Goal: Task Accomplishment & Management: Manage account settings

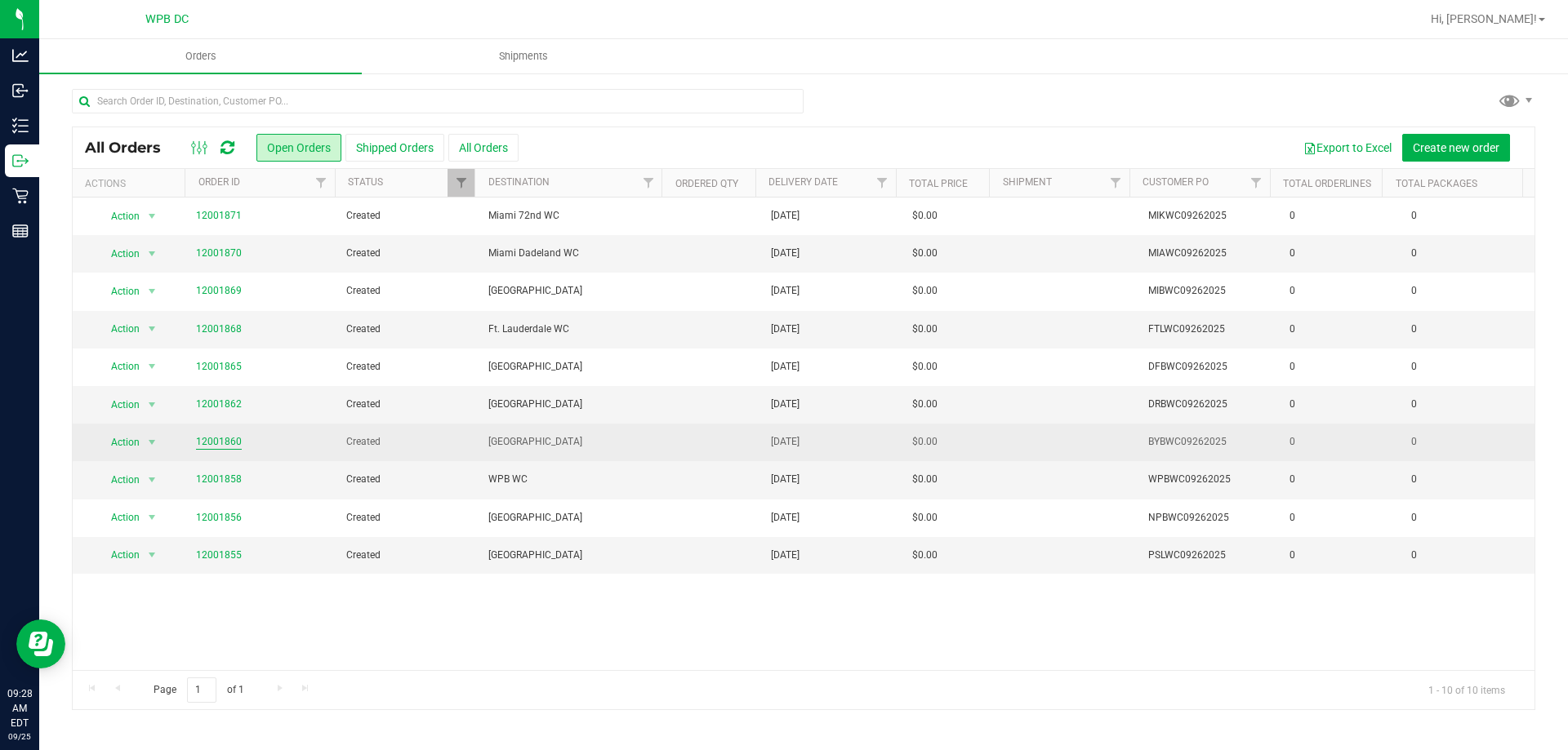
click at [219, 441] on link "12001860" at bounding box center [219, 442] width 46 height 15
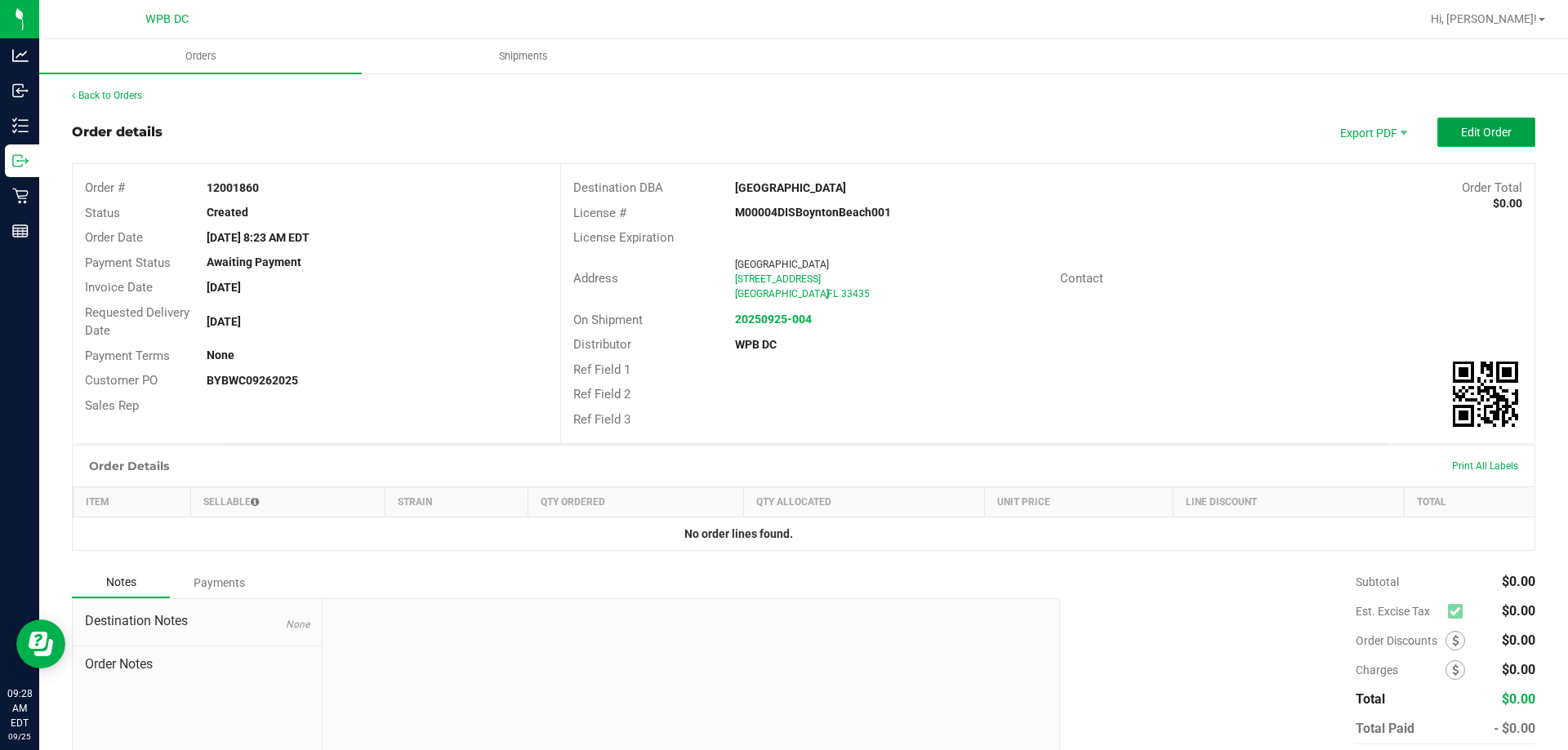
click at [1451, 142] on button "Edit Order" at bounding box center [1486, 132] width 98 height 30
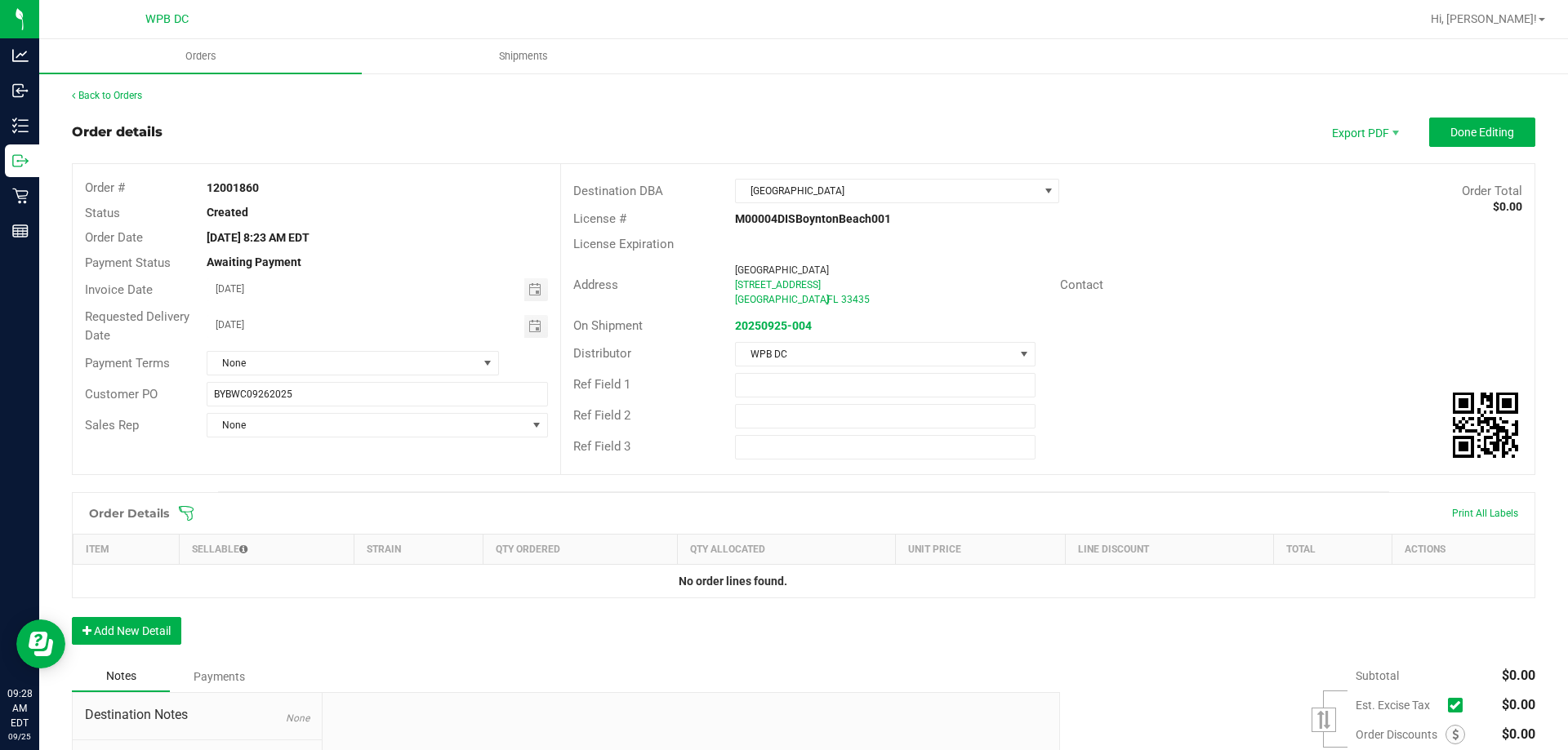
click at [186, 509] on icon at bounding box center [186, 513] width 16 height 16
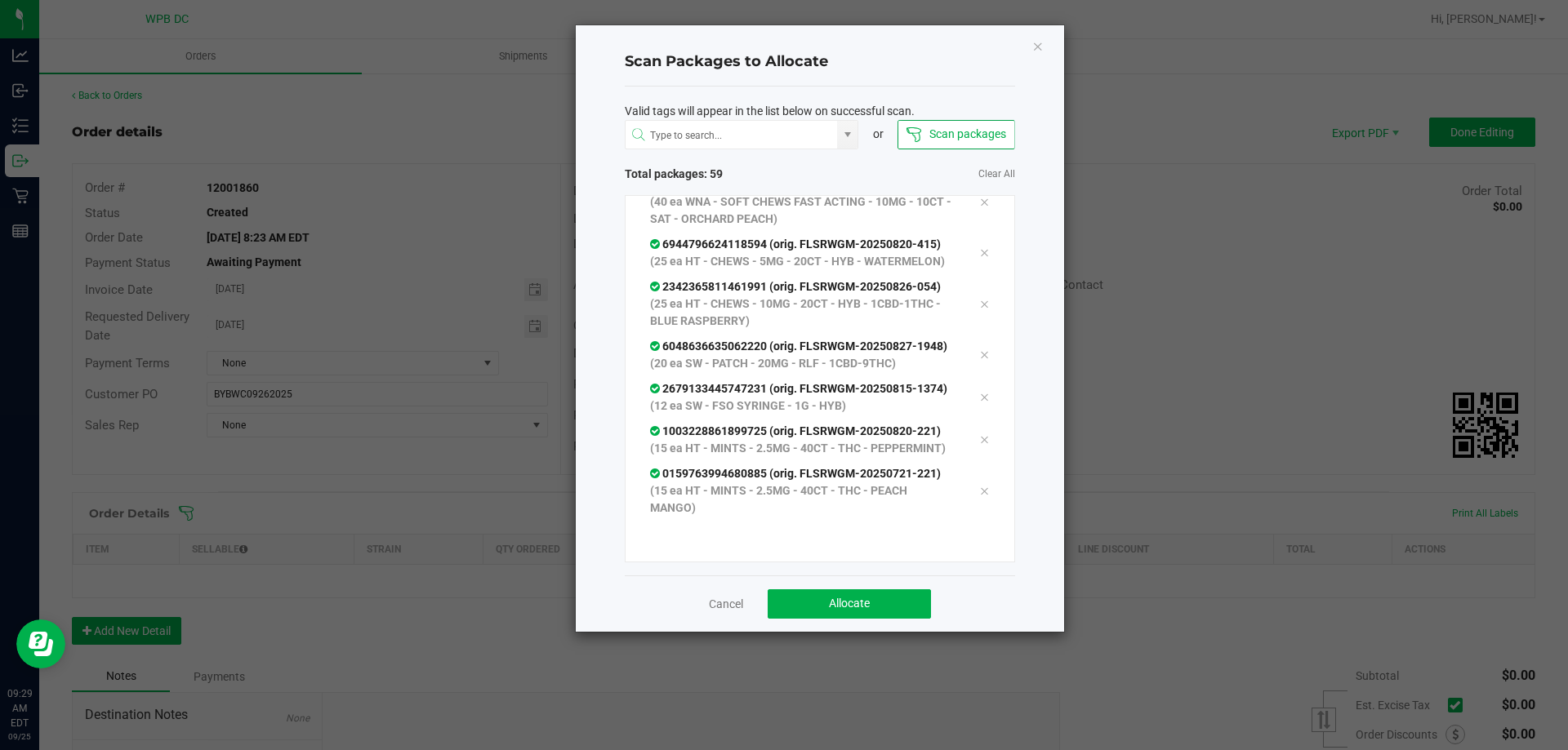
scroll to position [2916, 0]
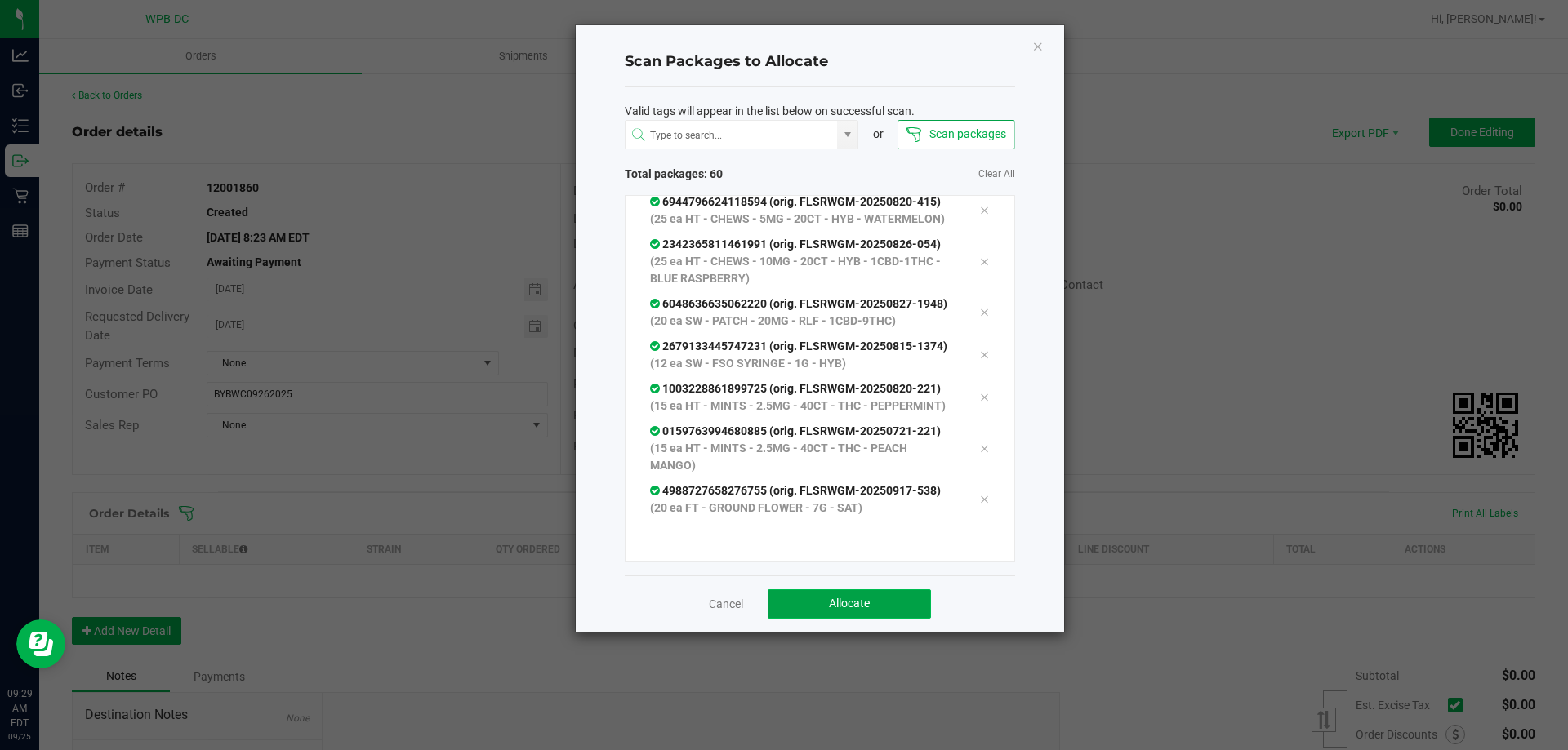
click at [826, 603] on button "Allocate" at bounding box center [849, 604] width 164 height 30
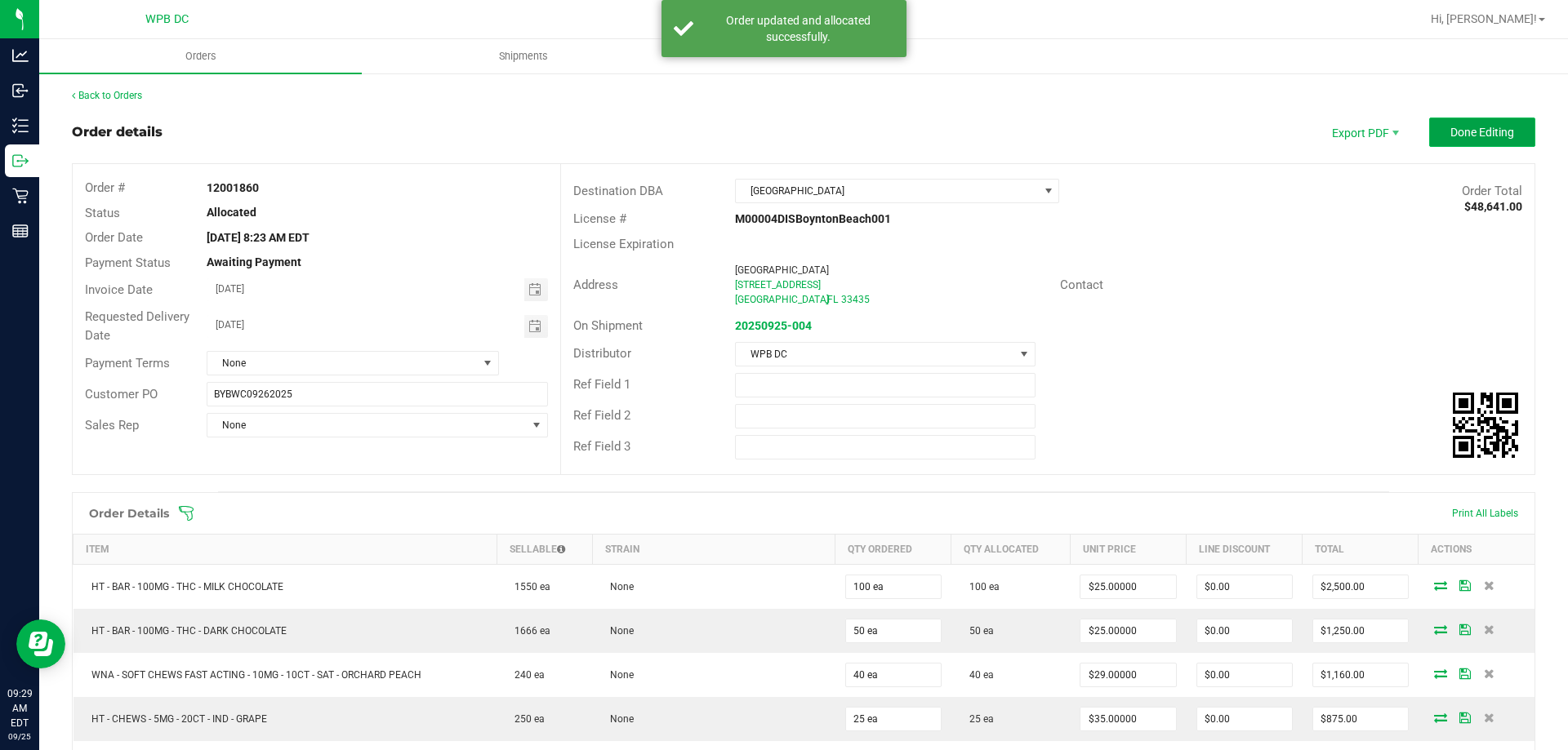
click at [1450, 135] on span "Done Editing" at bounding box center [1482, 132] width 64 height 13
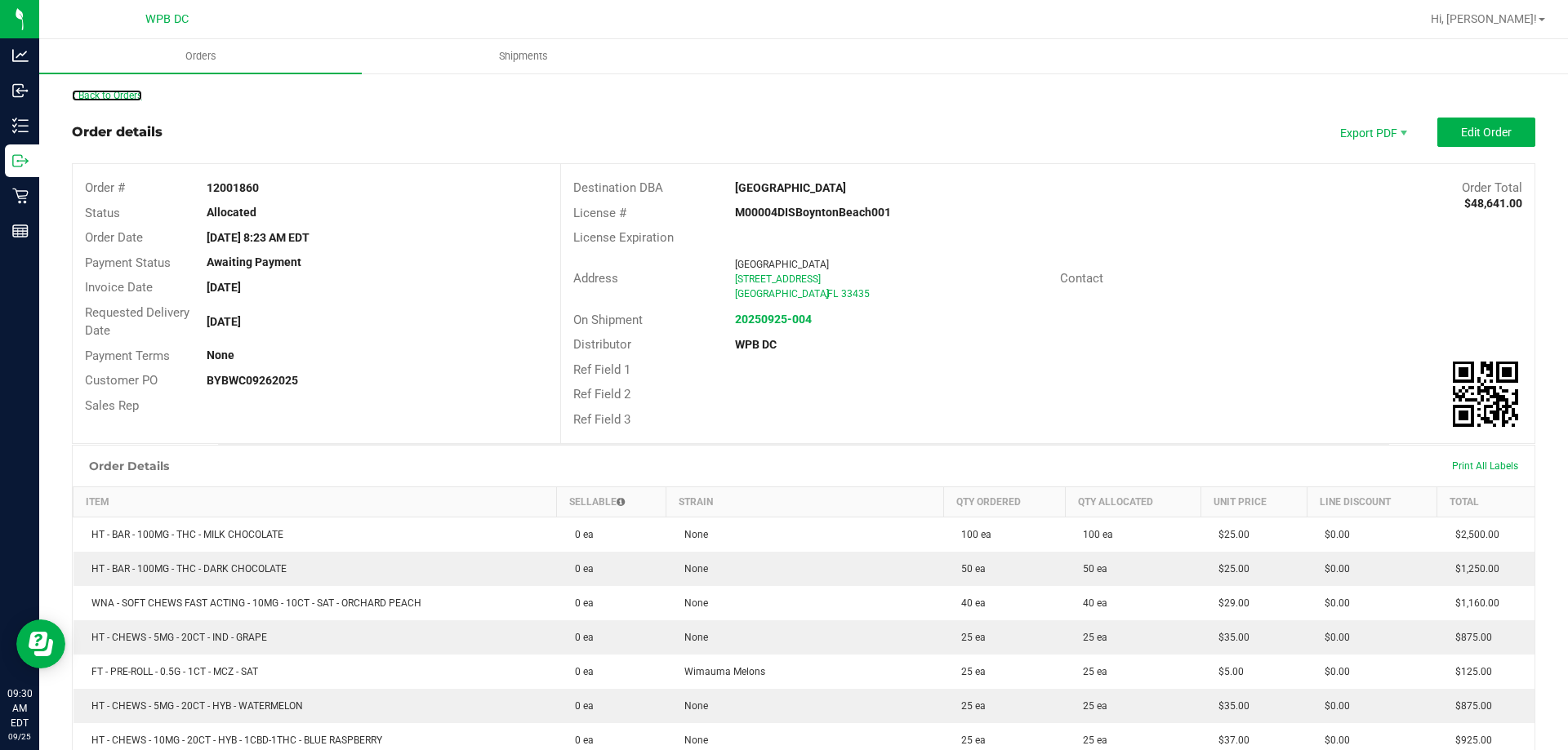
click at [134, 97] on link "Back to Orders" at bounding box center [106, 96] width 70 height 11
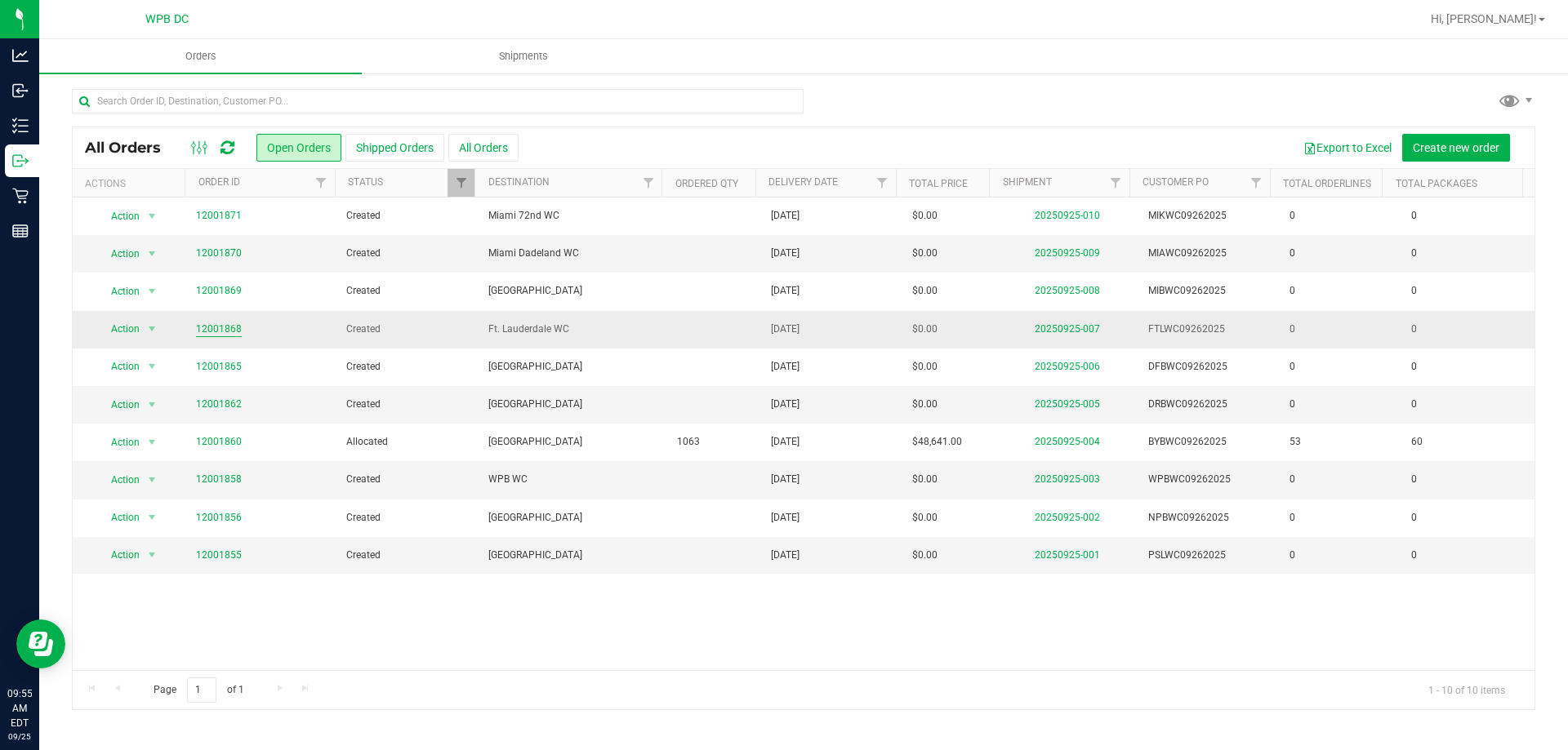
click at [235, 330] on link "12001868" at bounding box center [219, 329] width 46 height 15
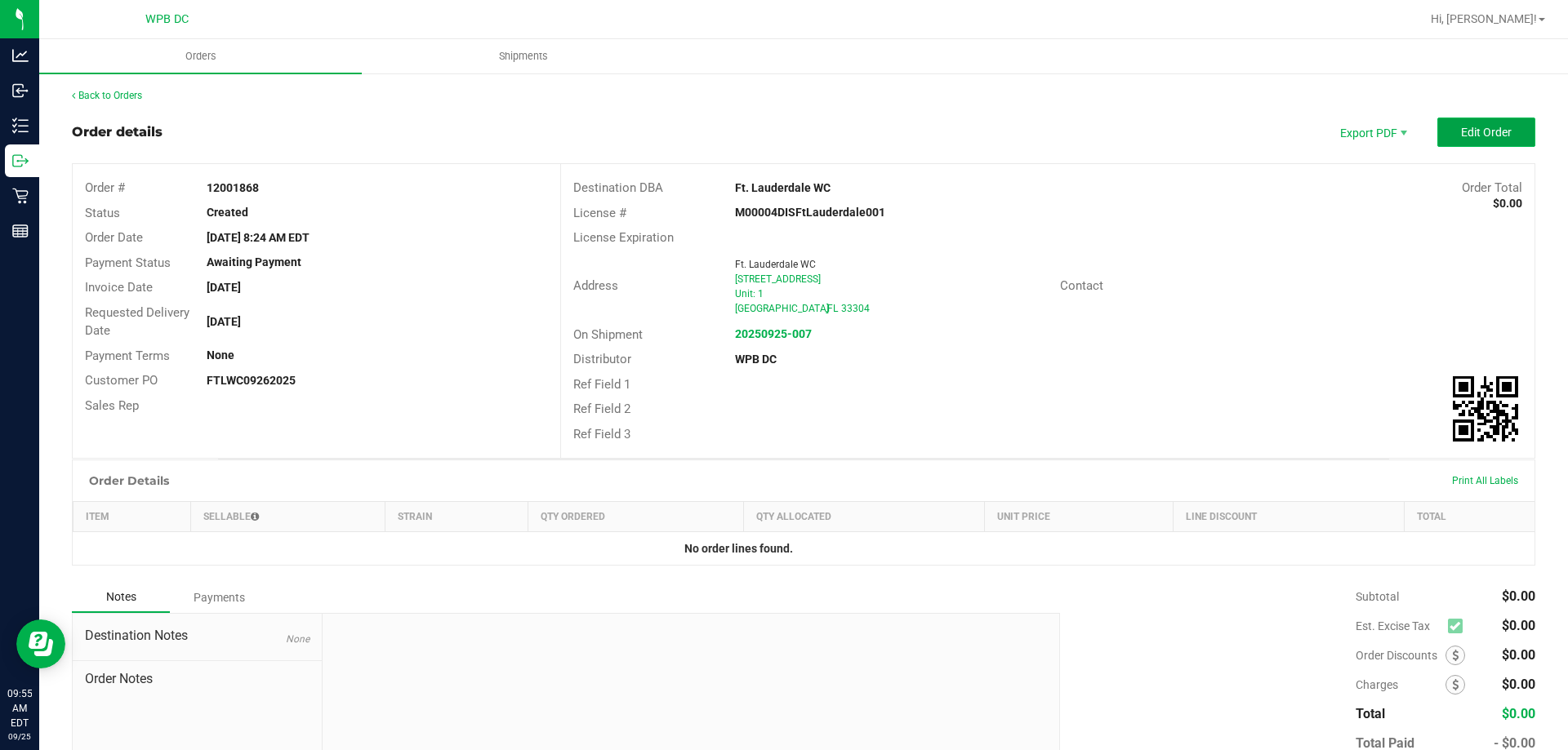
click at [1442, 136] on button "Edit Order" at bounding box center [1486, 132] width 98 height 30
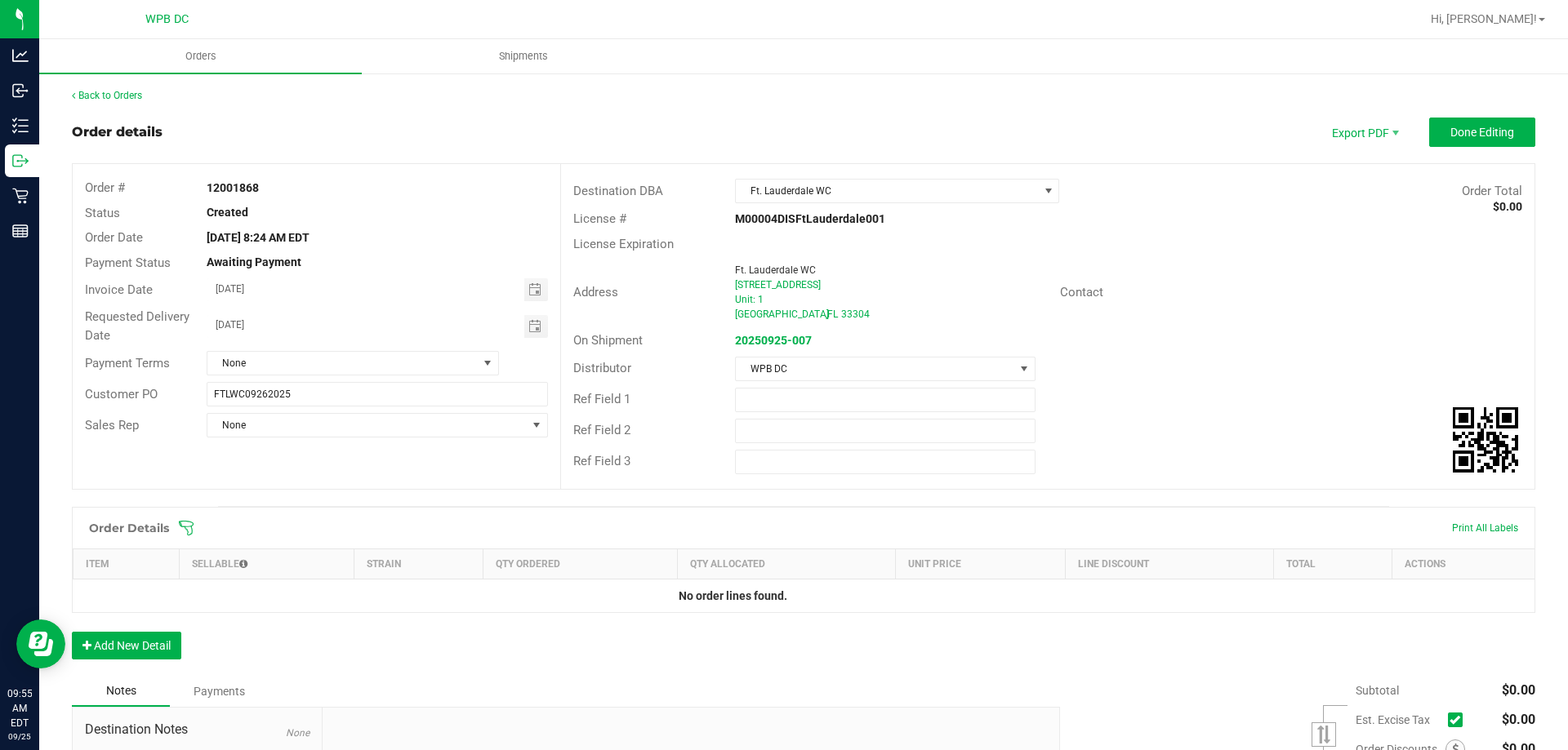
click at [190, 530] on icon at bounding box center [186, 527] width 16 height 16
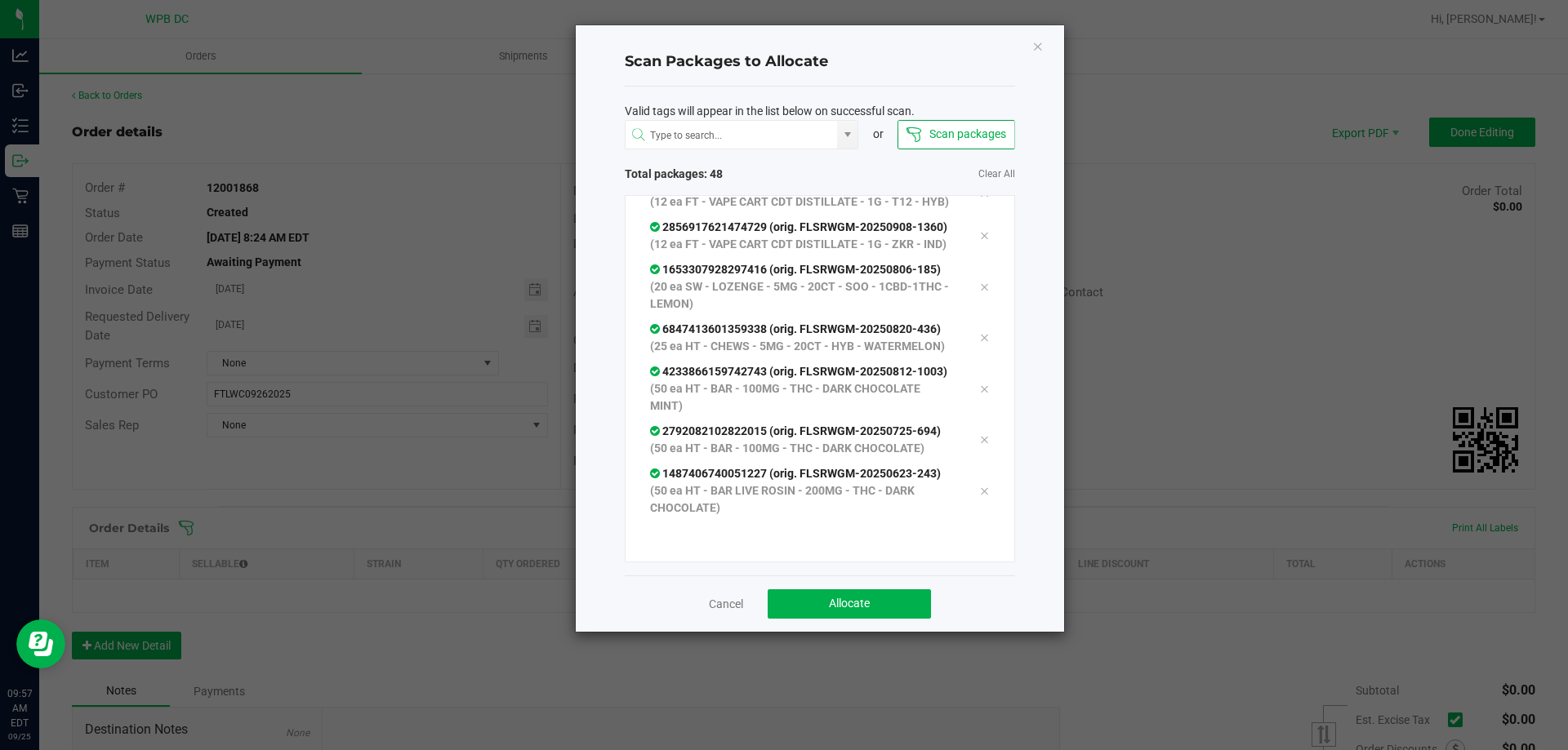
scroll to position [2278, 0]
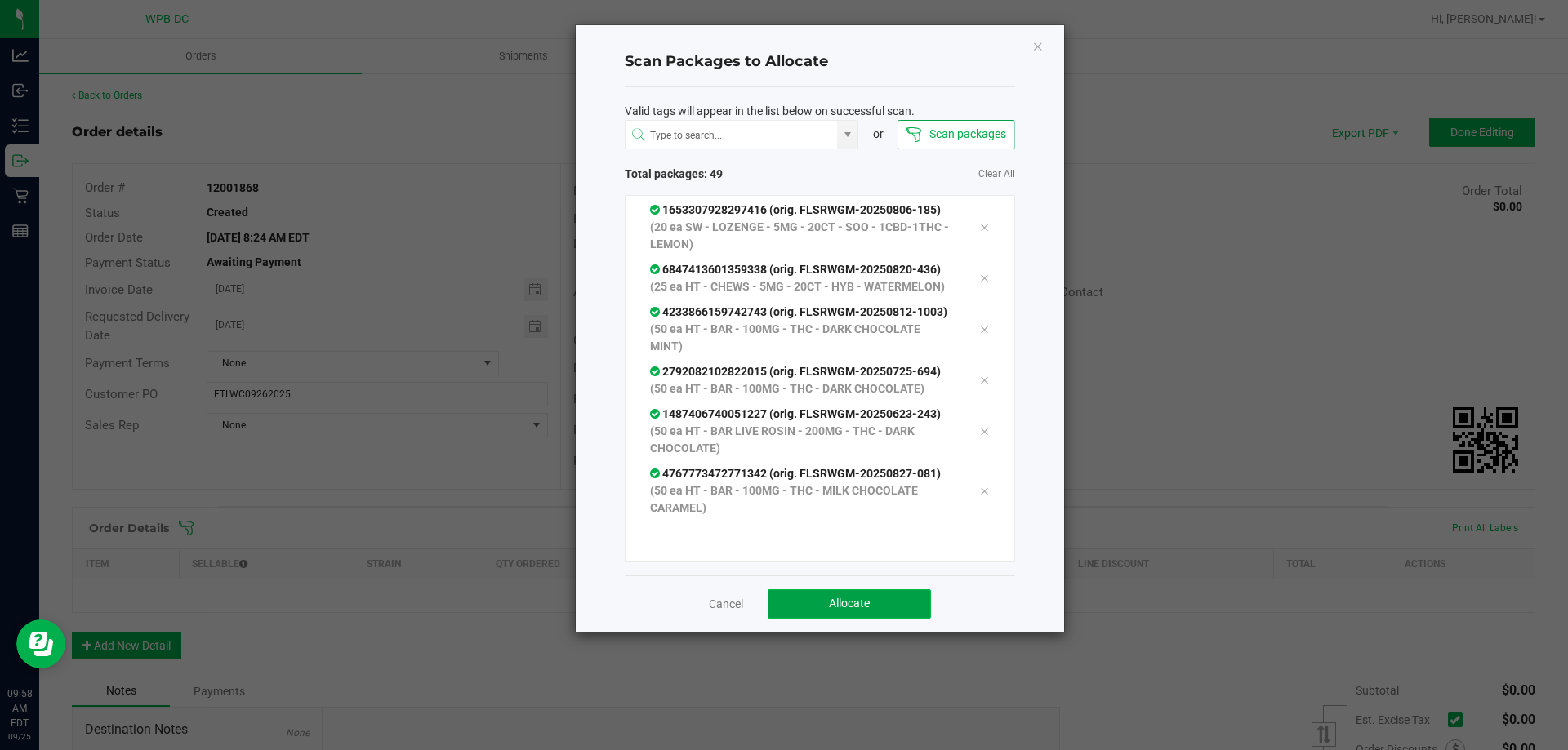
click at [890, 597] on button "Allocate" at bounding box center [849, 604] width 164 height 30
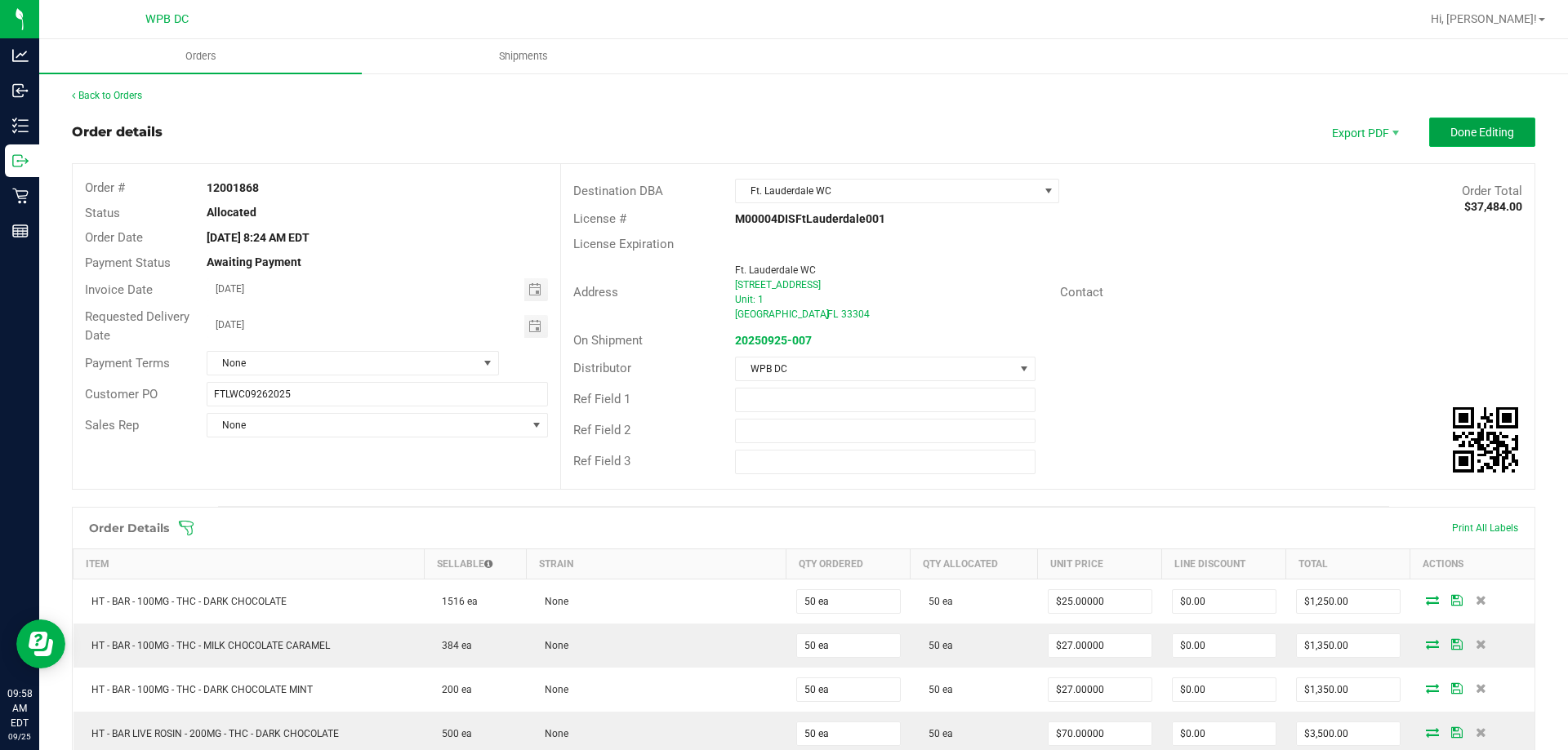
click at [1453, 133] on span "Done Editing" at bounding box center [1482, 132] width 64 height 13
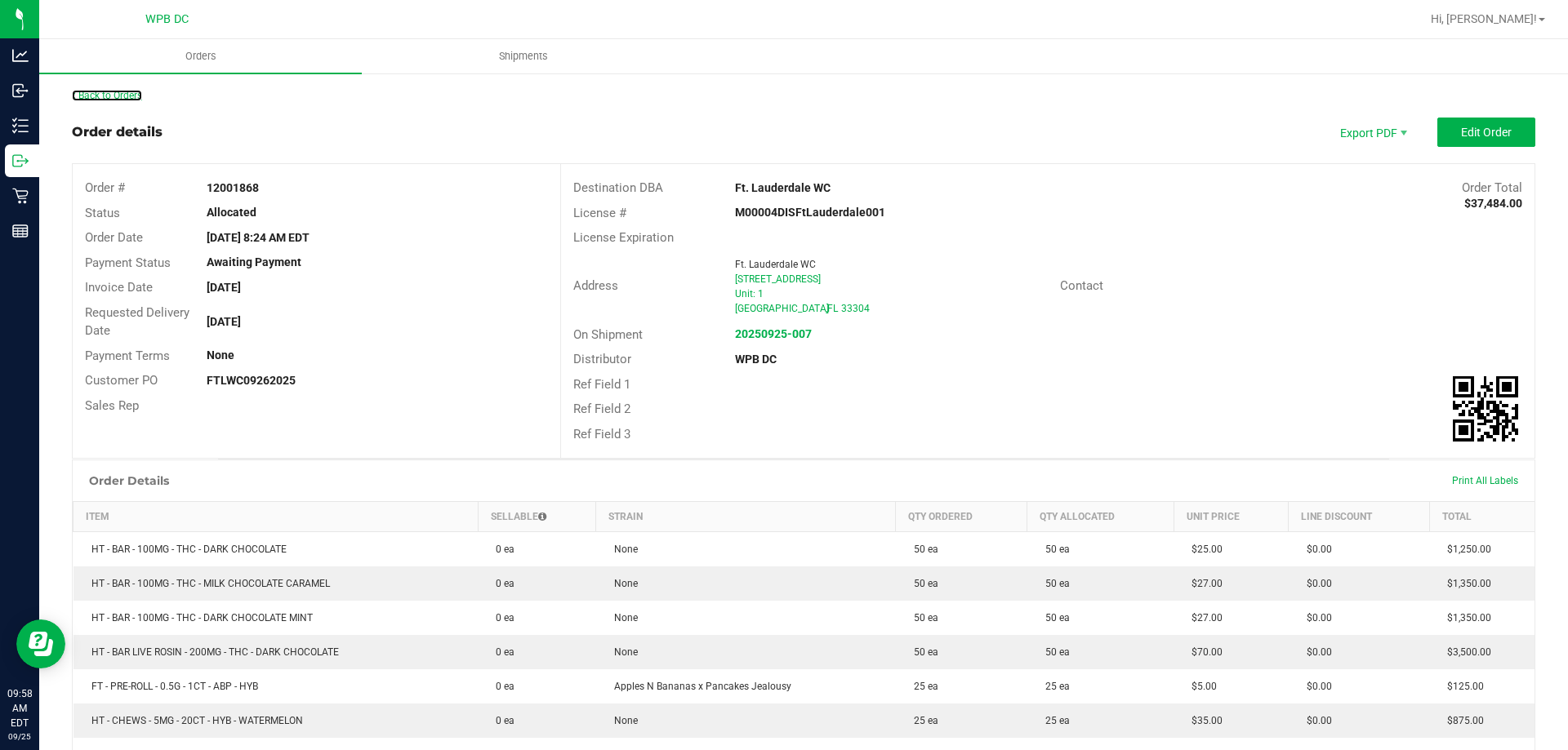
click at [124, 98] on link "Back to Orders" at bounding box center [106, 96] width 70 height 11
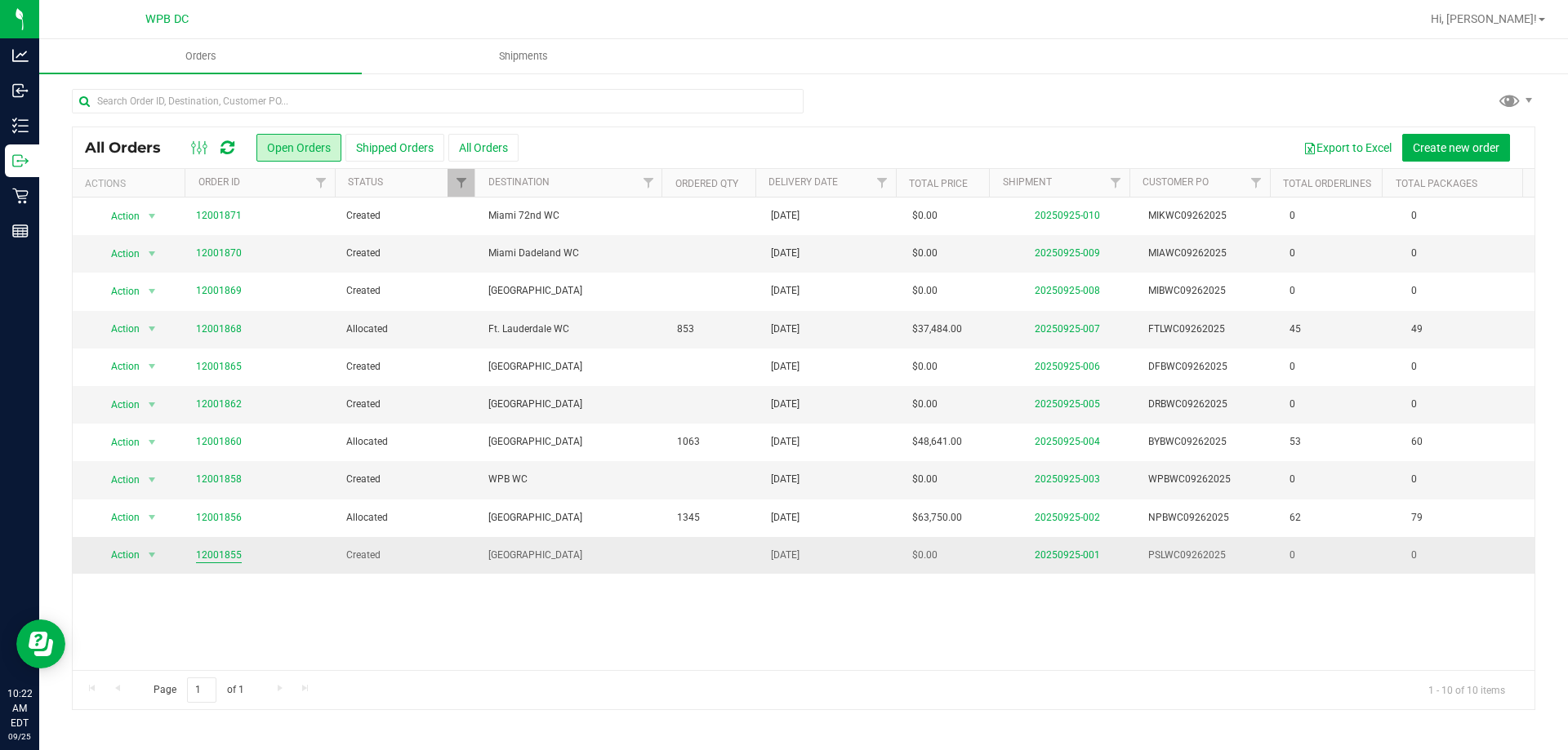
click at [204, 552] on link "12001855" at bounding box center [219, 555] width 46 height 15
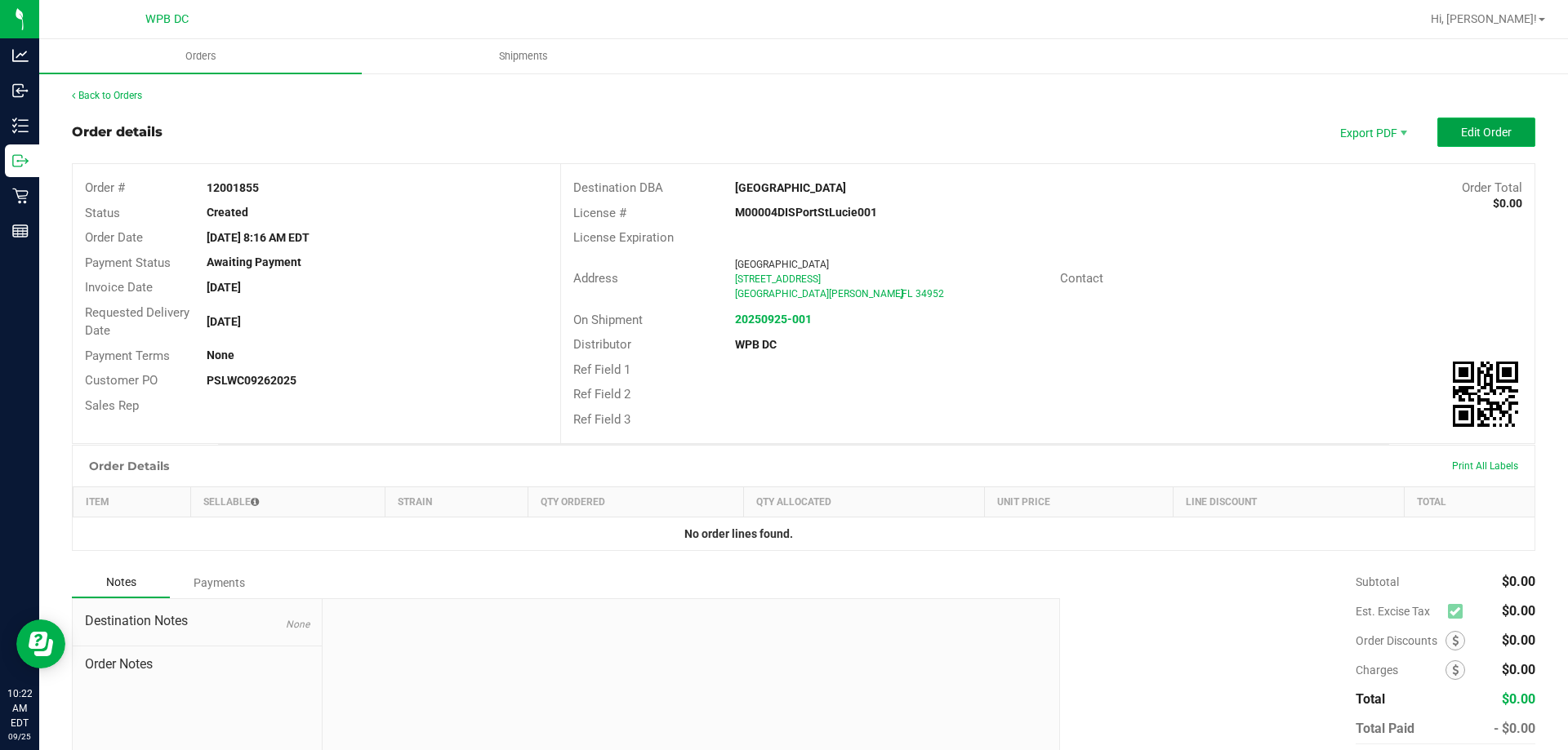
click at [1445, 124] on button "Edit Order" at bounding box center [1486, 132] width 98 height 30
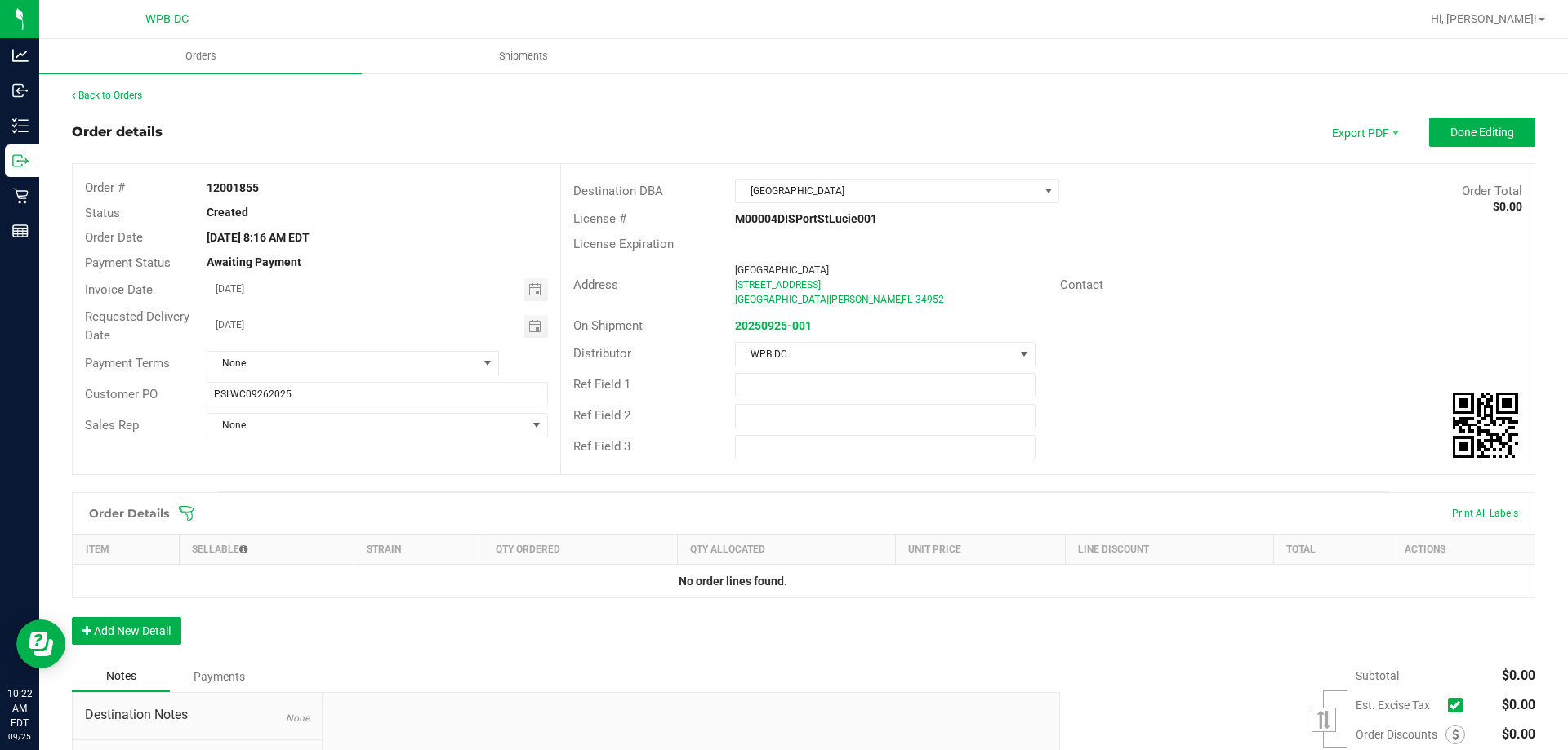
click at [183, 514] on icon at bounding box center [186, 513] width 16 height 16
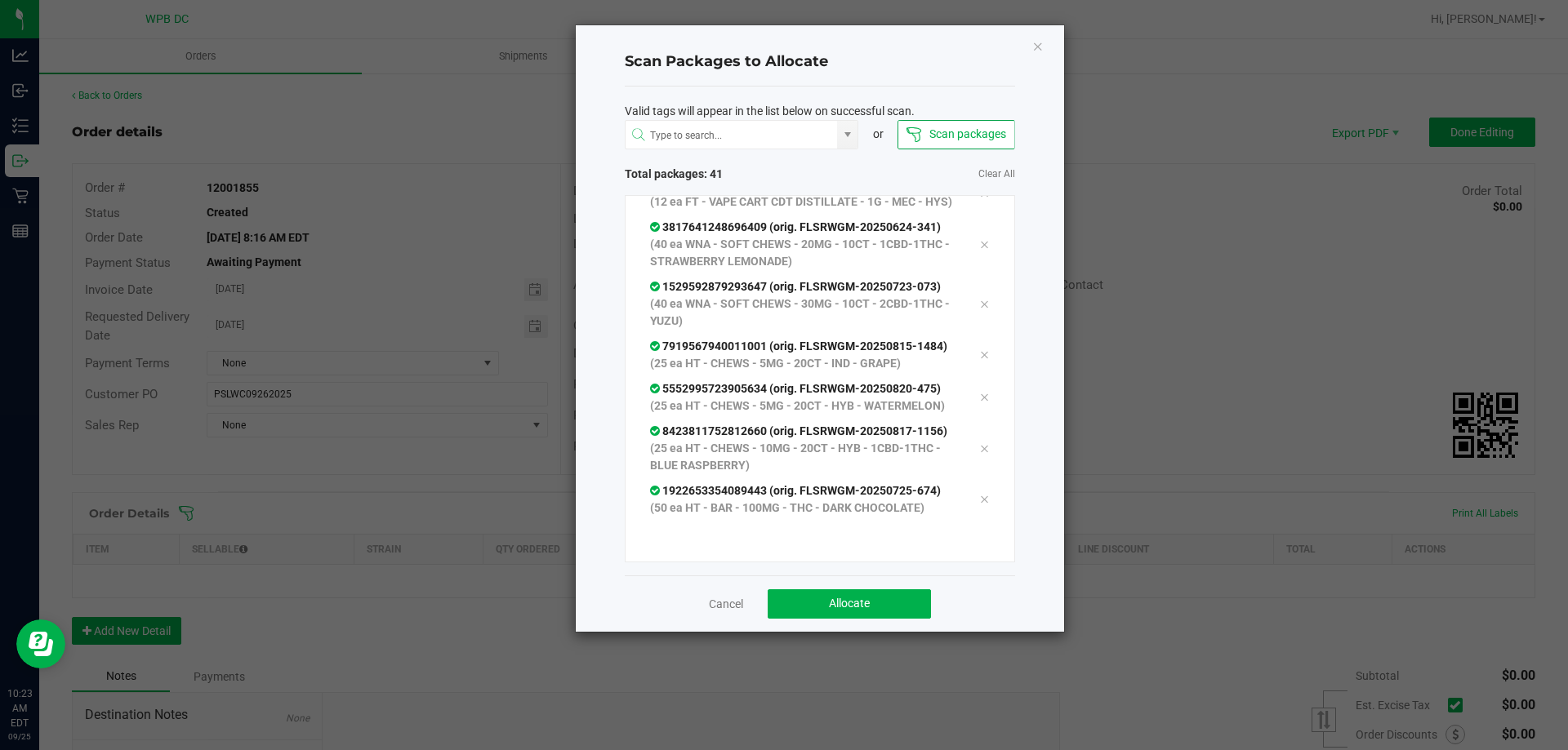
scroll to position [1930, 0]
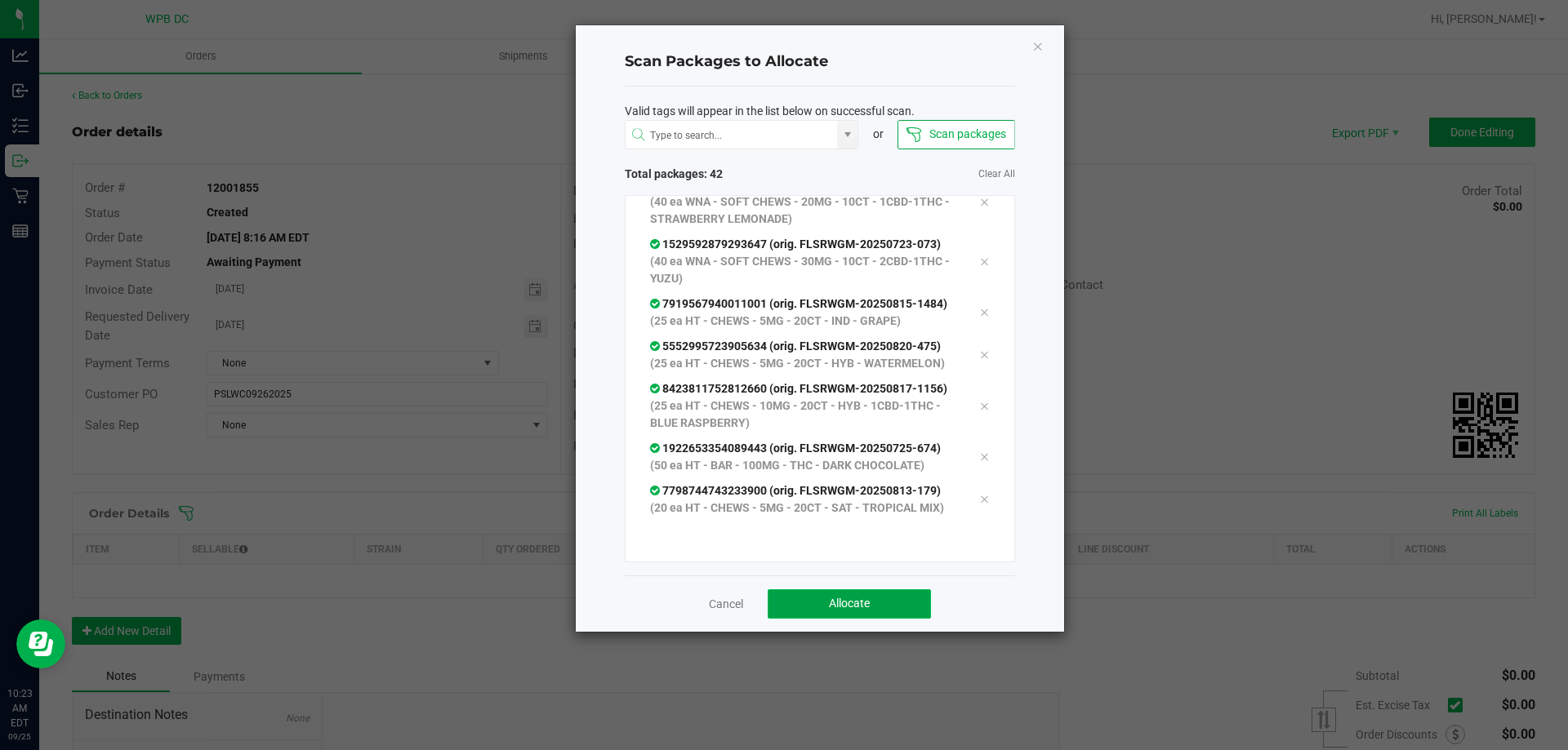
click at [819, 606] on button "Allocate" at bounding box center [849, 604] width 164 height 30
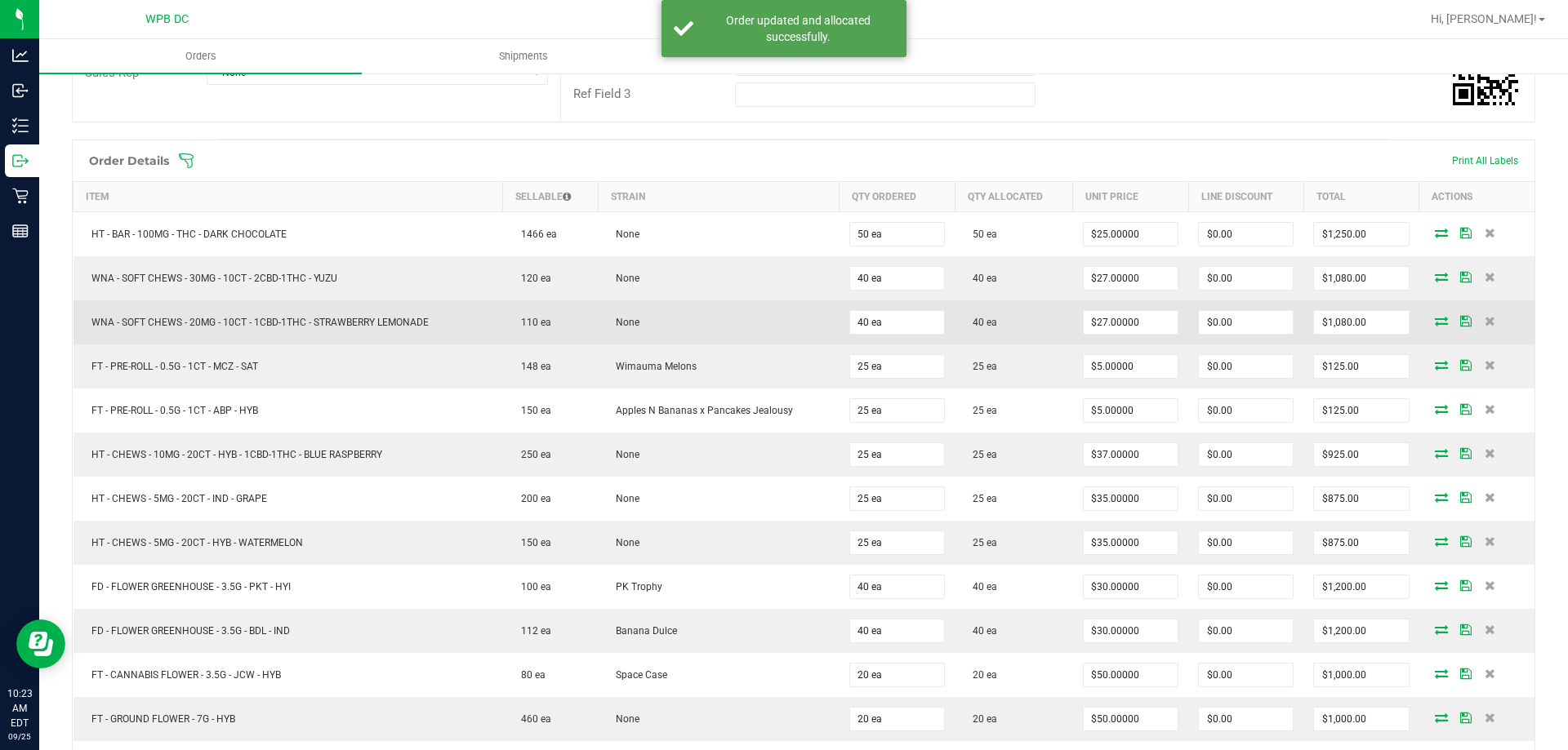
scroll to position [0, 0]
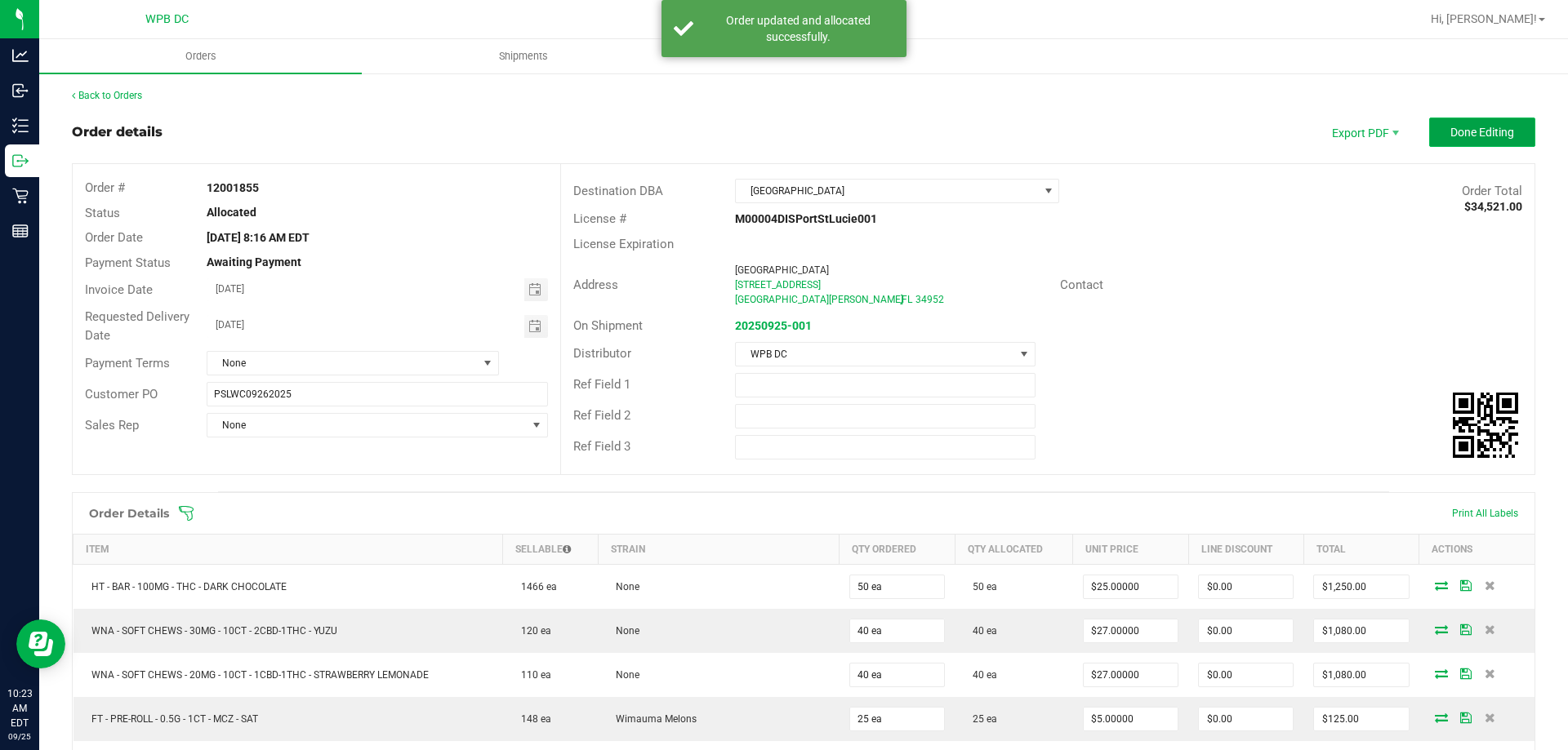
click at [1452, 132] on span "Done Editing" at bounding box center [1482, 132] width 64 height 13
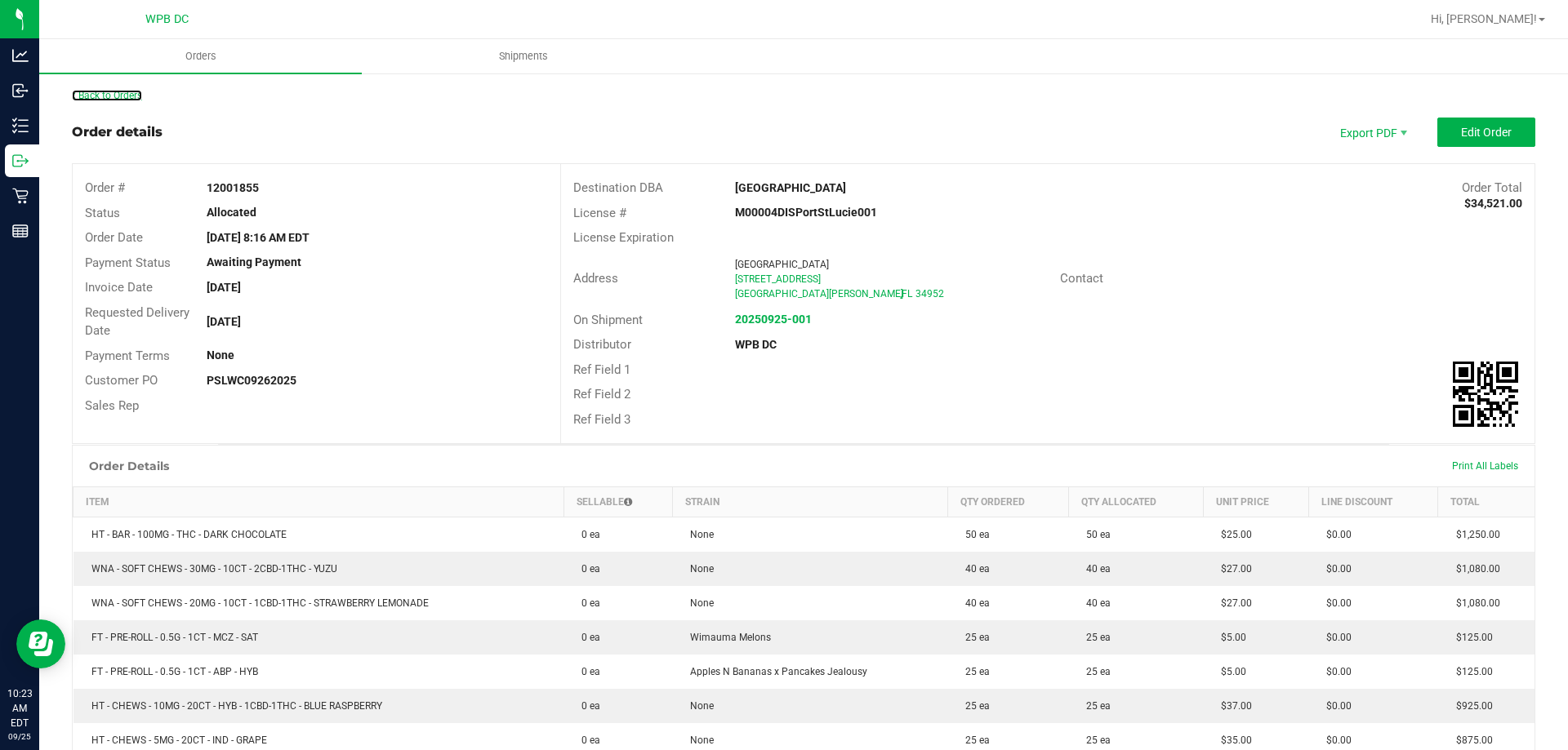
click at [100, 95] on link "Back to Orders" at bounding box center [106, 96] width 70 height 11
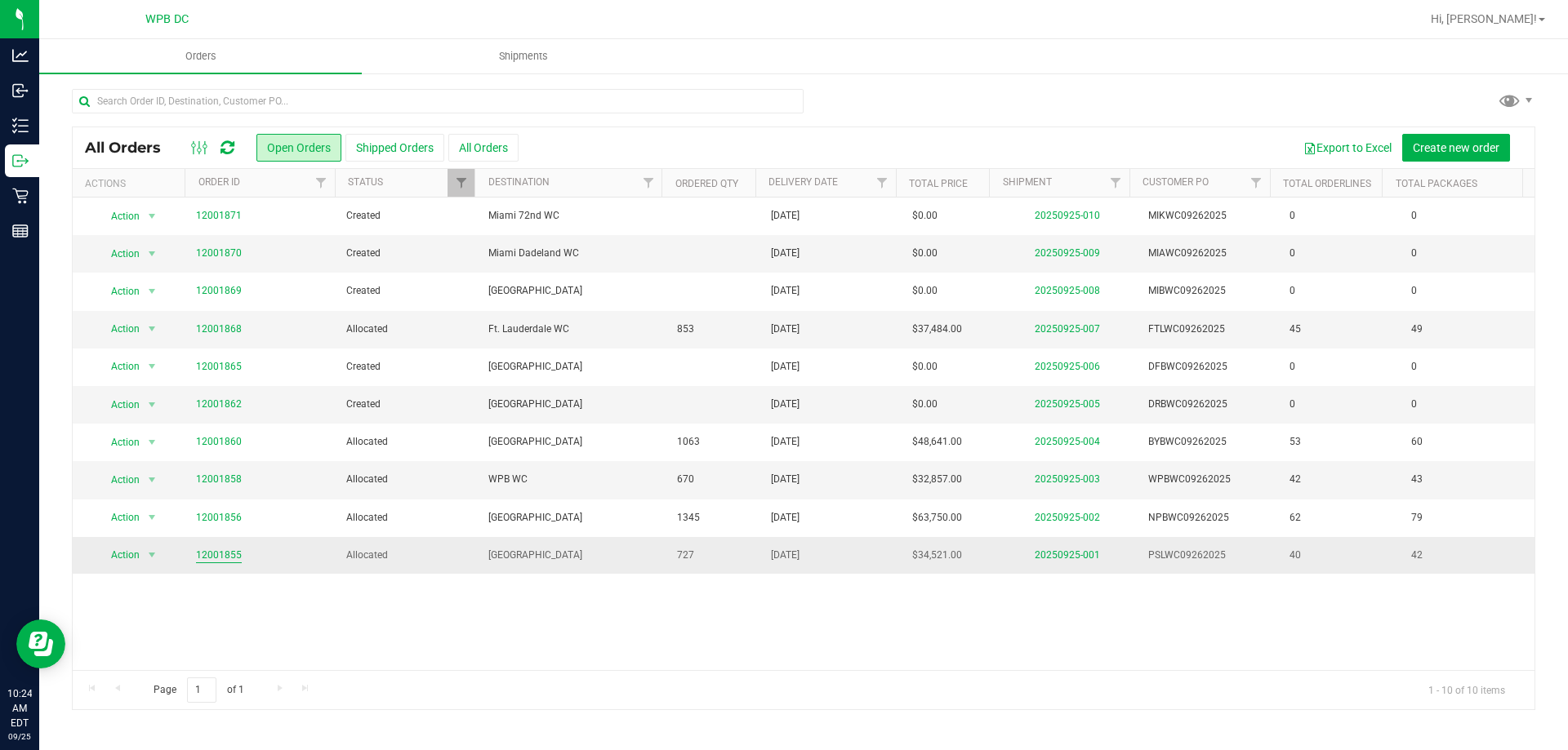
click at [217, 556] on link "12001855" at bounding box center [219, 555] width 46 height 15
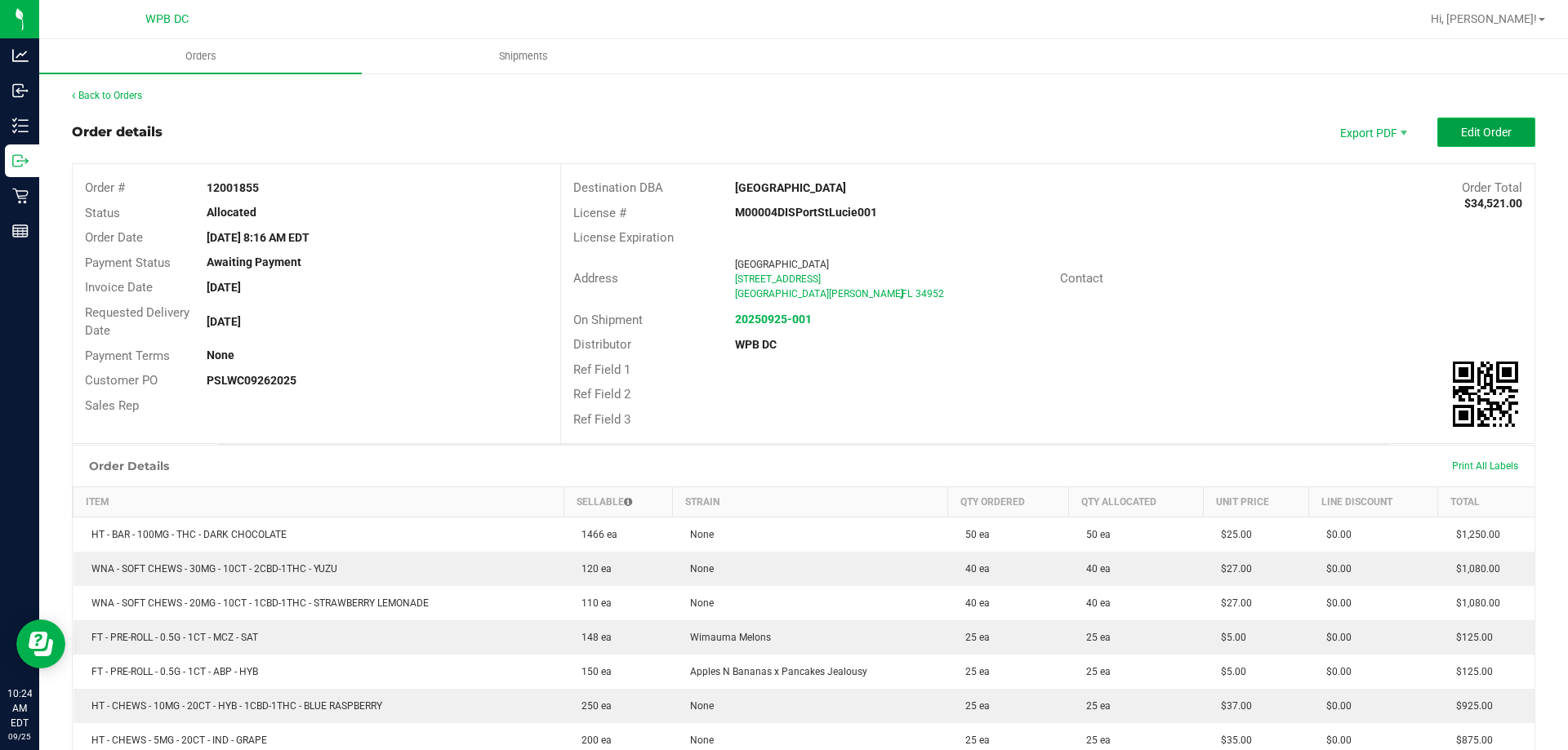
click at [1446, 126] on button "Edit Order" at bounding box center [1486, 132] width 98 height 30
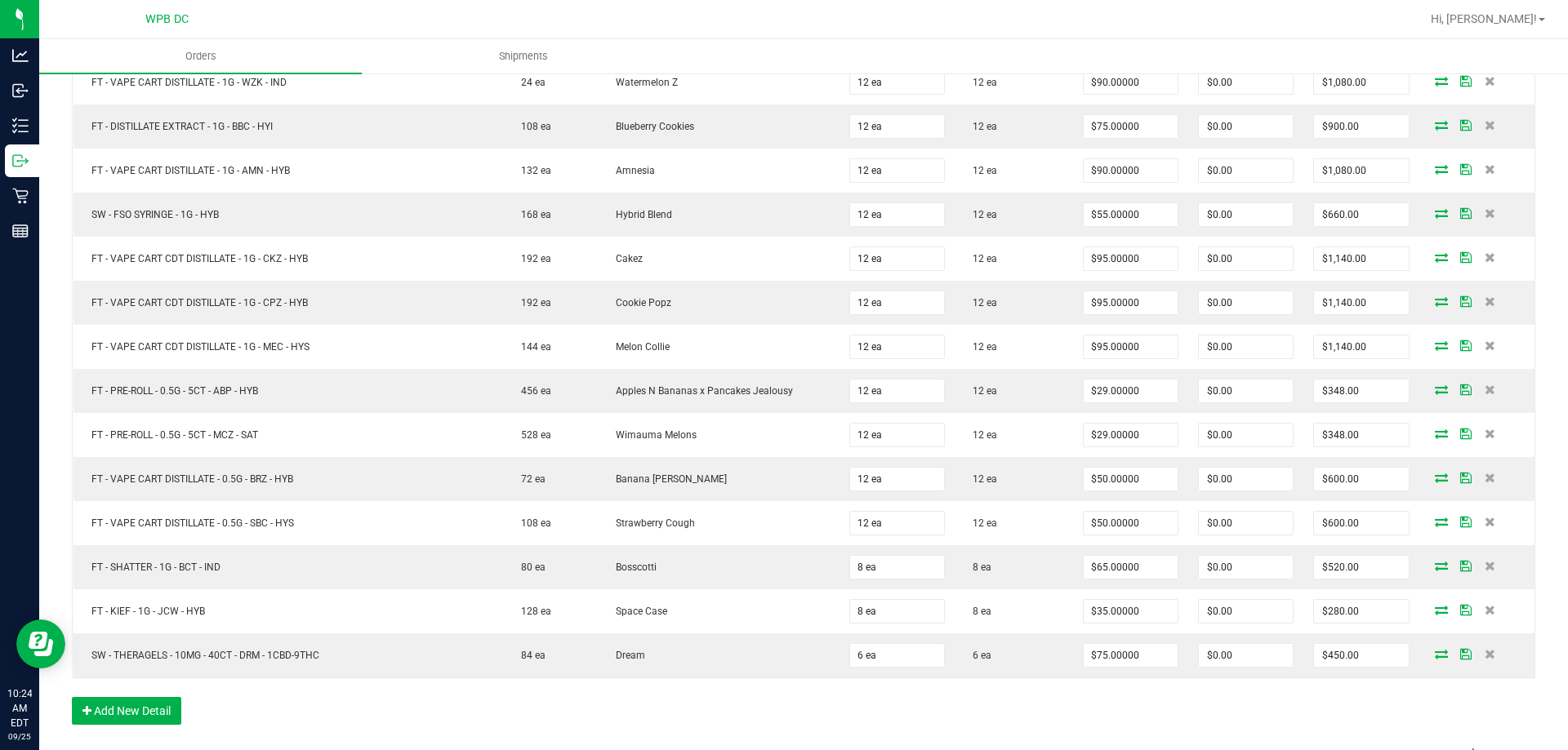
scroll to position [1908, 0]
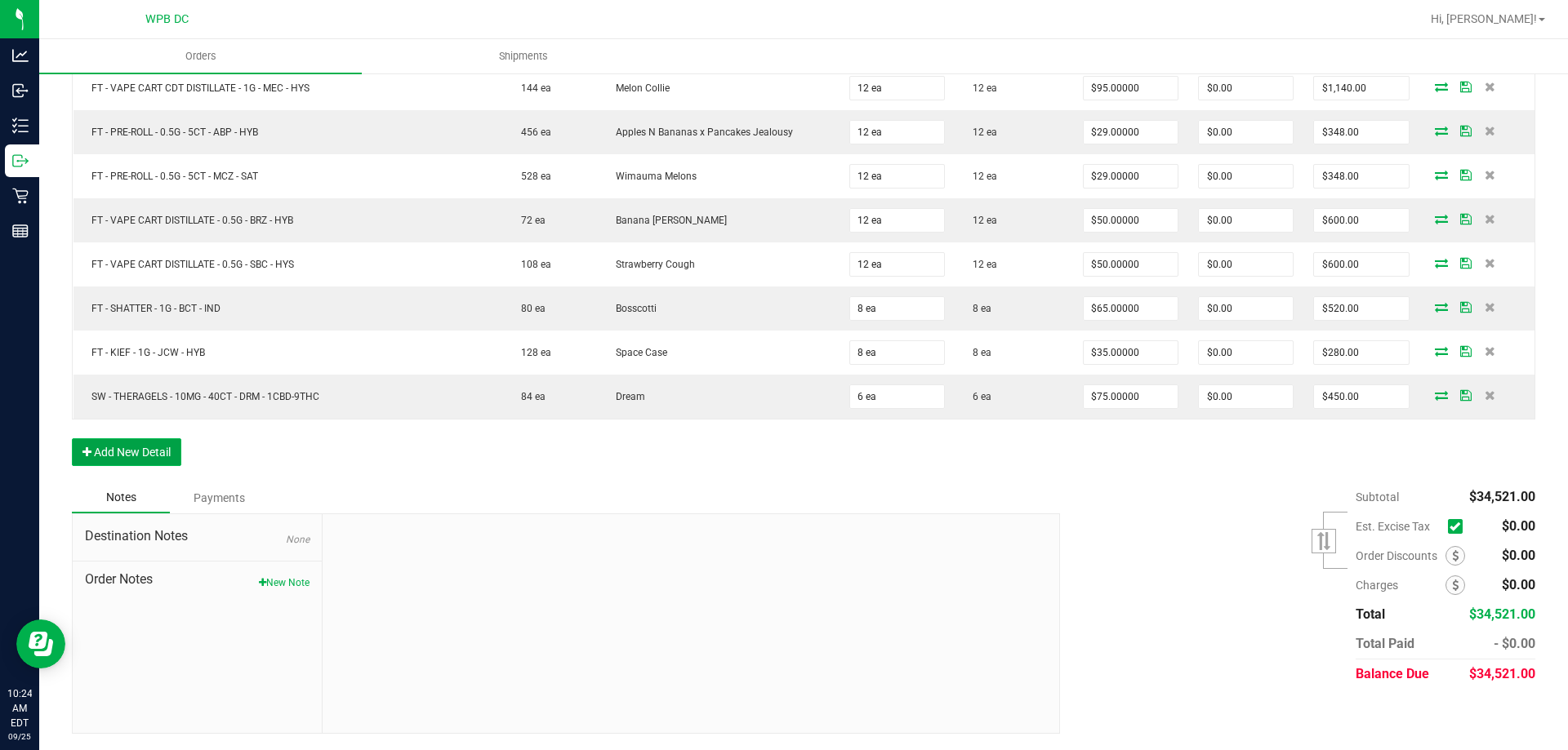
click at [164, 458] on button "Add New Detail" at bounding box center [126, 452] width 109 height 28
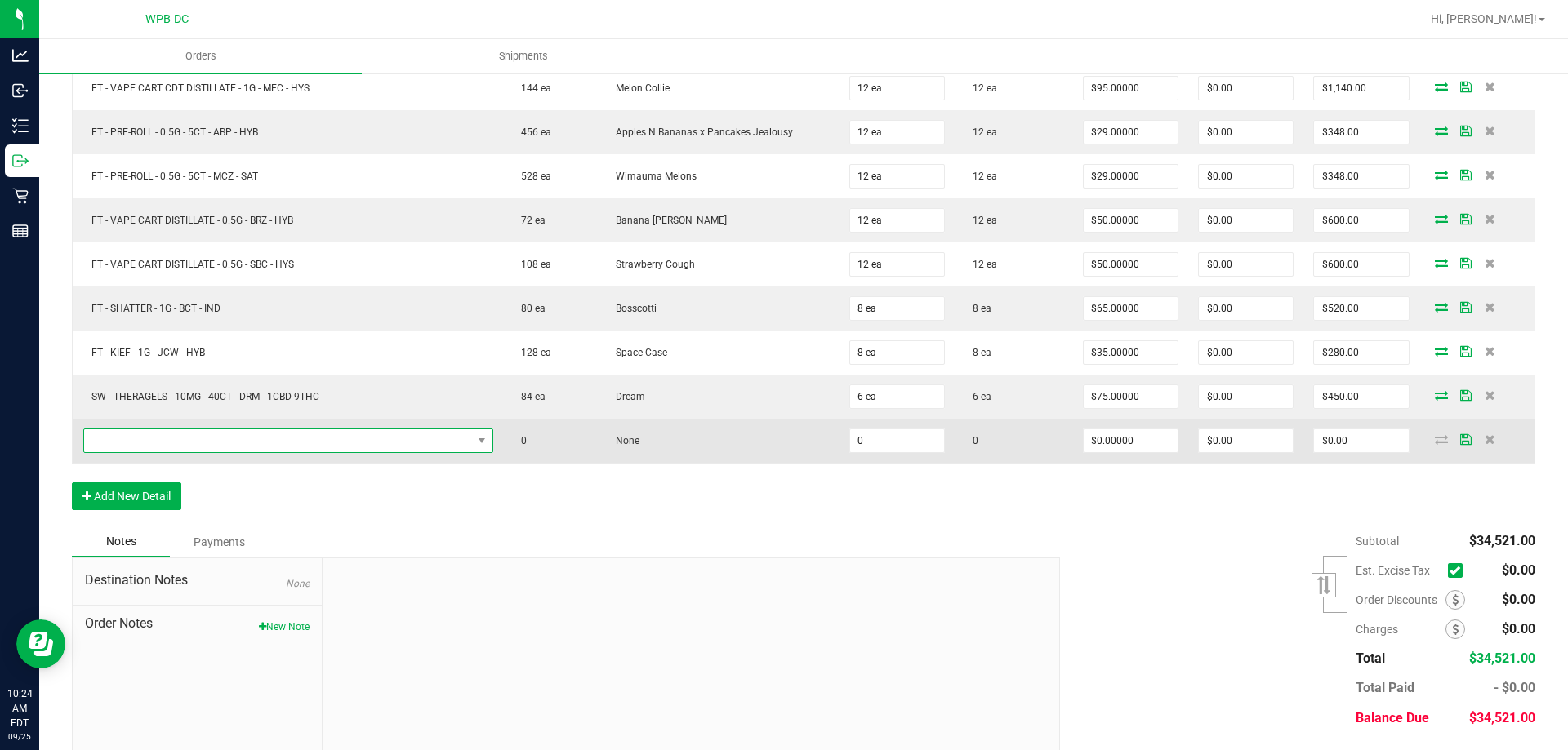
click at [169, 446] on span "NO DATA FOUND" at bounding box center [278, 441] width 388 height 23
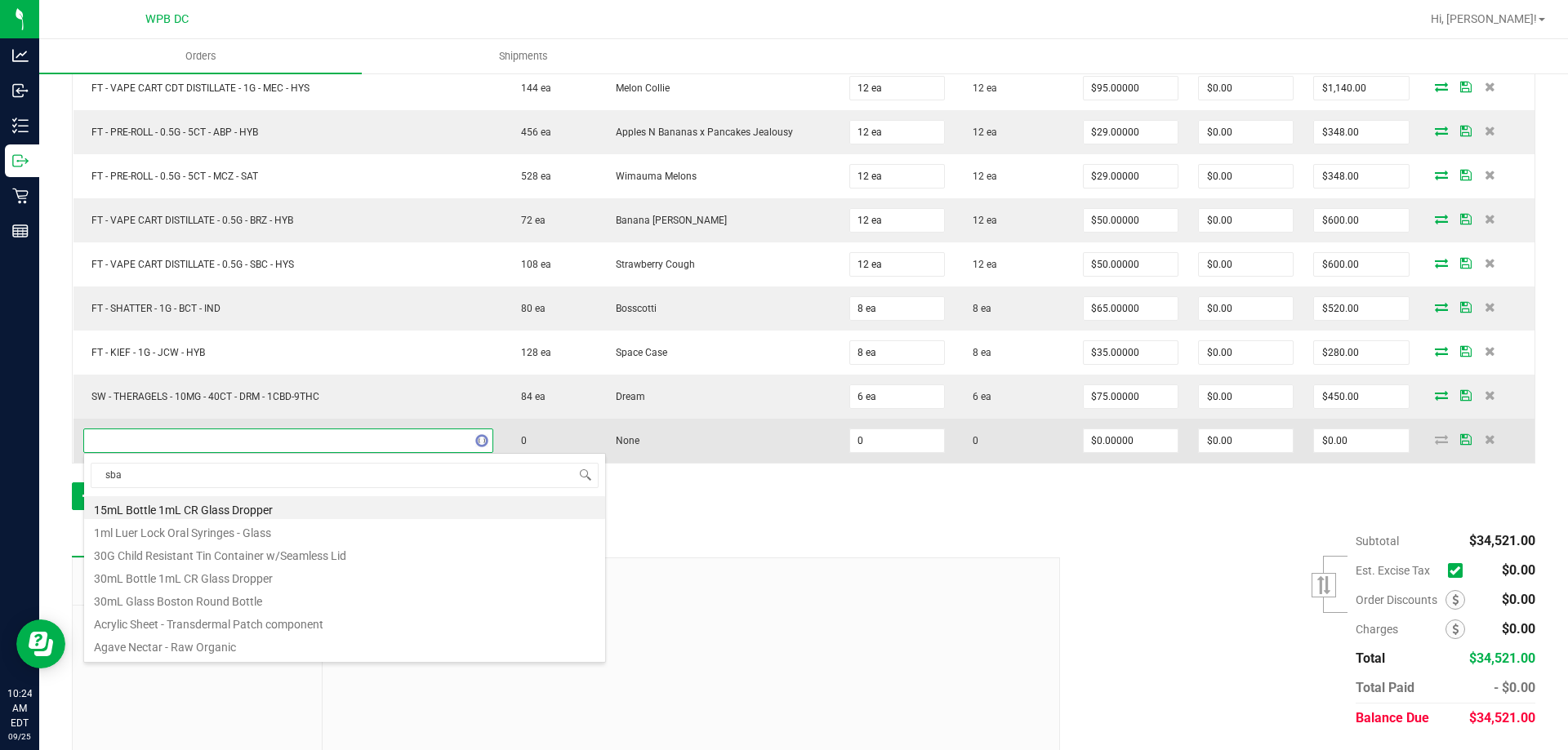
type input "sbag"
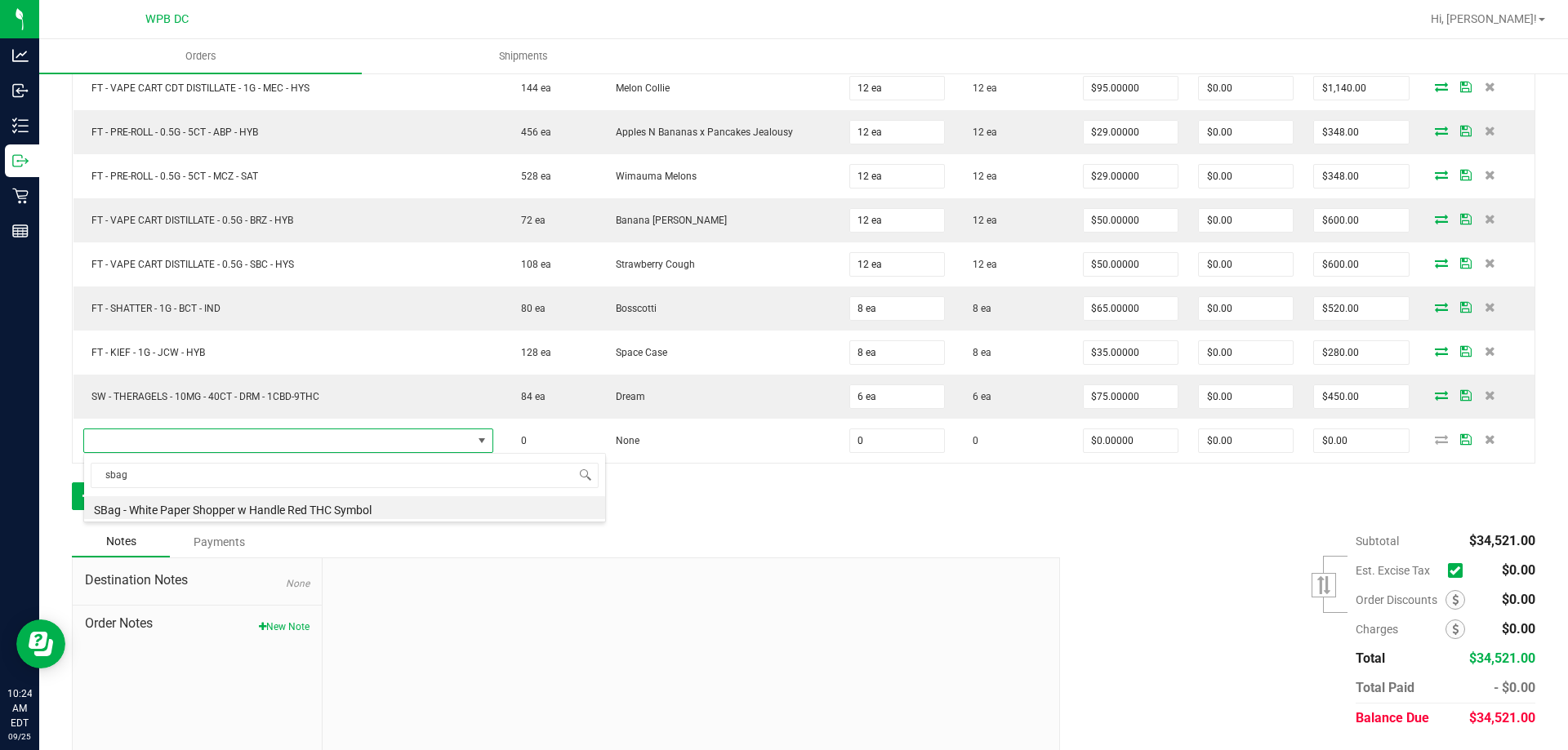
click at [191, 503] on li "SBag - White Paper Shopper w Handle Red THC Symbol" at bounding box center [345, 508] width 521 height 23
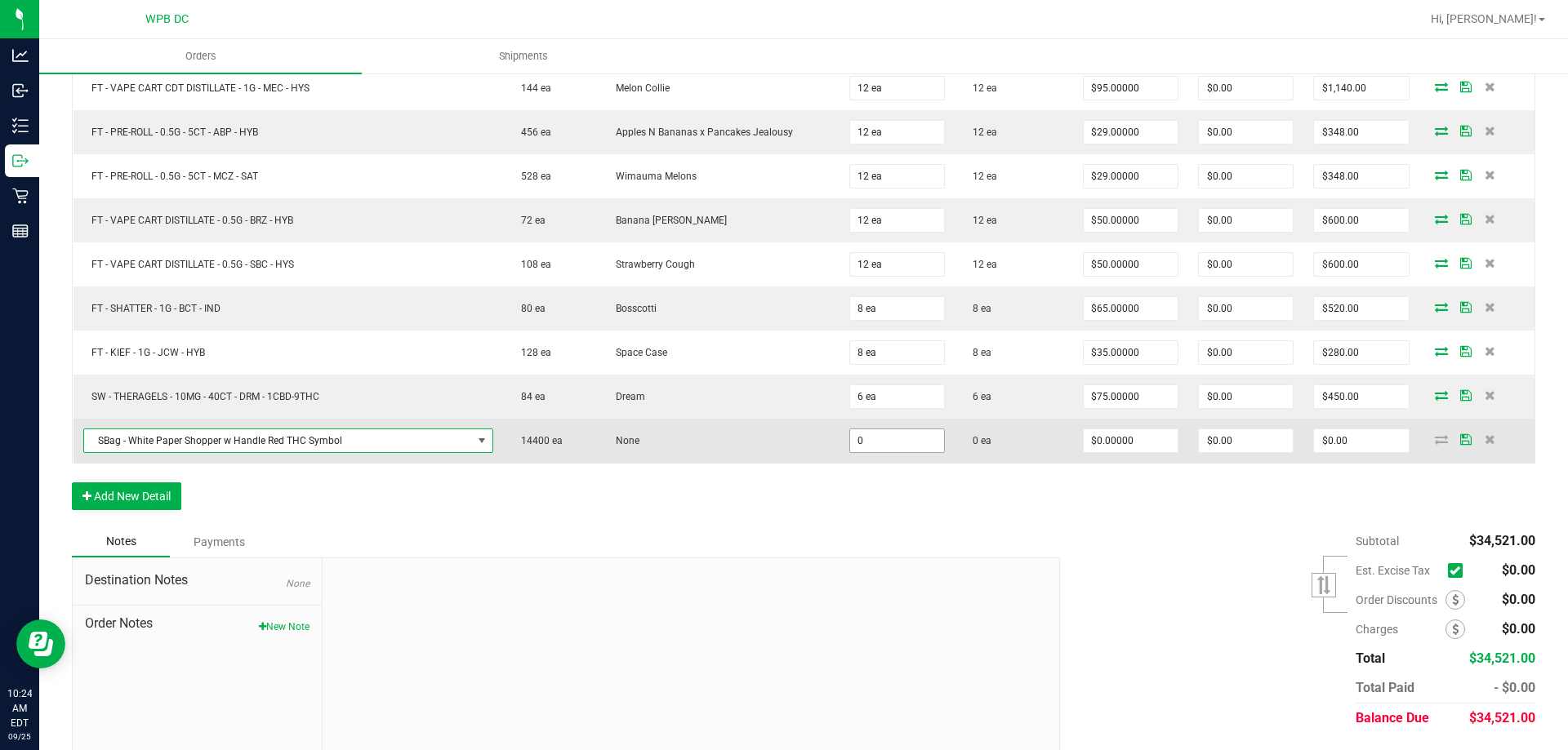
click at [870, 442] on input "0" at bounding box center [897, 441] width 94 height 23
type input "3600 ea"
type input "0"
click at [1435, 441] on icon at bounding box center [1442, 439] width 13 height 10
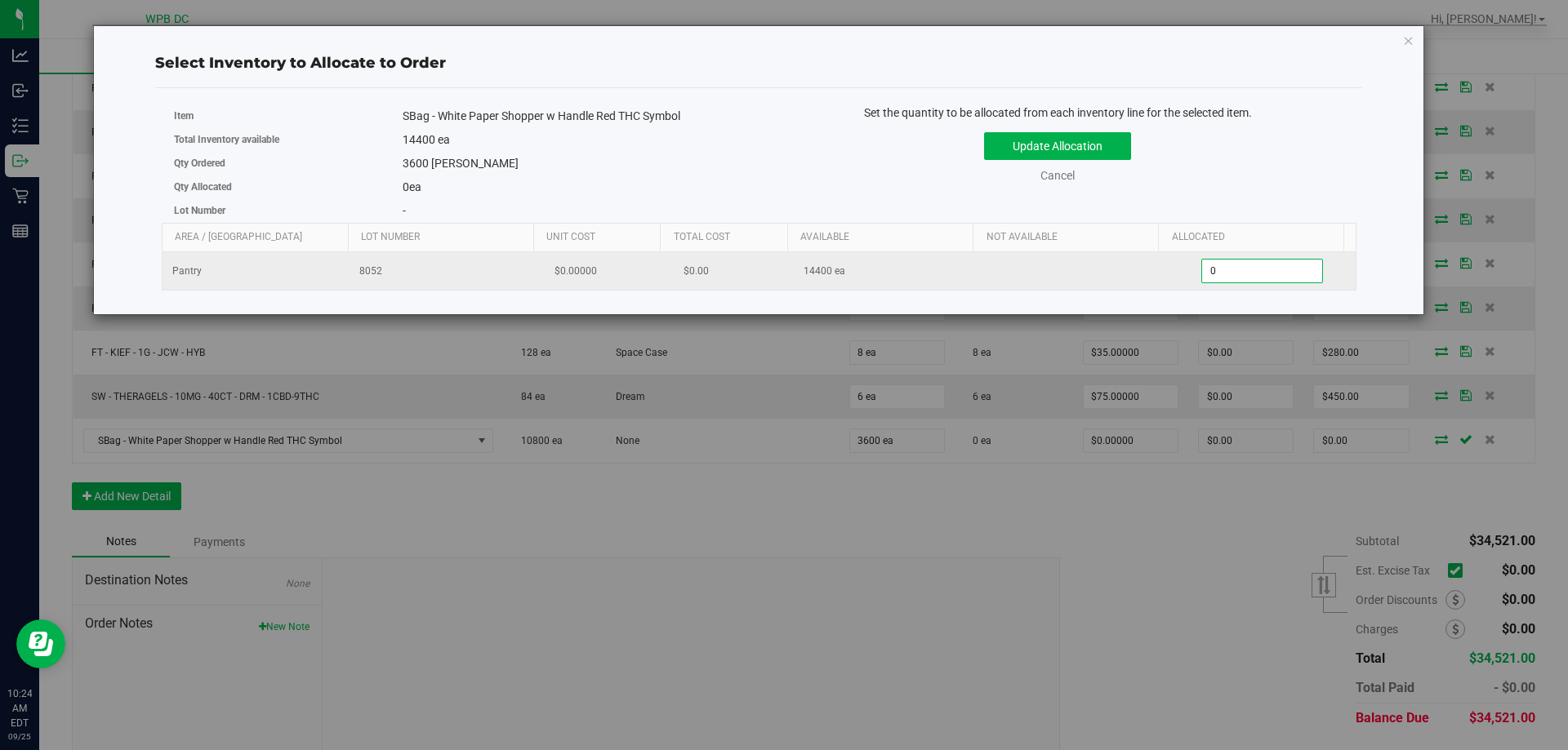
click at [1243, 281] on span "0 0" at bounding box center [1262, 271] width 122 height 25
type input "03600"
click button "Update Allocation" at bounding box center [1058, 145] width 147 height 28
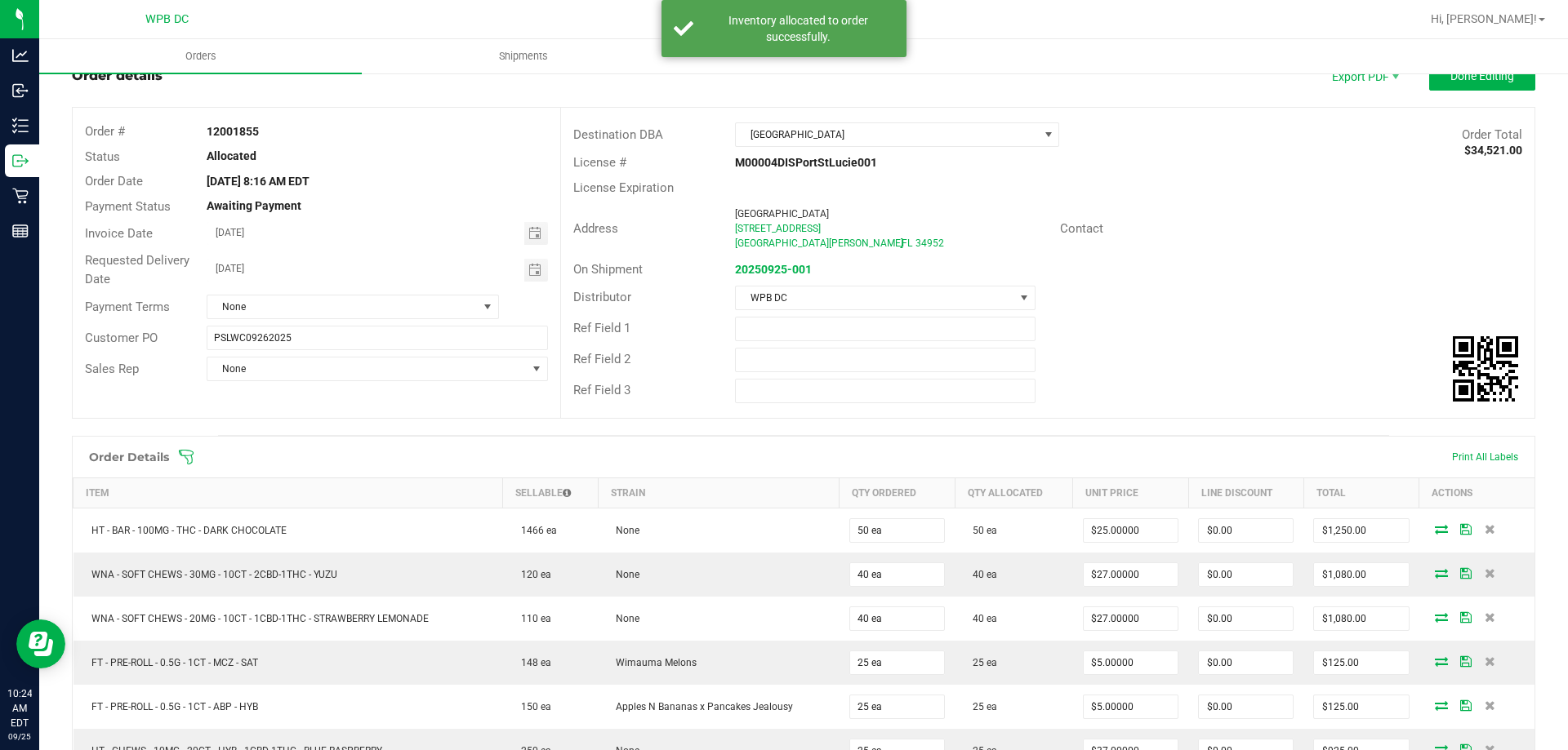
scroll to position [0, 0]
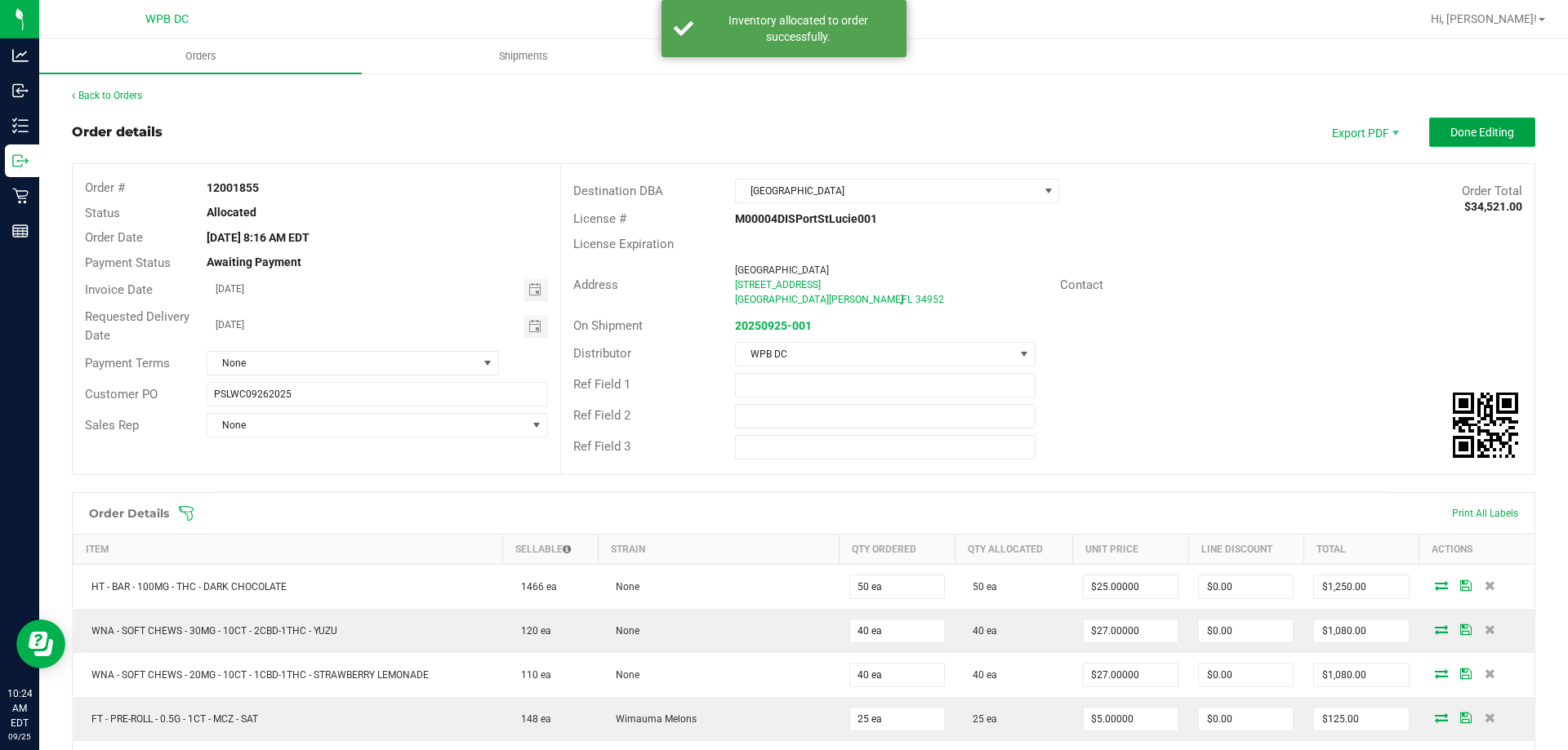
click at [1475, 138] on span "Done Editing" at bounding box center [1482, 132] width 64 height 13
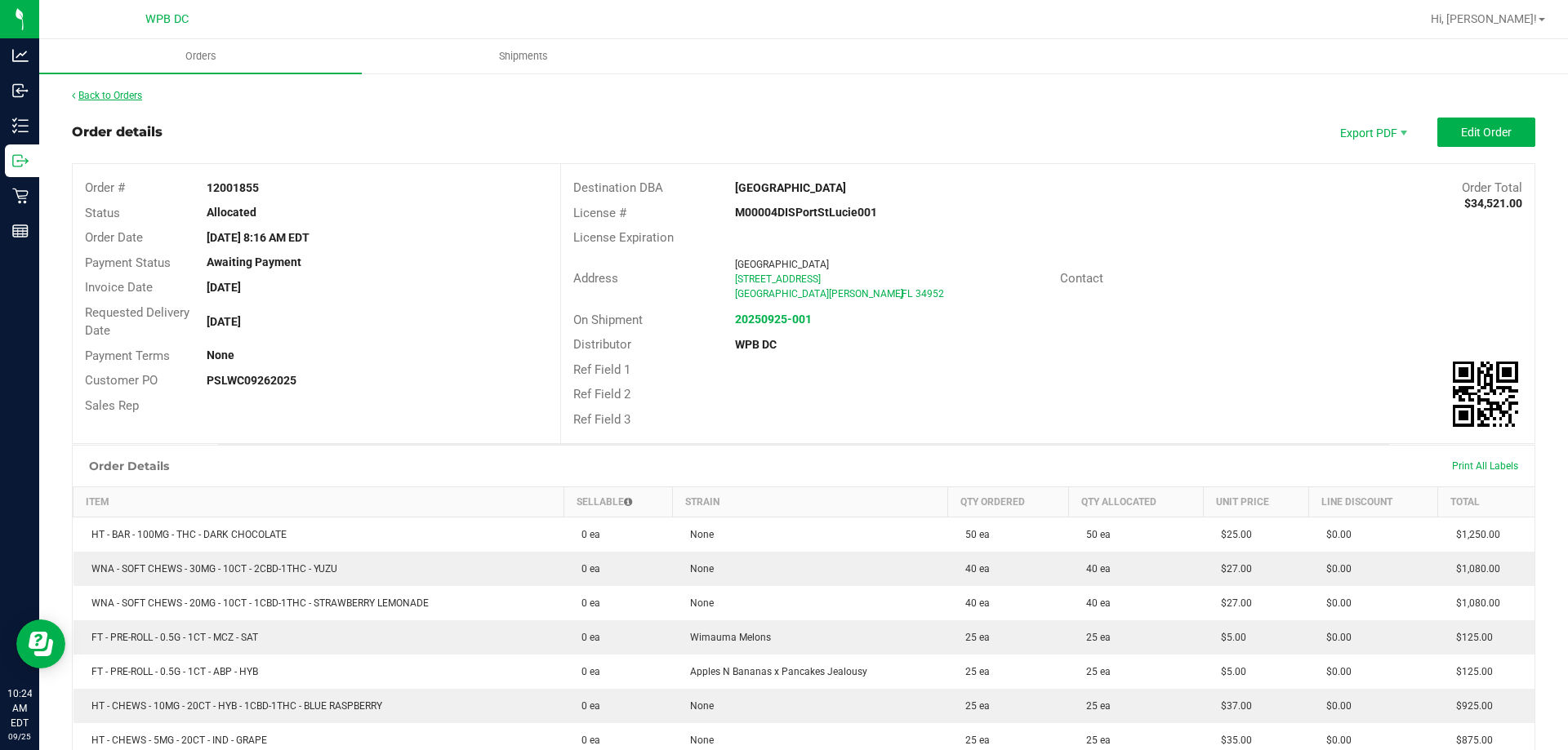
click at [142, 95] on link "Back to Orders" at bounding box center [106, 96] width 70 height 11
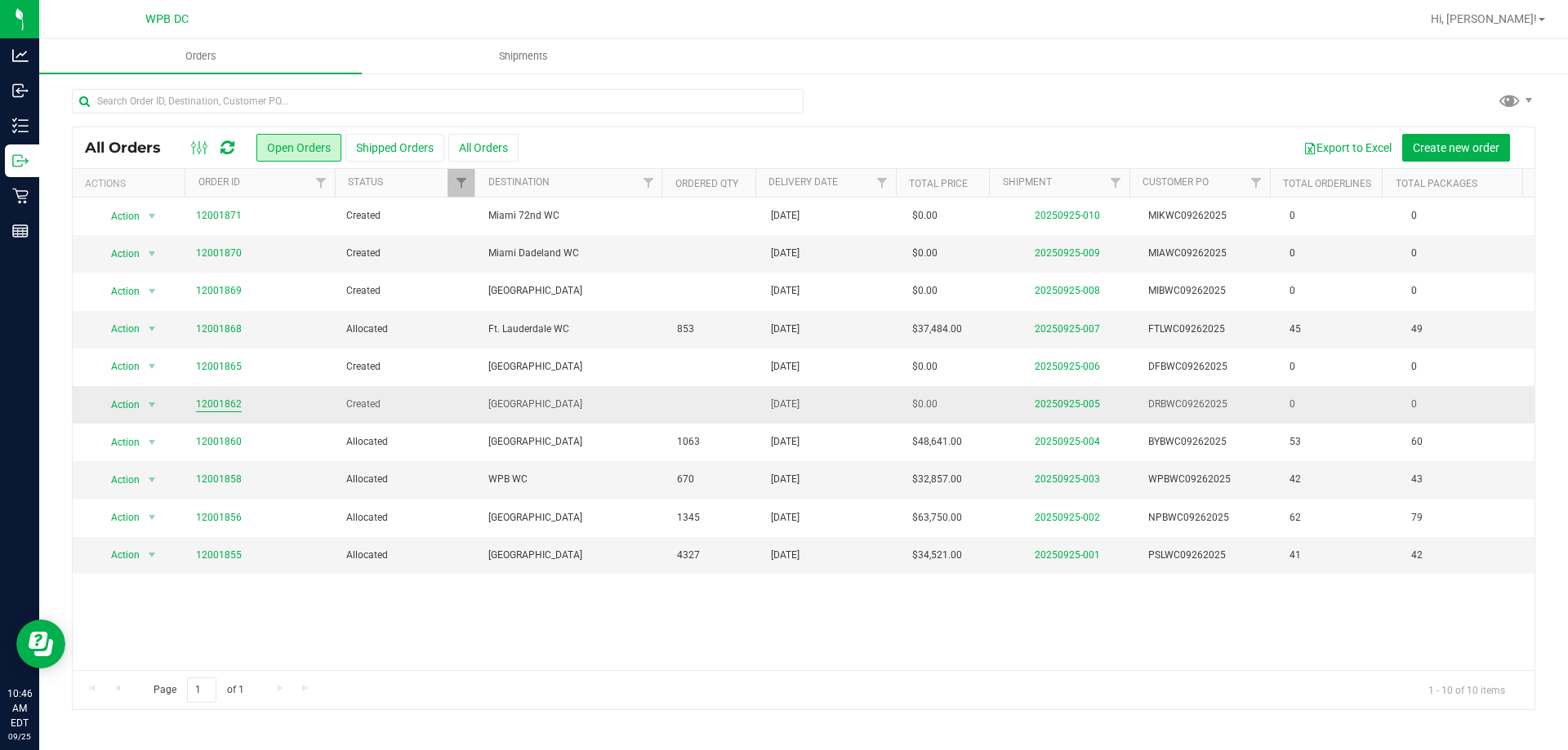
click at [203, 404] on link "12001862" at bounding box center [219, 405] width 46 height 15
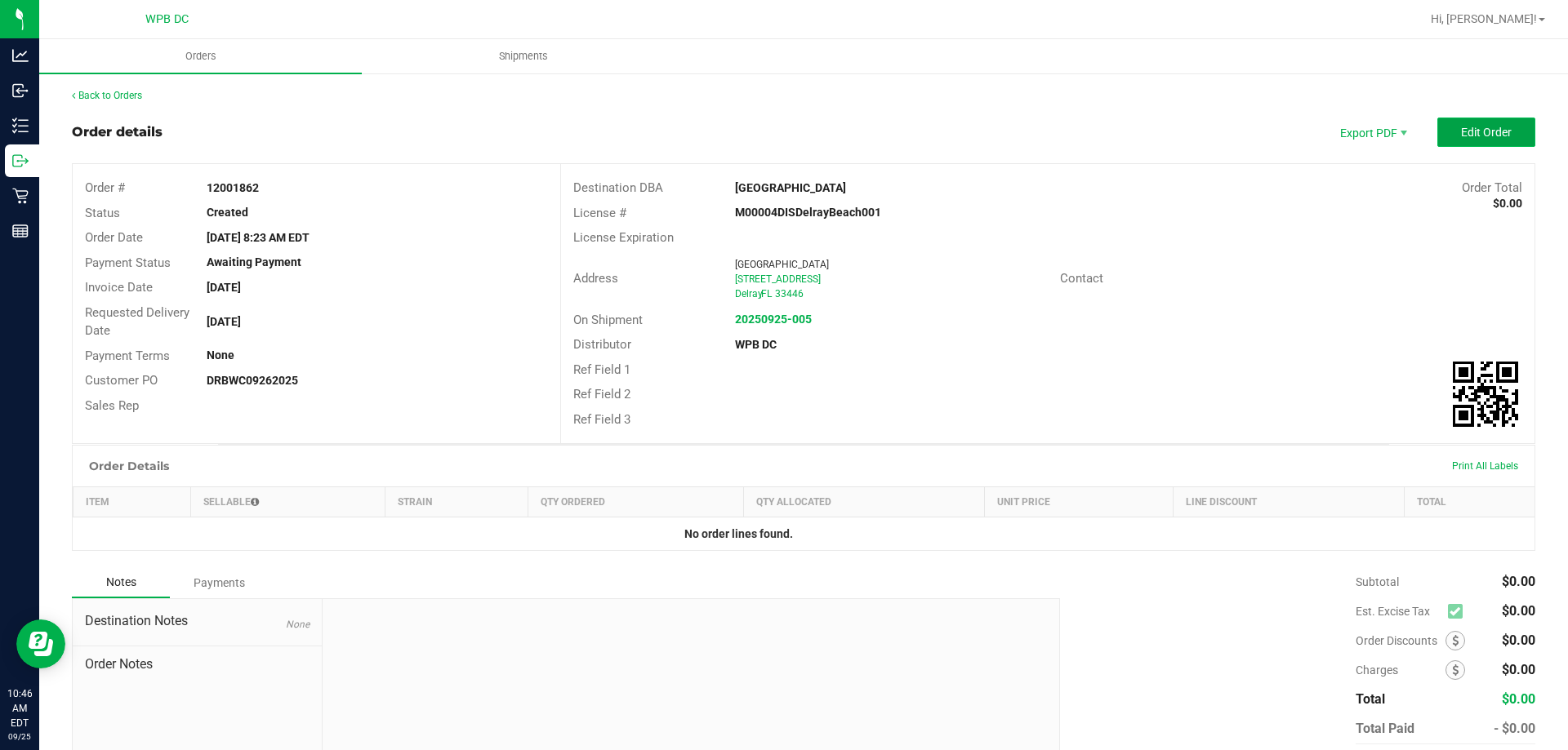
click at [1489, 131] on span "Edit Order" at bounding box center [1486, 132] width 51 height 13
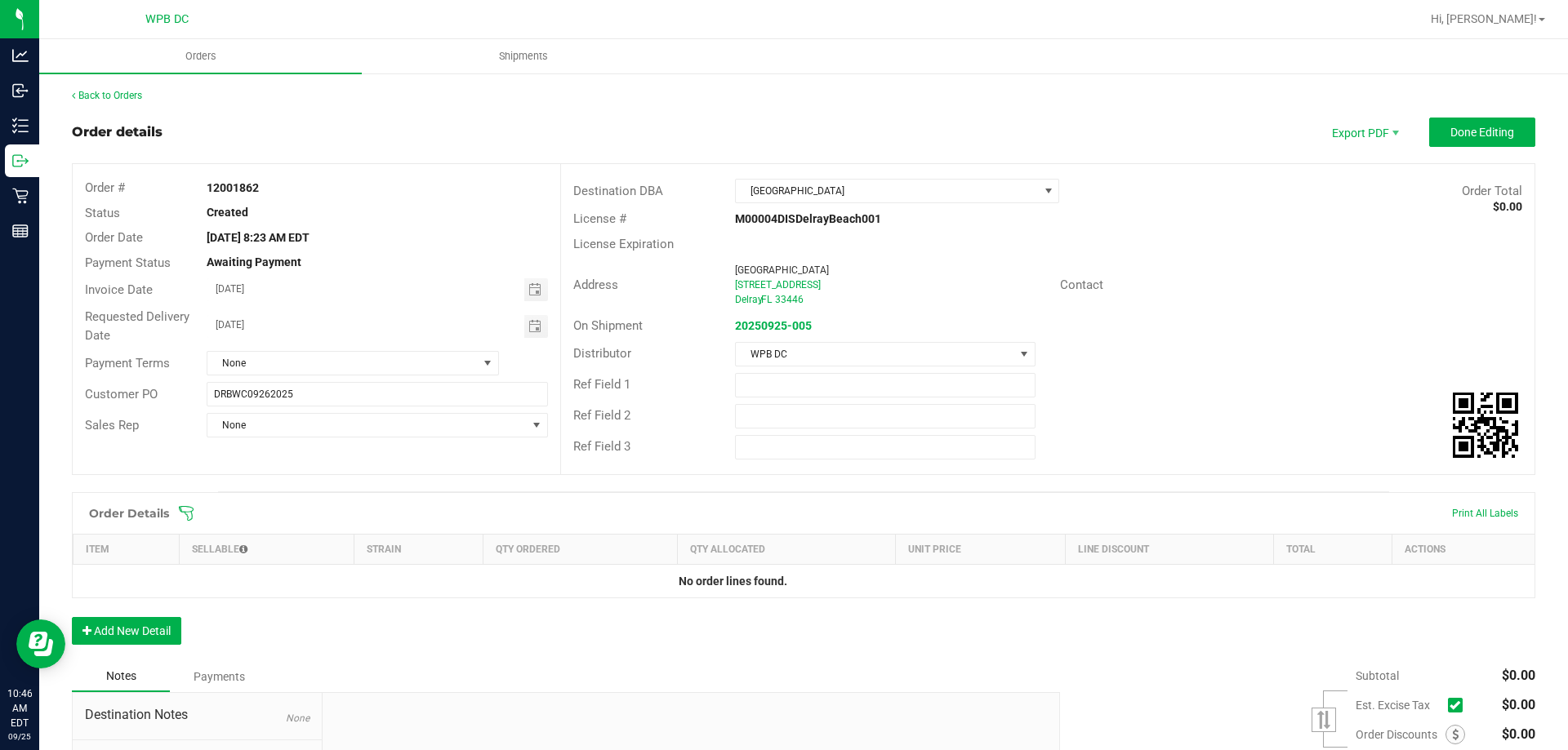
click at [185, 505] on icon at bounding box center [186, 513] width 16 height 16
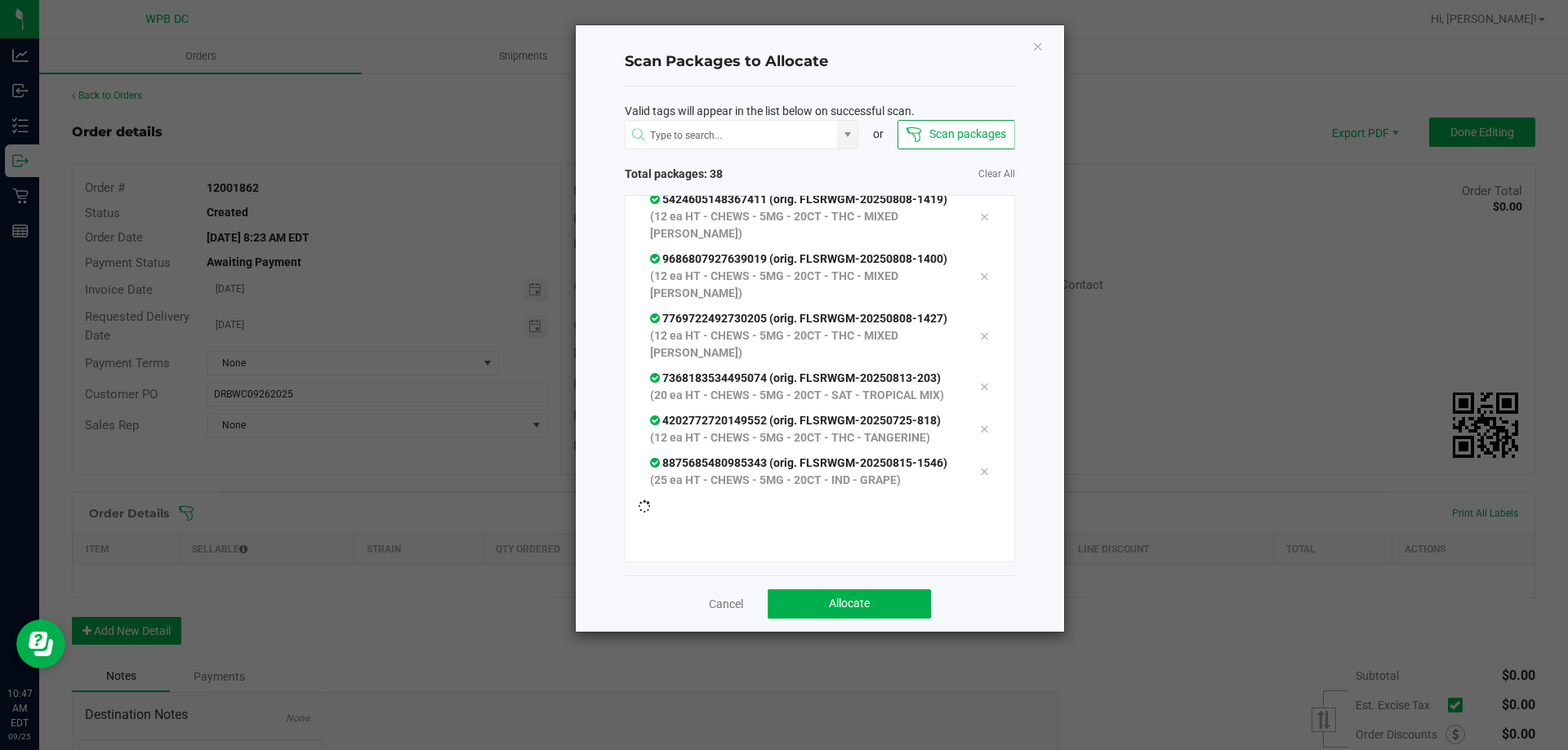
scroll to position [1640, 0]
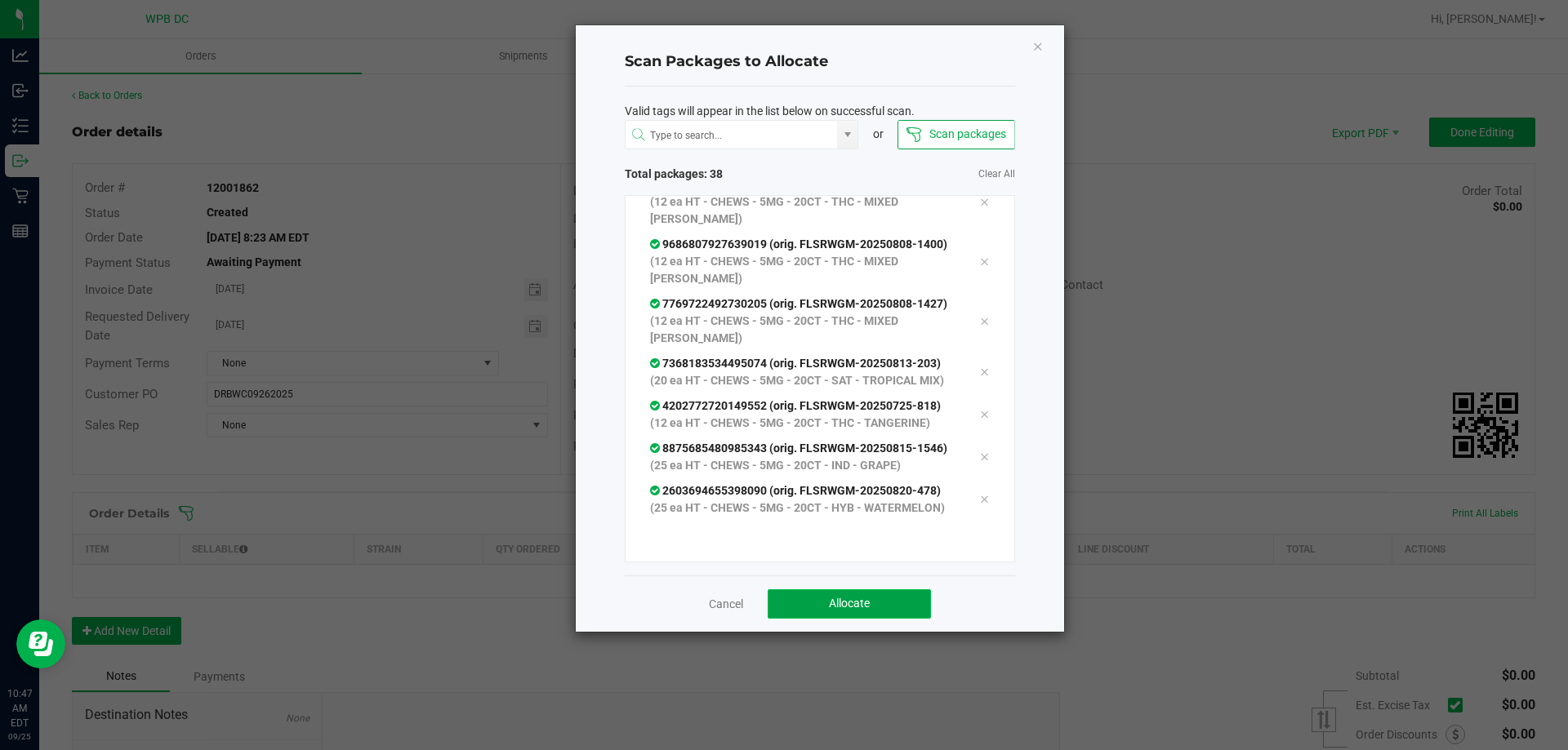
click at [911, 599] on button "Allocate" at bounding box center [849, 604] width 164 height 30
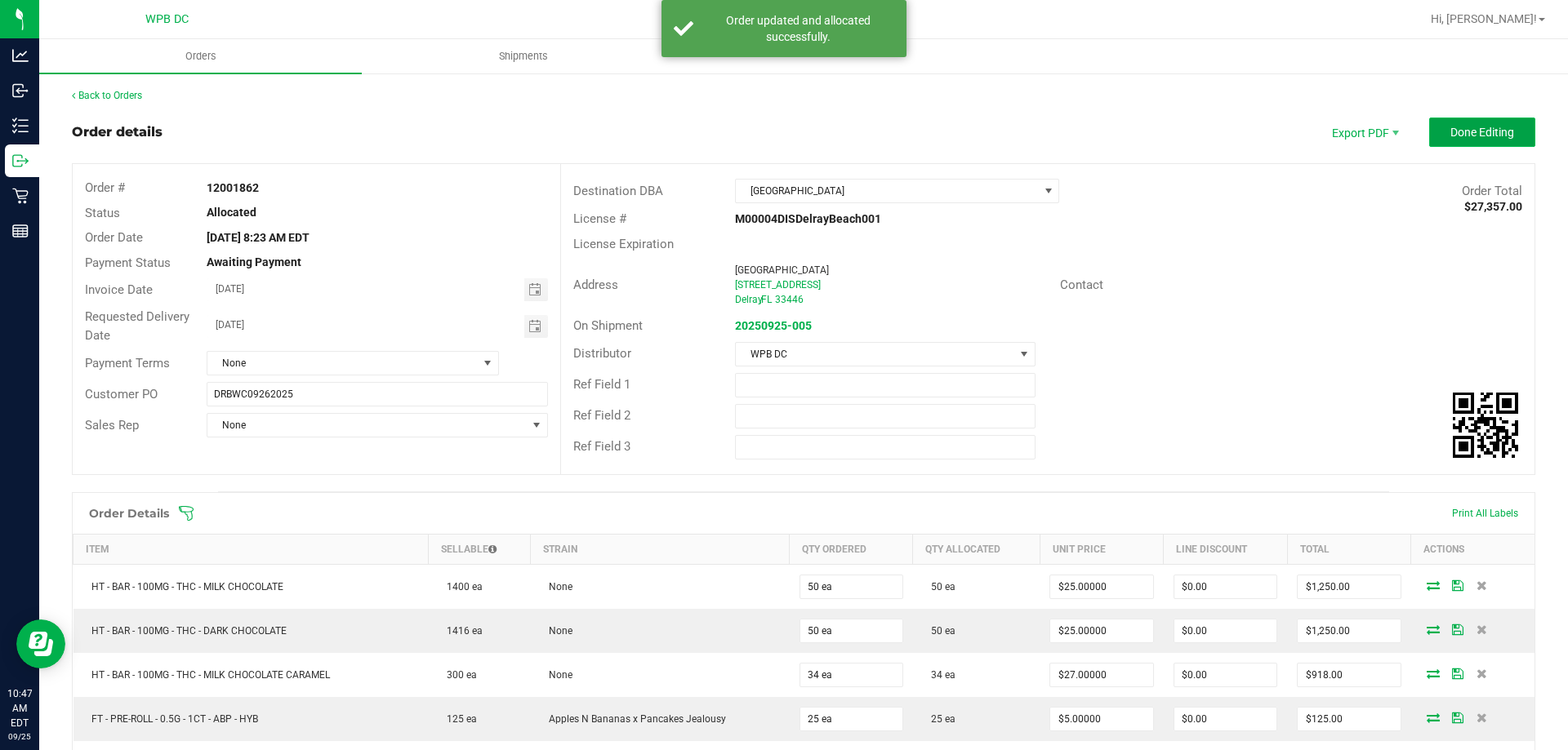
click at [1472, 136] on span "Done Editing" at bounding box center [1482, 132] width 64 height 13
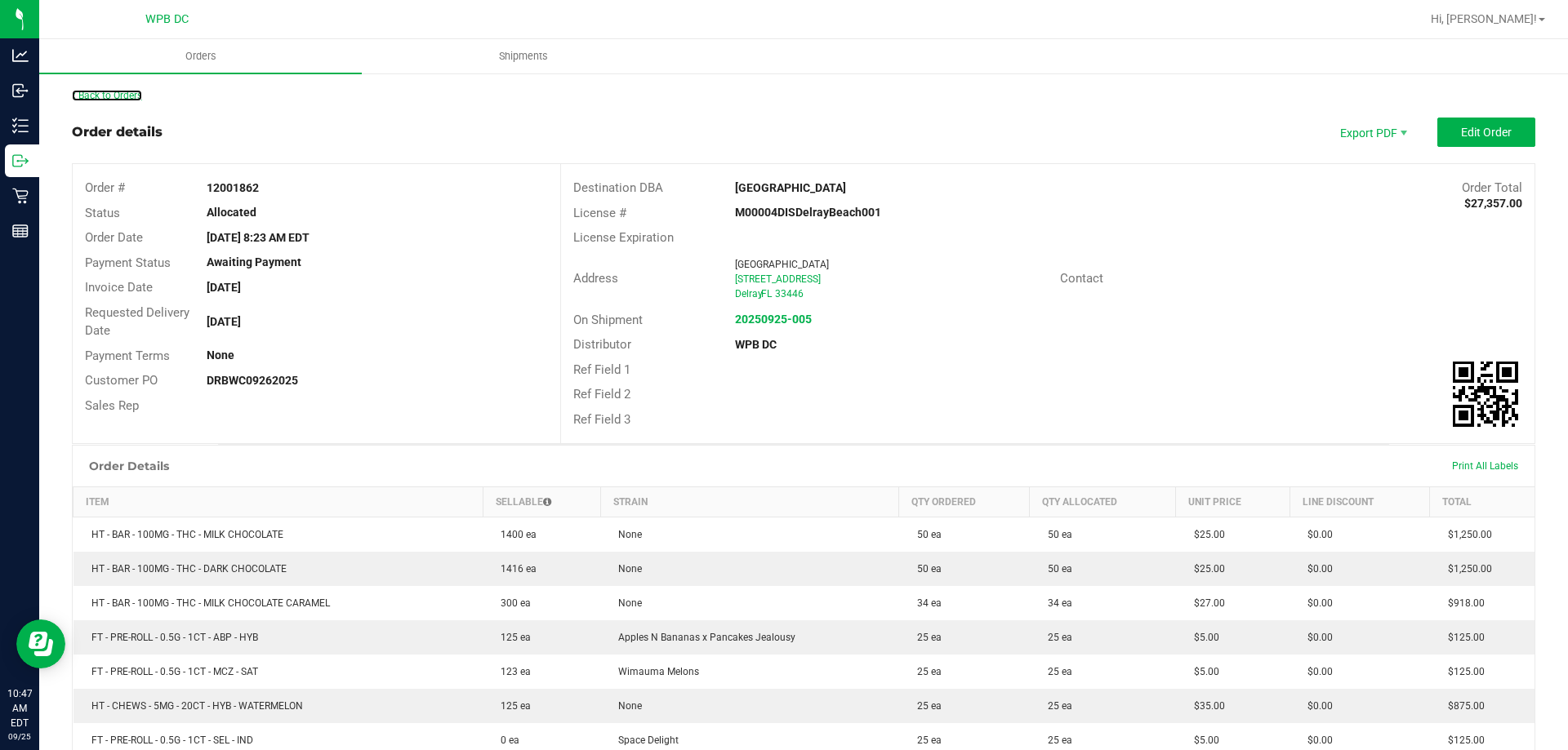
click at [131, 93] on link "Back to Orders" at bounding box center [106, 96] width 70 height 11
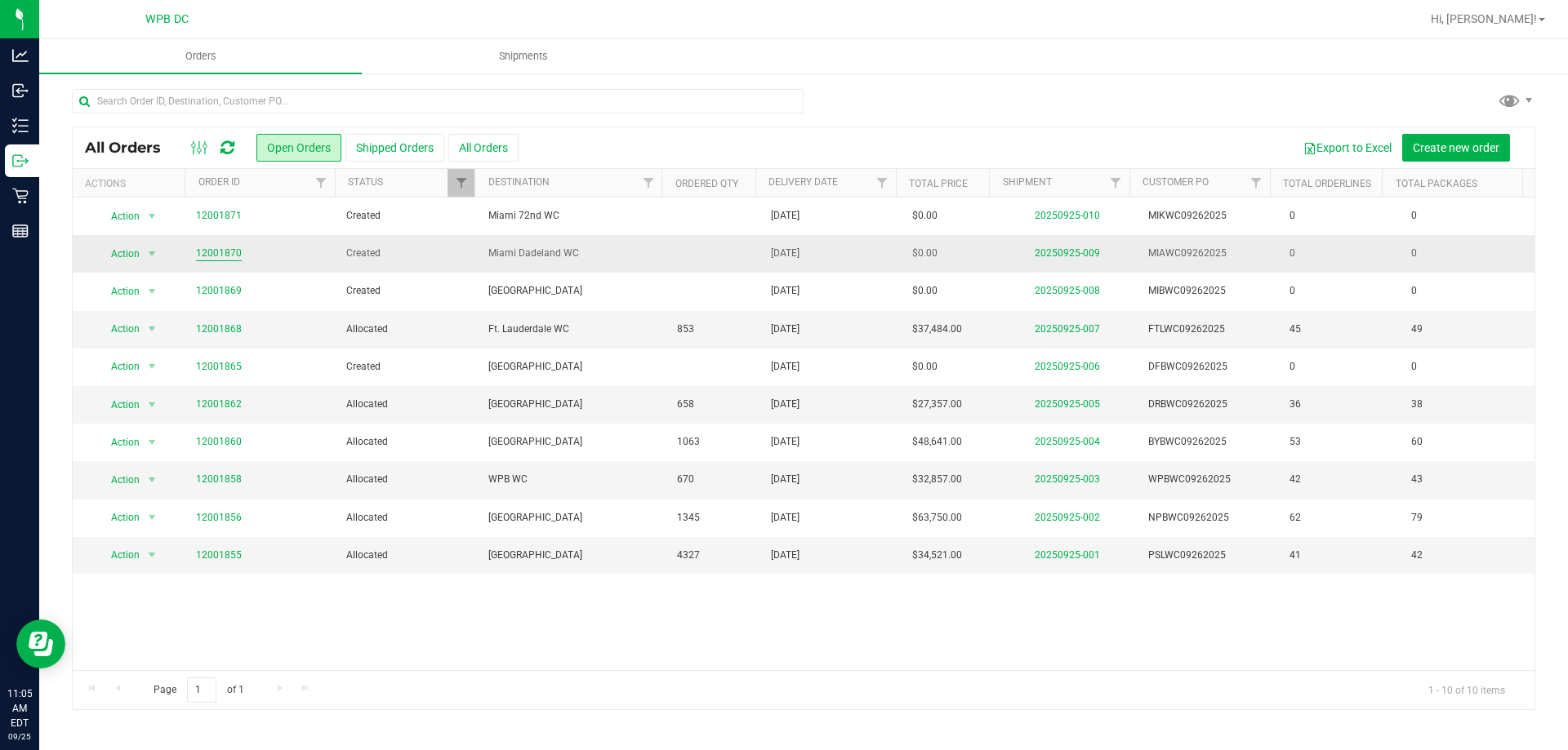
click at [207, 254] on link "12001870" at bounding box center [219, 254] width 46 height 15
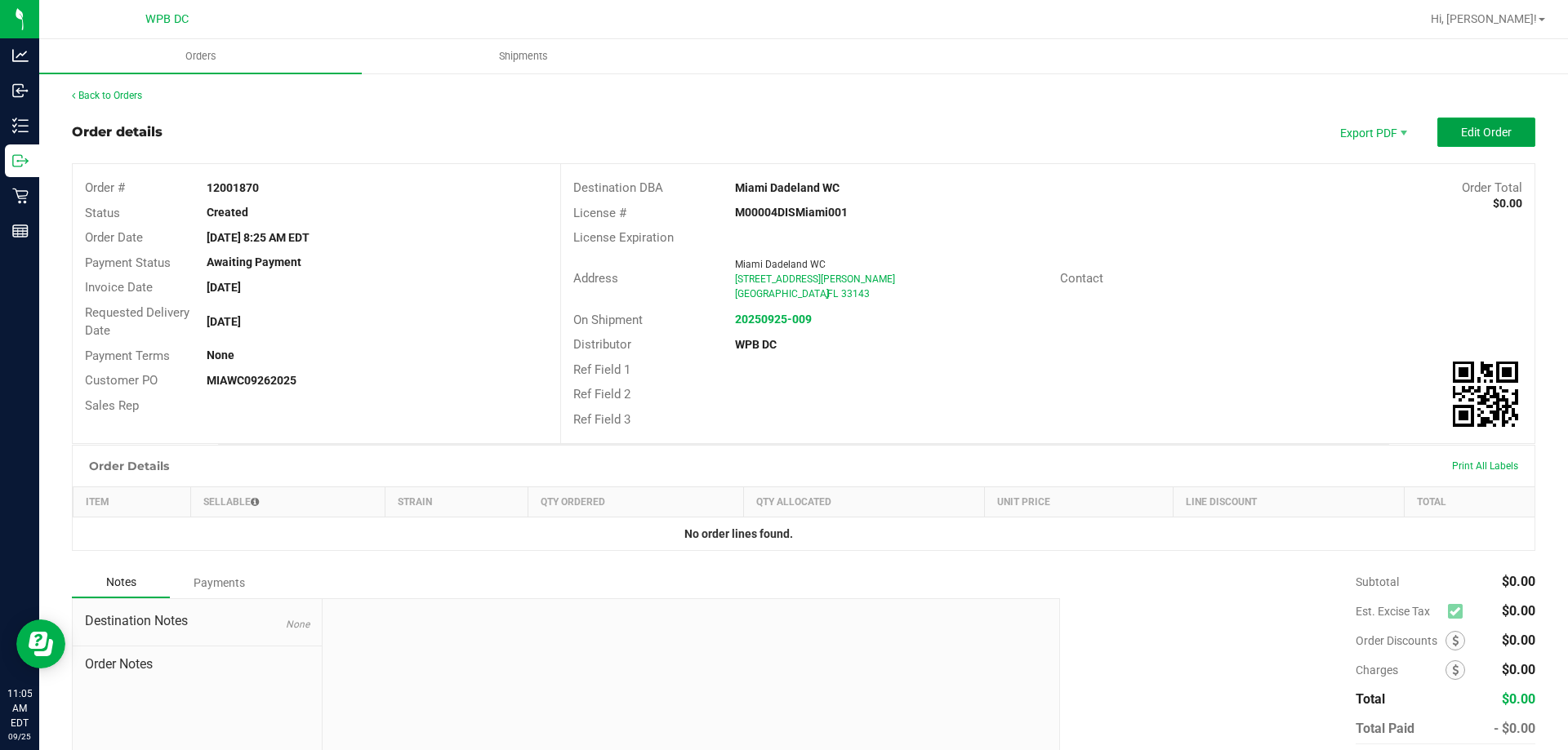
click at [1465, 143] on button "Edit Order" at bounding box center [1486, 132] width 98 height 30
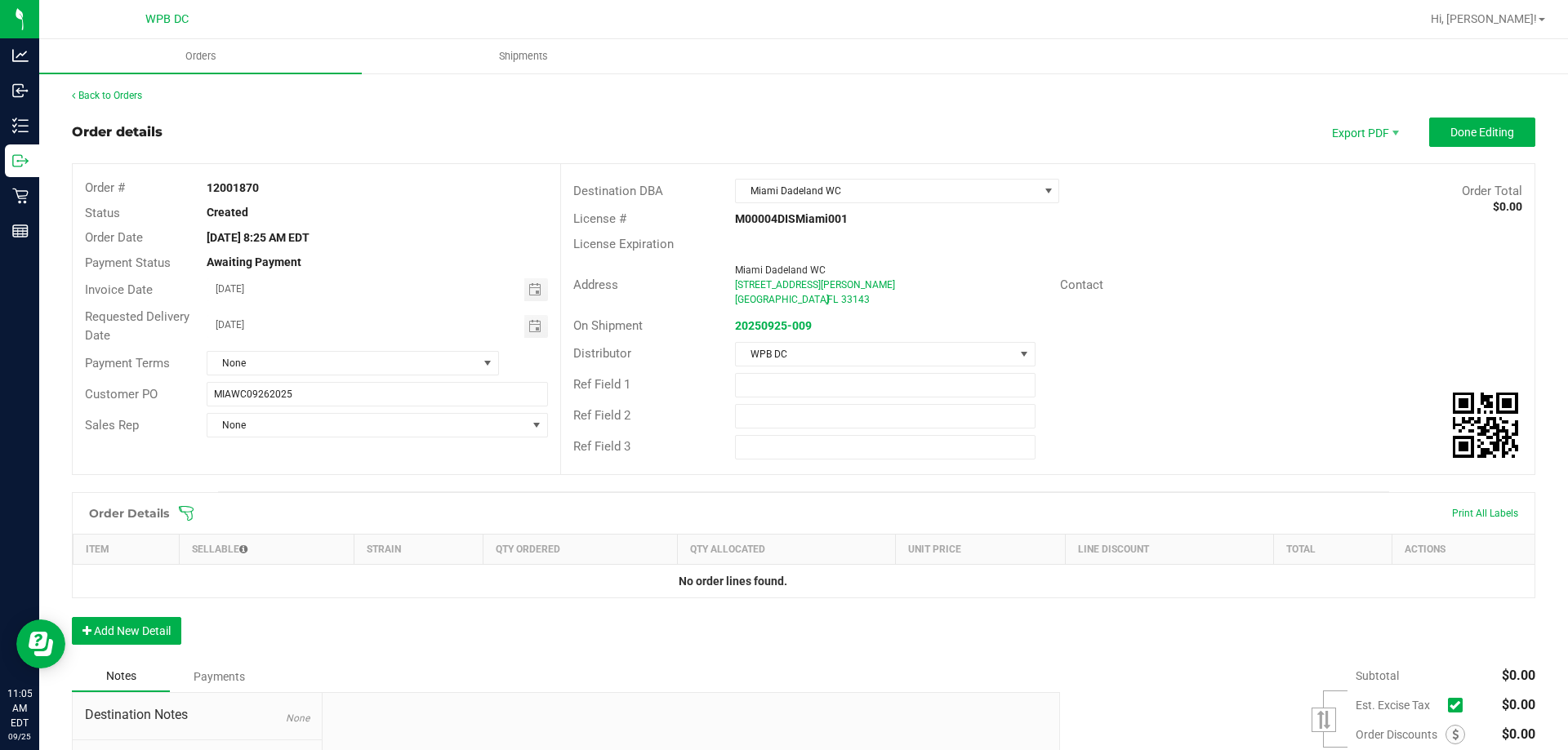
click at [191, 511] on icon at bounding box center [186, 513] width 14 height 14
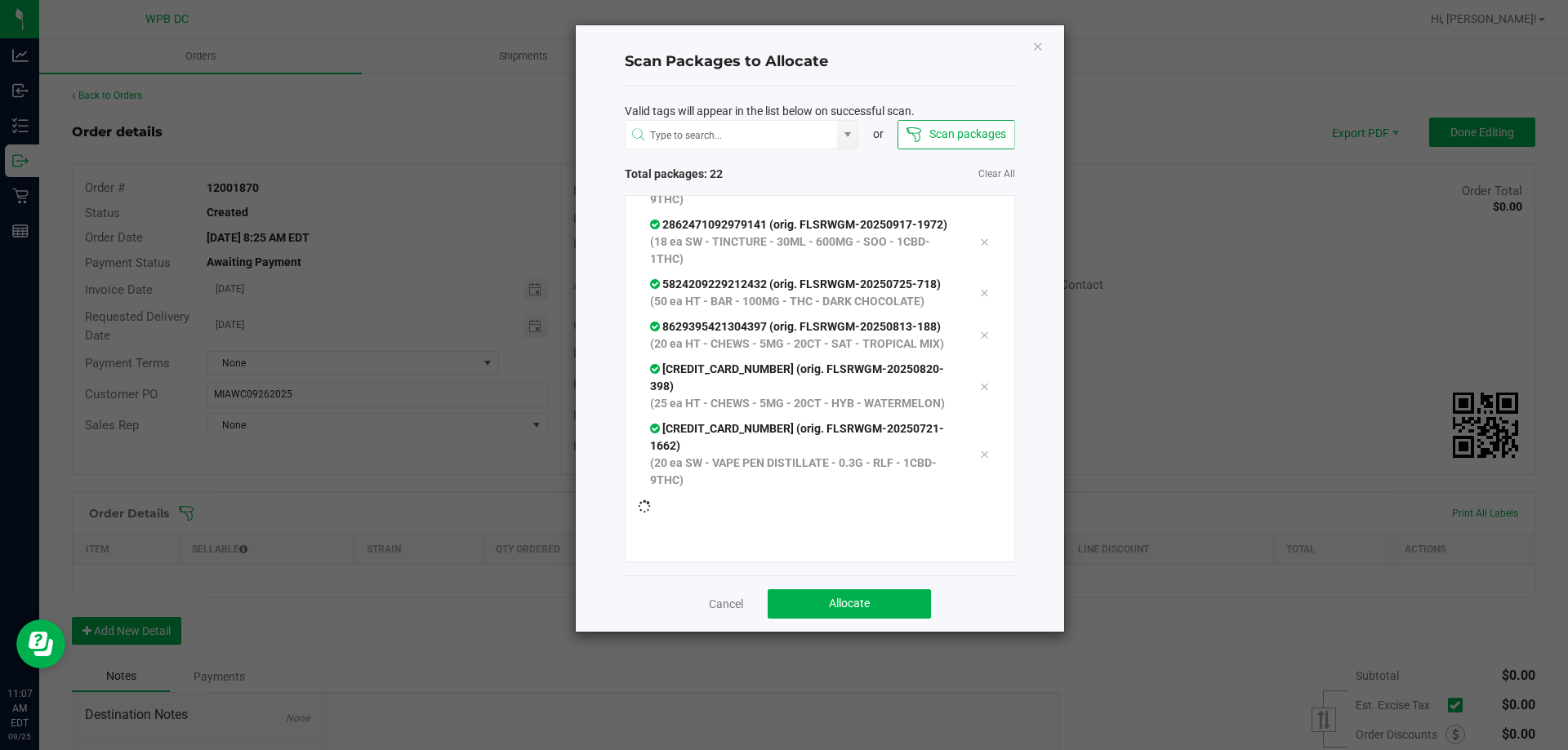
scroll to position [806, 0]
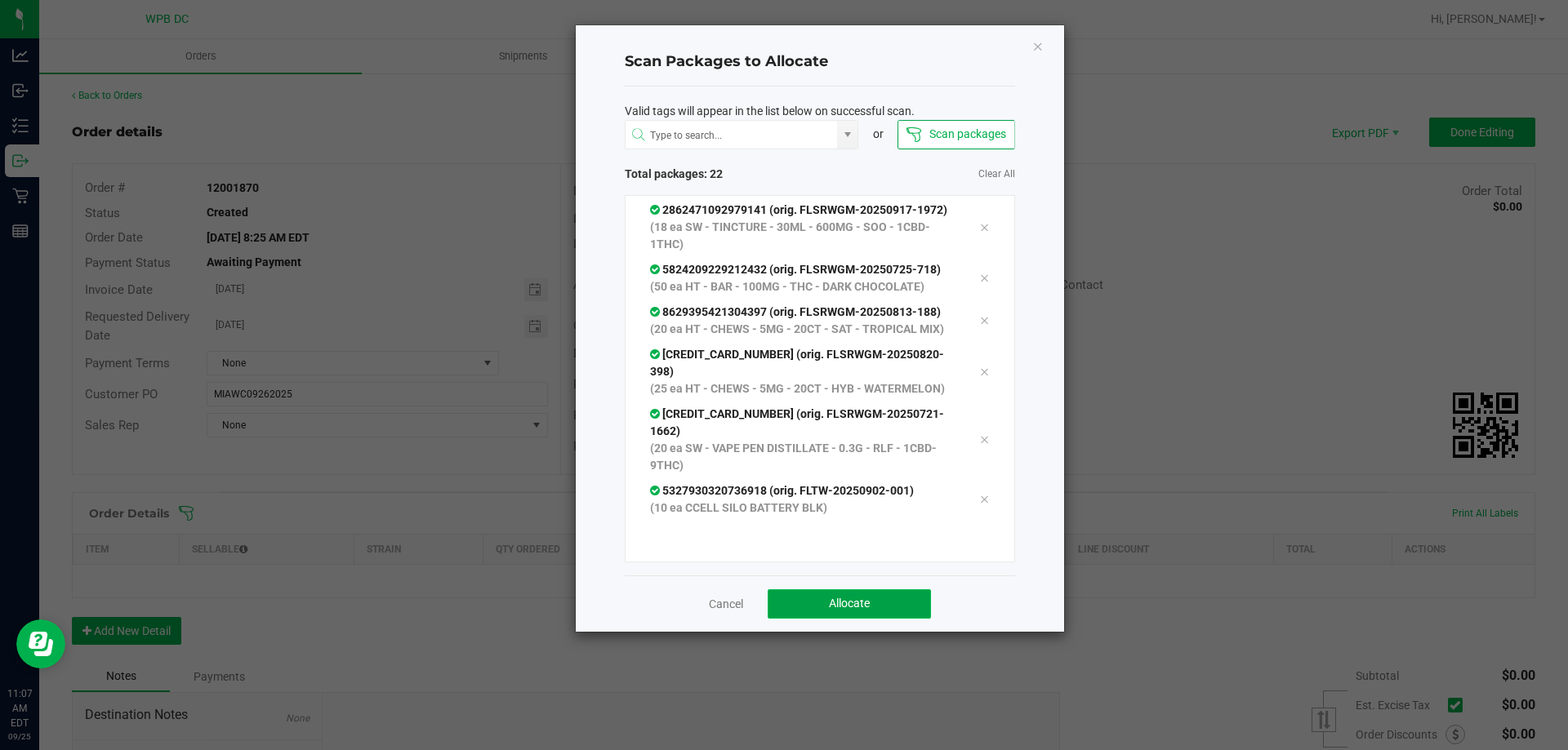
click at [916, 603] on button "Allocate" at bounding box center [849, 604] width 164 height 30
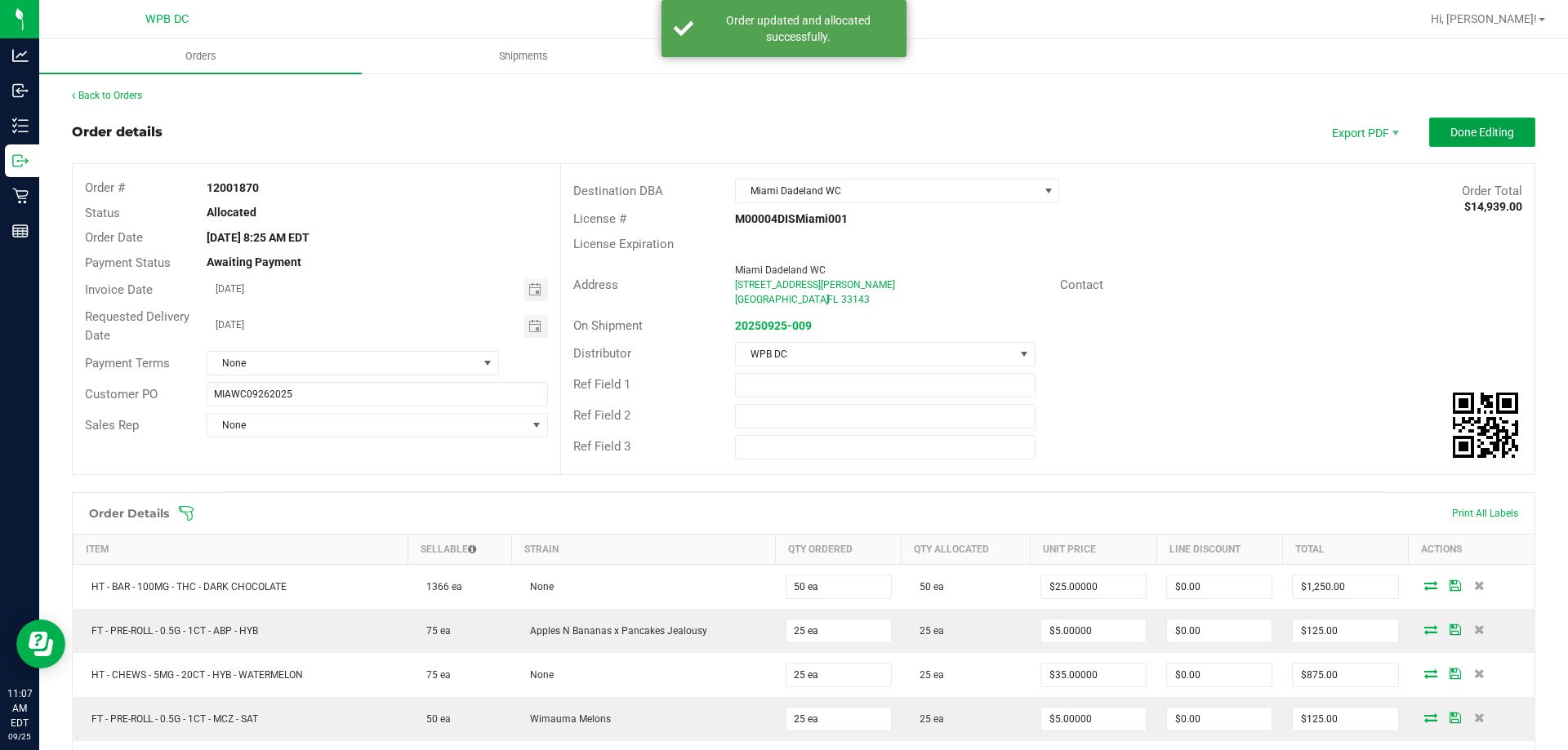
click at [1450, 133] on span "Done Editing" at bounding box center [1482, 132] width 64 height 13
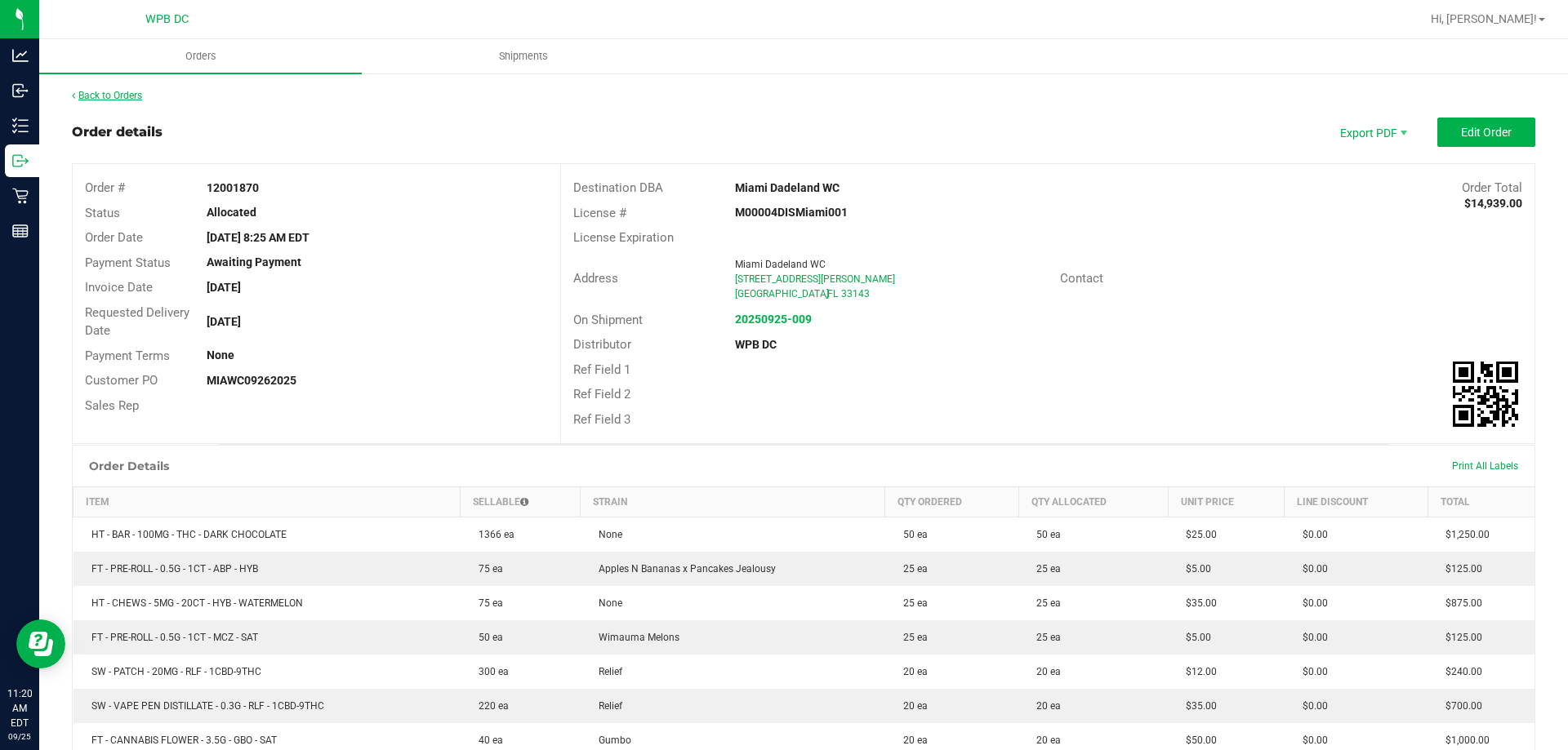
click at [124, 94] on link "Back to Orders" at bounding box center [106, 96] width 70 height 11
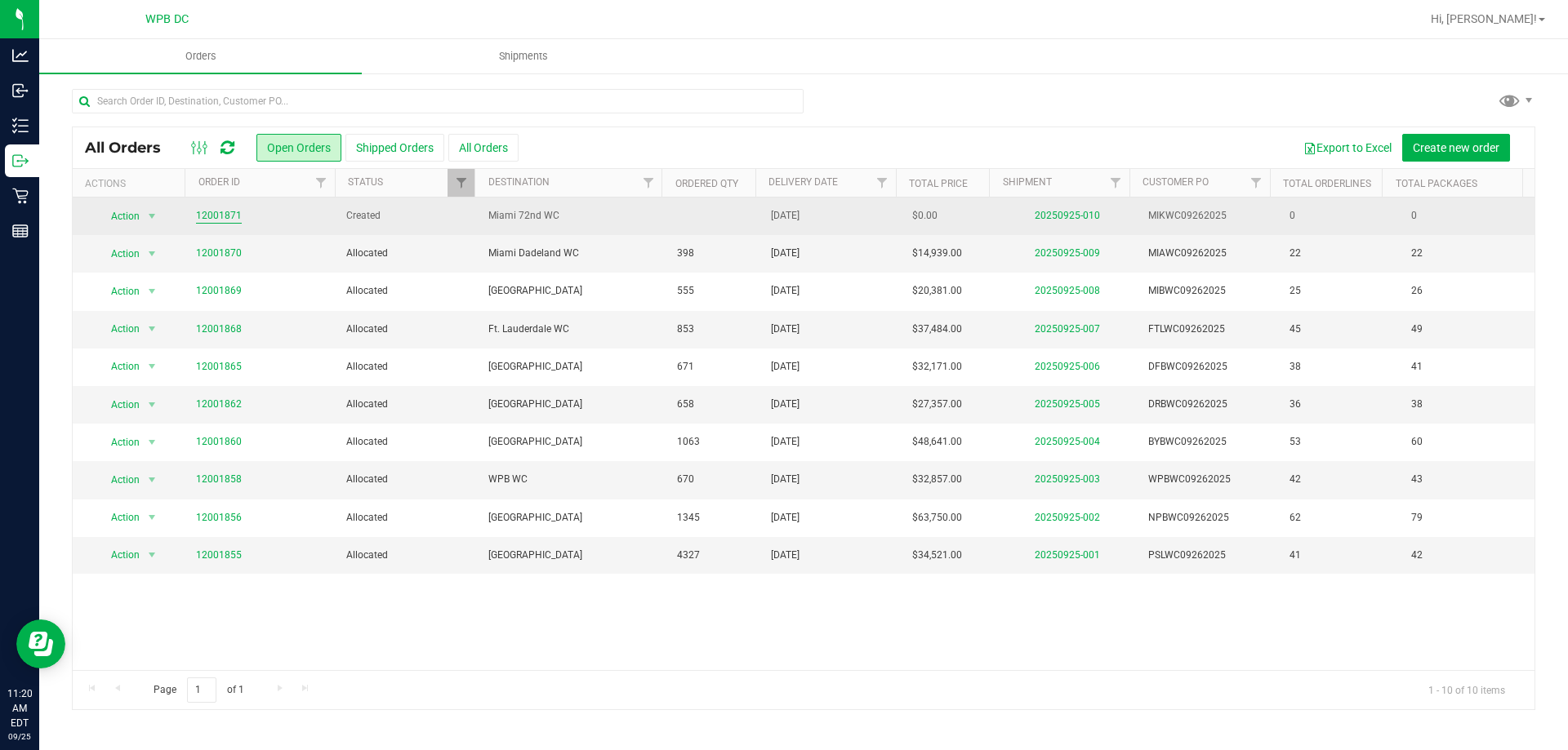
click at [229, 216] on link "12001871" at bounding box center [219, 216] width 46 height 15
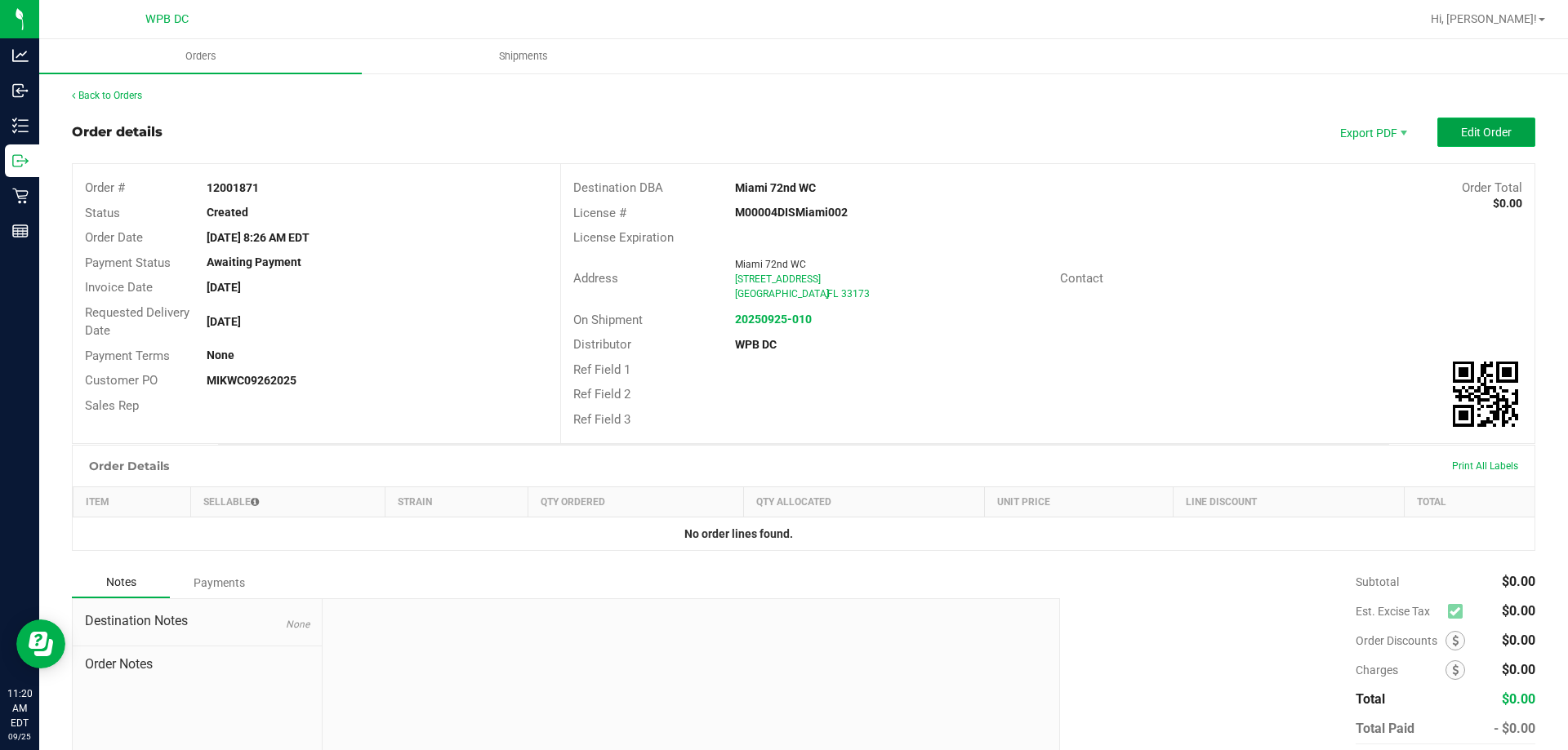
click at [1469, 141] on button "Edit Order" at bounding box center [1486, 132] width 98 height 30
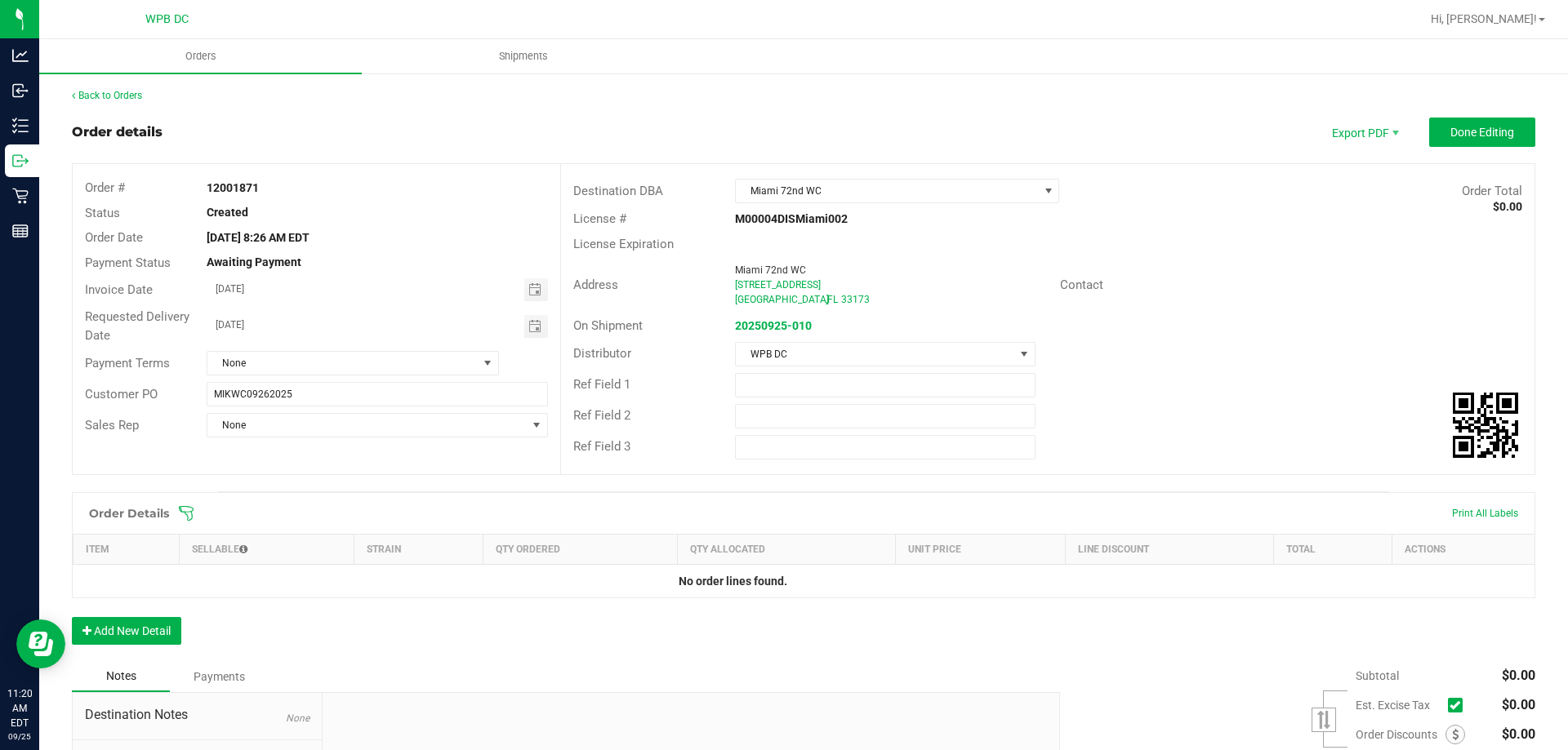
click at [191, 512] on icon at bounding box center [186, 513] width 16 height 16
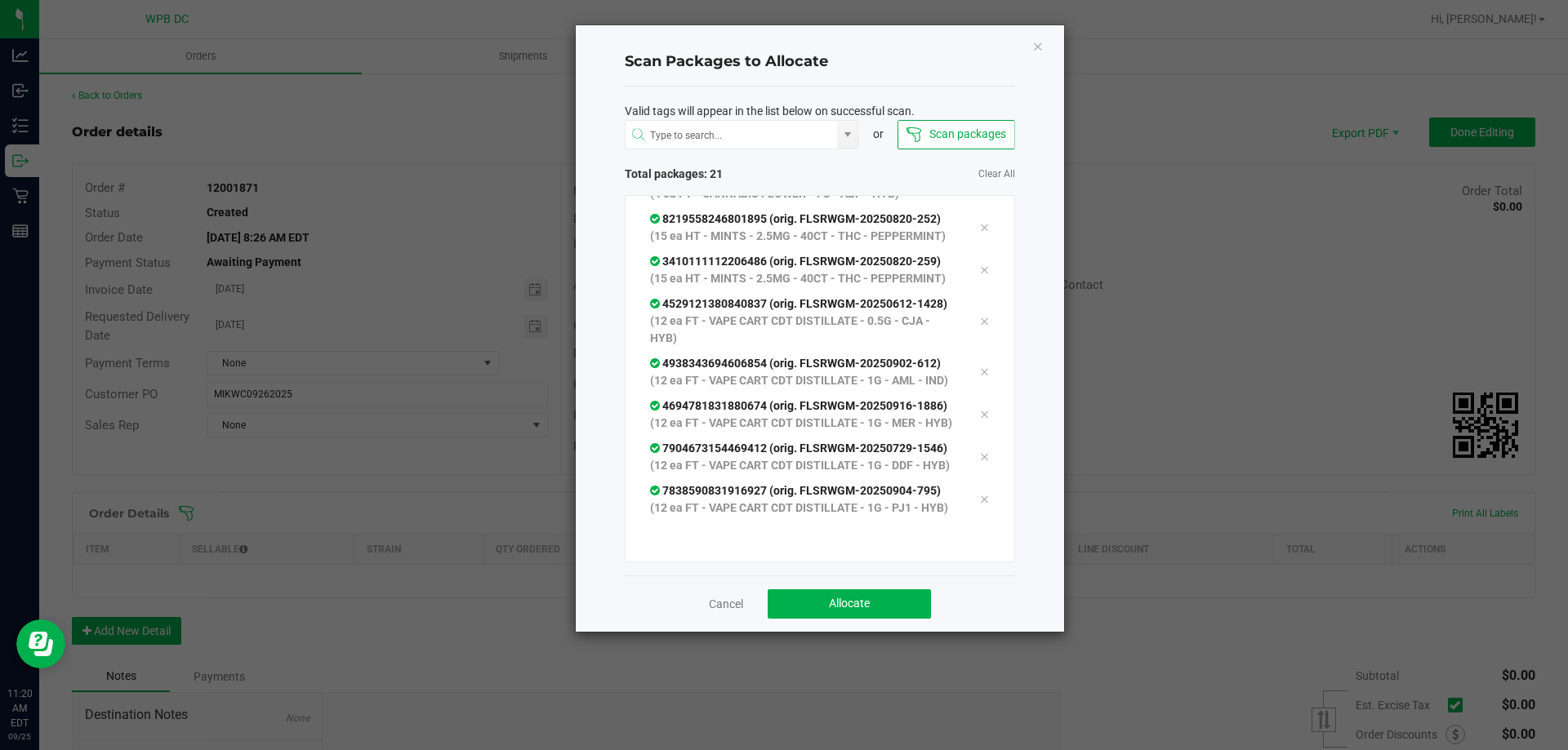
scroll to position [738, 0]
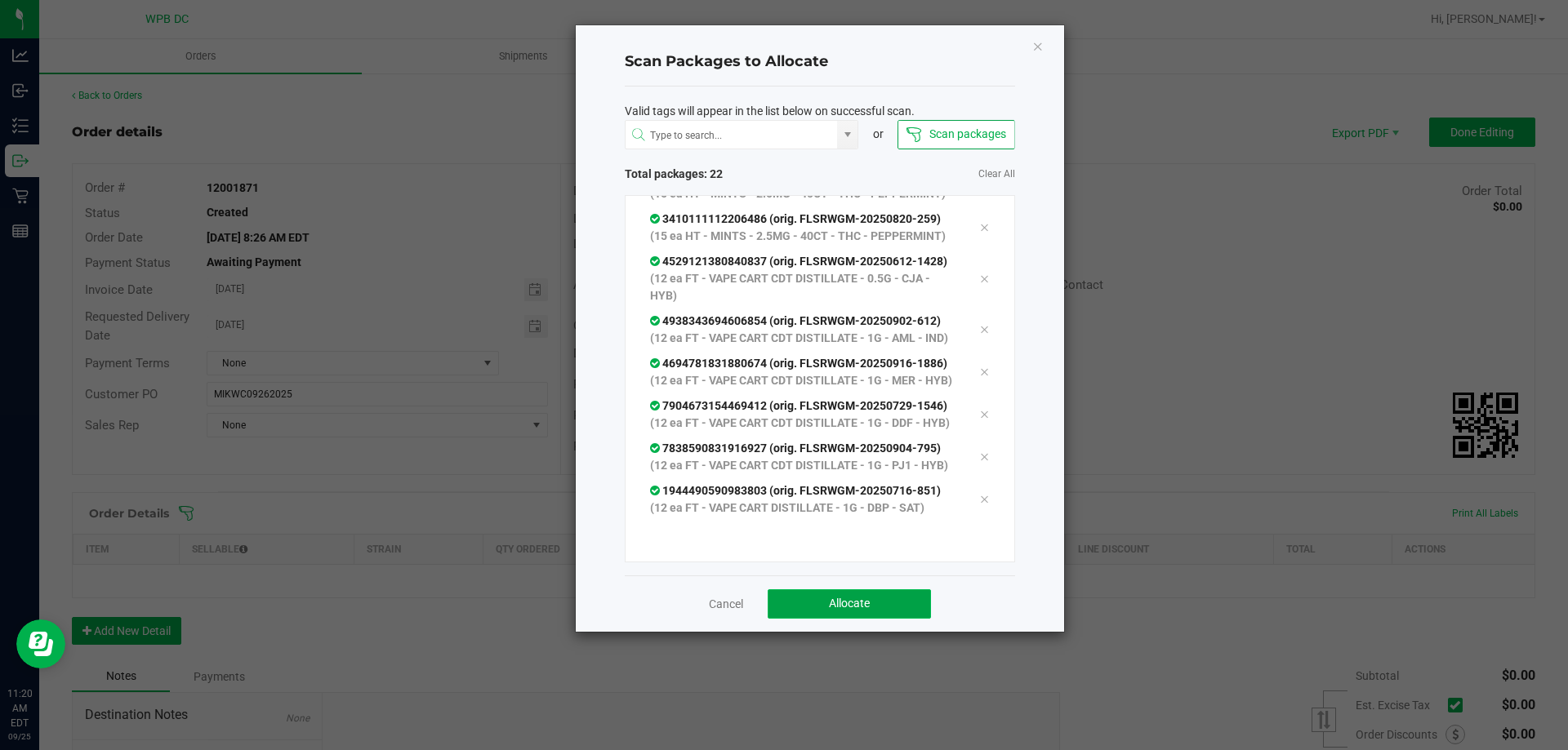
click at [878, 597] on button "Allocate" at bounding box center [849, 604] width 164 height 30
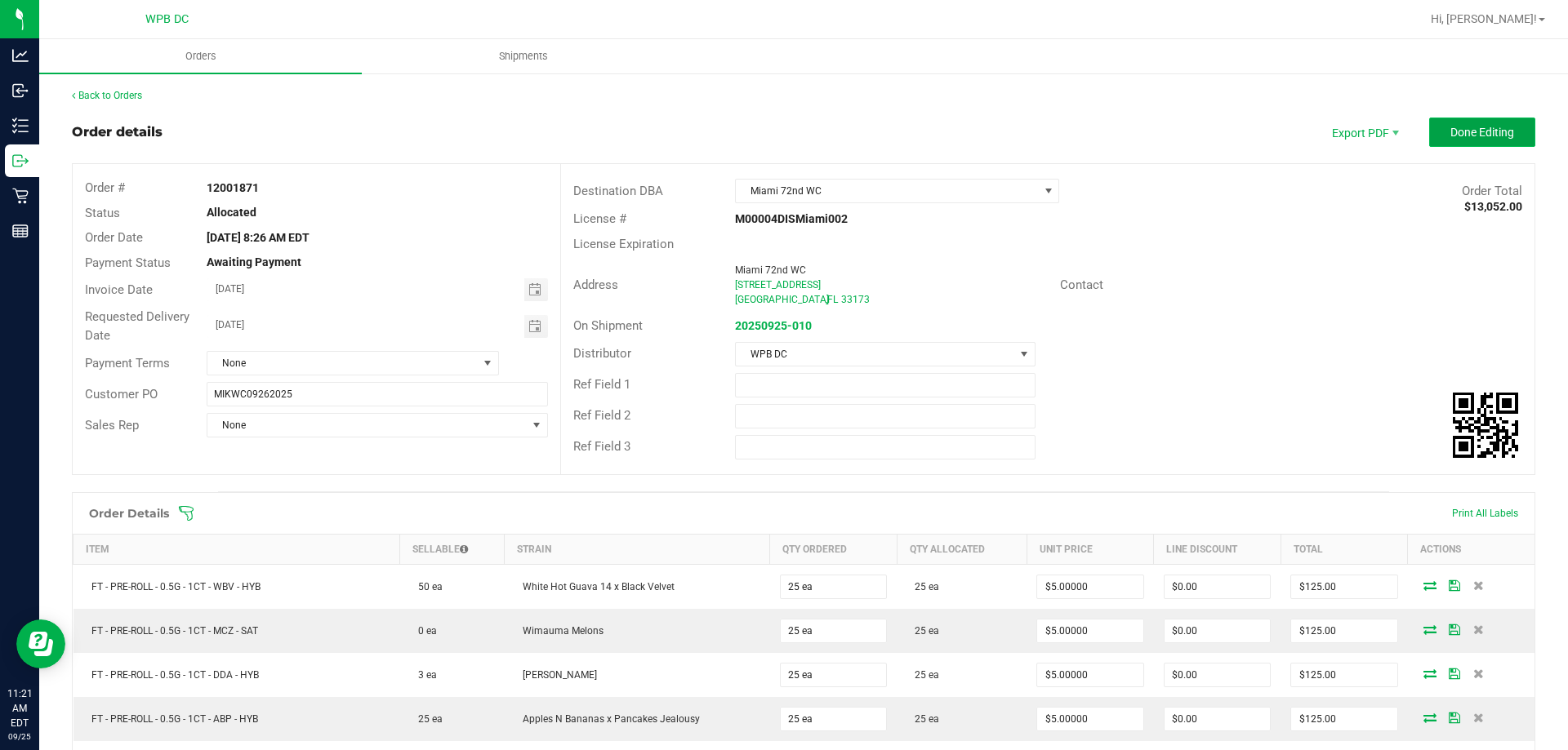
click at [1458, 136] on span "Done Editing" at bounding box center [1482, 132] width 64 height 13
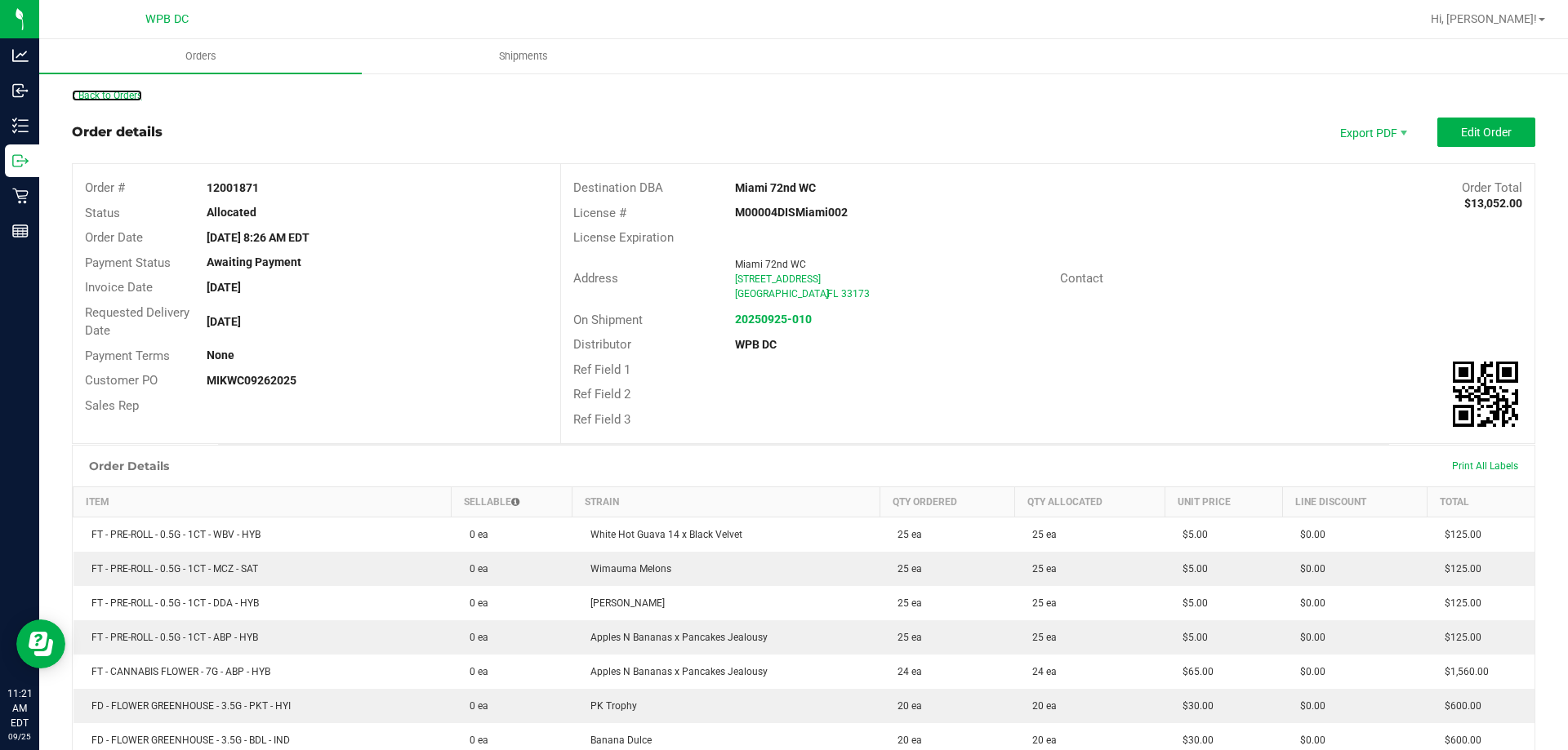
click at [122, 93] on link "Back to Orders" at bounding box center [106, 96] width 70 height 11
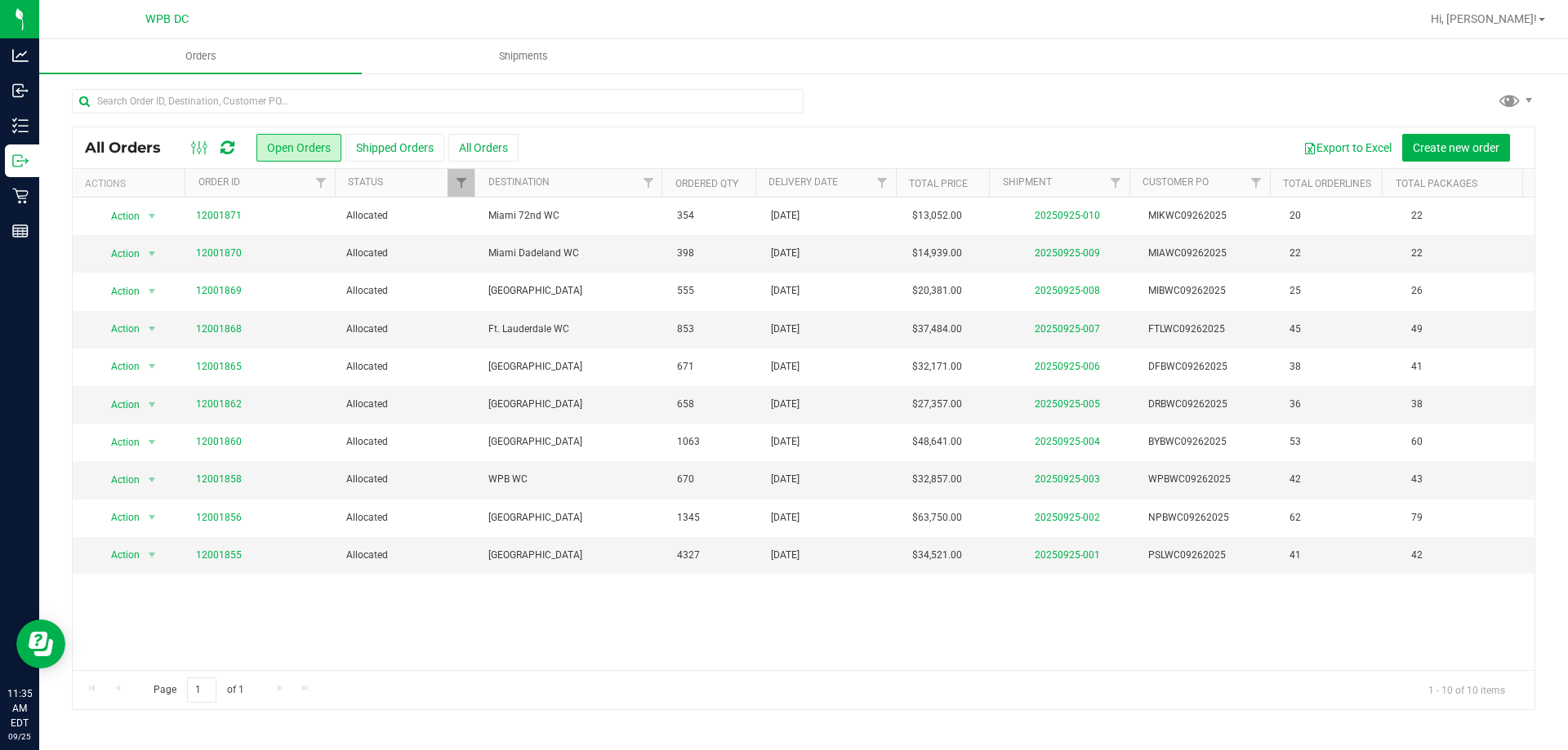
click at [226, 147] on icon at bounding box center [227, 147] width 14 height 16
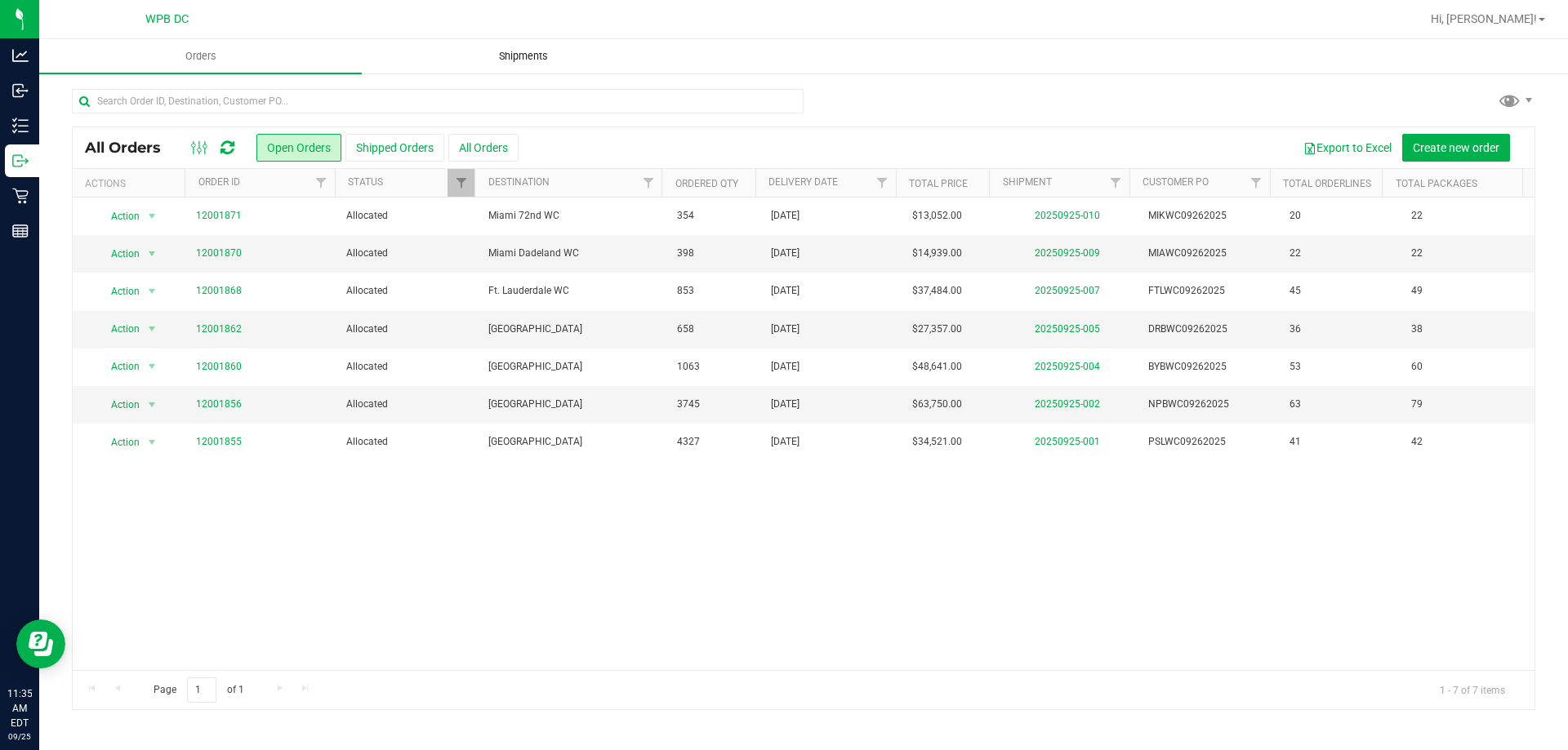
click at [533, 55] on span "Shipments" at bounding box center [523, 55] width 93 height 14
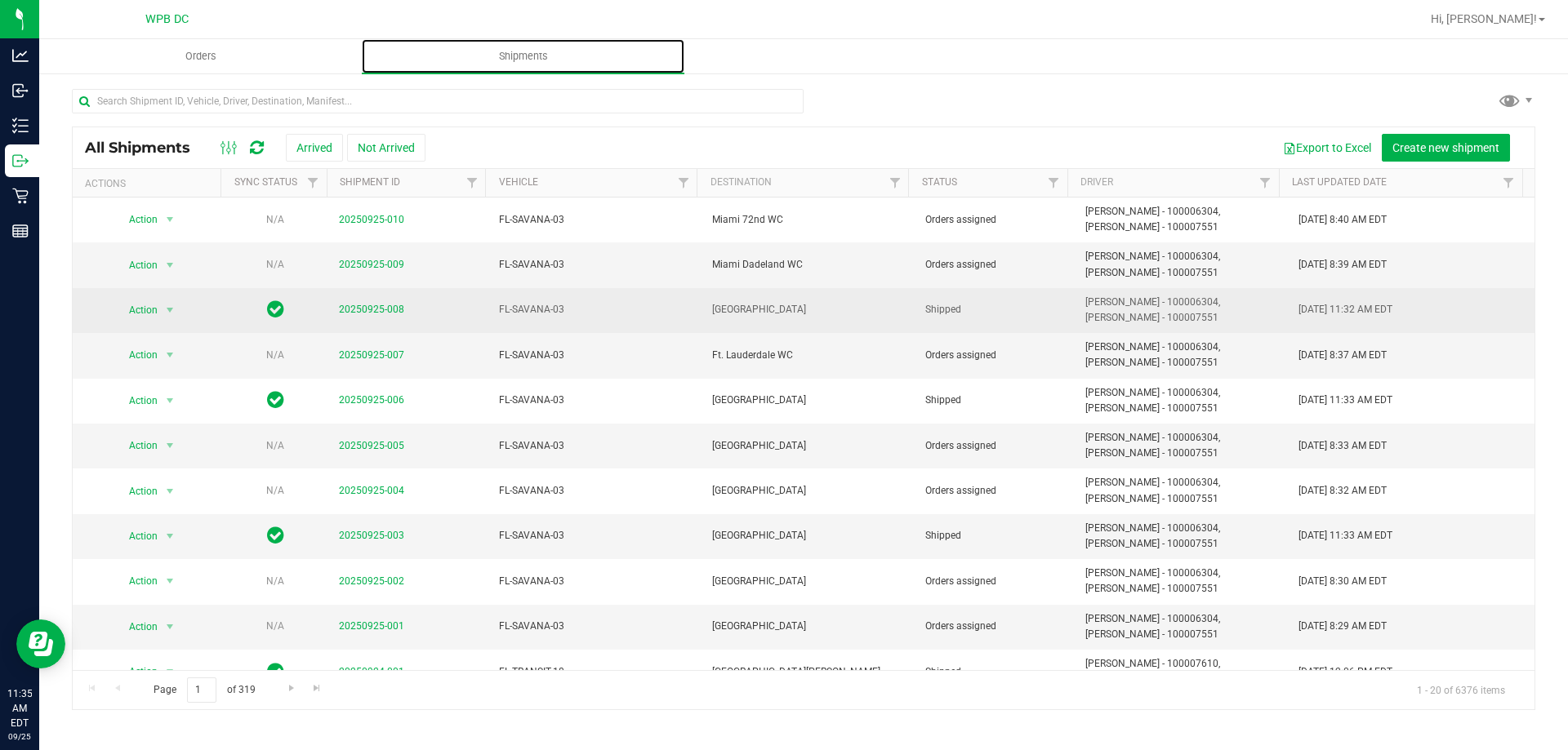
scroll to position [81, 0]
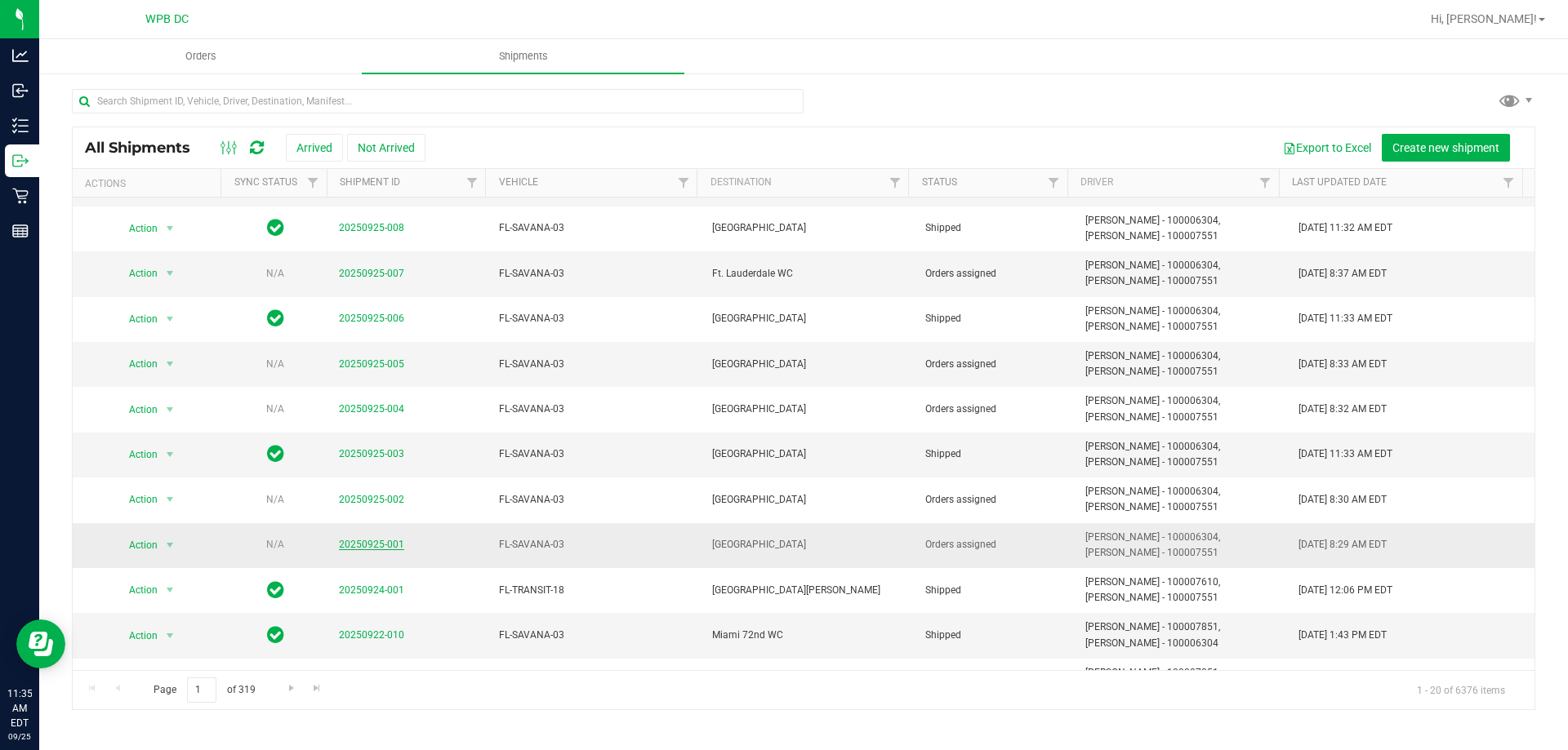
click at [374, 547] on link "20250925-001" at bounding box center [371, 544] width 65 height 11
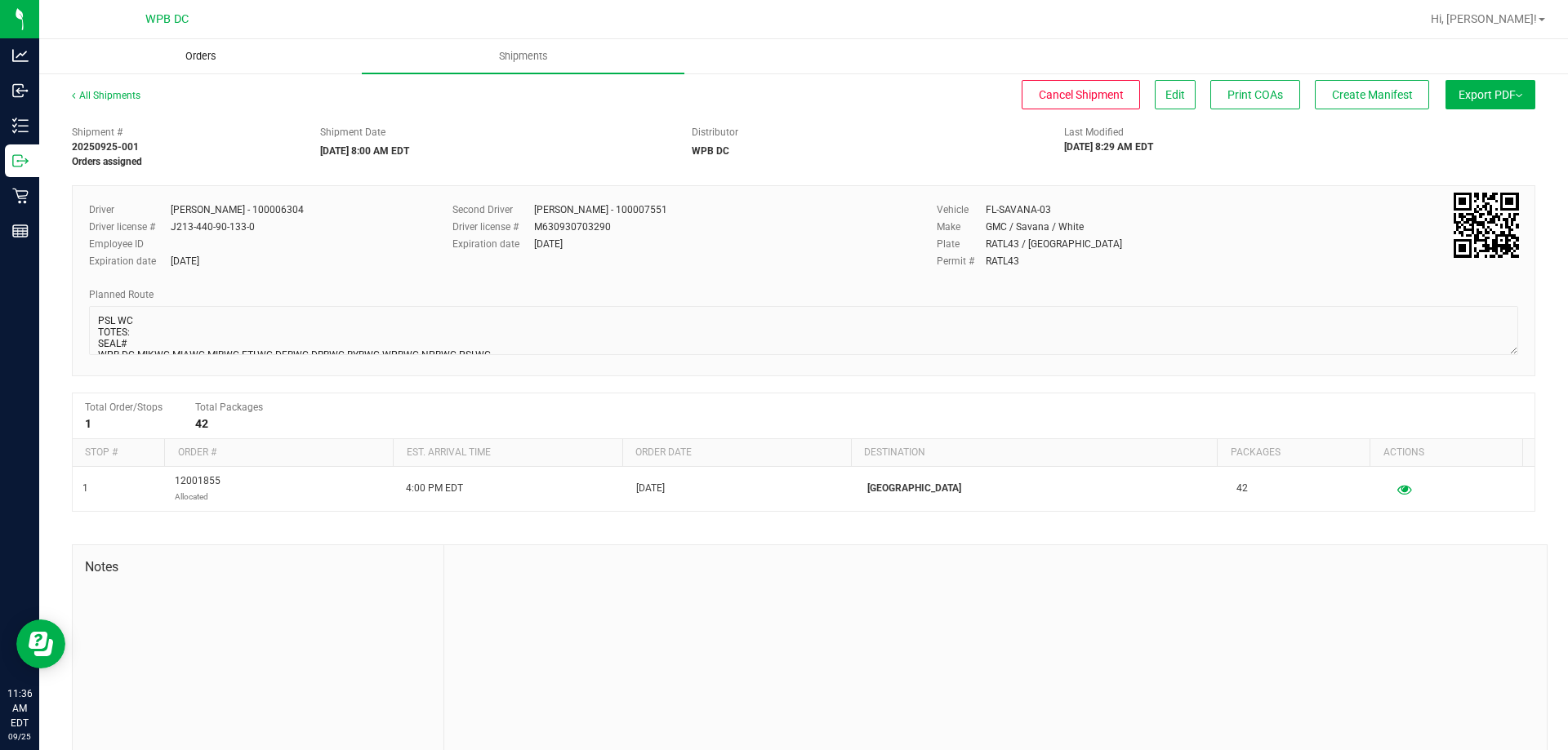
click at [190, 55] on span "Orders" at bounding box center [201, 55] width 75 height 14
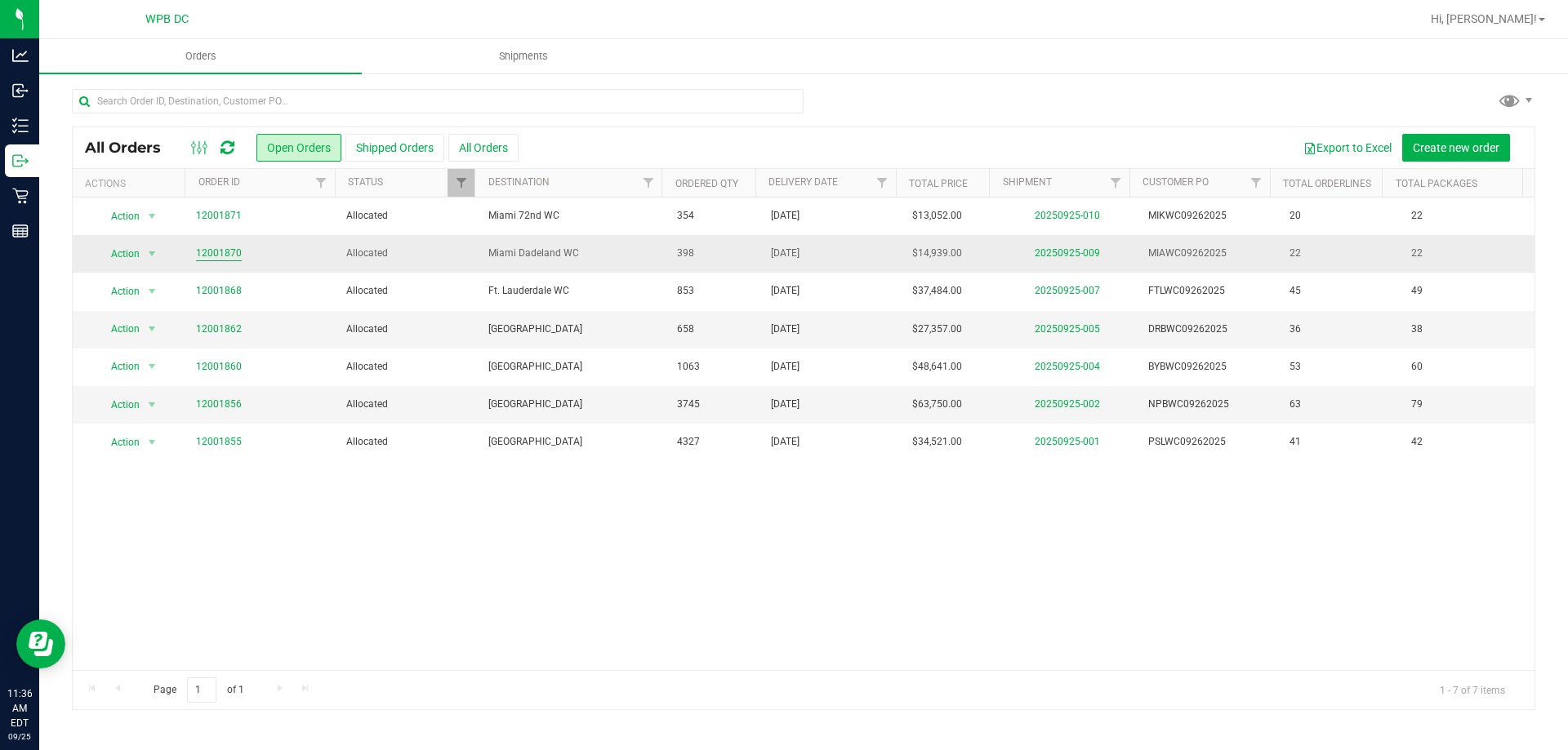
click at [214, 255] on link "12001870" at bounding box center [219, 254] width 46 height 15
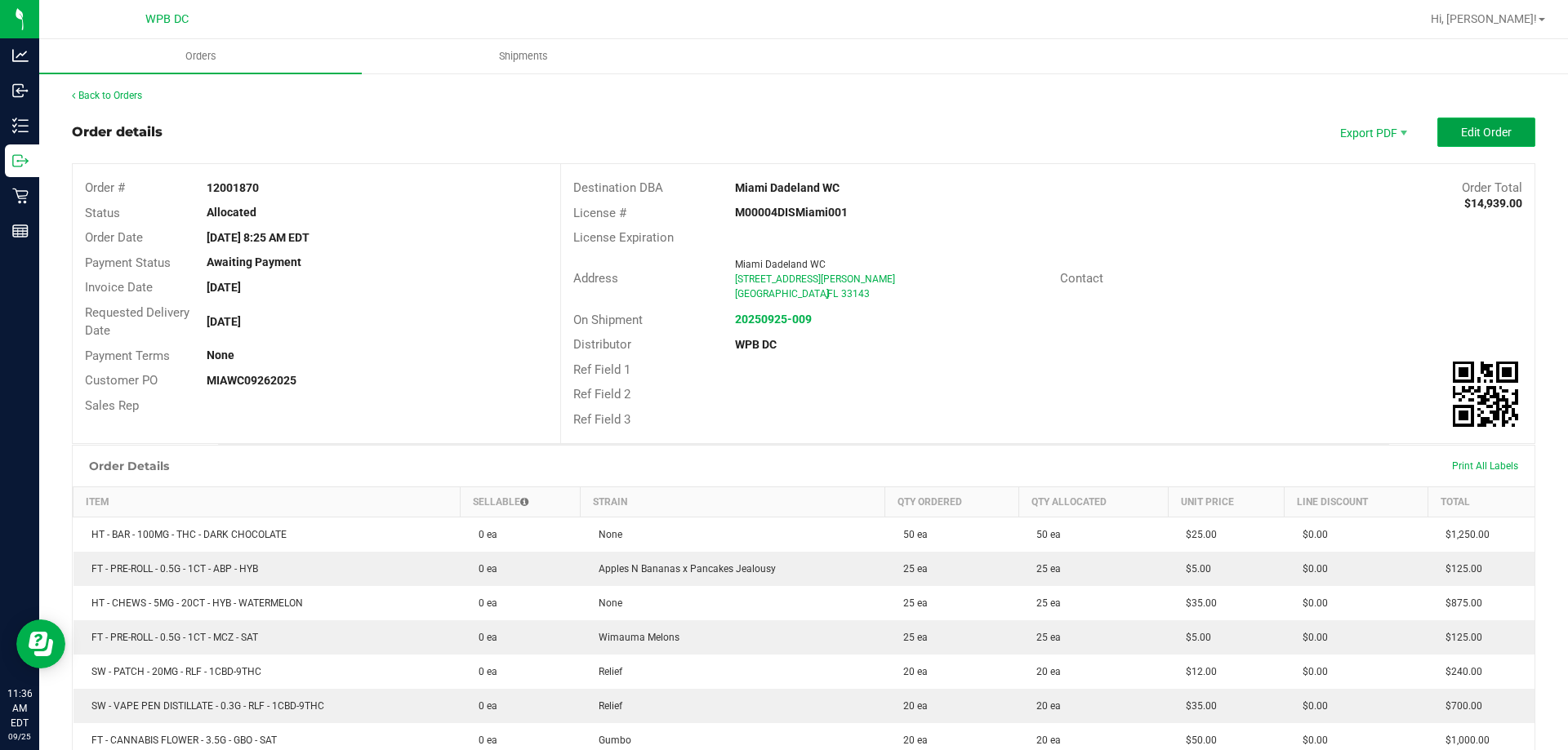
click at [1447, 143] on button "Edit Order" at bounding box center [1486, 132] width 98 height 30
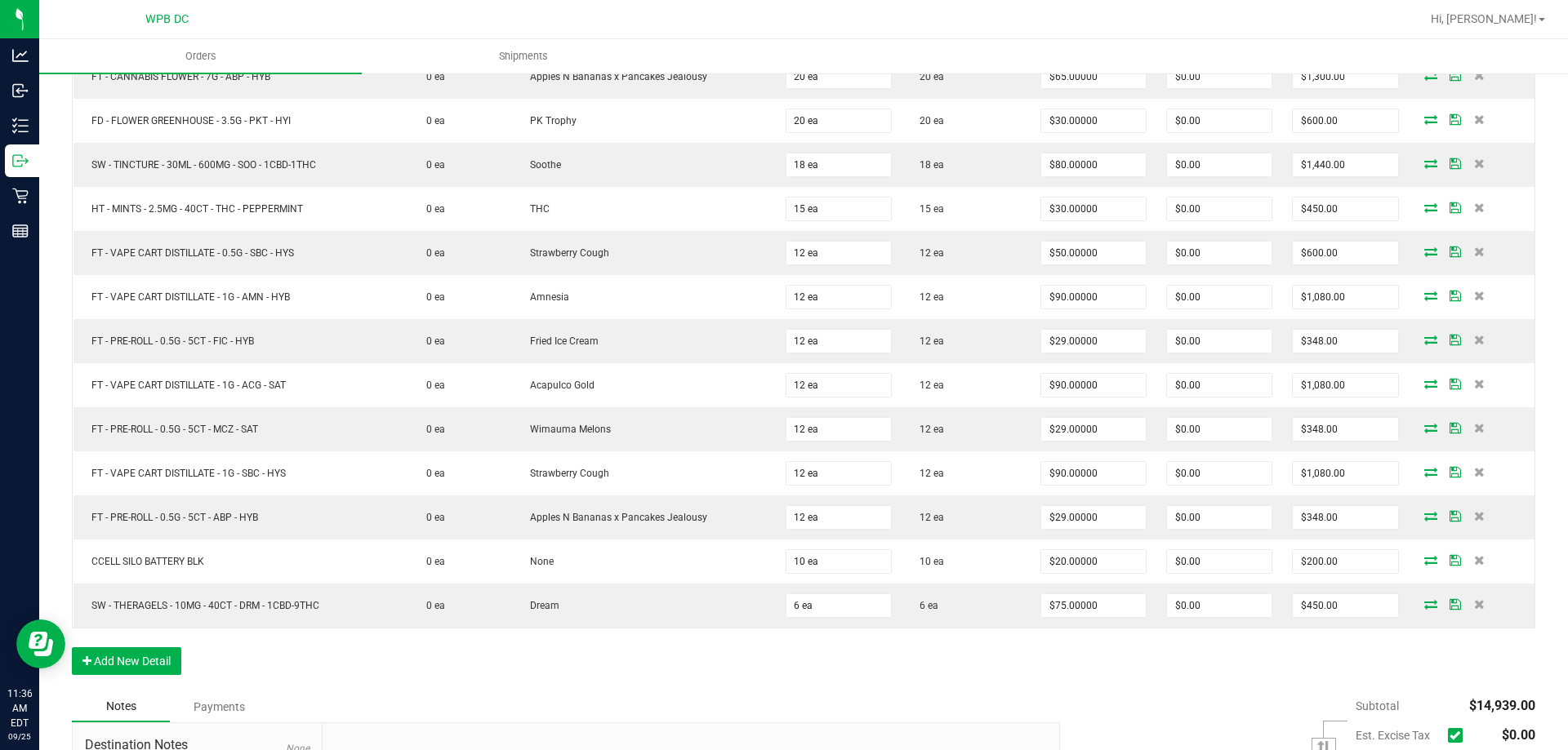
scroll to position [1115, 0]
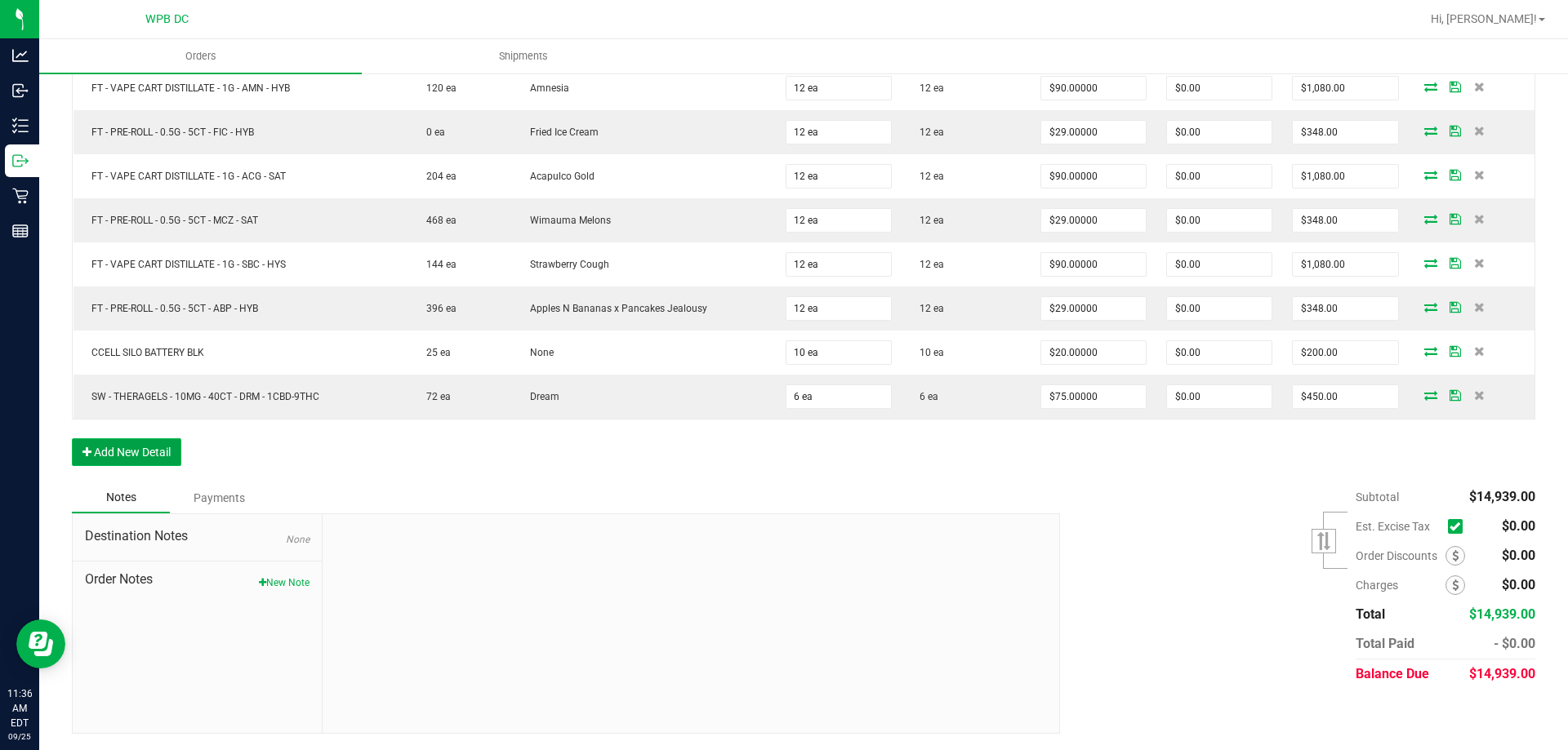
click at [173, 453] on button "Add New Detail" at bounding box center [126, 452] width 109 height 28
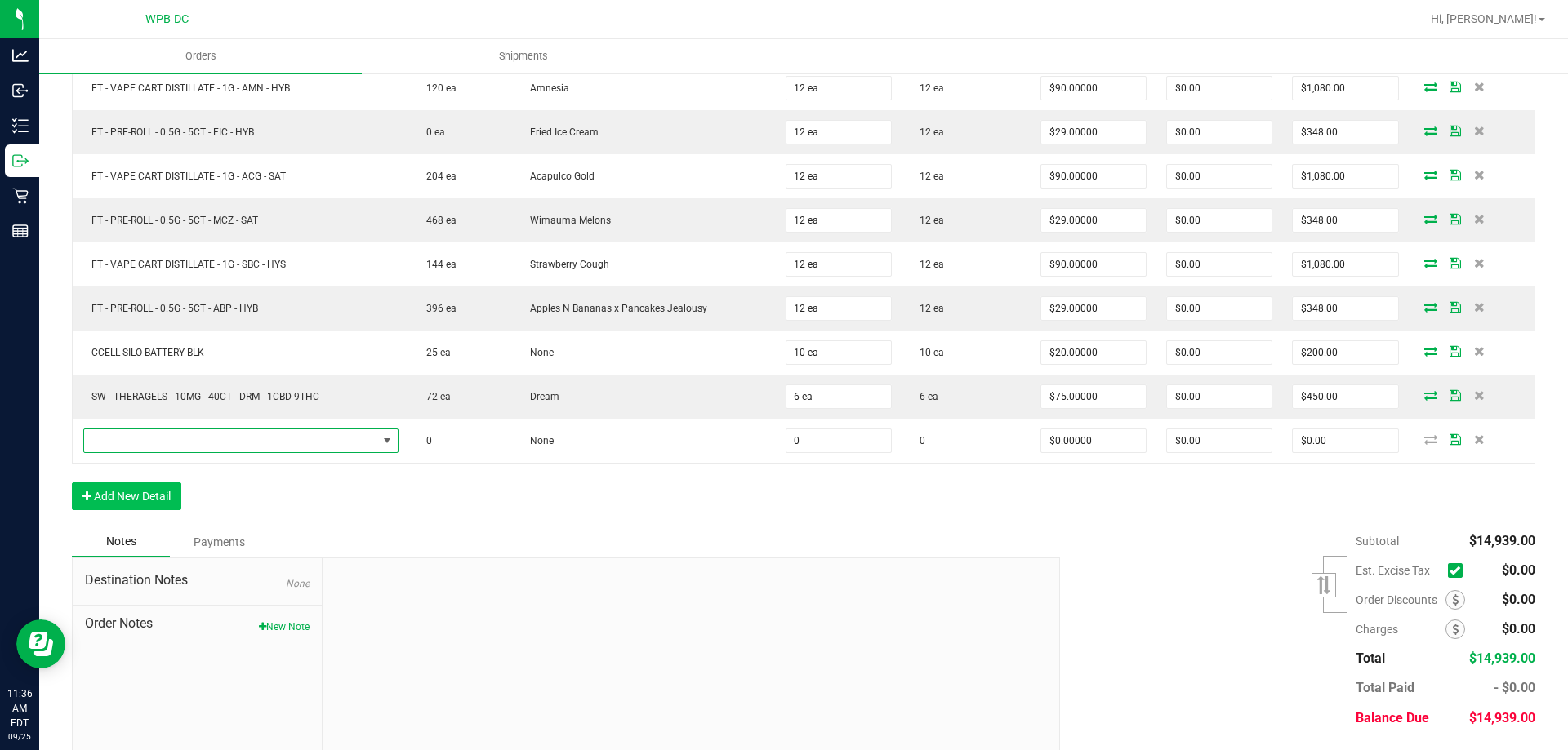
click at [178, 444] on span "NO DATA FOUND" at bounding box center [231, 441] width 293 height 23
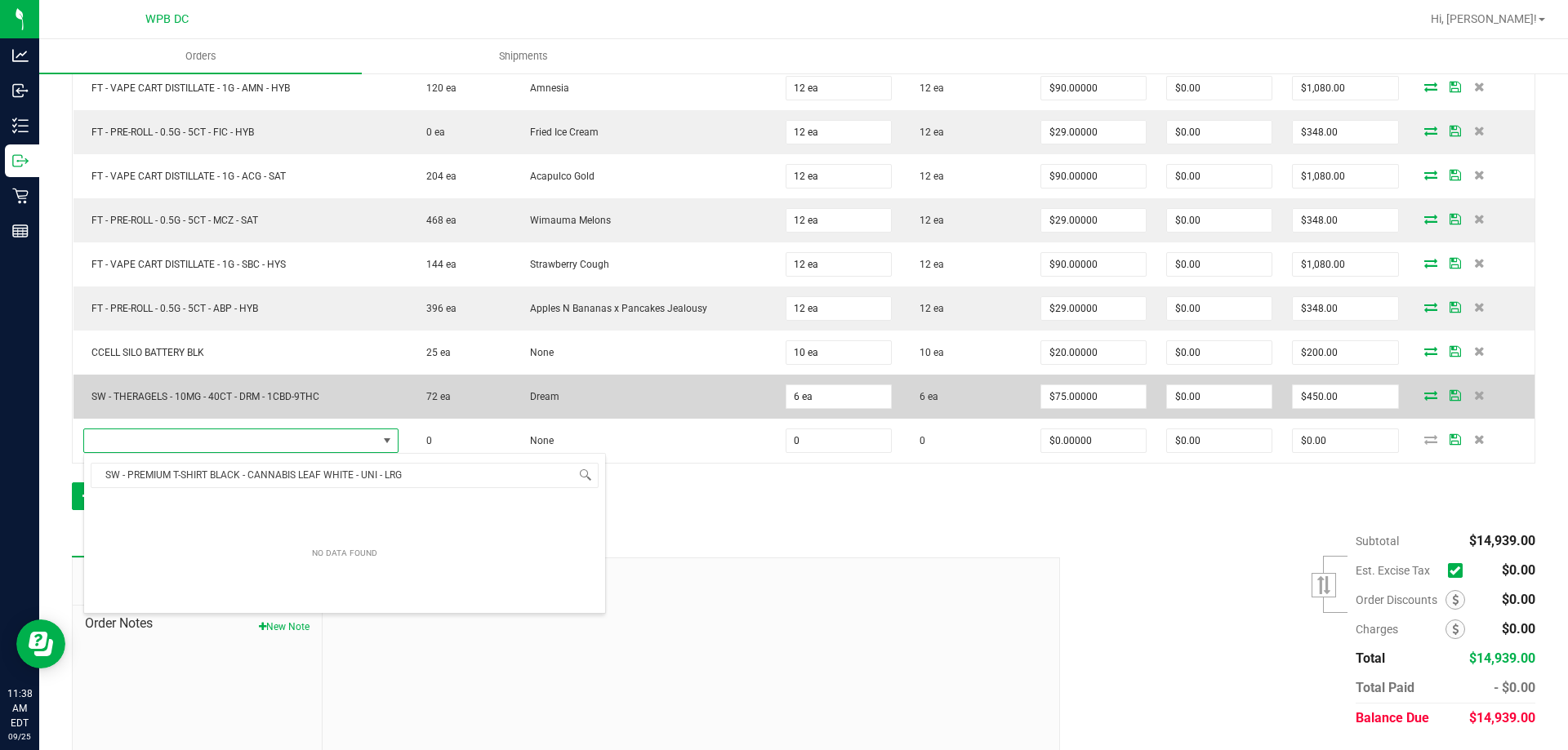
type input "SW - PREMIUM T-SHIRT BLACK - CANNABIS LEAF WHITE - UNI - LRG"
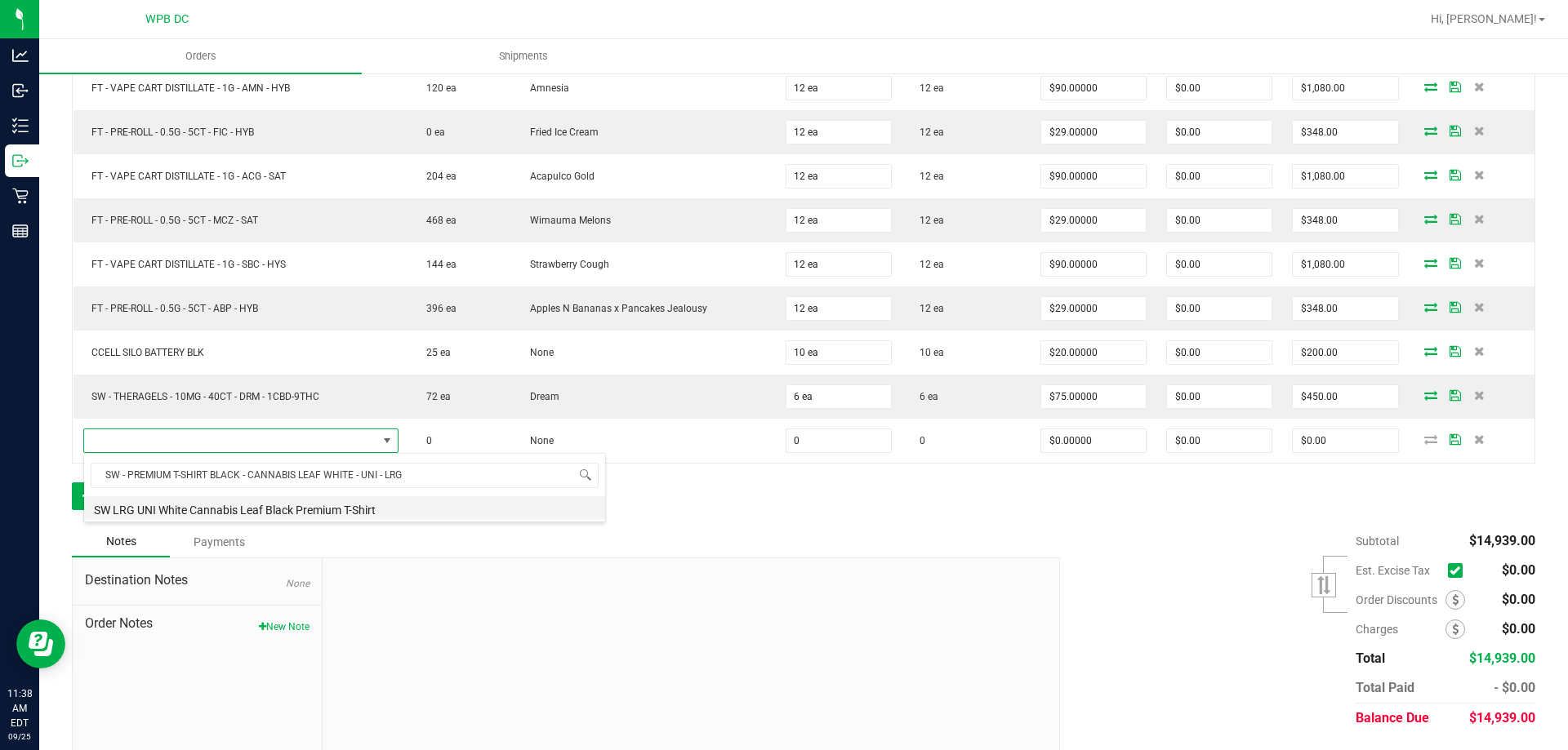
click at [225, 508] on li "SW LRG UNI White Cannabis Leaf Black Premium T-Shirt" at bounding box center [345, 508] width 521 height 23
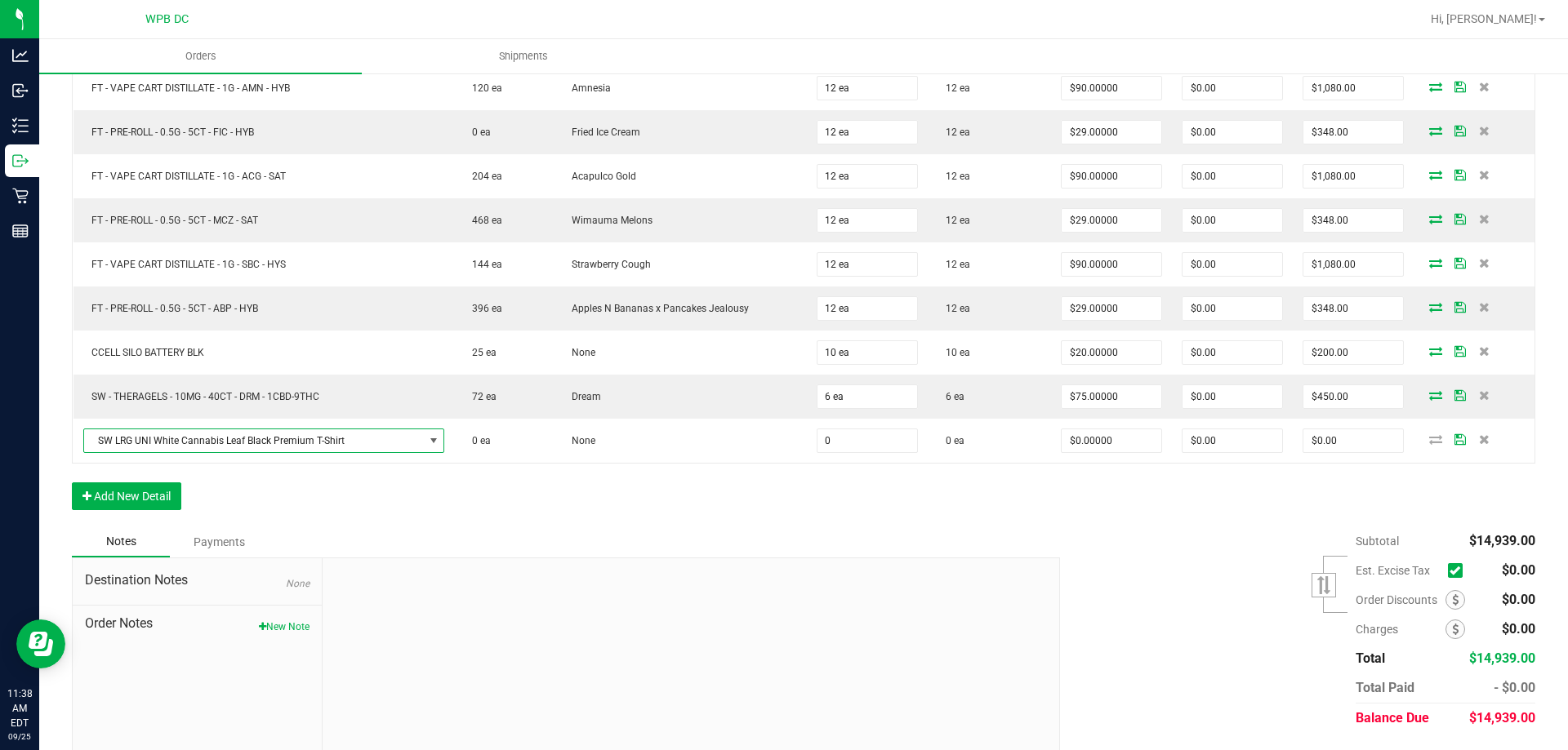
type input "0 ea"
type input "$10.45000"
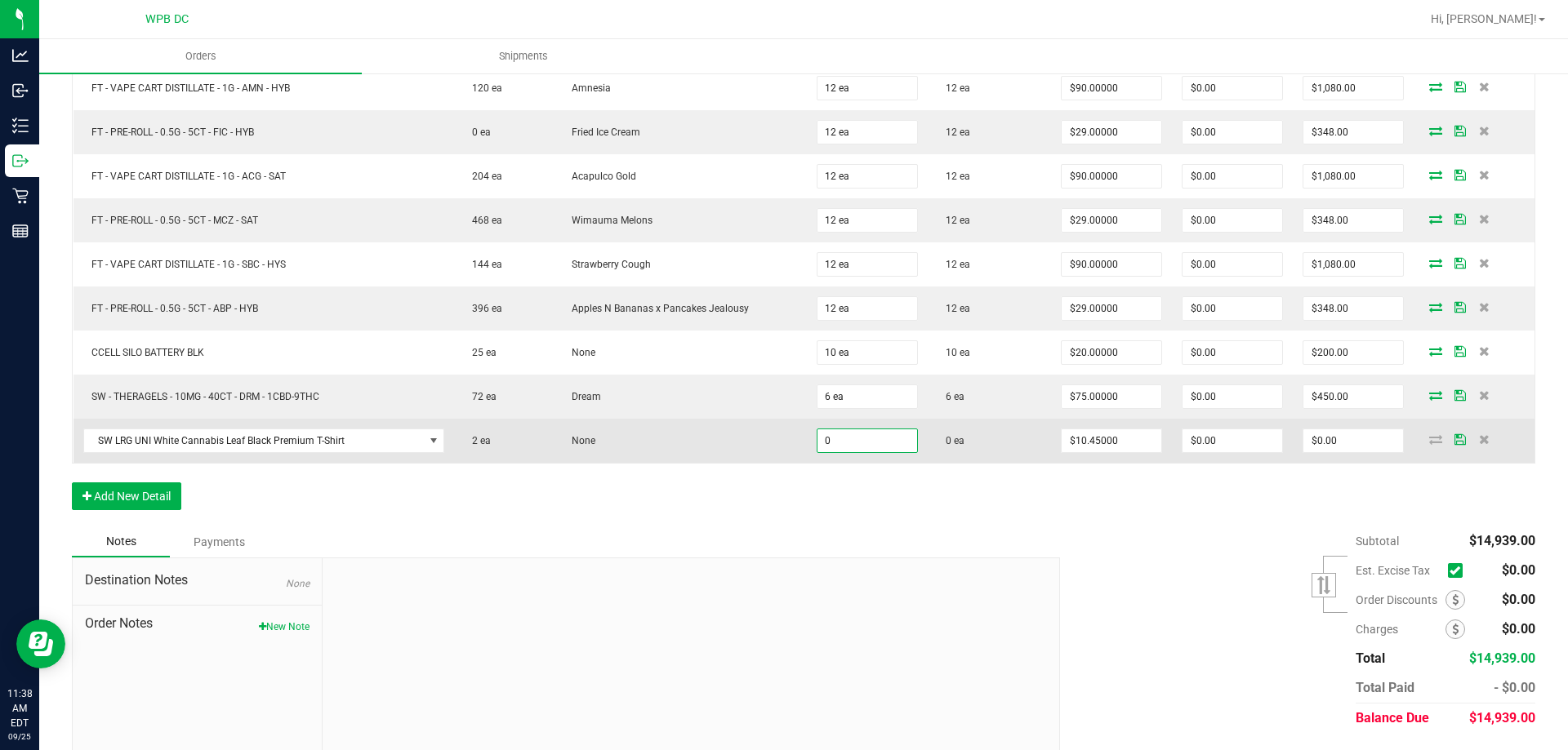
click at [862, 441] on input "0" at bounding box center [867, 441] width 100 height 23
type input "2 ea"
type input "10.45"
type input "$20.90"
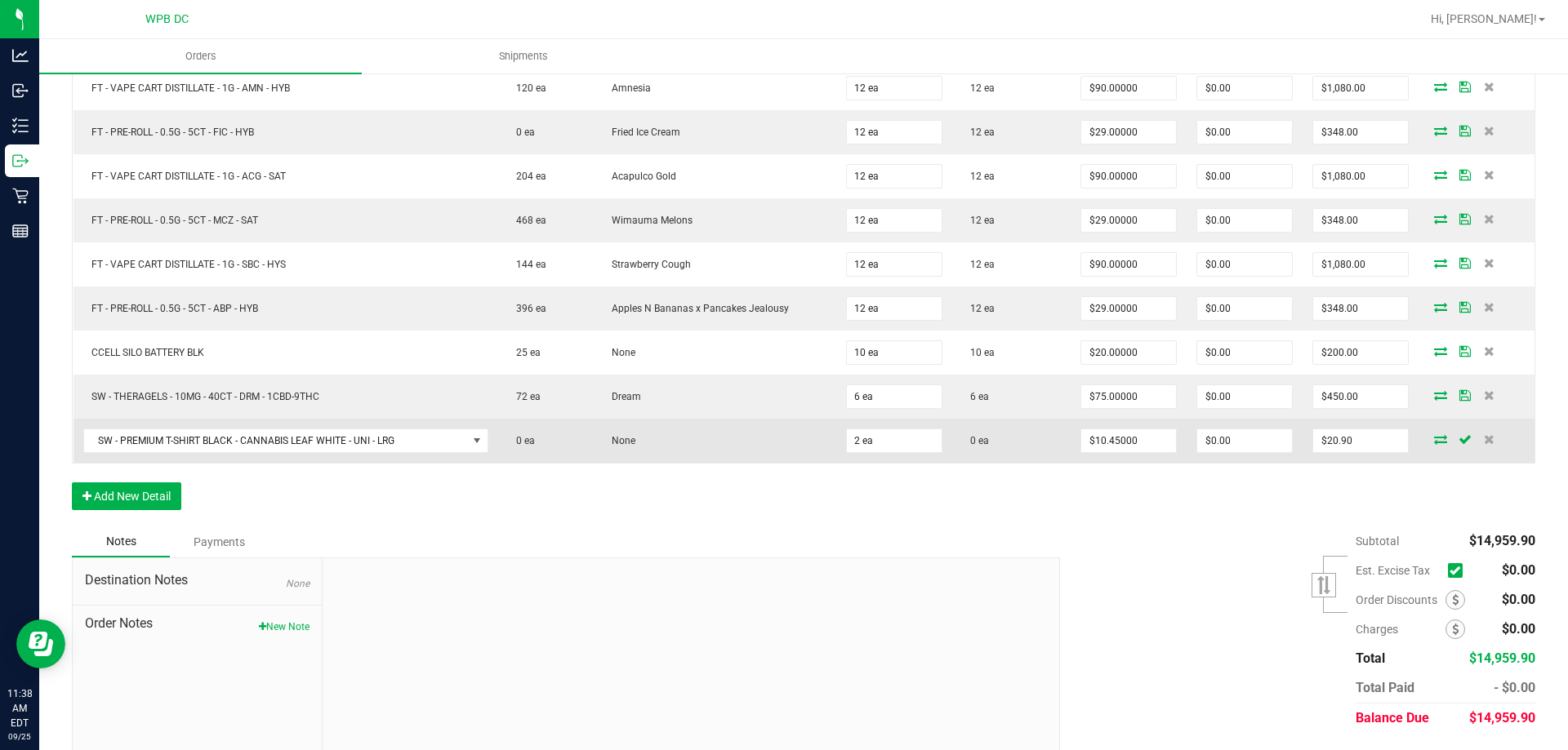
click at [1434, 438] on icon at bounding box center [1441, 439] width 13 height 10
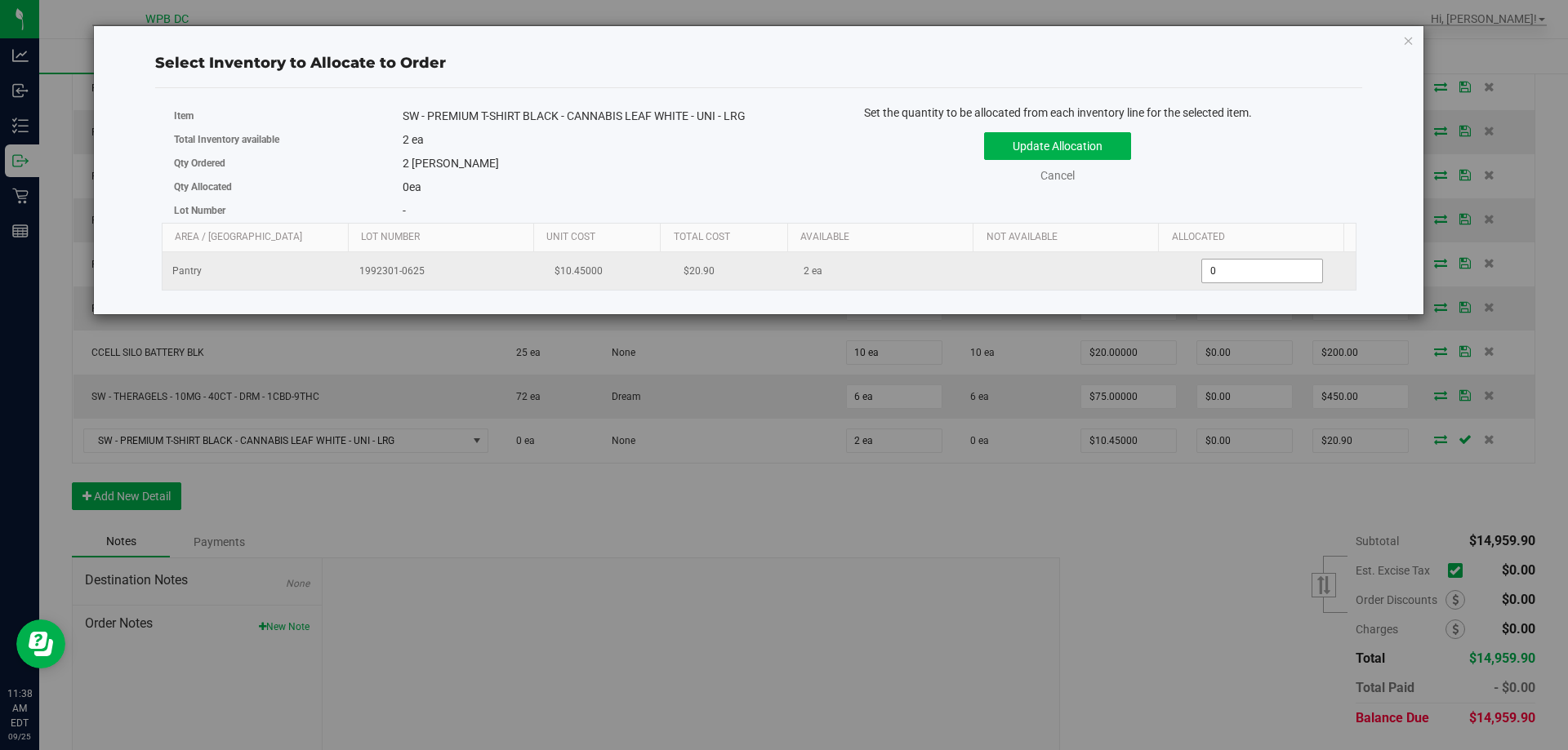
click at [1229, 283] on span "0 0" at bounding box center [1262, 271] width 122 height 25
type input "02"
click button "Update Allocation" at bounding box center [1058, 145] width 147 height 28
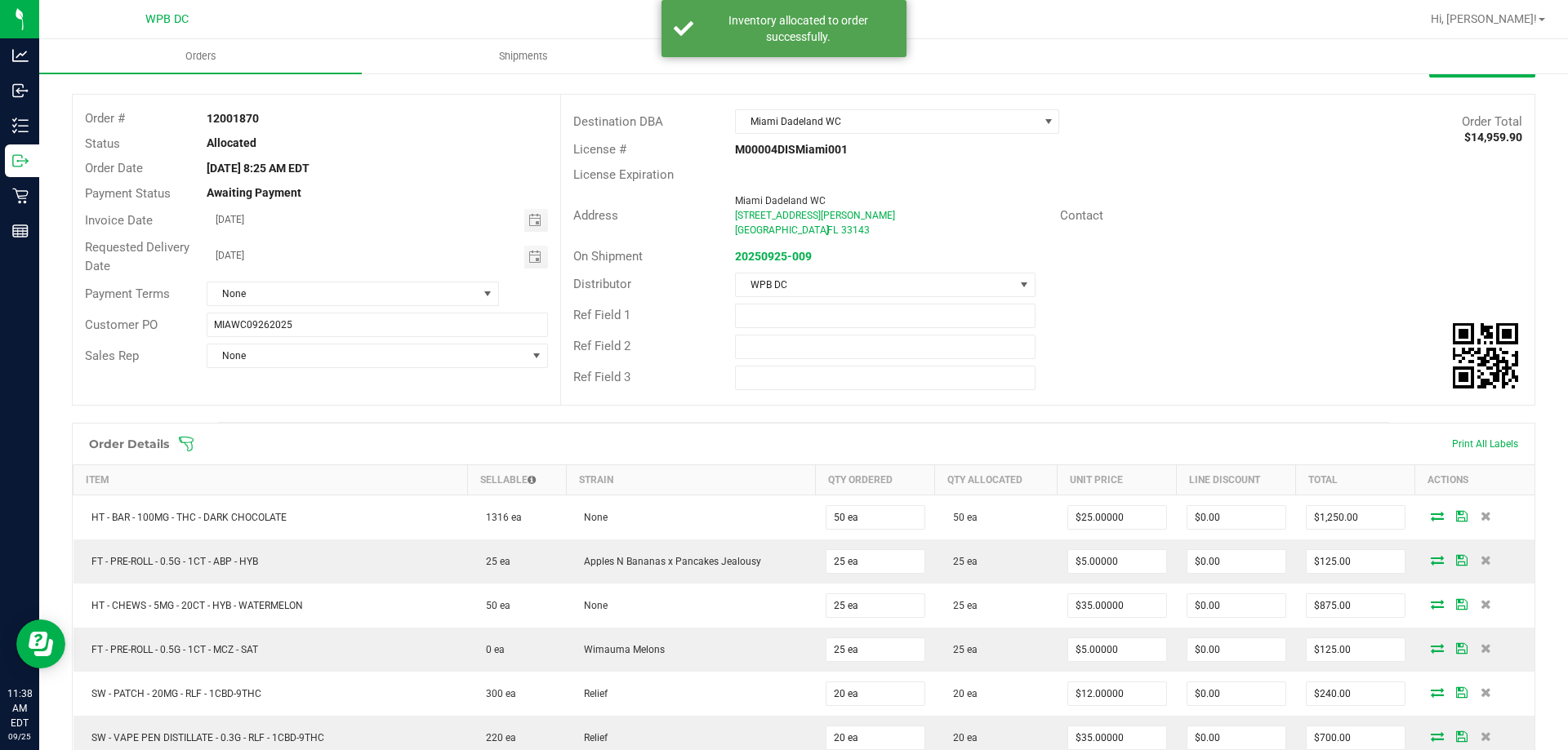
scroll to position [0, 0]
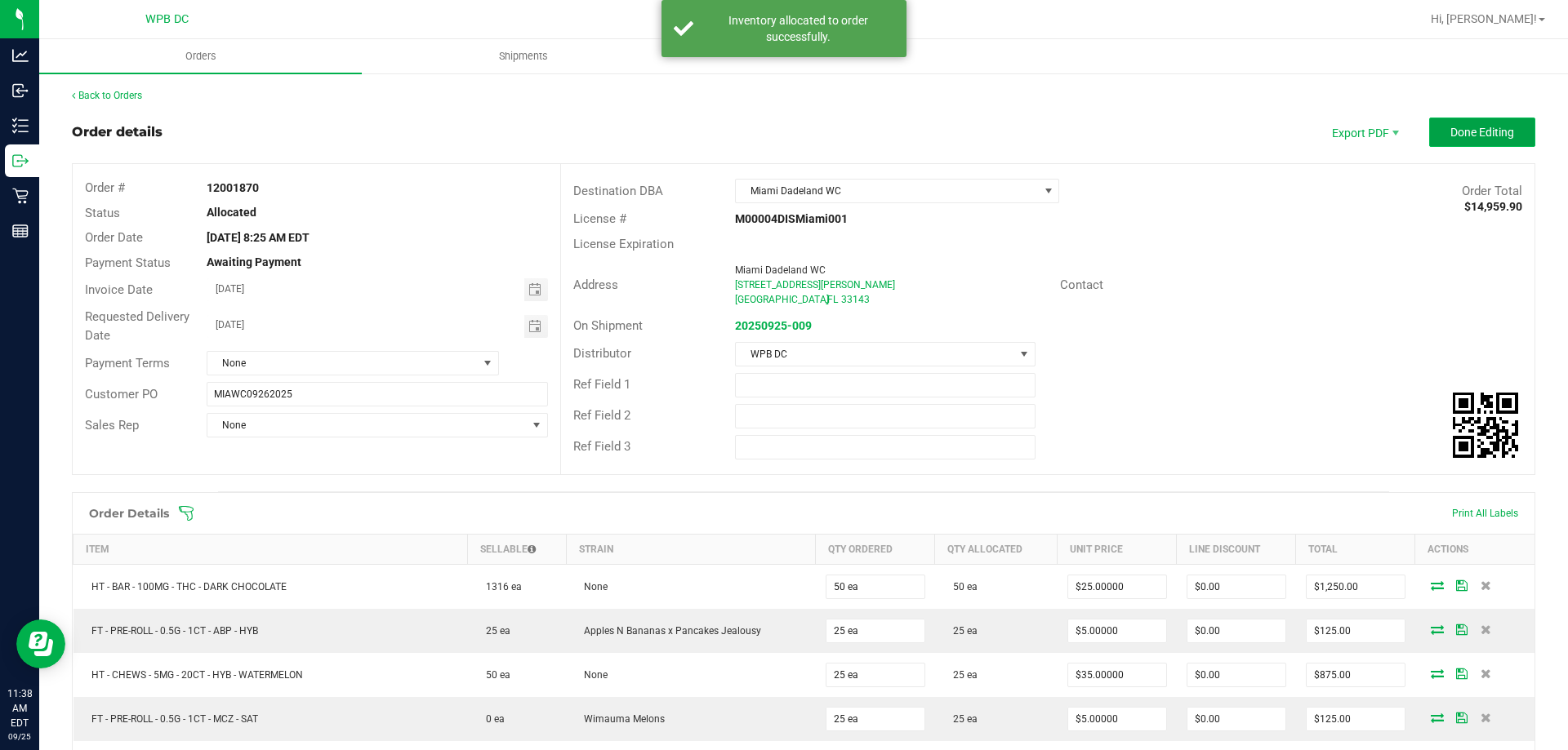
click at [1455, 136] on span "Done Editing" at bounding box center [1482, 132] width 64 height 13
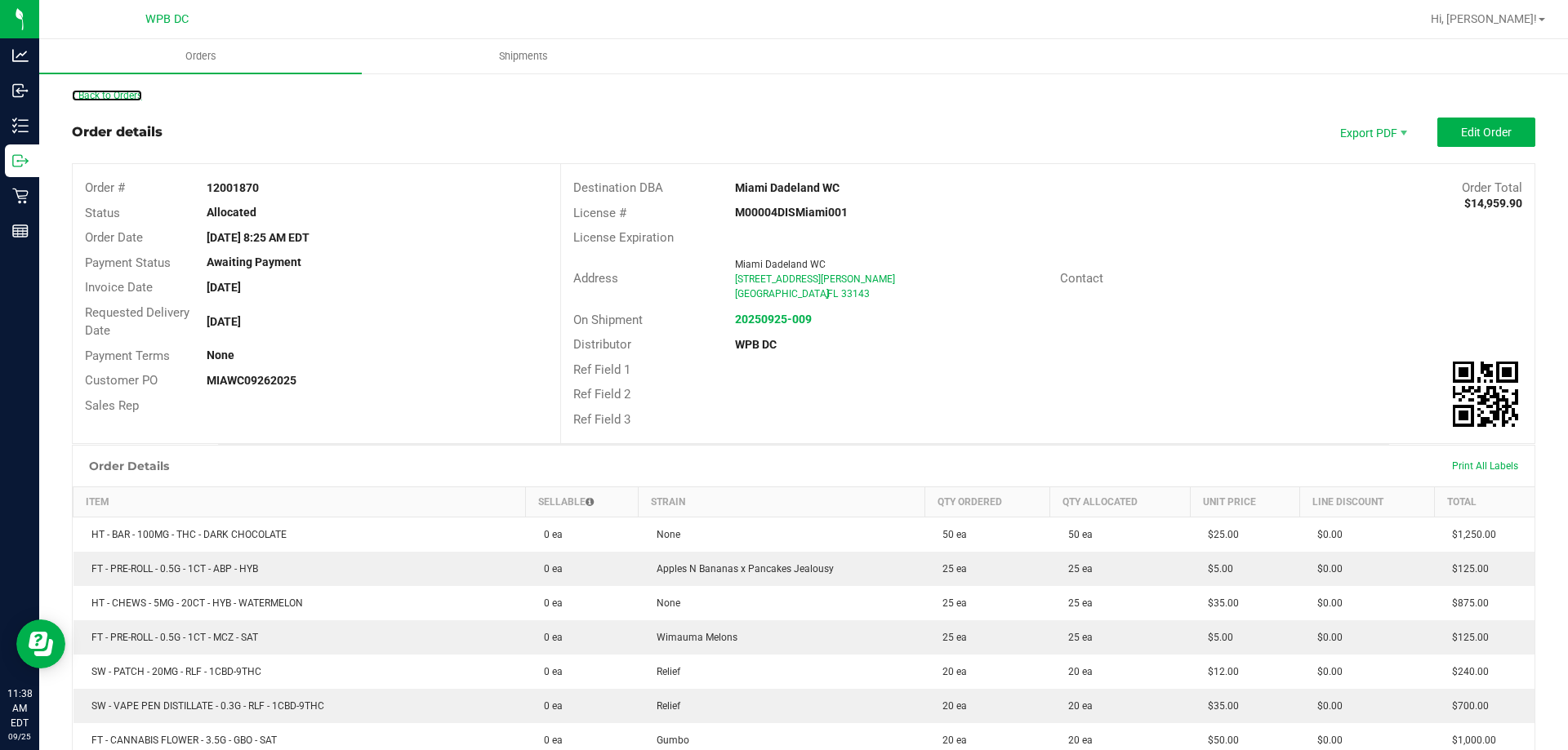
click at [142, 95] on link "Back to Orders" at bounding box center [106, 96] width 70 height 11
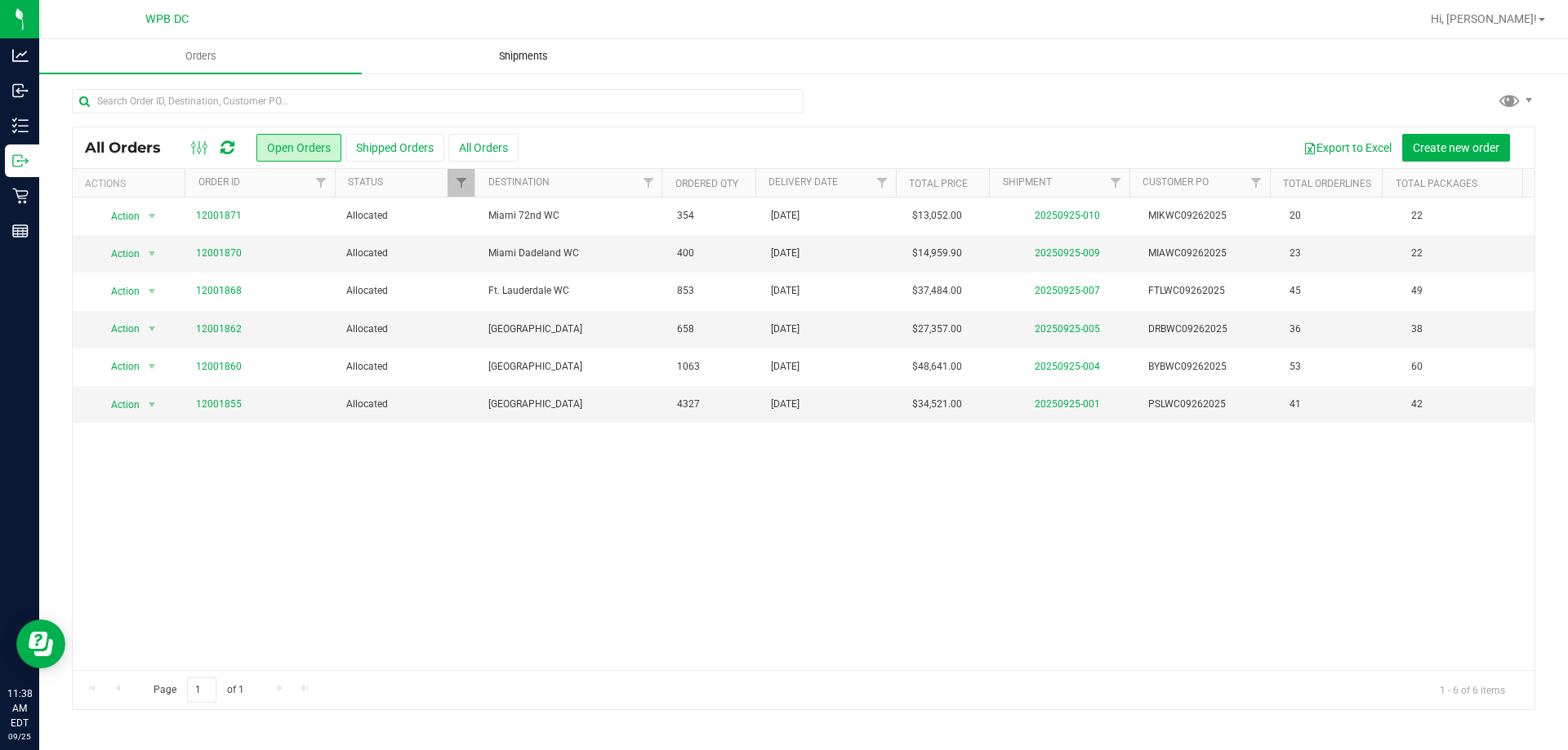
click at [526, 54] on span "Shipments" at bounding box center [523, 55] width 93 height 14
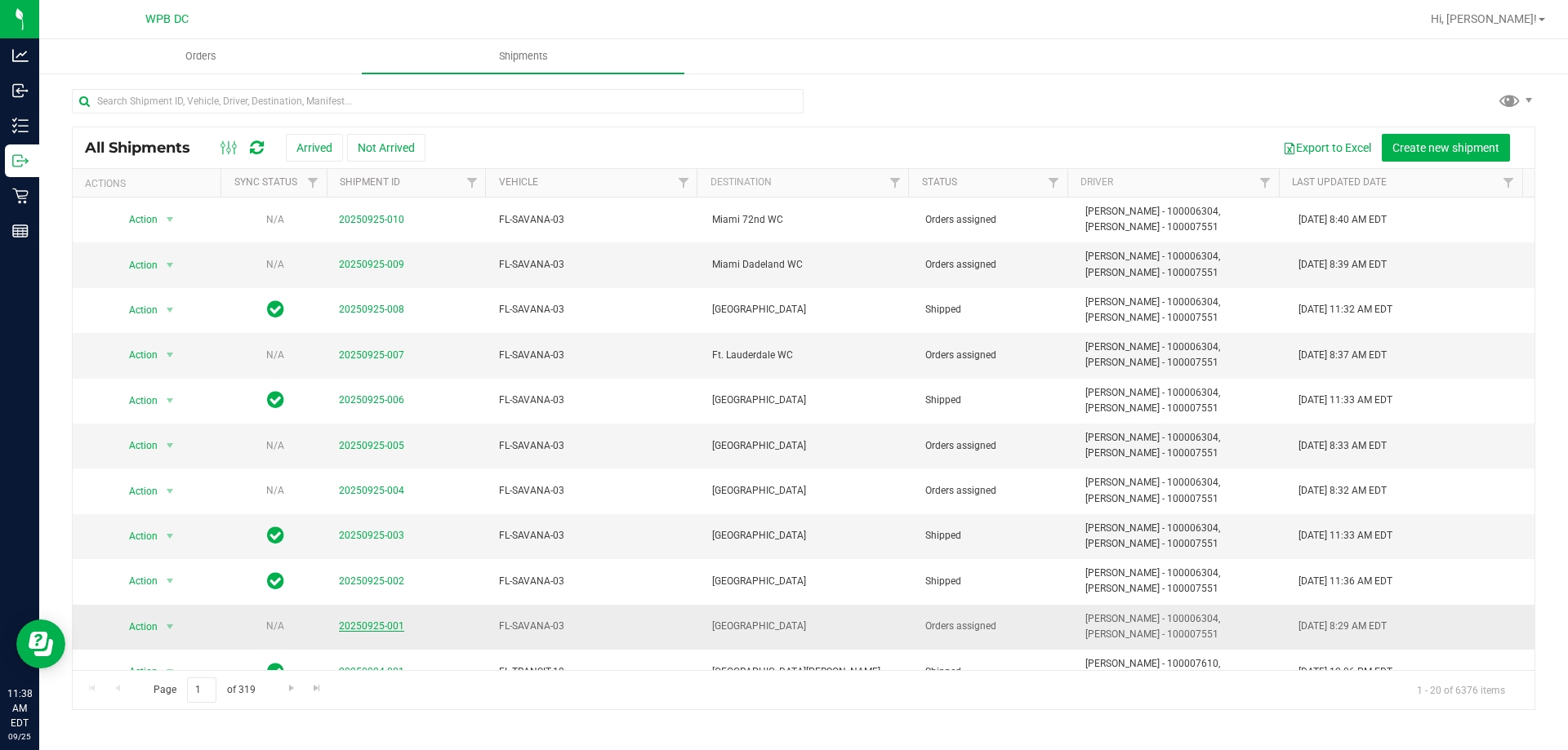
click at [365, 628] on link "20250925-001" at bounding box center [371, 626] width 65 height 11
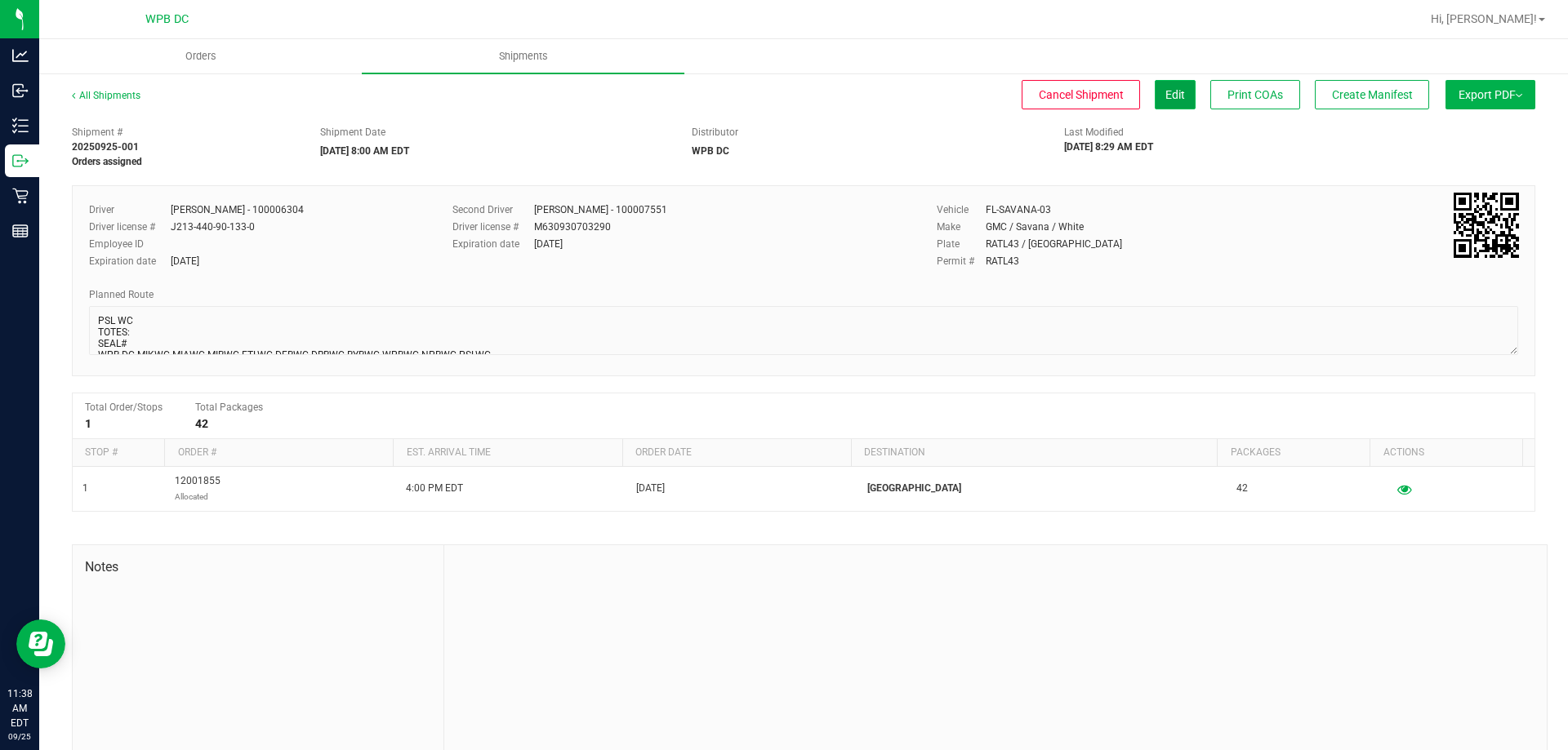
click at [1165, 99] on span "Edit" at bounding box center [1175, 95] width 19 height 13
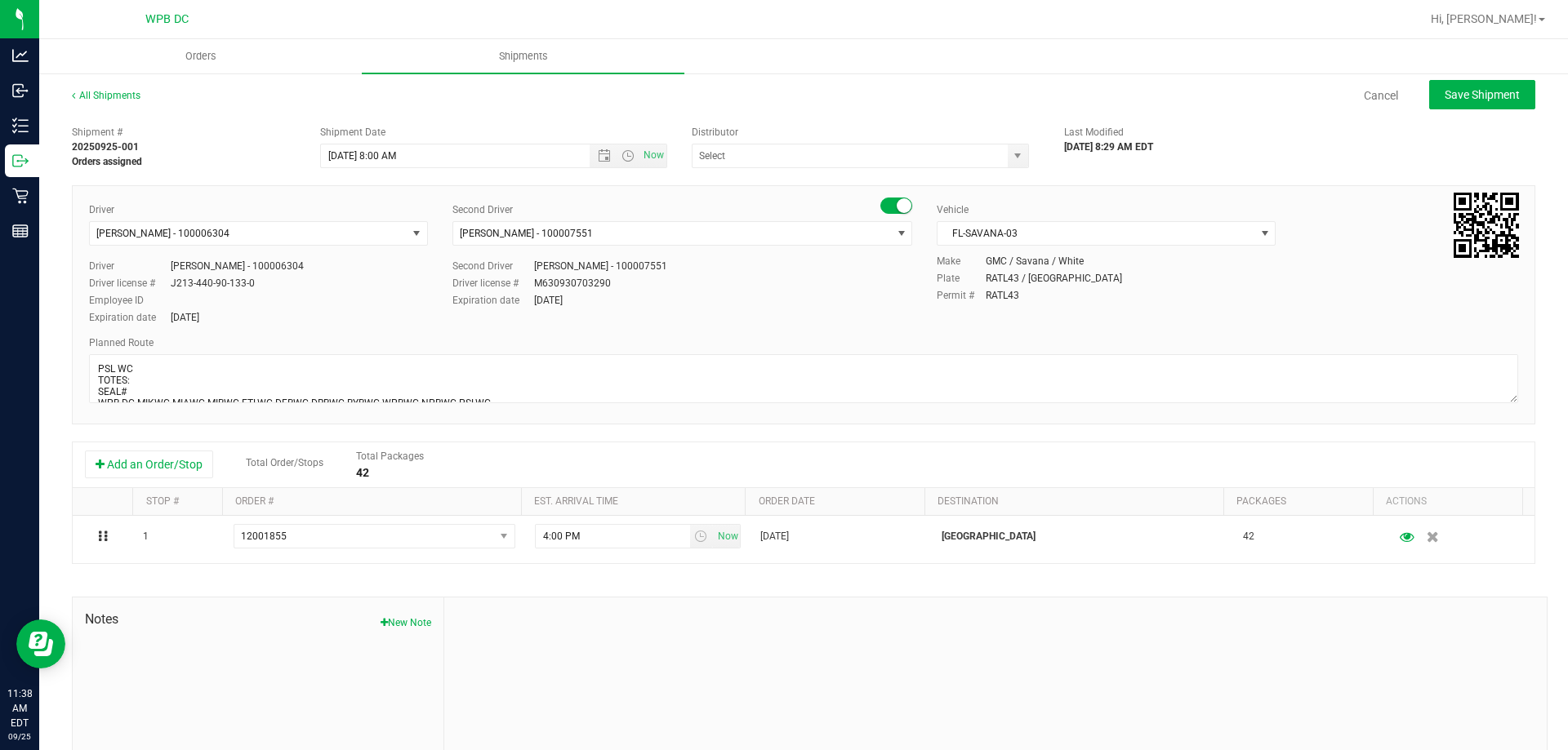
type input "WPB DC"
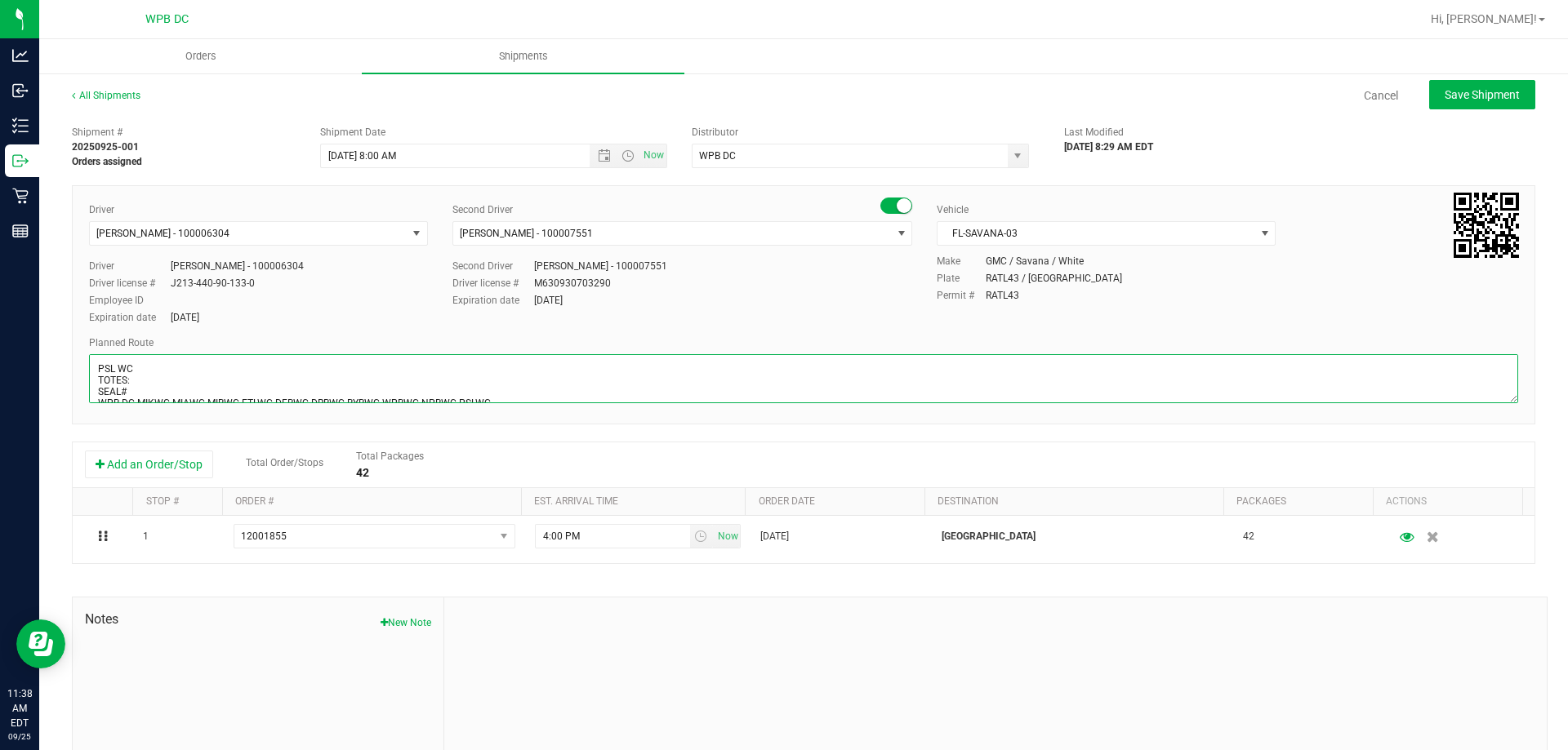
click at [153, 380] on textarea at bounding box center [803, 378] width 1429 height 49
click at [94, 381] on textarea at bounding box center [803, 378] width 1429 height 49
click at [151, 390] on textarea at bounding box center [803, 378] width 1429 height 49
click at [626, 154] on span "Open the time view" at bounding box center [628, 156] width 13 height 13
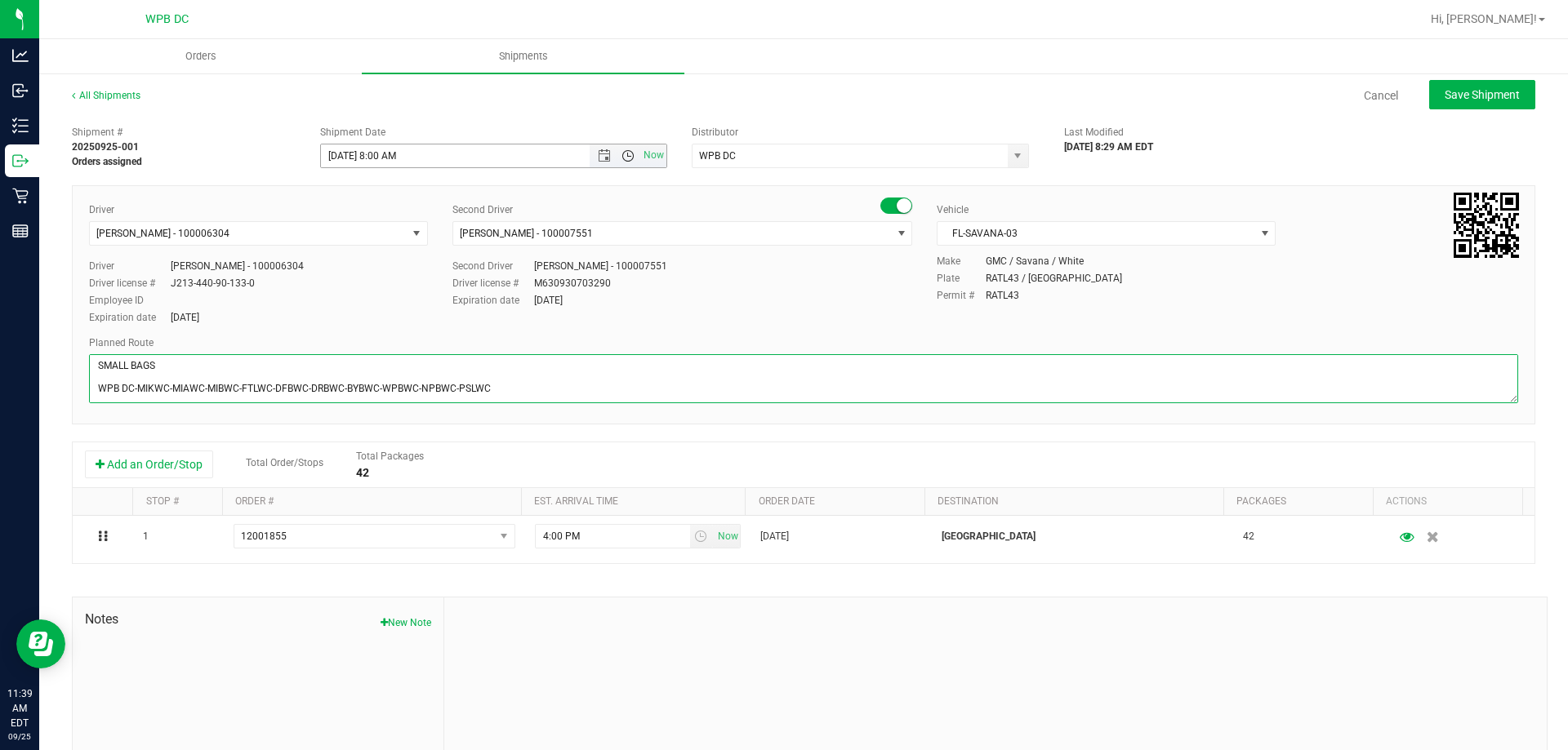
type textarea "PSL WC 3 TOTES SEAL# 598247-252 SMALL BAGS WPB DC-MIKWC-MIAWC-MIBWC-FTLWC-DFBWC…"
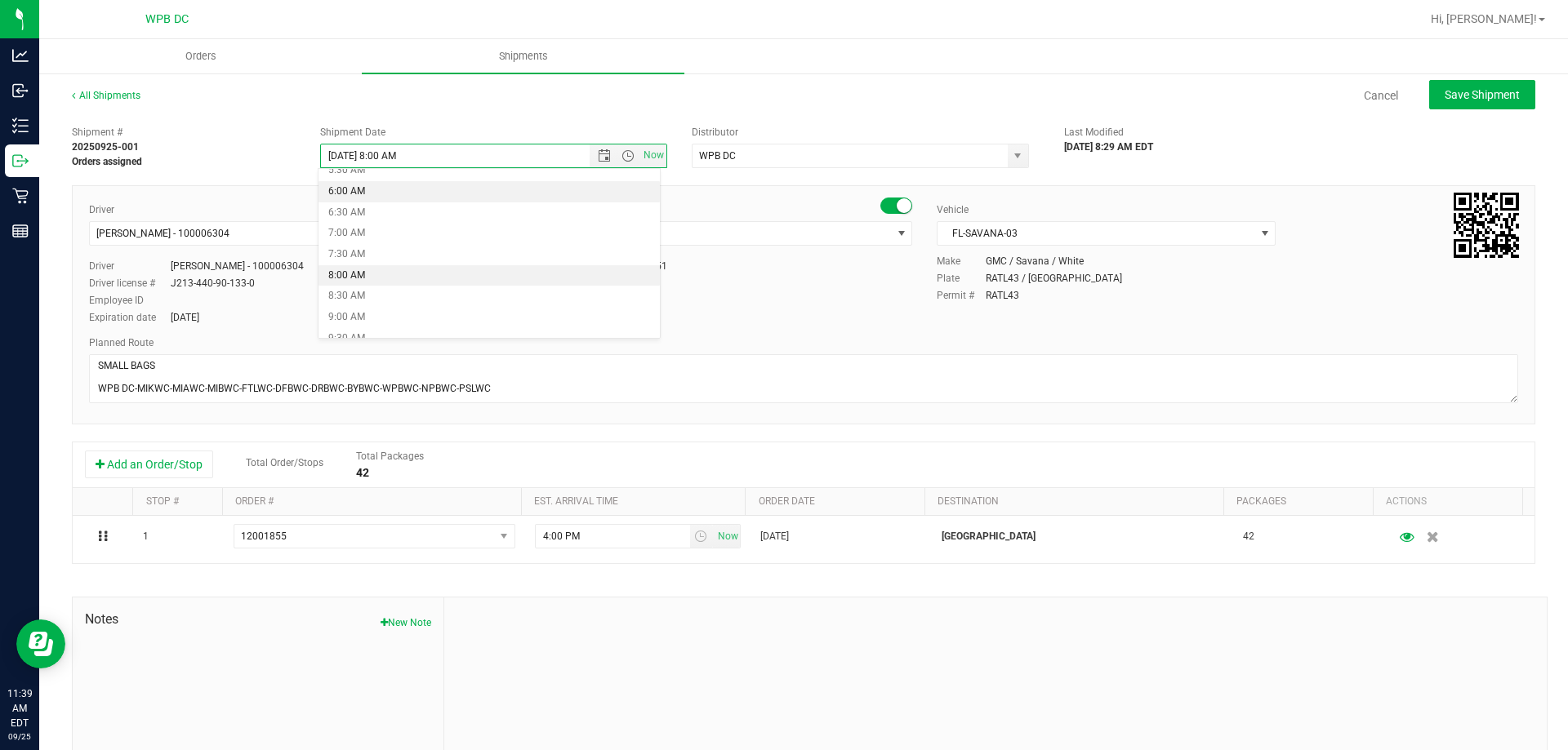
scroll to position [270, 0]
click at [402, 267] on li "8:30 AM" at bounding box center [489, 269] width 342 height 21
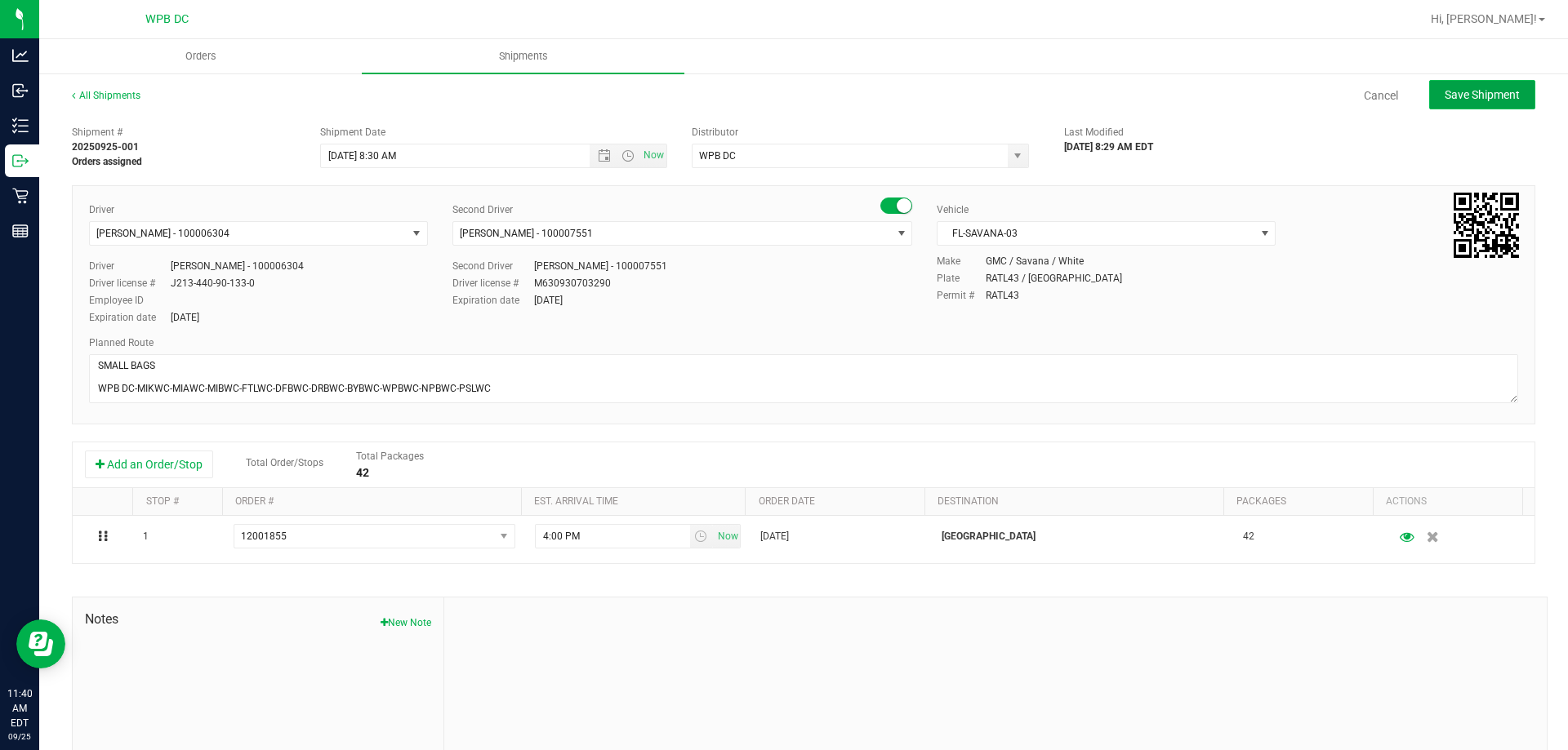
click at [1450, 101] on span "Save Shipment" at bounding box center [1482, 95] width 75 height 13
type input "[DATE] 12:30 PM"
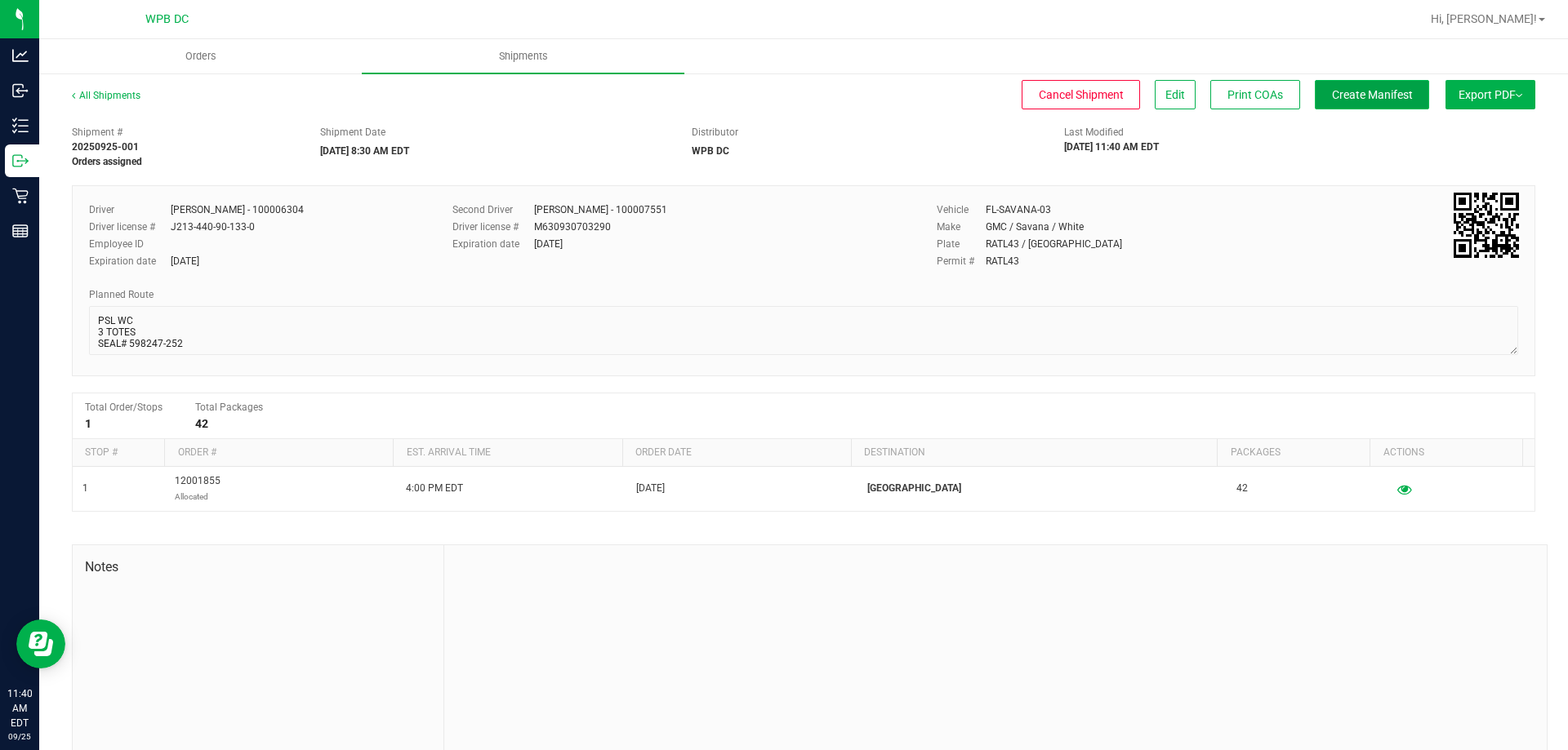
click at [1381, 99] on span "Create Manifest" at bounding box center [1372, 95] width 80 height 13
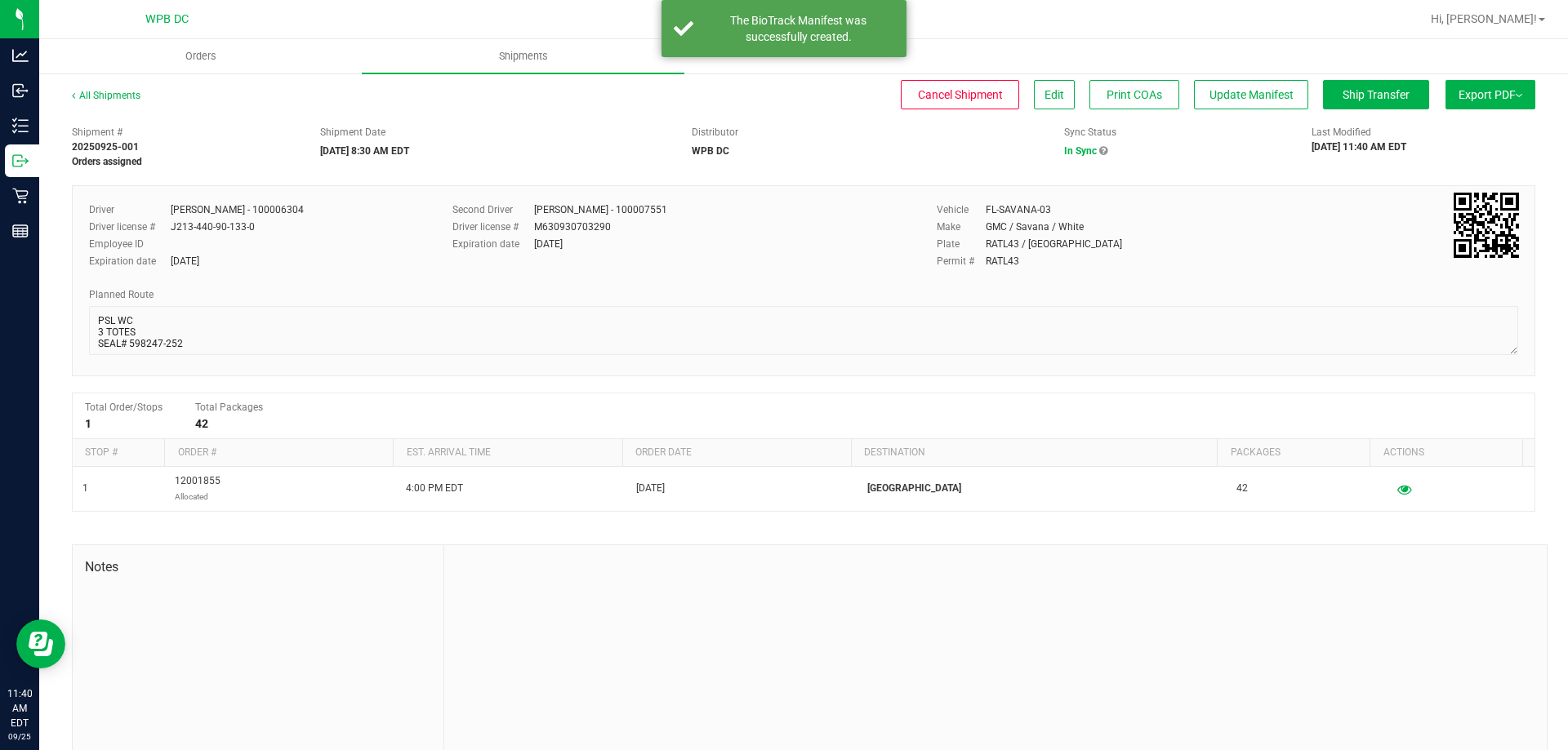
click at [1459, 99] on span "Export PDF" at bounding box center [1490, 95] width 64 height 13
click at [1444, 126] on span "Manifest by Package ID" at bounding box center [1466, 131] width 103 height 11
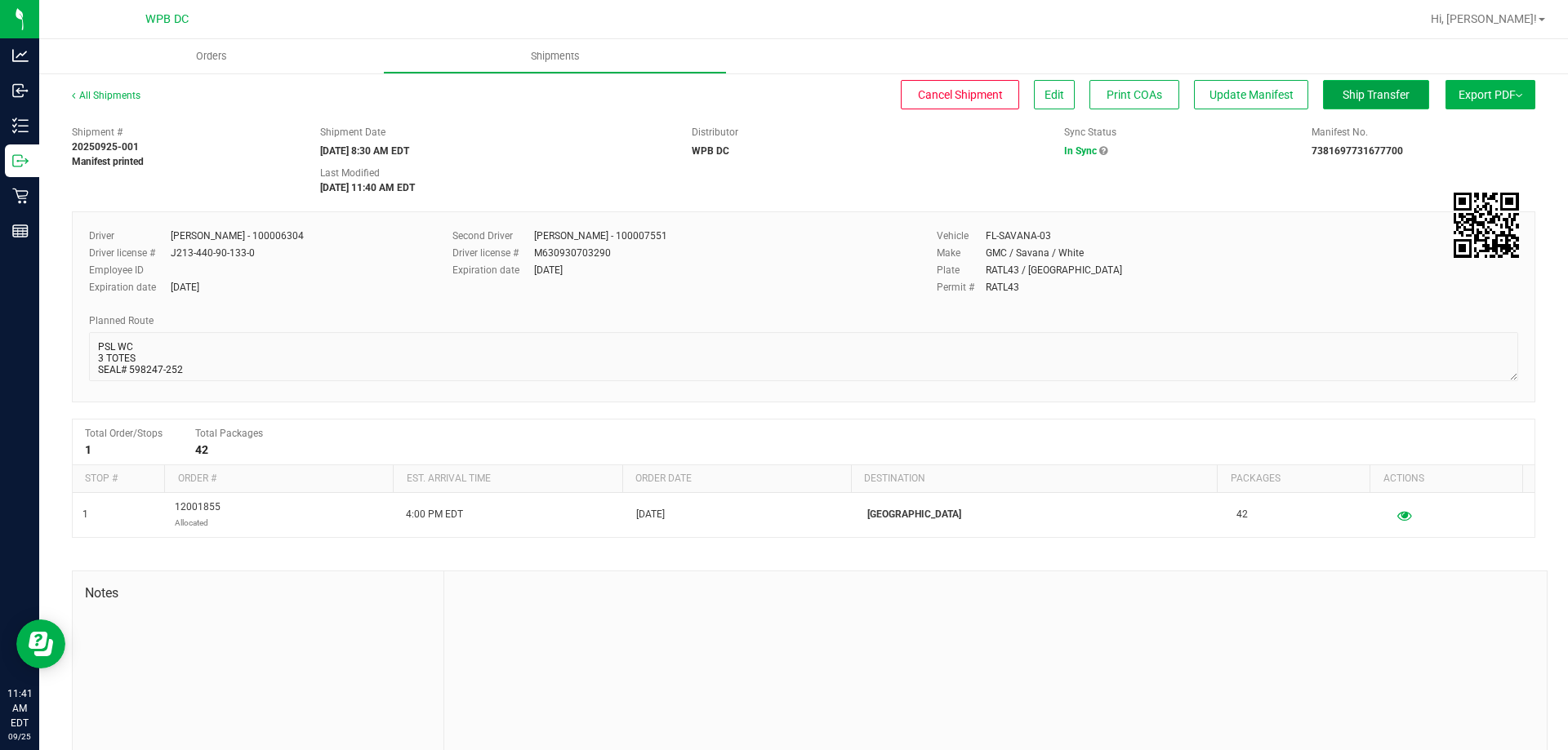
click at [1347, 91] on span "Ship Transfer" at bounding box center [1376, 95] width 67 height 13
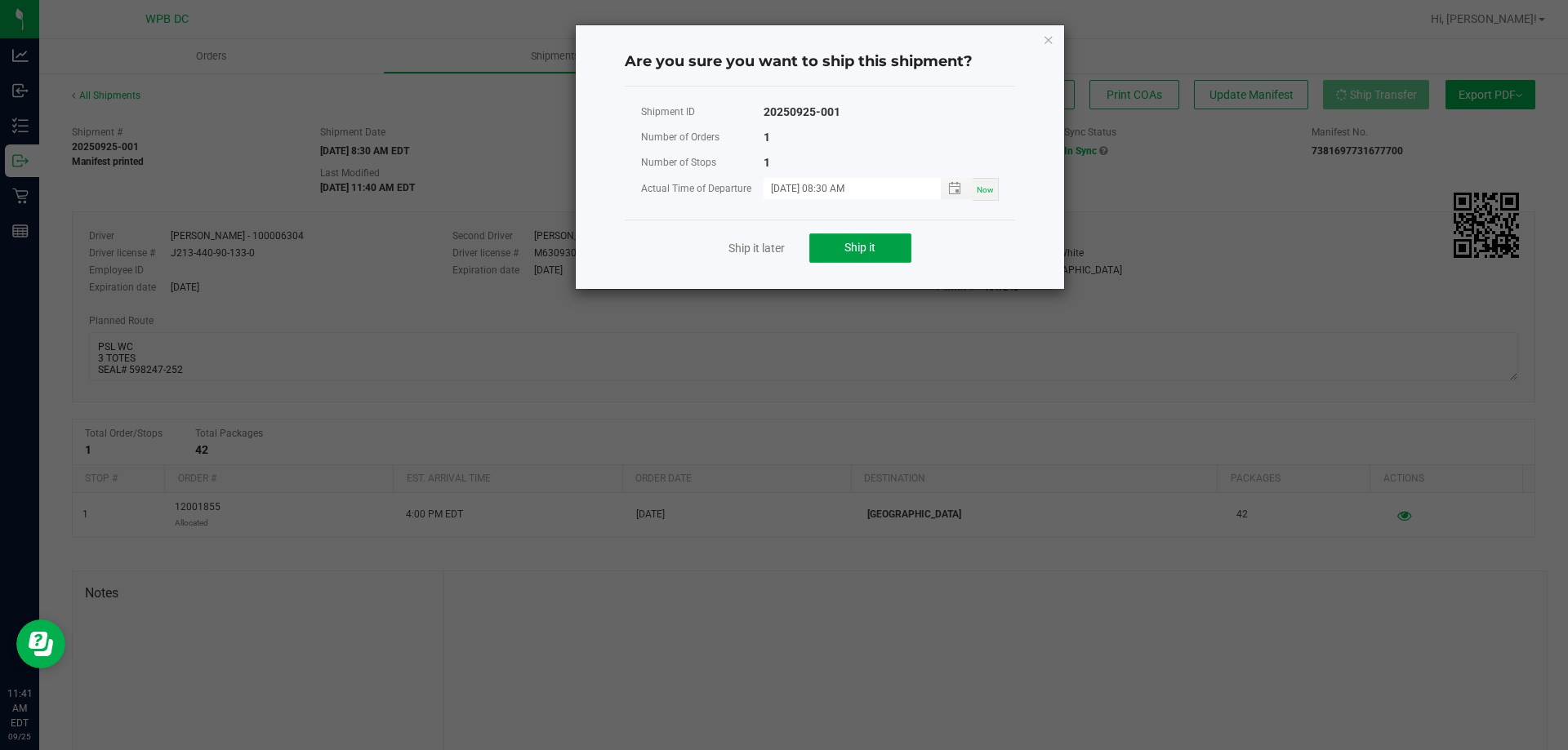
click at [825, 249] on button "Ship it" at bounding box center [860, 248] width 102 height 30
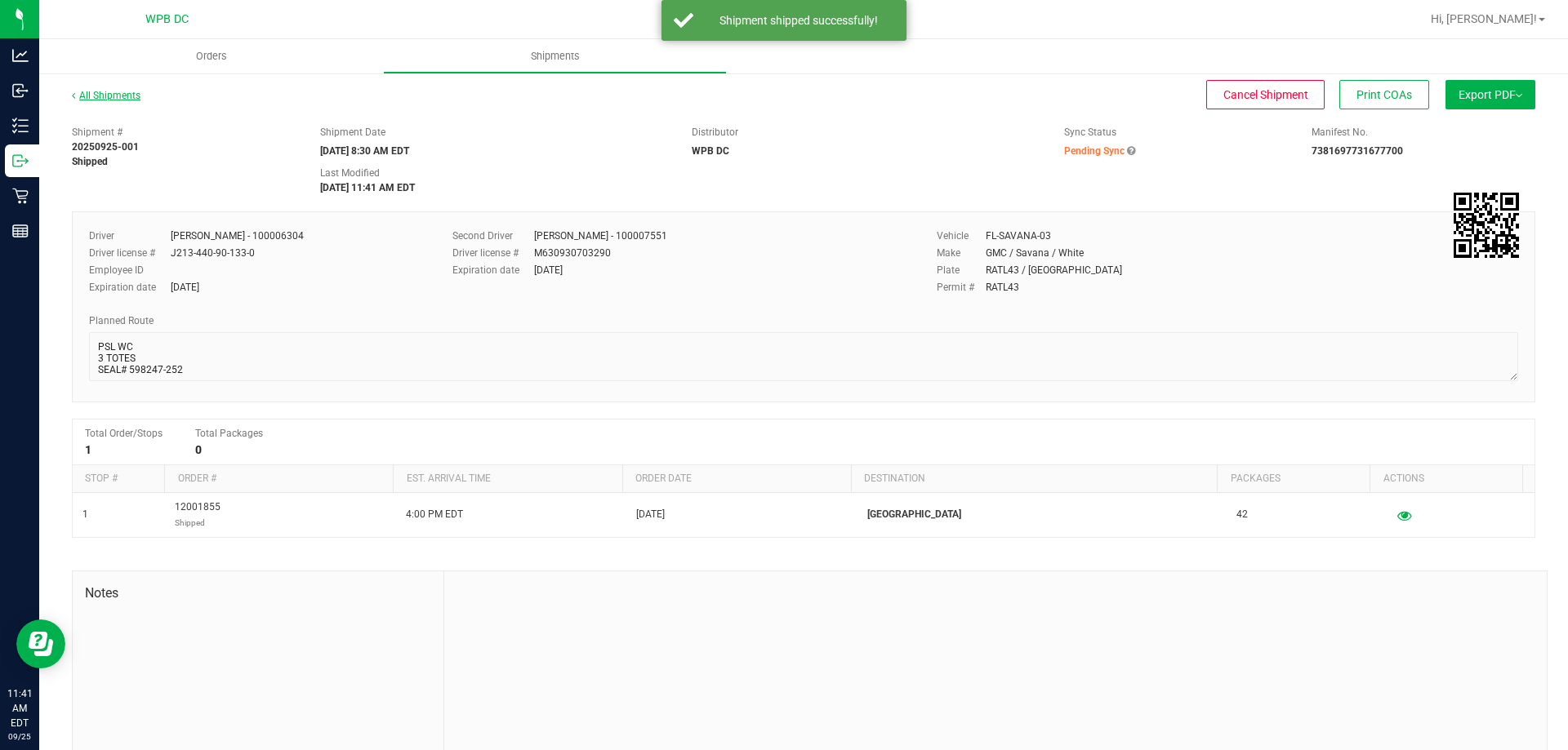
click at [134, 98] on link "All Shipments" at bounding box center [106, 96] width 69 height 11
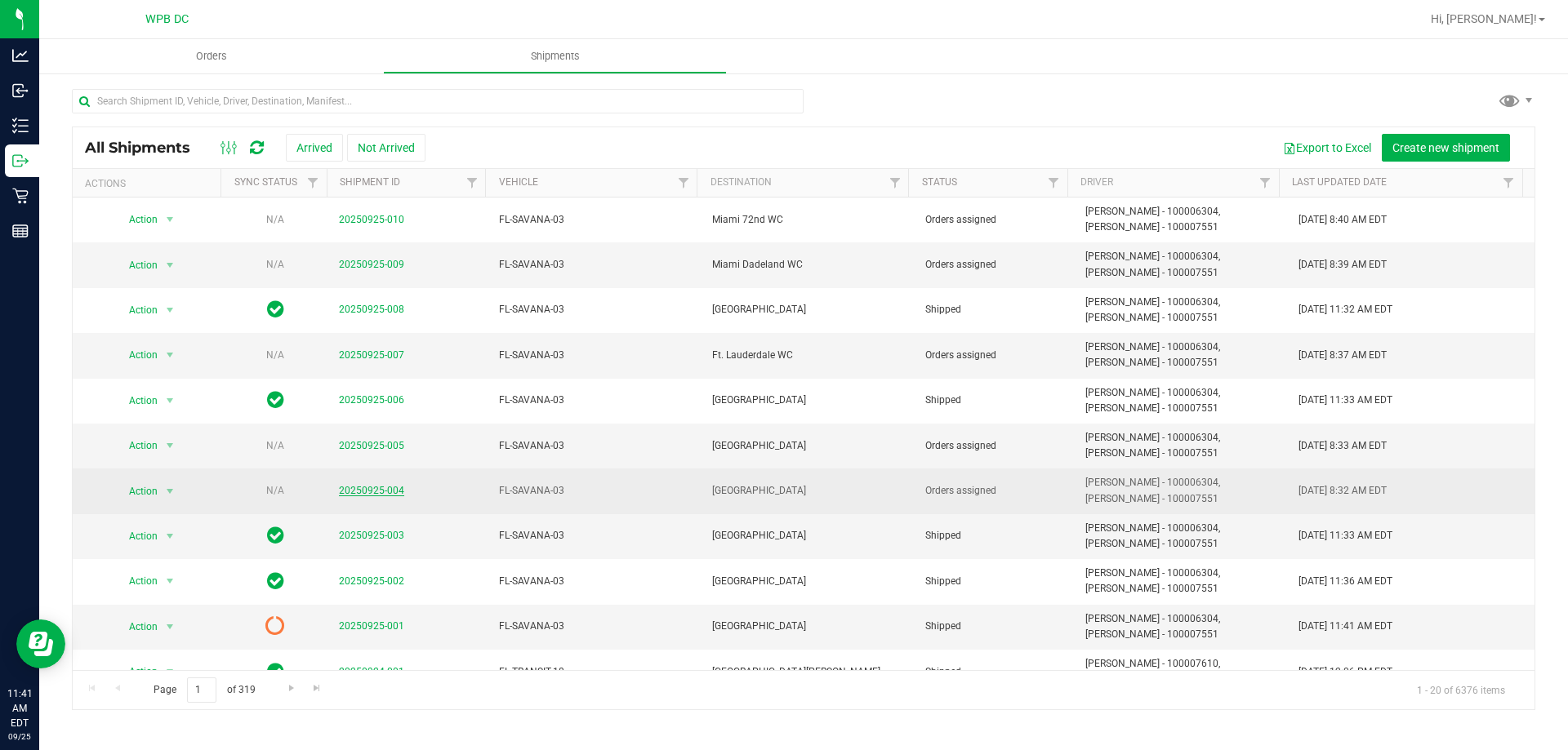
click at [364, 491] on link "20250925-004" at bounding box center [371, 491] width 65 height 11
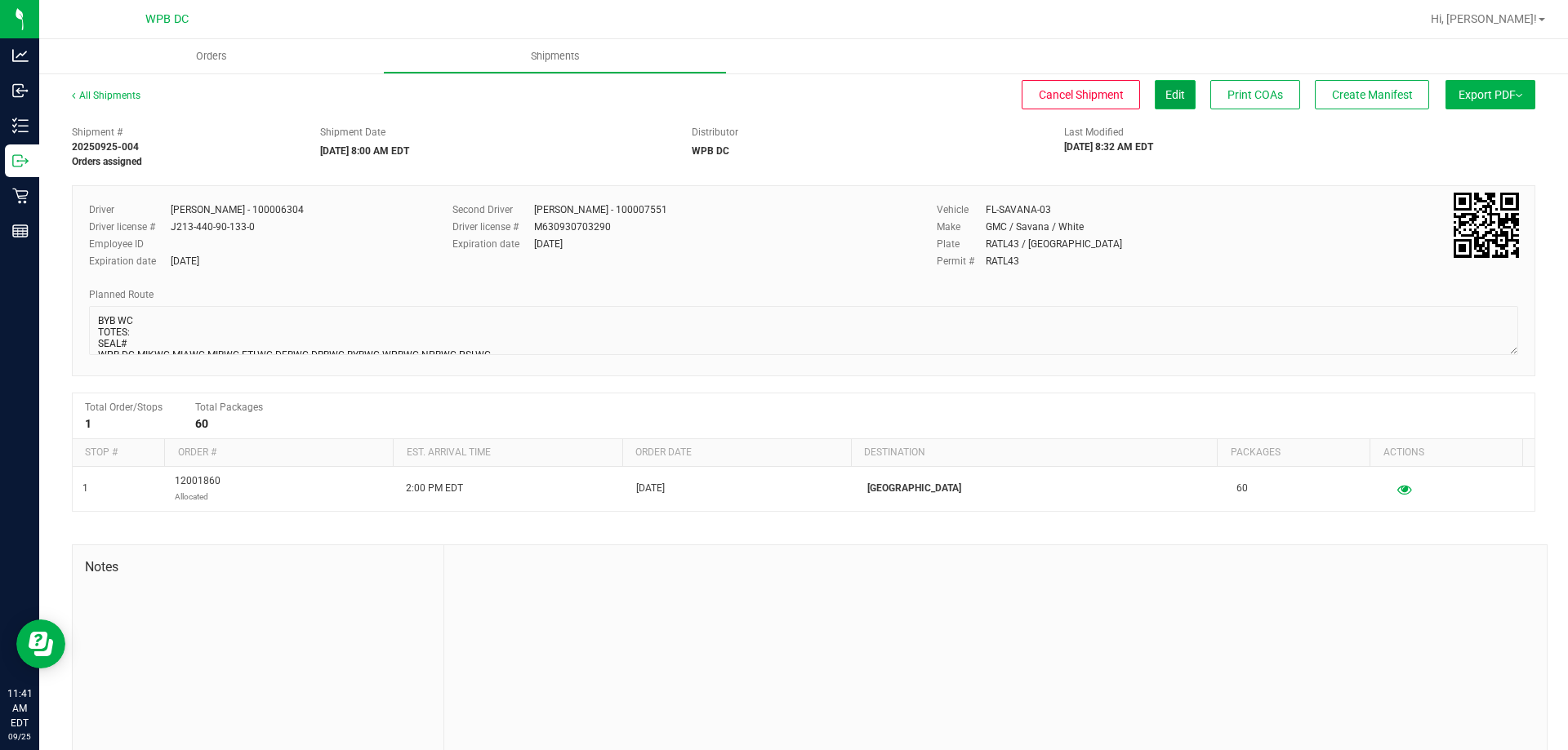
click at [1172, 99] on button "Edit" at bounding box center [1175, 95] width 41 height 30
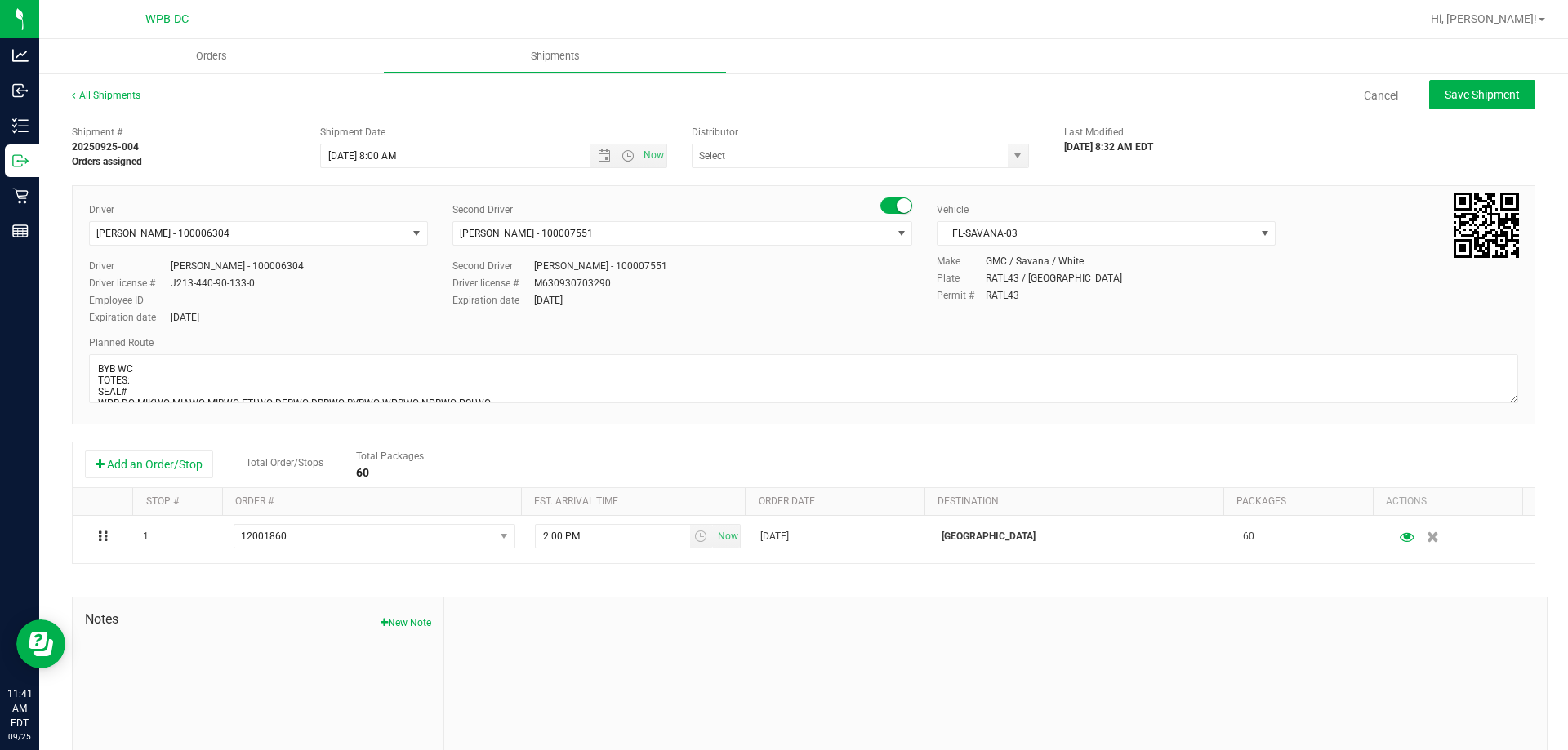
type input "WPB DC"
click at [626, 159] on span "Open the time view" at bounding box center [628, 156] width 13 height 13
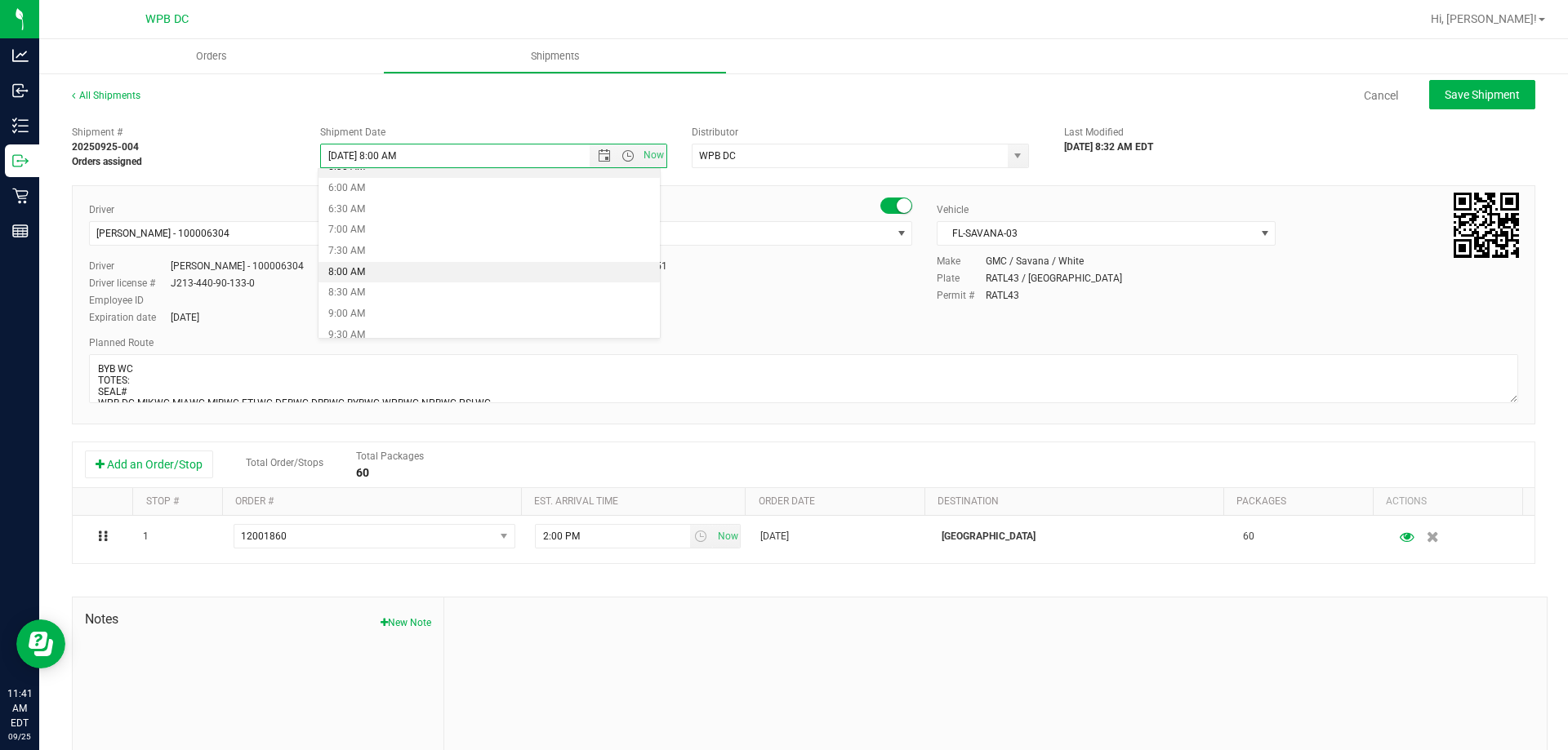
scroll to position [270, 0]
click at [392, 270] on li "8:30 AM" at bounding box center [489, 269] width 342 height 21
type input "[DATE] 8:30 AM"
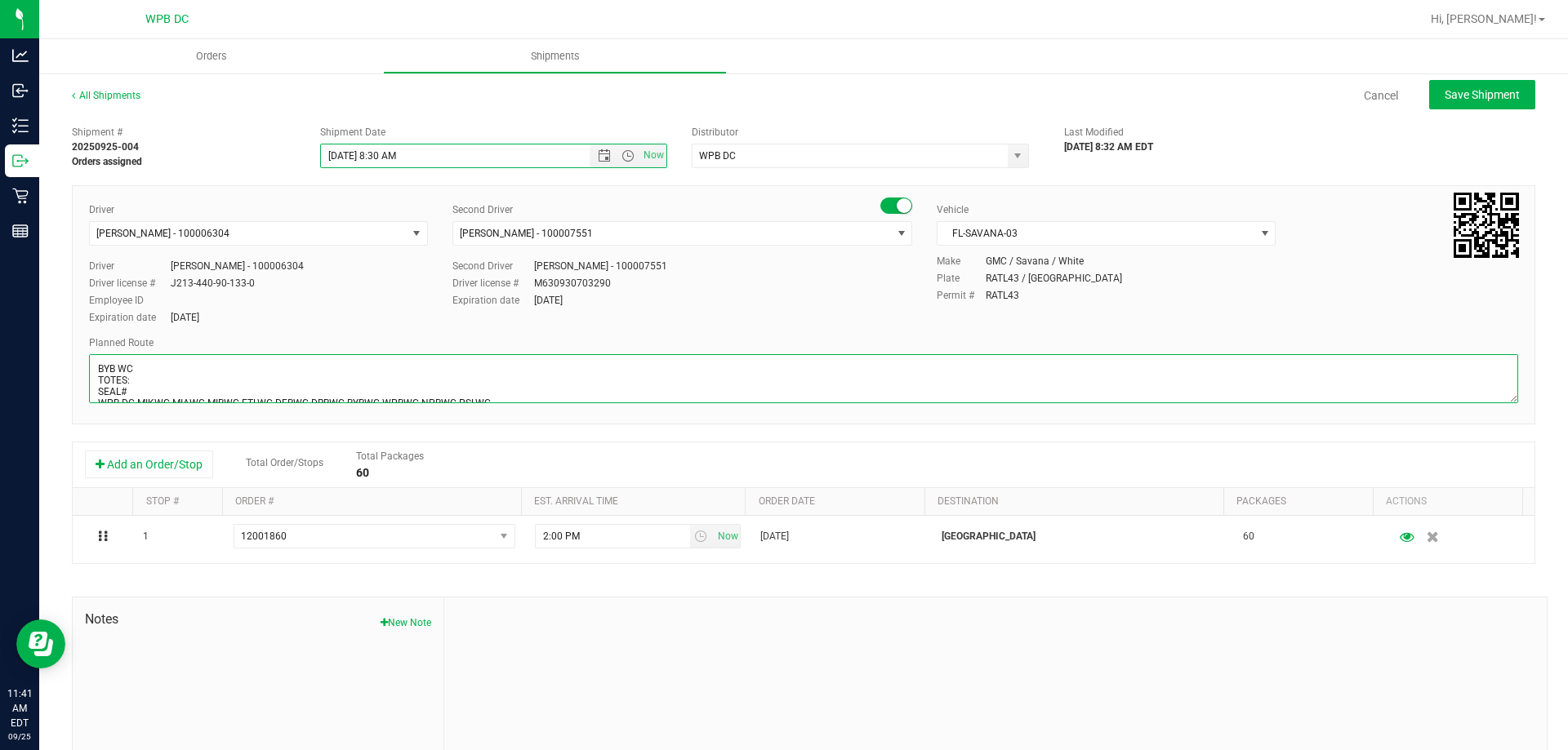
click at [143, 382] on textarea at bounding box center [803, 378] width 1429 height 49
click at [97, 379] on textarea at bounding box center [803, 378] width 1429 height 49
click at [142, 382] on textarea at bounding box center [803, 378] width 1429 height 49
click at [138, 393] on textarea at bounding box center [803, 378] width 1429 height 49
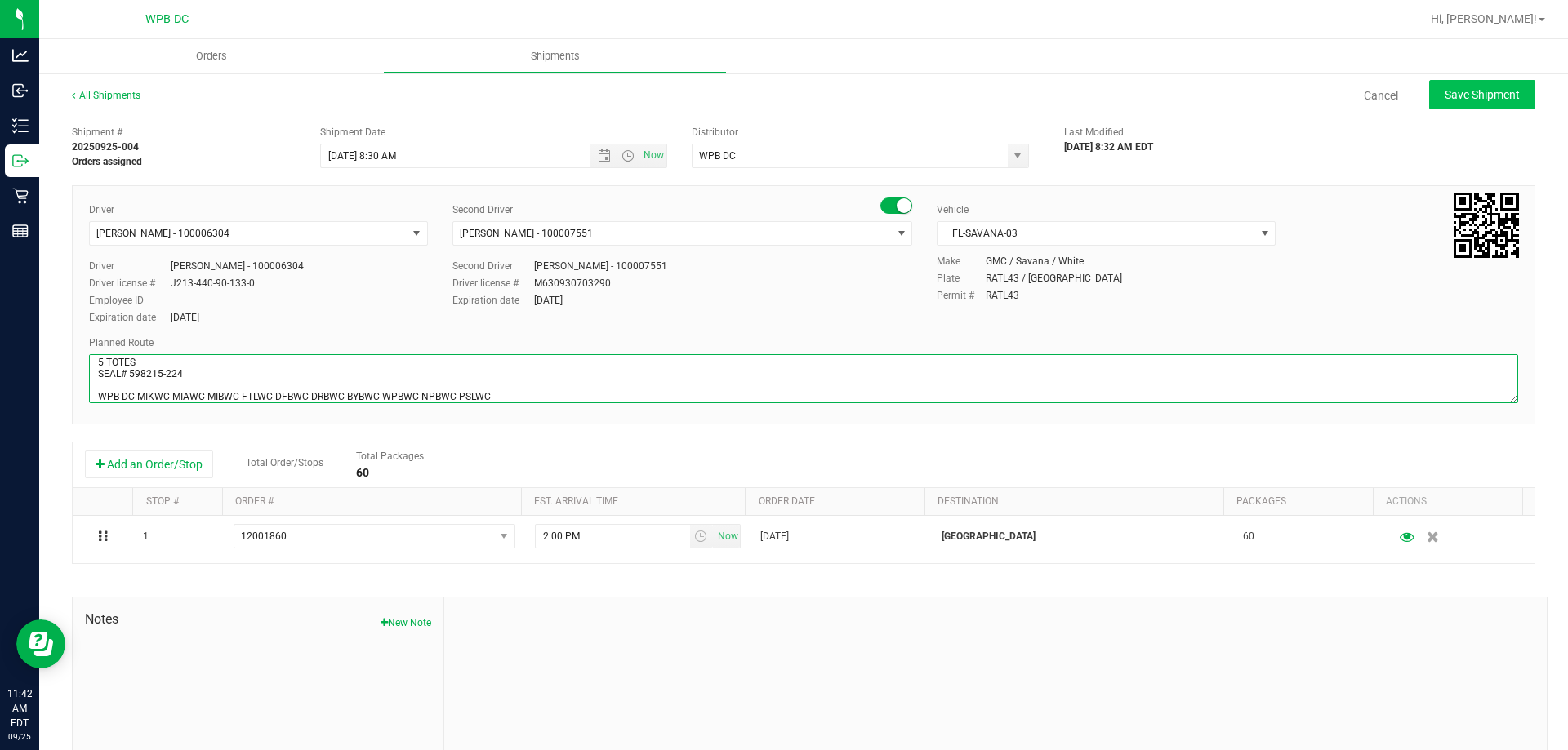
type textarea "BYB WC 5 TOTES SEAL# 598215-224 WPB DC-MIKWC-MIAWC-MIBWC-FTLWC-DFBWC-DRBWC-BYBW…"
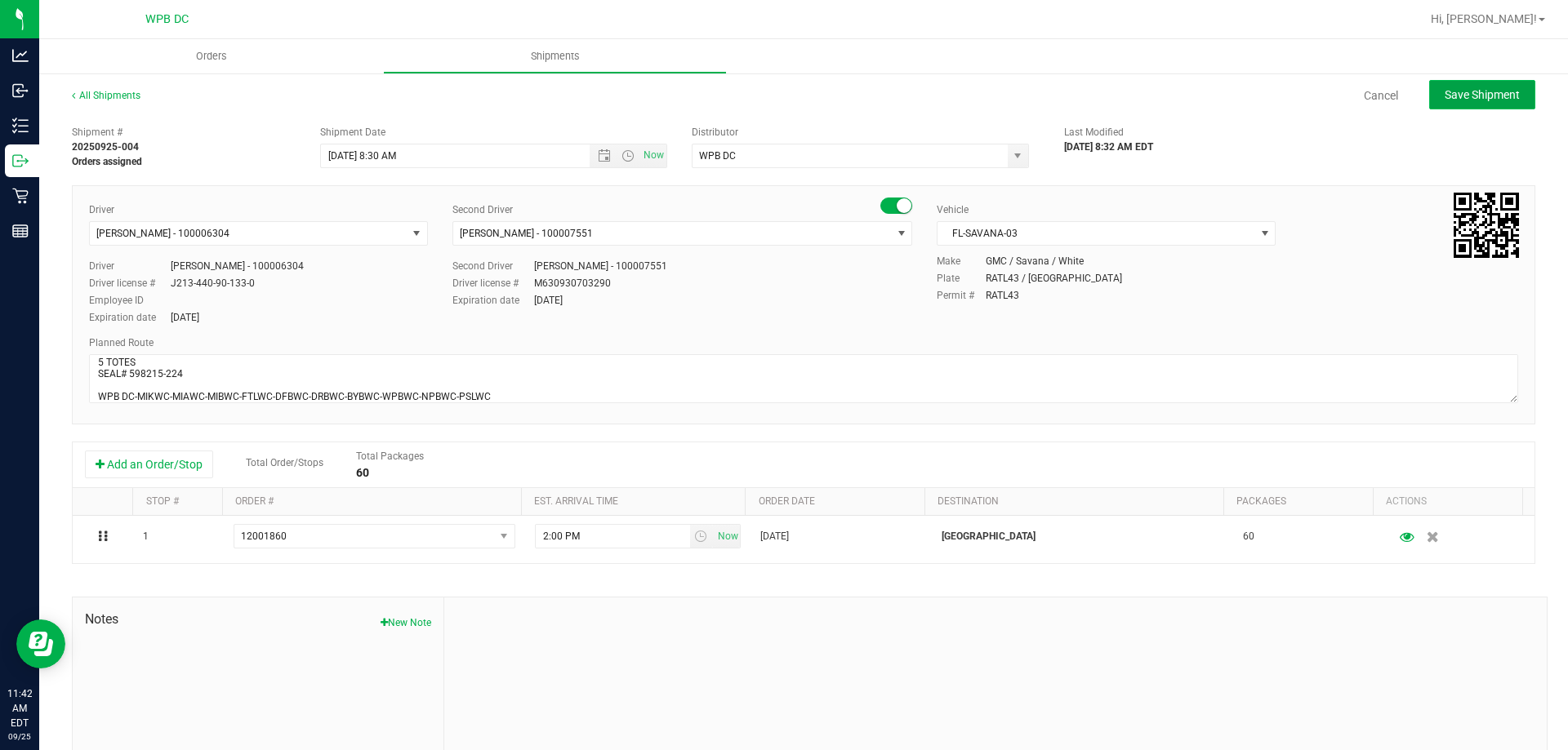
click at [1445, 100] on span "Save Shipment" at bounding box center [1482, 95] width 75 height 13
type input "[DATE] 12:30 PM"
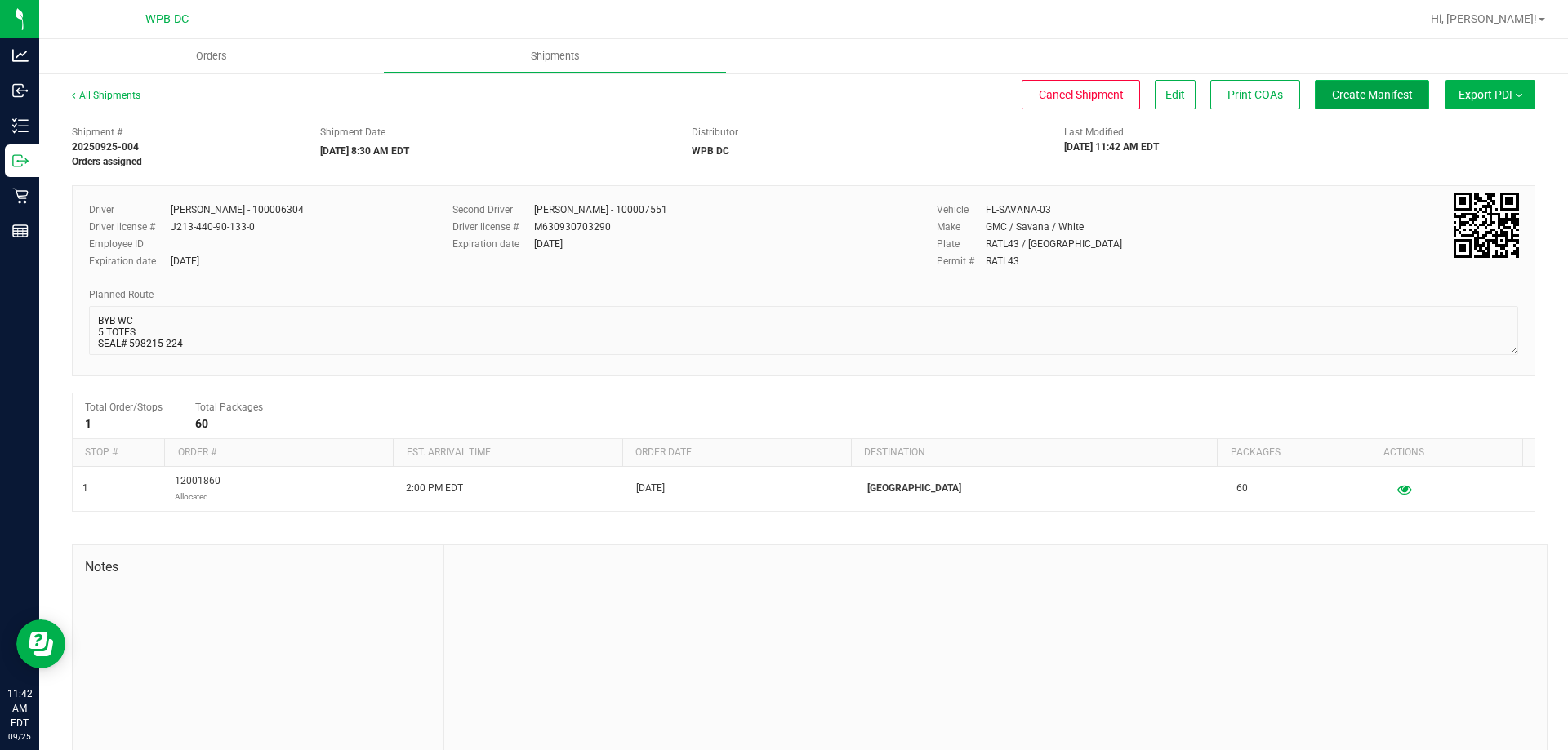
click at [1332, 100] on span "Create Manifest" at bounding box center [1372, 95] width 80 height 13
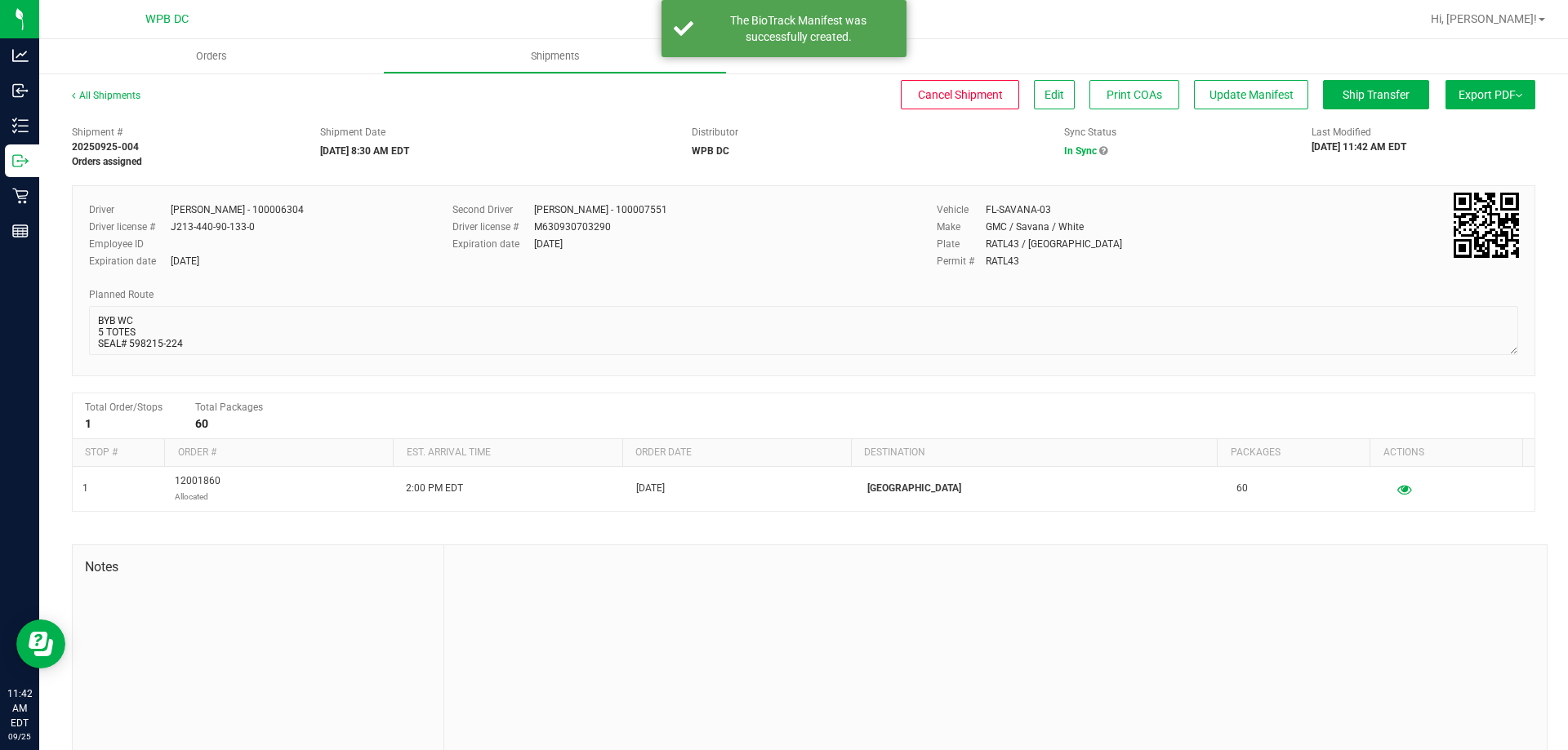
click at [1474, 97] on span "Export PDF" at bounding box center [1490, 95] width 64 height 13
click at [1457, 123] on li "Manifest by Package ID" at bounding box center [1486, 131] width 165 height 25
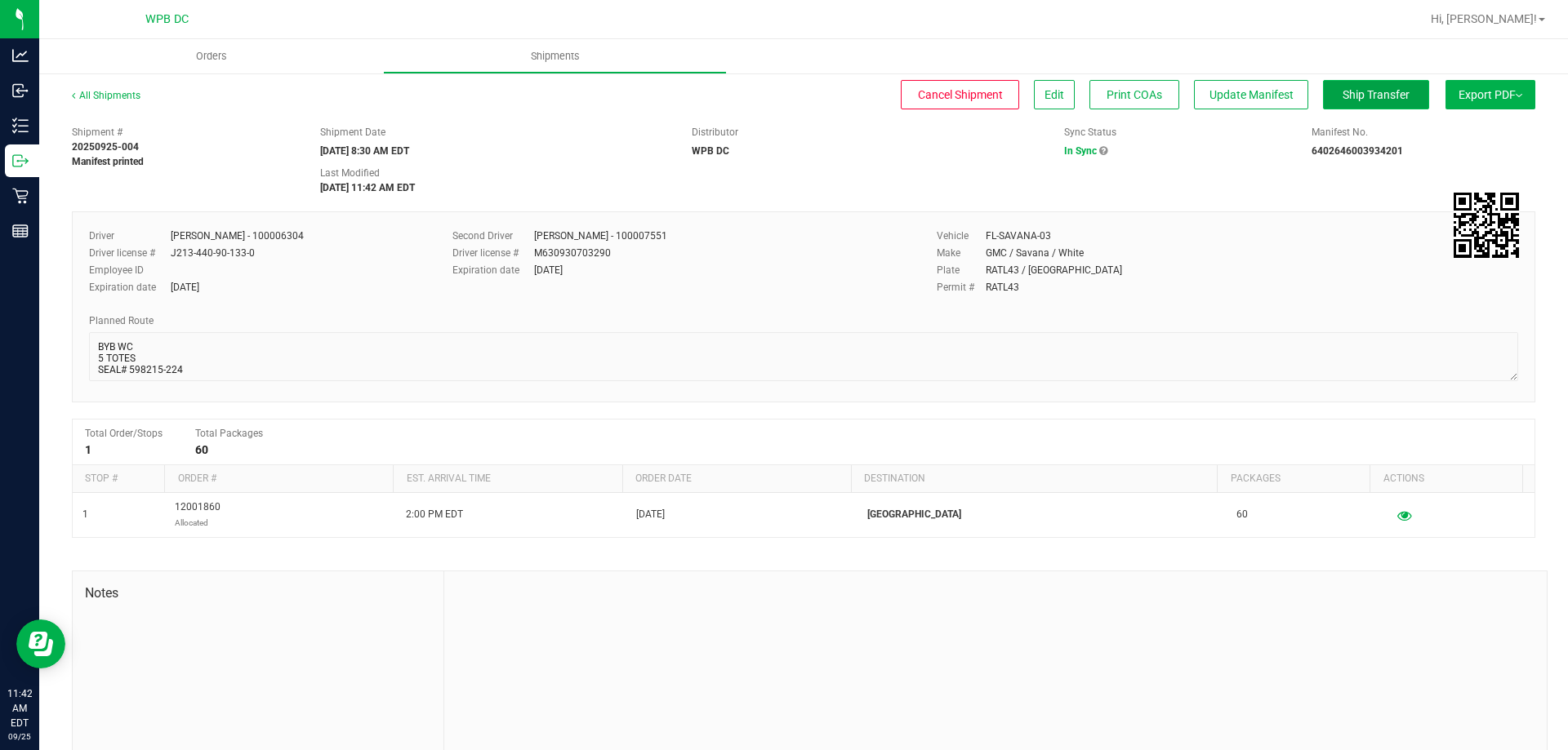
click at [1348, 99] on span "Ship Transfer" at bounding box center [1376, 95] width 67 height 13
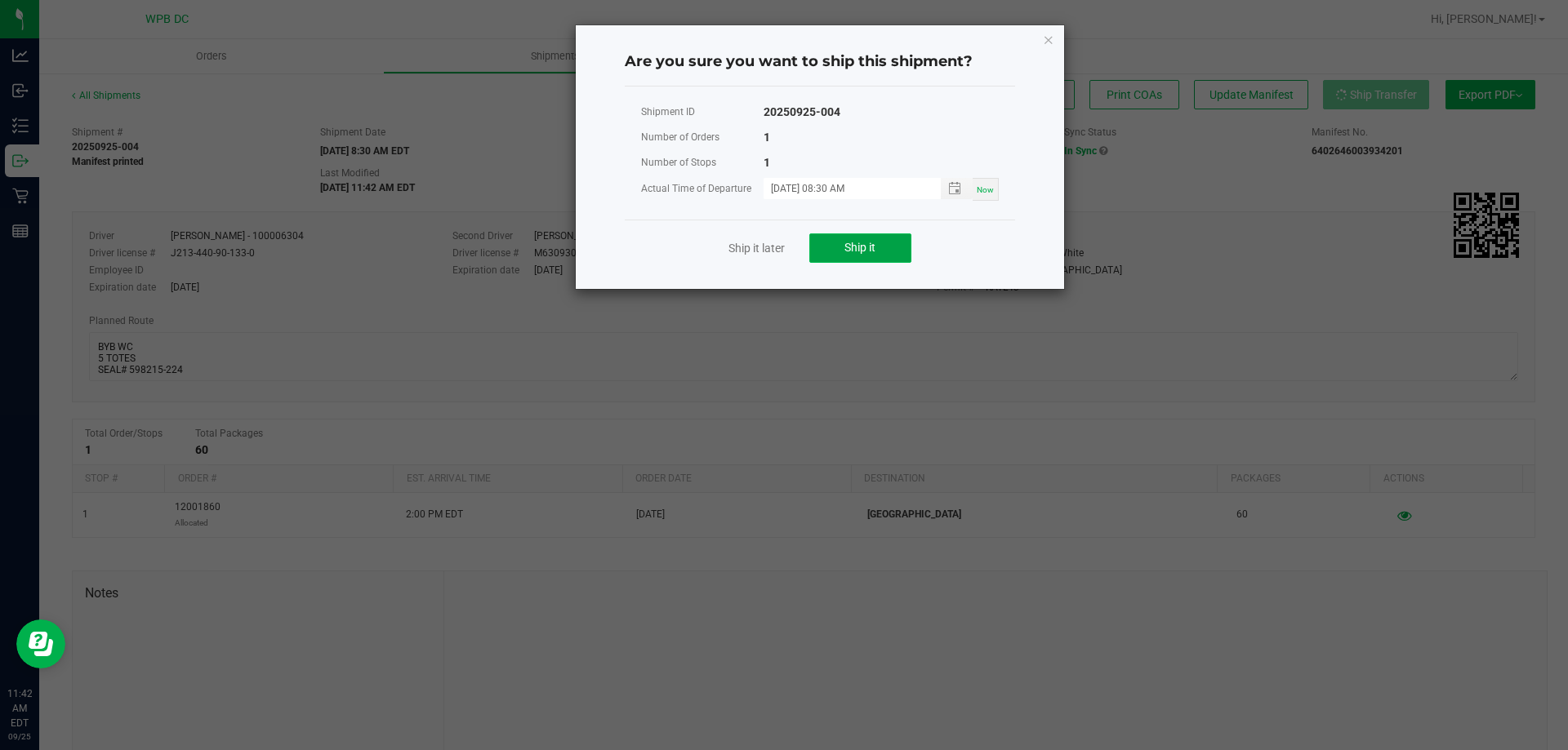
click at [875, 246] on span "Ship it" at bounding box center [860, 248] width 31 height 13
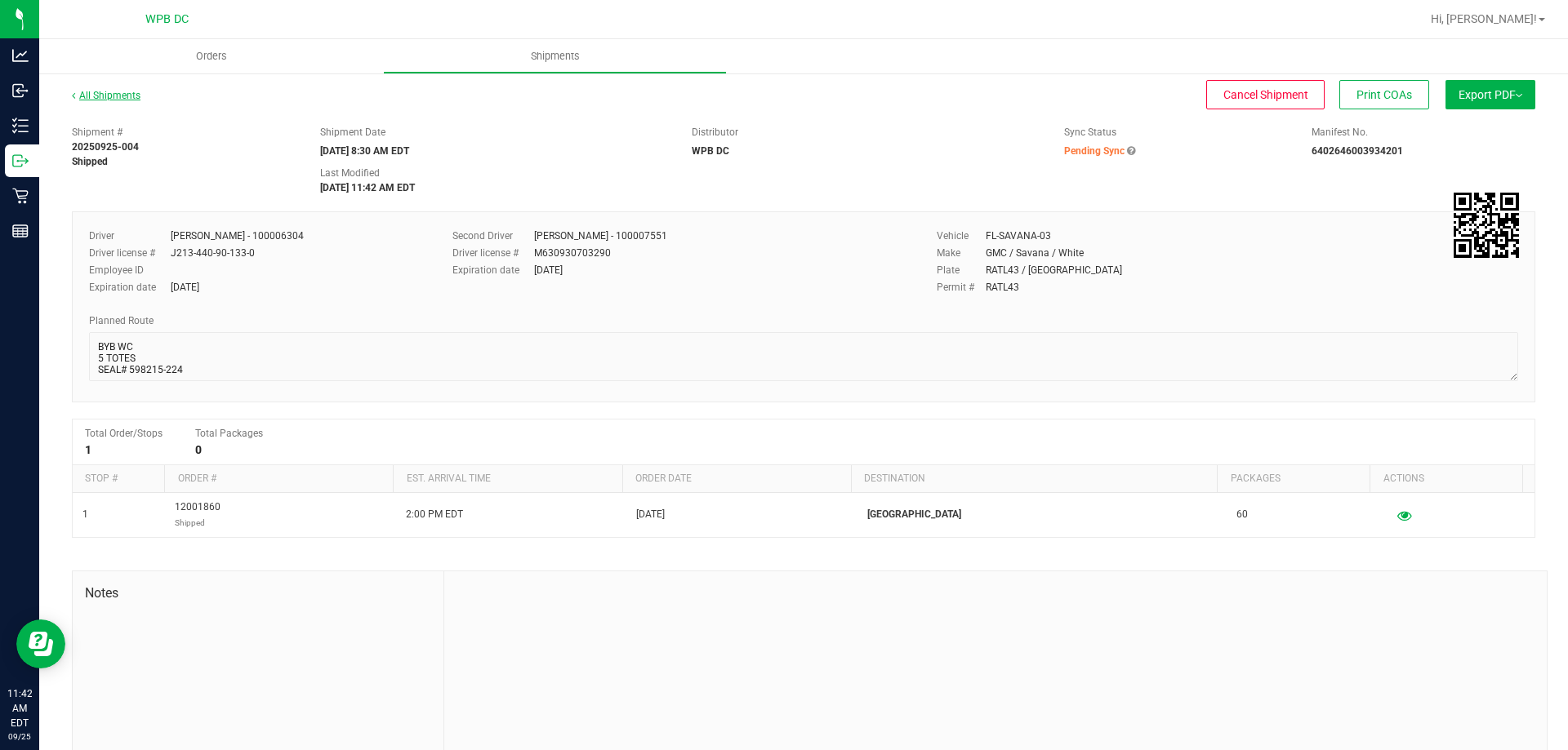
click at [134, 96] on link "All Shipments" at bounding box center [106, 96] width 69 height 11
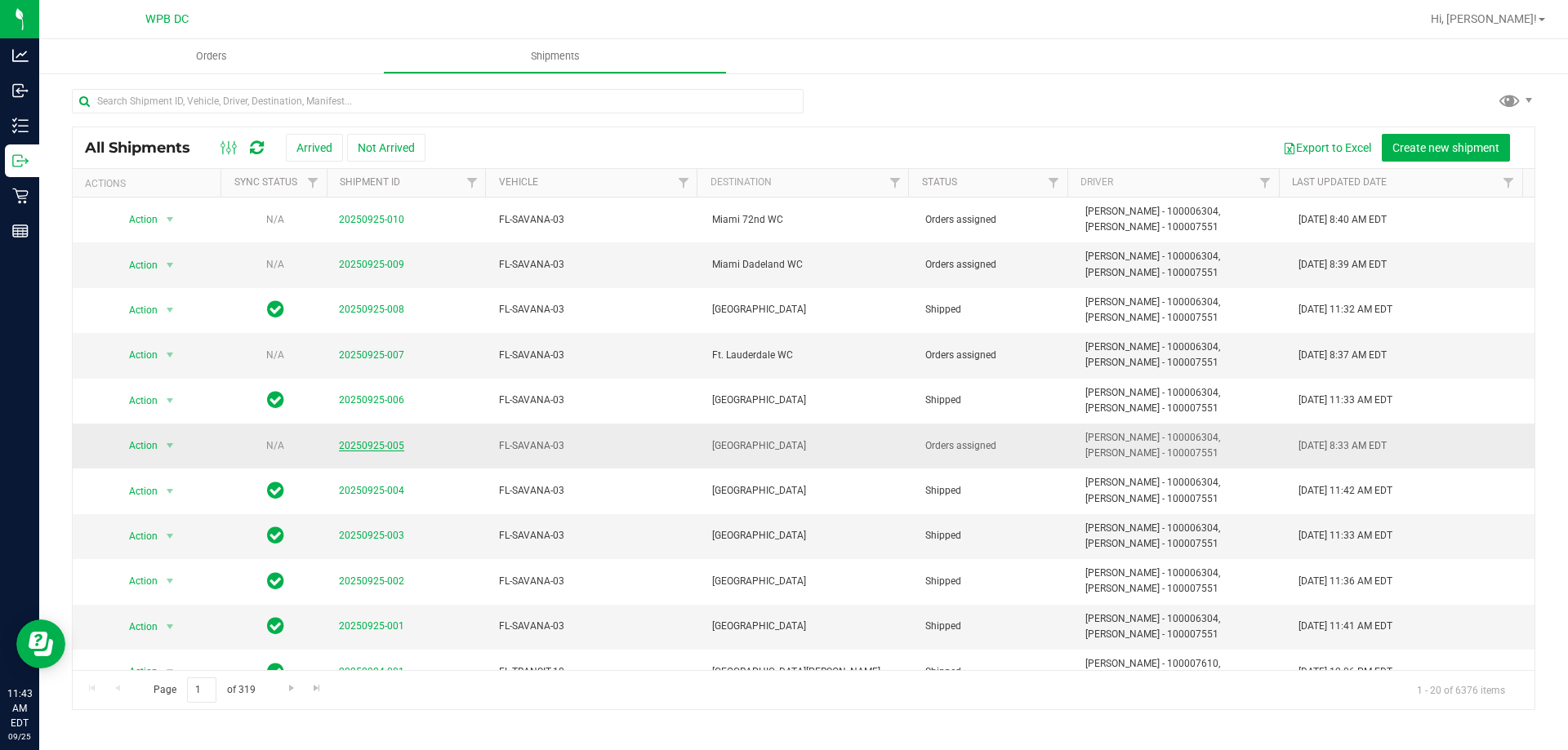
click at [389, 446] on link "20250925-005" at bounding box center [371, 446] width 65 height 11
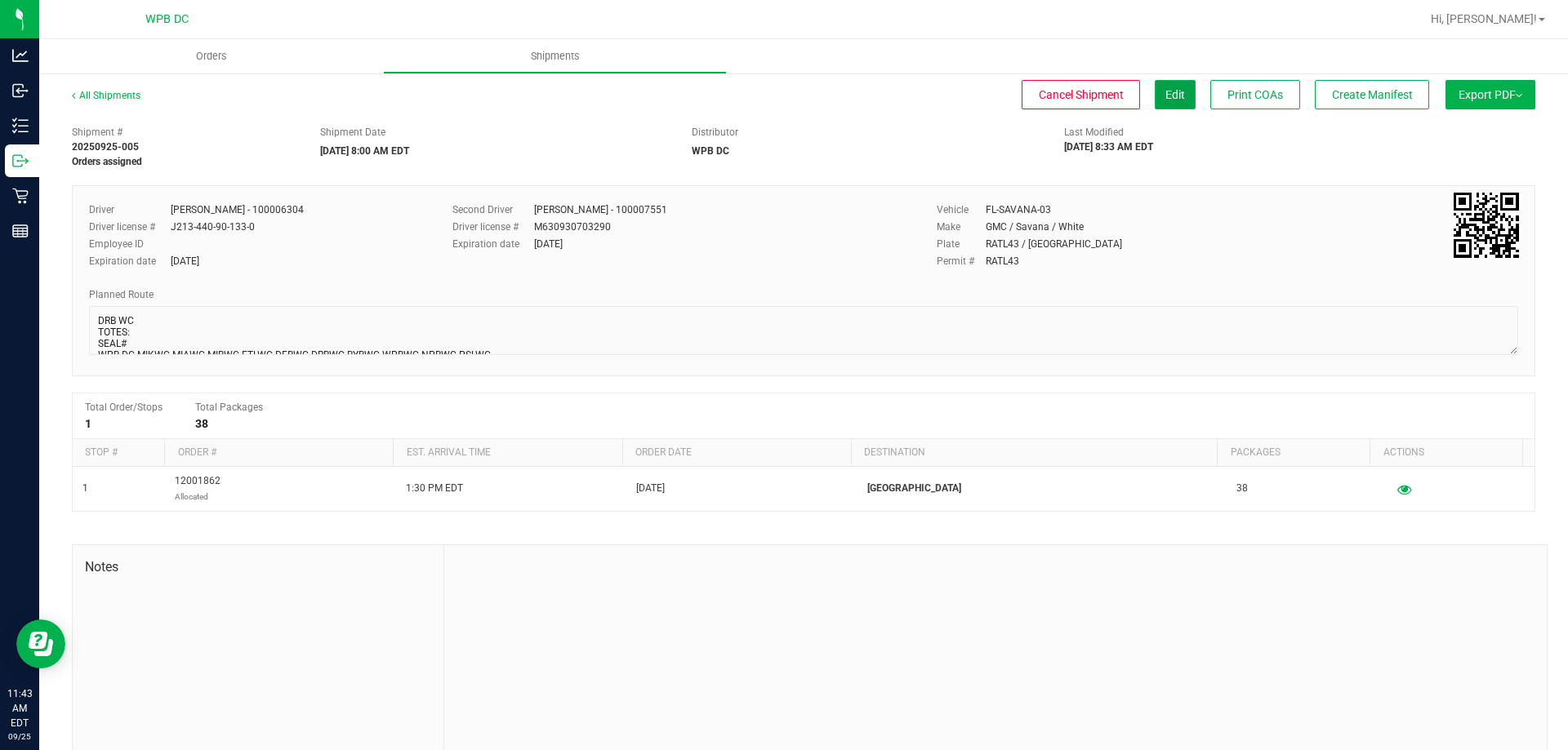
click at [1154, 93] on button "Edit" at bounding box center [1175, 95] width 41 height 30
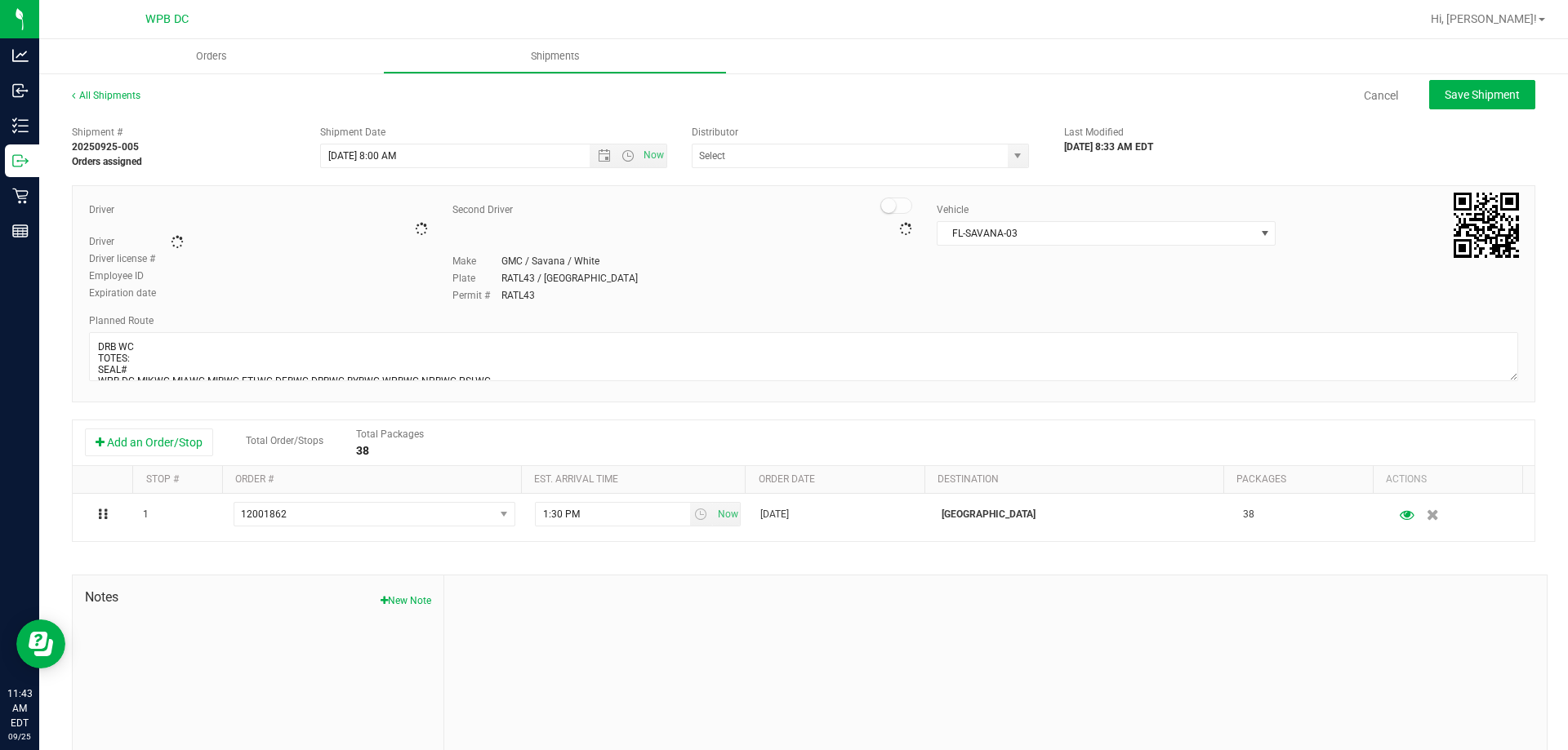
type input "WPB DC"
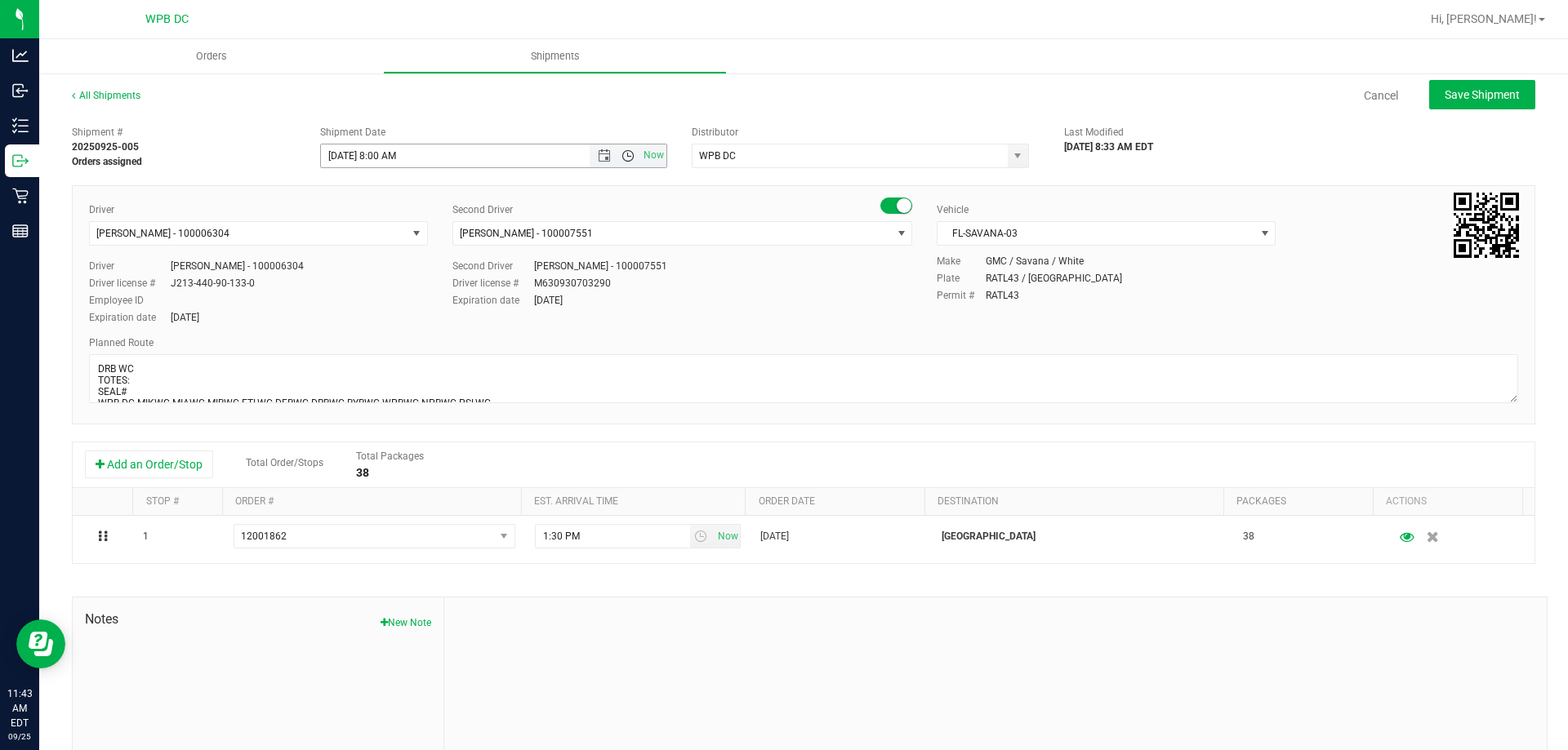
click at [624, 158] on span "Open the time view" at bounding box center [628, 156] width 13 height 13
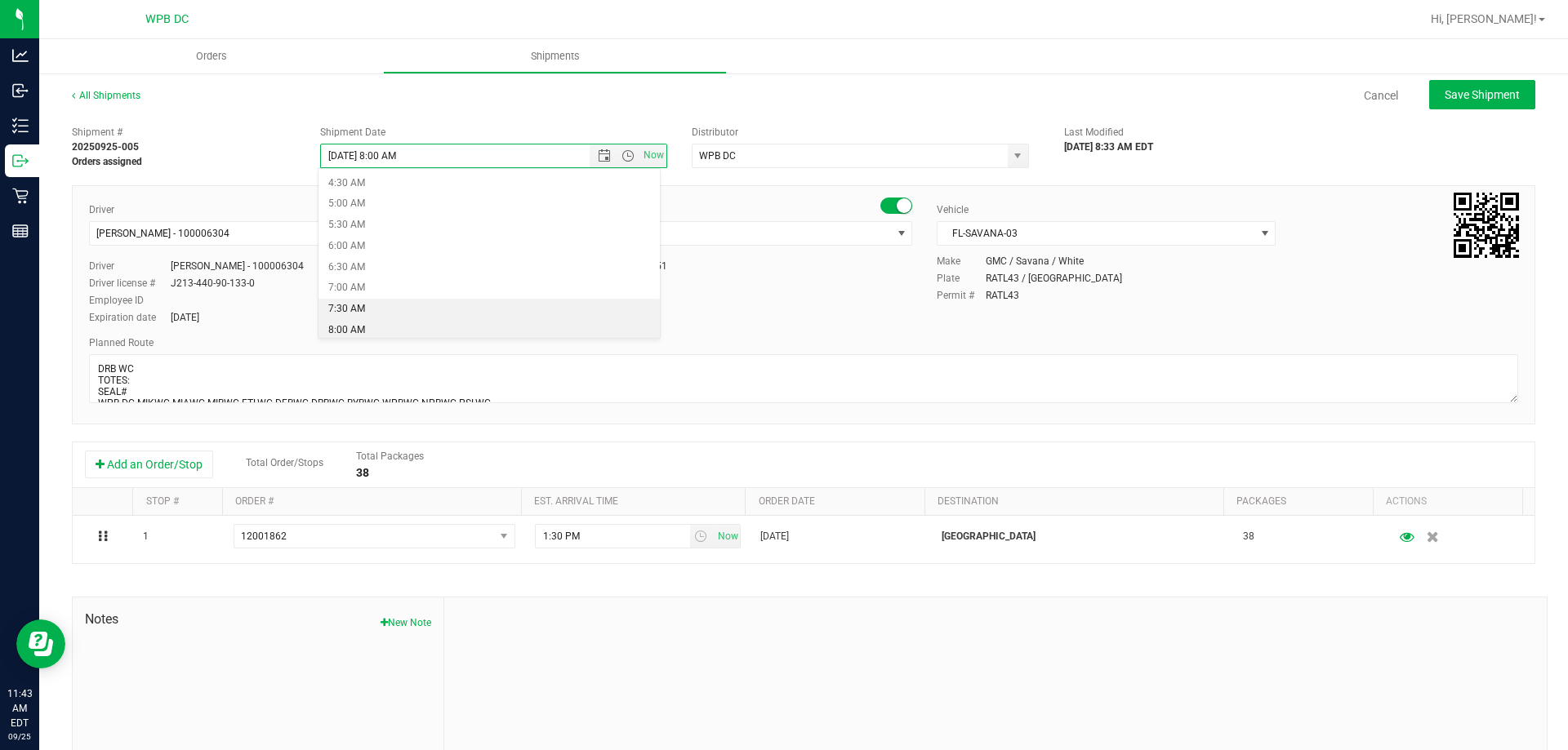
scroll to position [270, 0]
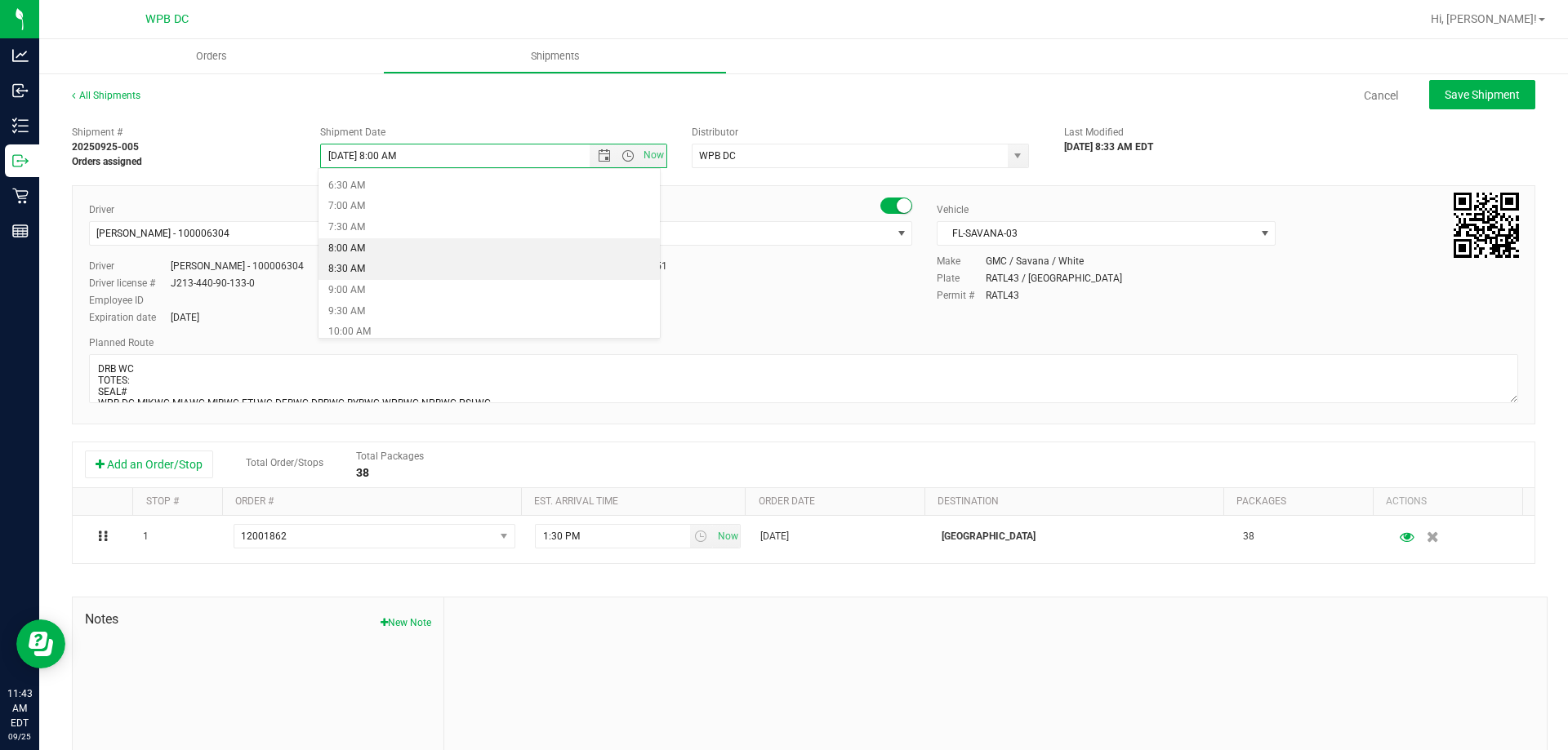
click at [424, 269] on li "8:30 AM" at bounding box center [489, 269] width 342 height 21
type input "[DATE] 8:30 AM"
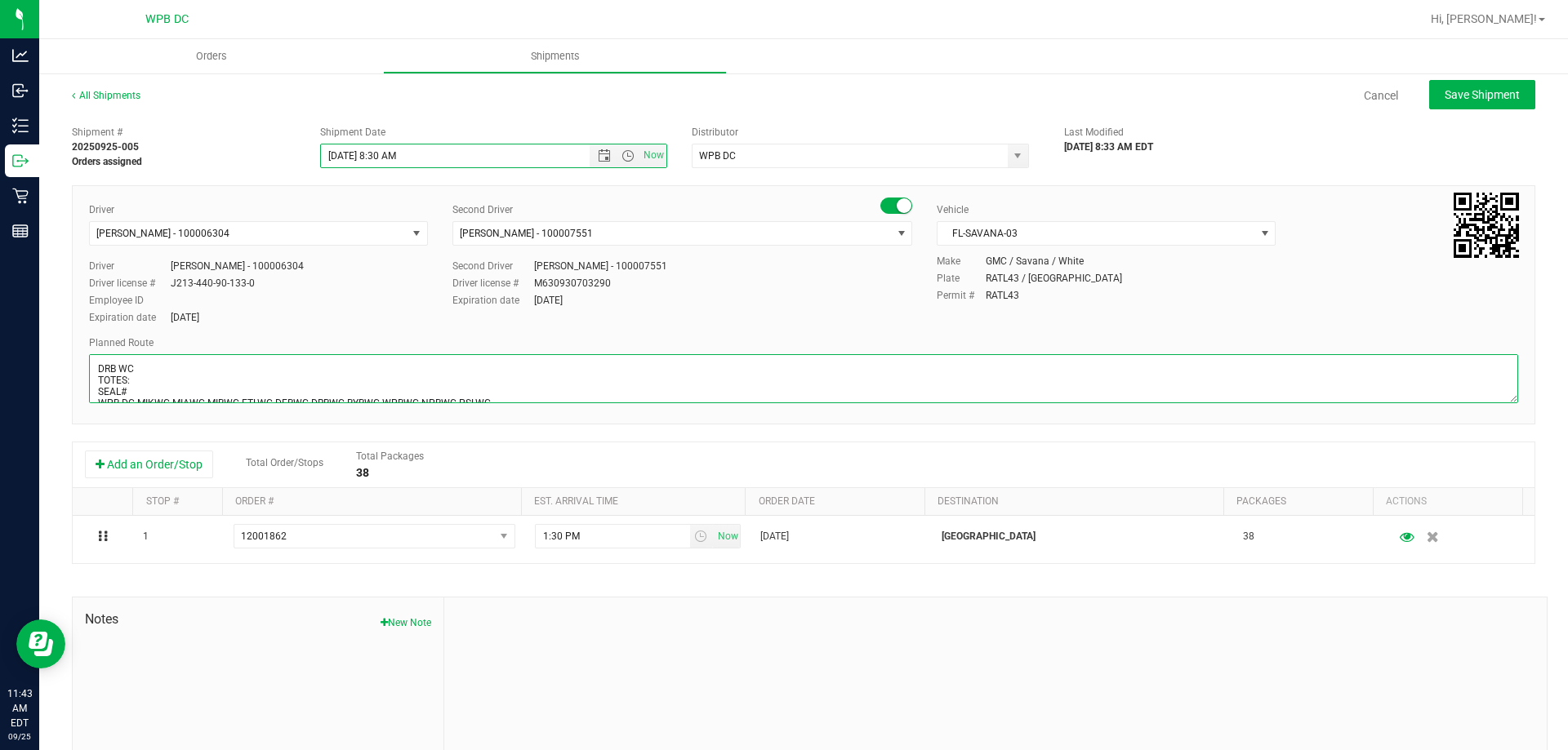
click at [140, 380] on textarea at bounding box center [803, 378] width 1429 height 49
click at [94, 380] on textarea at bounding box center [803, 378] width 1429 height 49
click at [150, 397] on textarea at bounding box center [803, 378] width 1429 height 49
type textarea "DRB WC 3 TOTES SEAL# 598253-258 WPB DC-MIKWC-MIAWC-MIBWC-FTLWC-DFBWC-DRBWC-BYBW…"
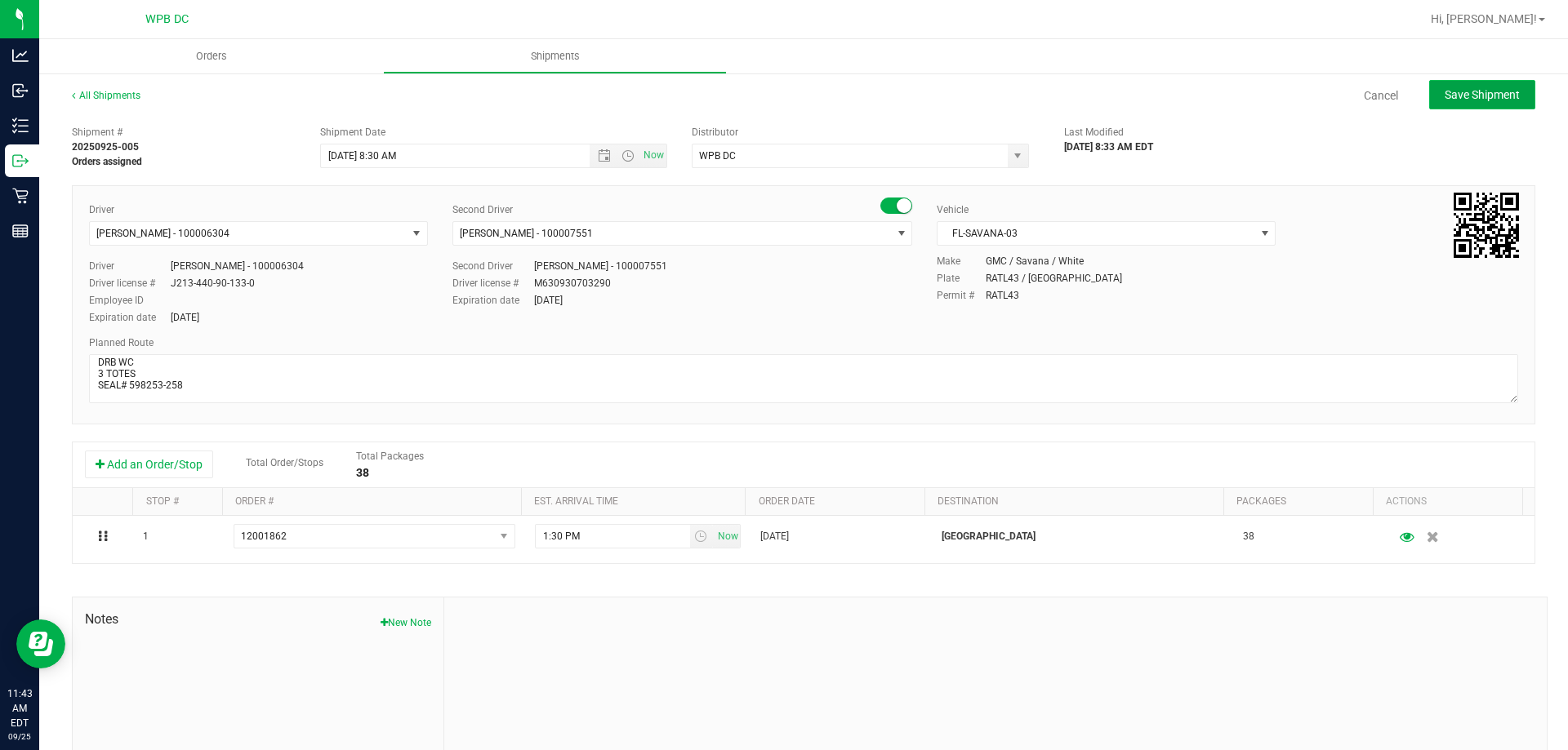
click at [1450, 98] on span "Save Shipment" at bounding box center [1482, 95] width 75 height 13
type input "[DATE] 12:30 PM"
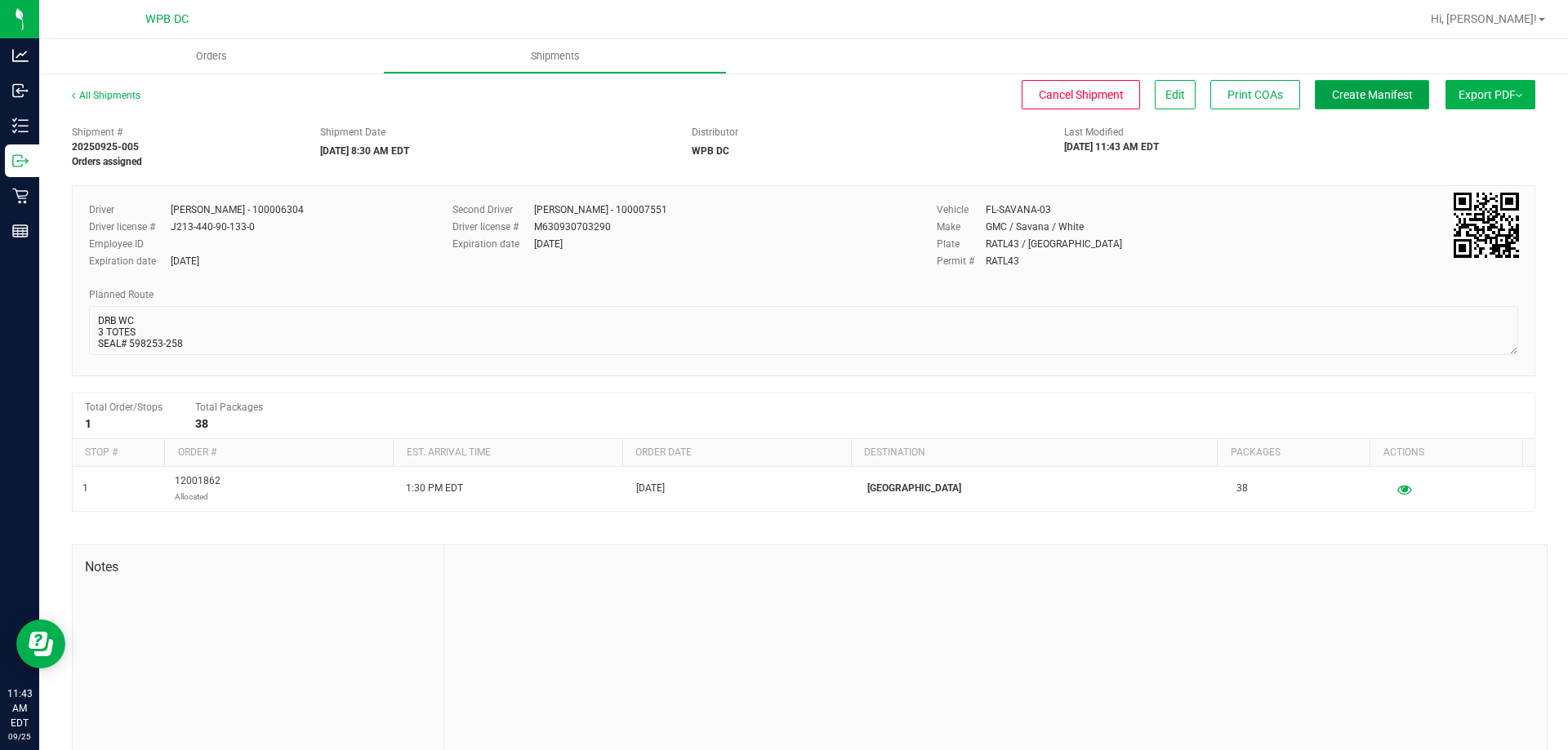
click at [1351, 95] on span "Create Manifest" at bounding box center [1372, 95] width 80 height 13
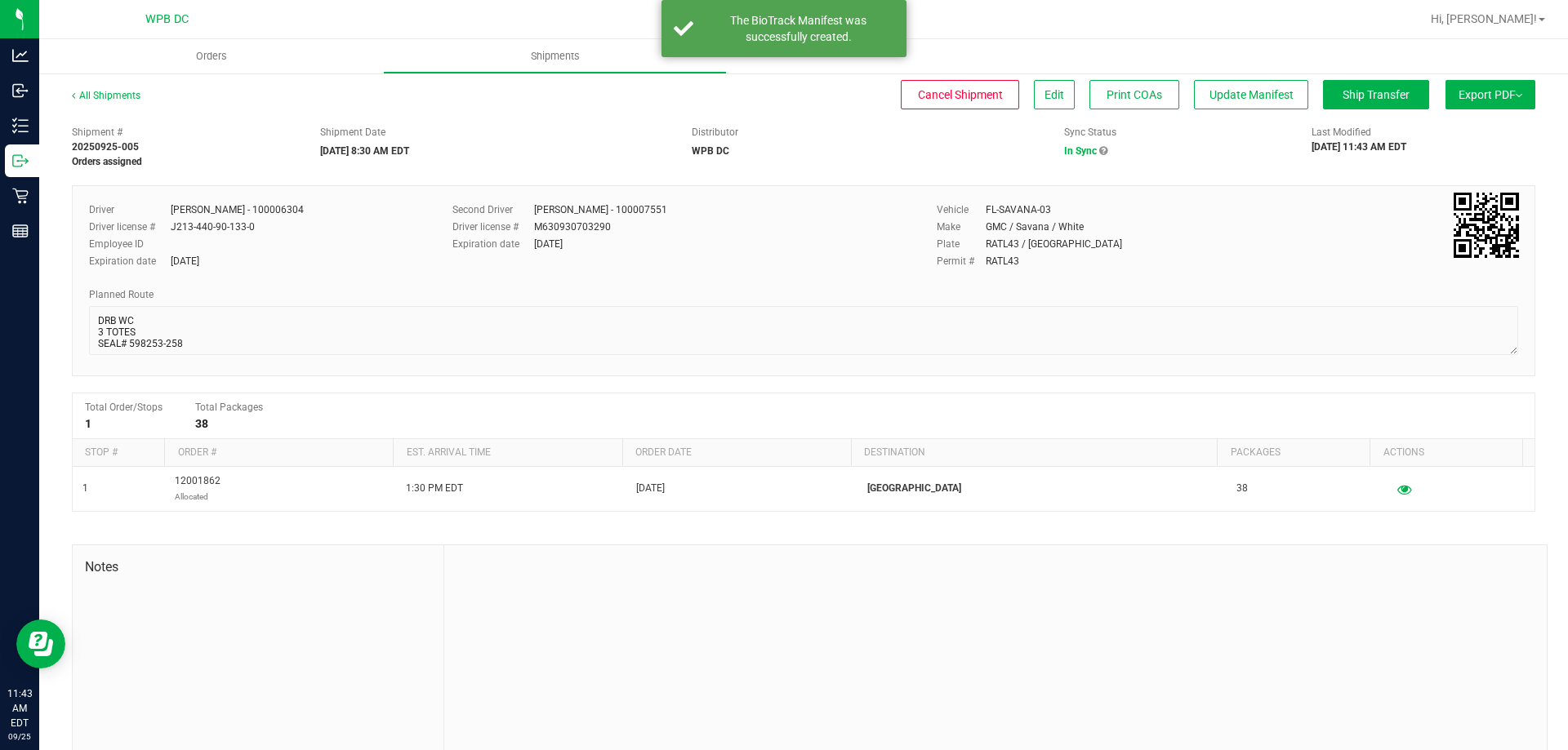
click at [1459, 98] on span "Export PDF" at bounding box center [1490, 95] width 64 height 13
click at [1450, 130] on span "Manifest by Package ID" at bounding box center [1466, 131] width 103 height 11
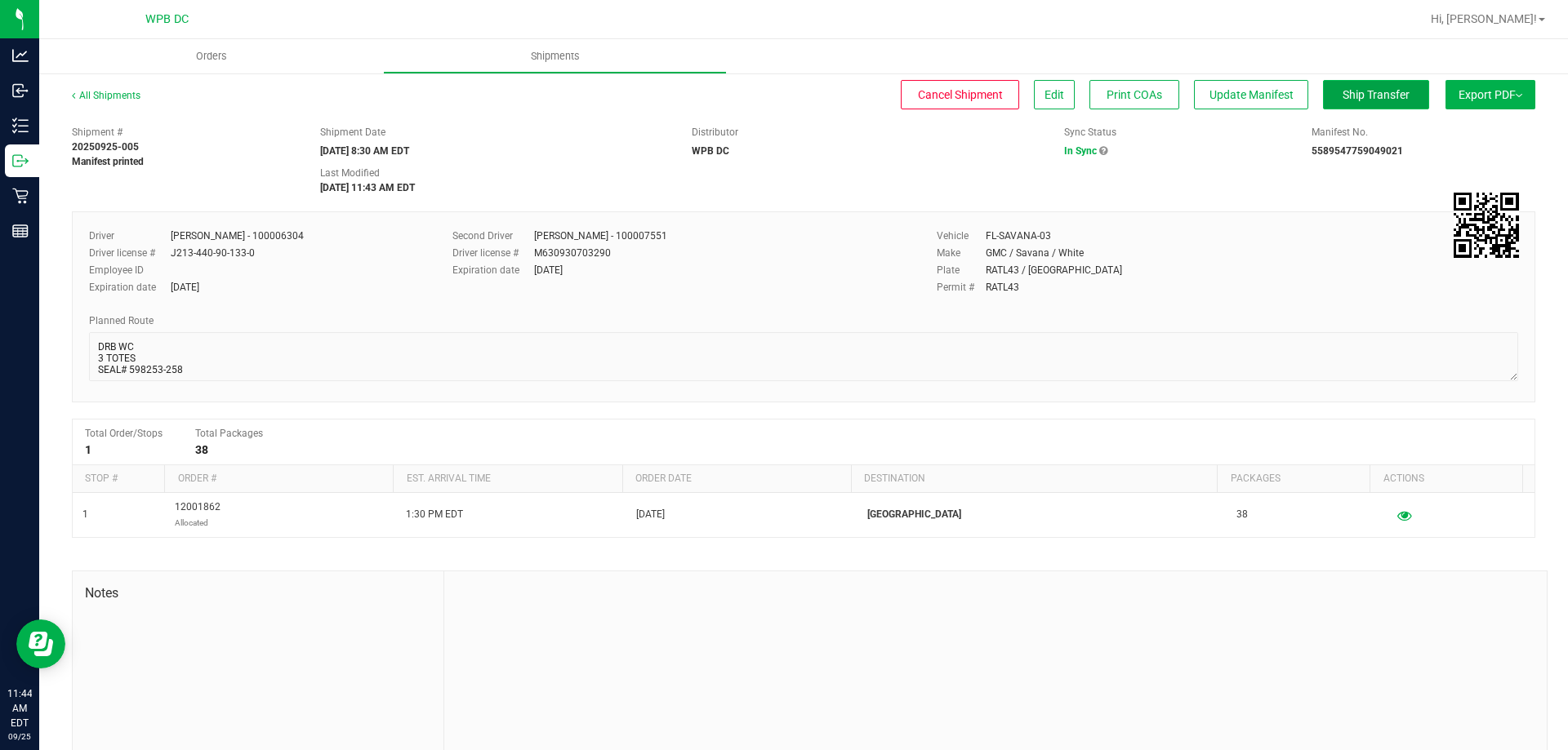
click at [1342, 99] on span "Ship Transfer" at bounding box center [1376, 95] width 67 height 13
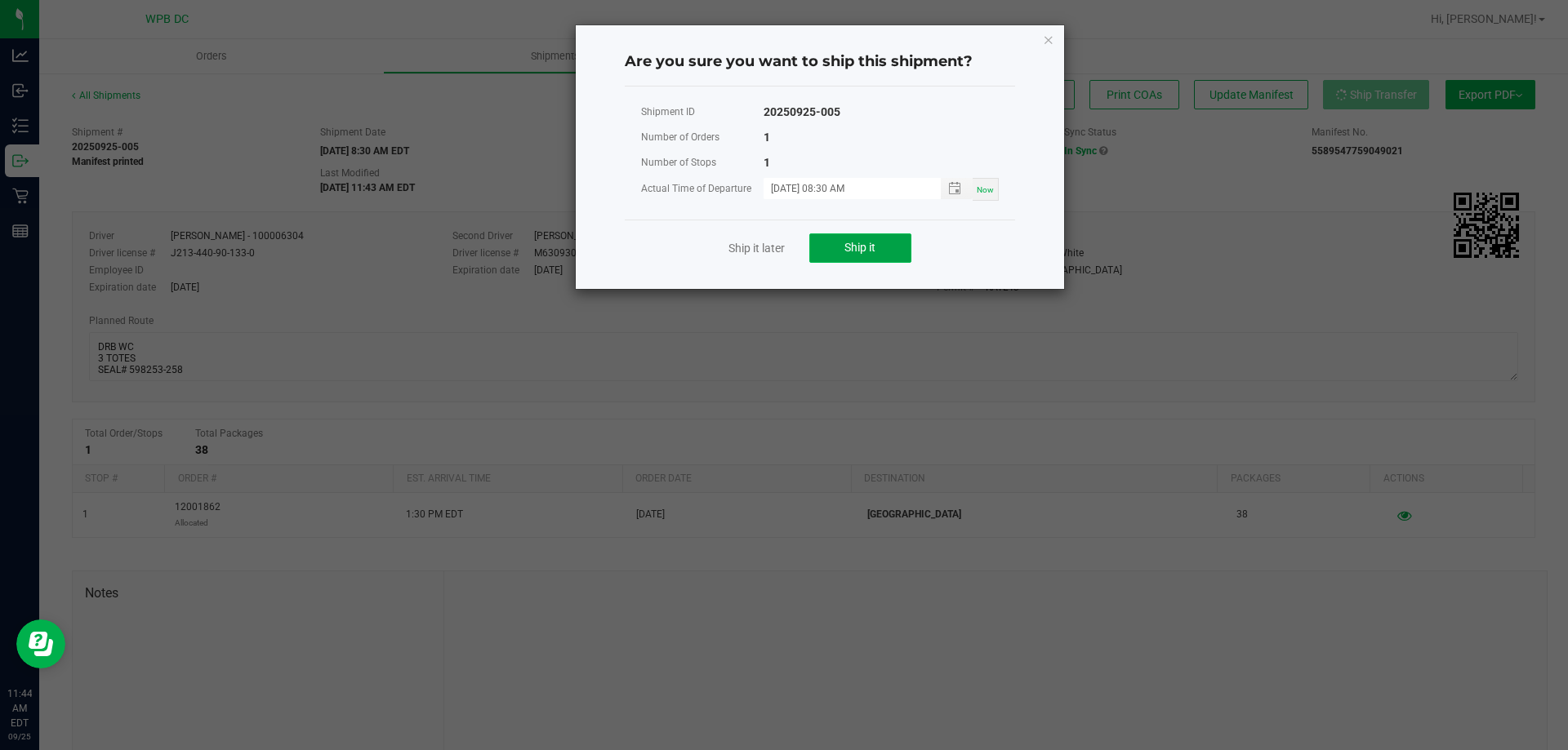
click at [889, 254] on button "Ship it" at bounding box center [860, 248] width 102 height 30
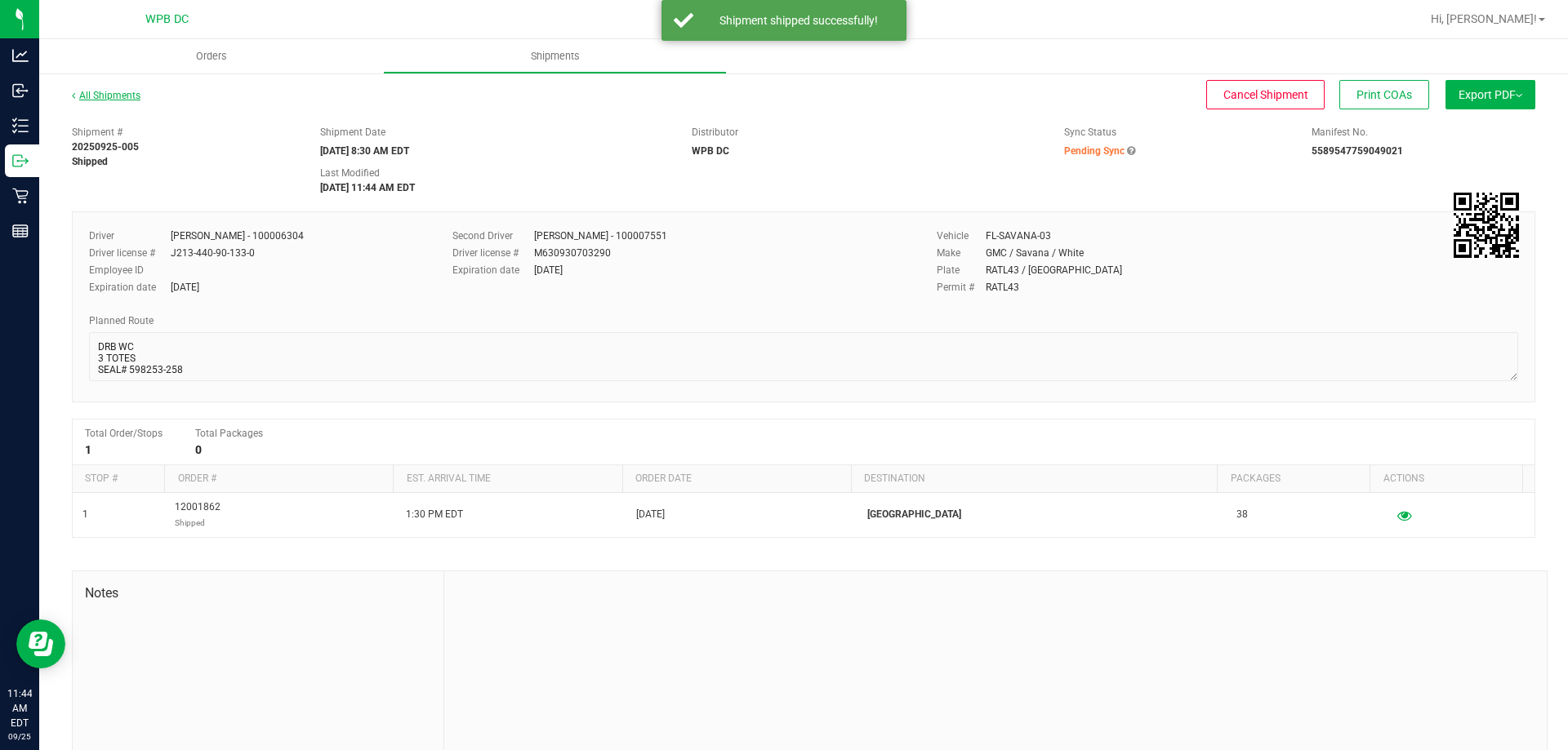
click at [133, 93] on link "All Shipments" at bounding box center [106, 96] width 69 height 11
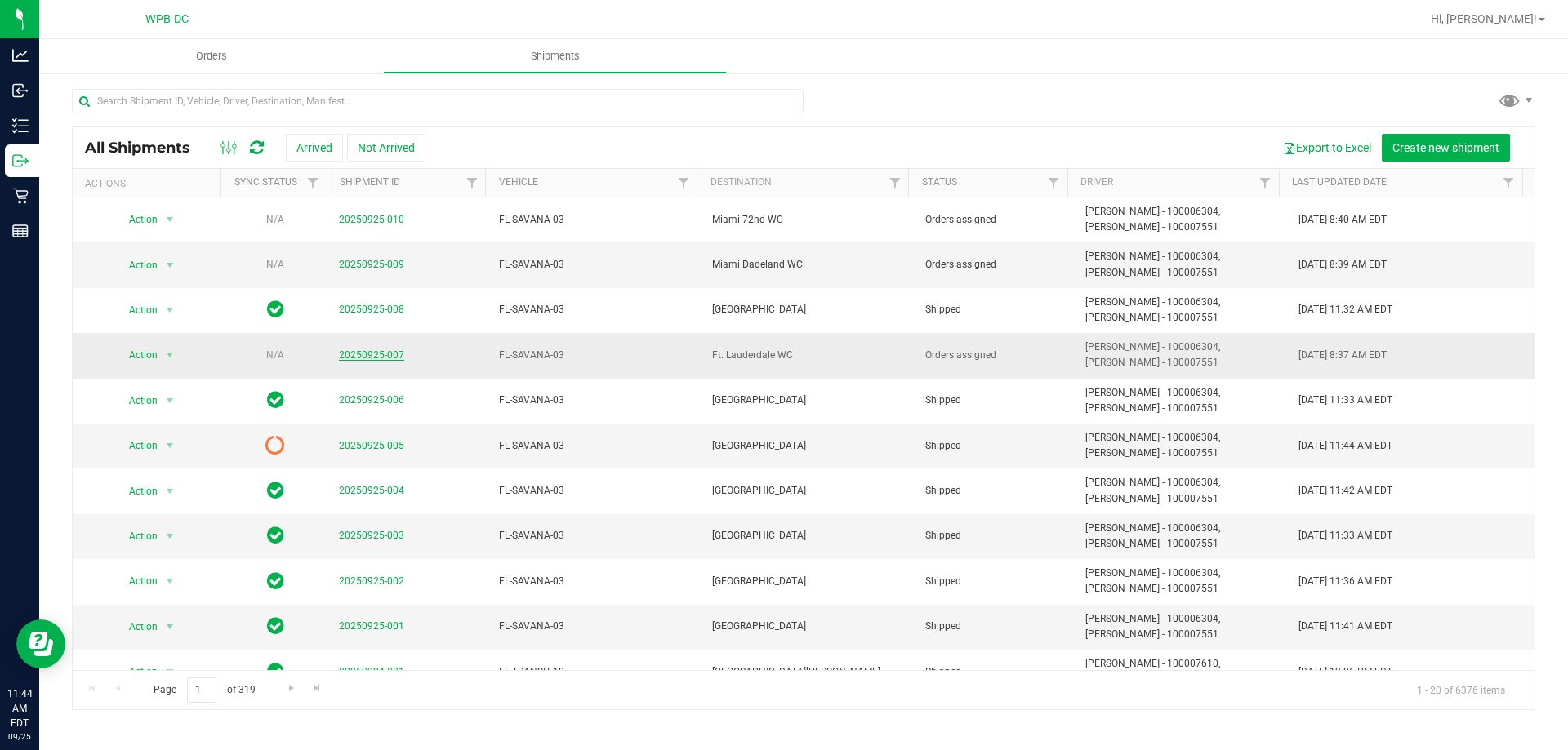
click at [358, 357] on link "20250925-007" at bounding box center [371, 355] width 65 height 11
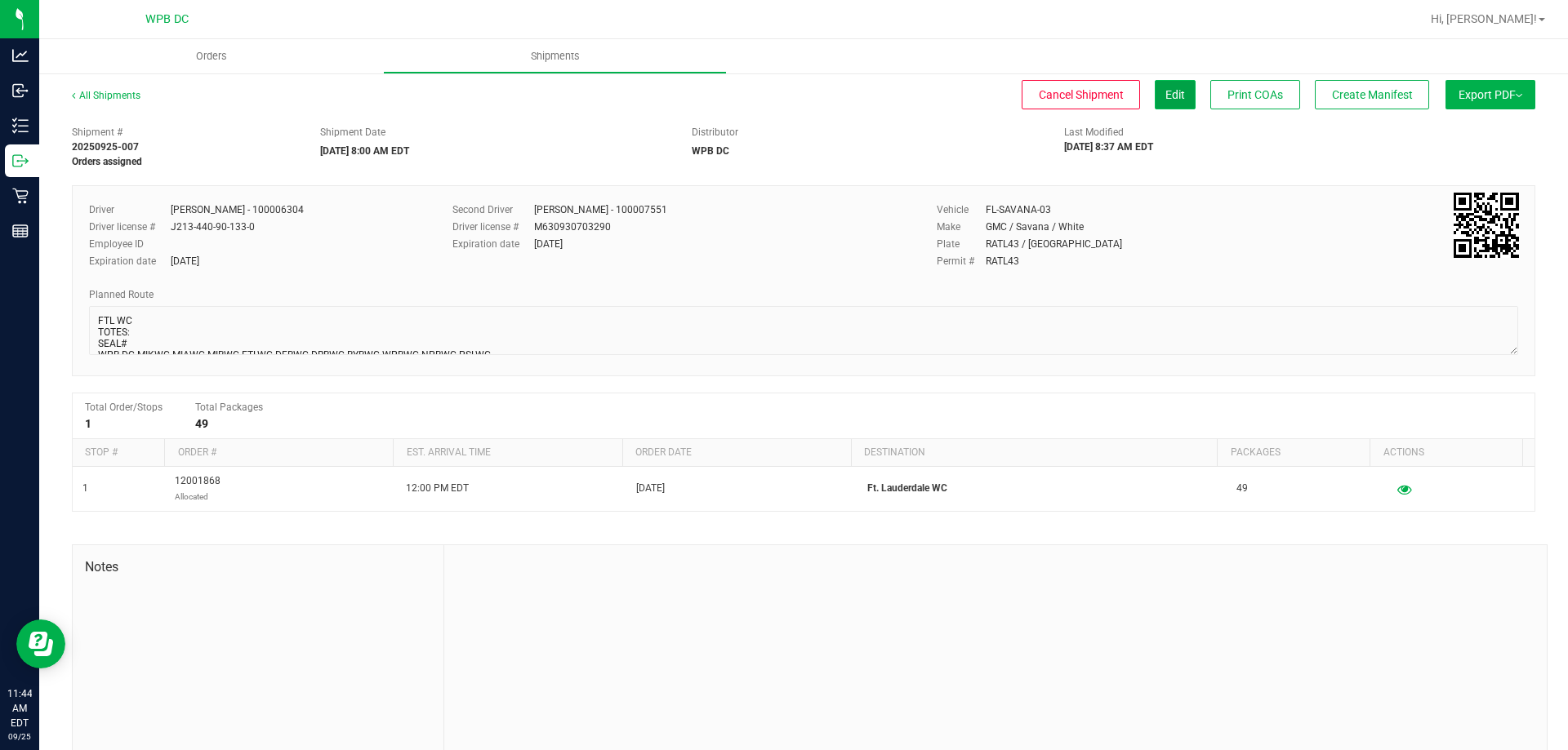
click at [1165, 90] on span "Edit" at bounding box center [1175, 95] width 19 height 13
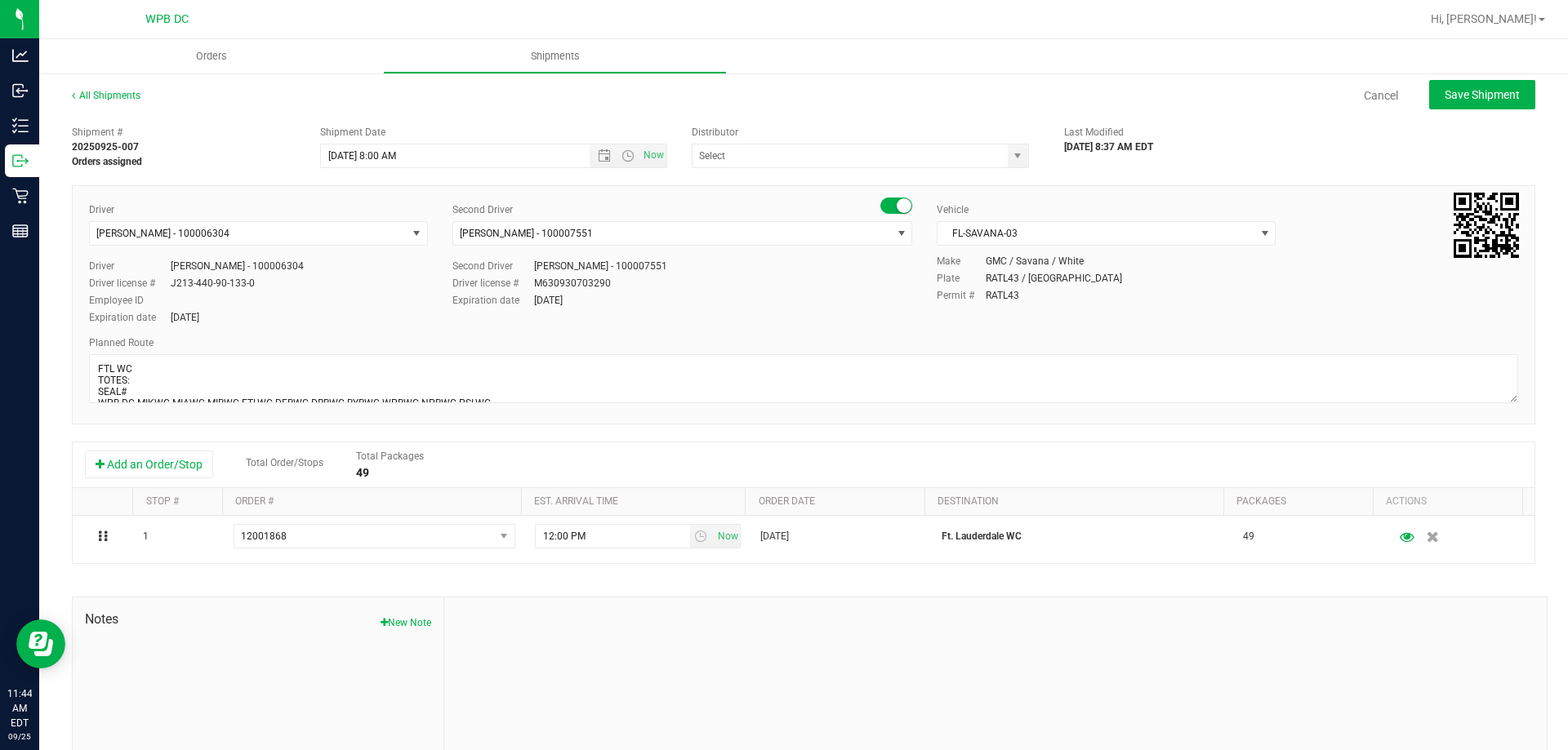
type input "WPB DC"
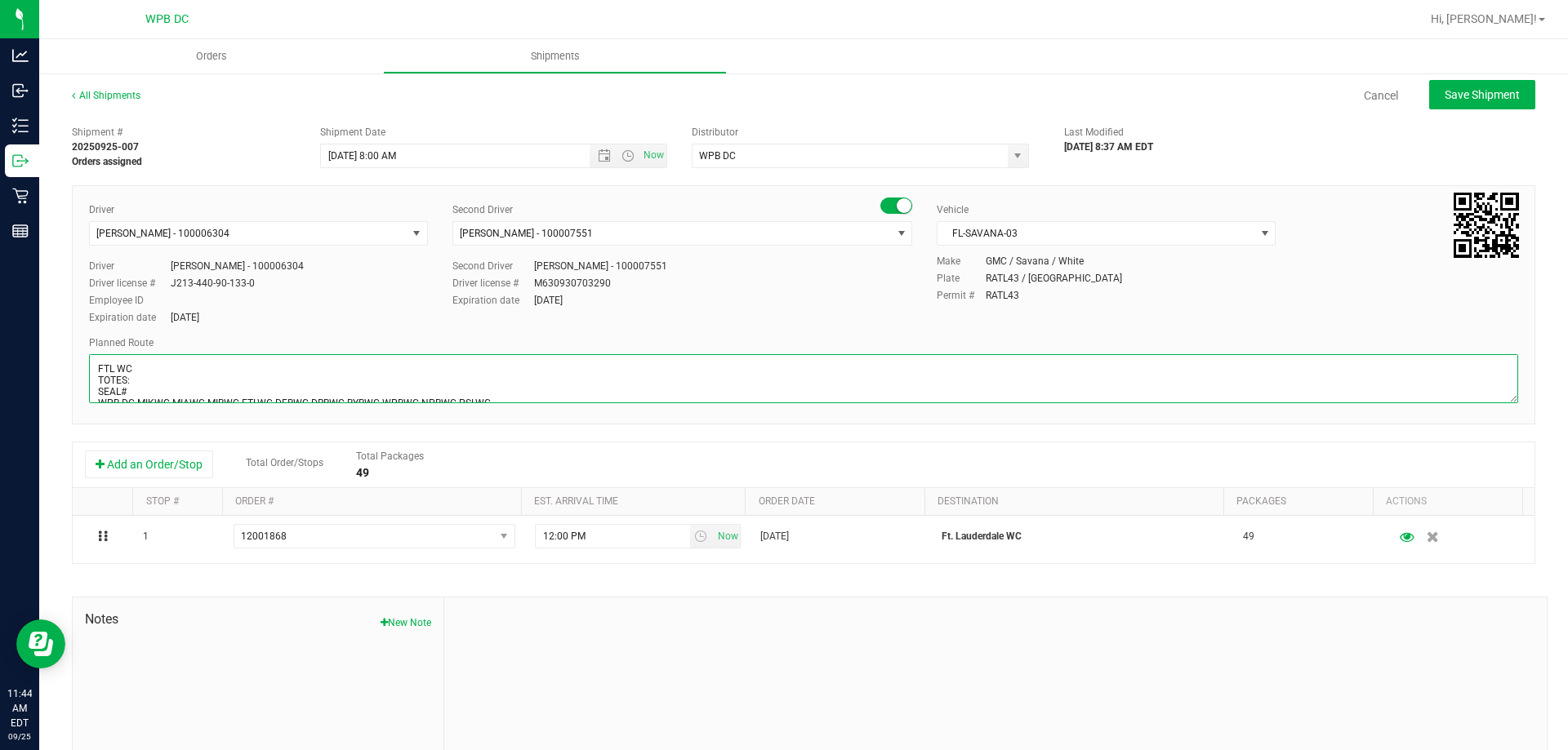
click at [158, 381] on textarea at bounding box center [803, 378] width 1429 height 49
click at [91, 381] on textarea at bounding box center [803, 378] width 1429 height 49
click at [136, 390] on textarea at bounding box center [803, 378] width 1429 height 49
click at [625, 153] on span "Open the time view" at bounding box center [628, 156] width 13 height 13
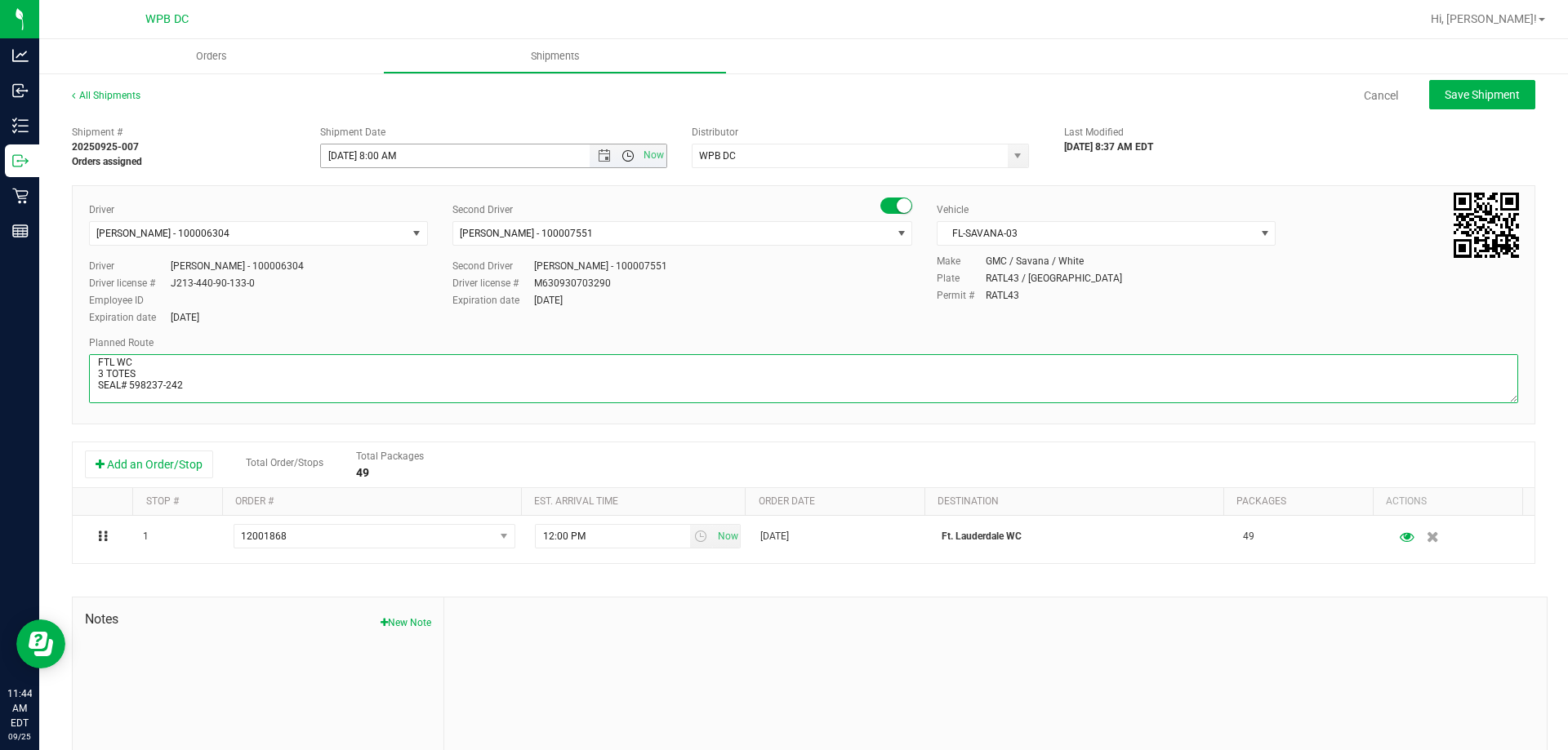
type textarea "FTL WC 3 TOTES SEAL# 598237-242 WPB DC-MIKWC-MIAWC-MIBWC-FTLWC-DFBWC-DRBWC-BYBW…"
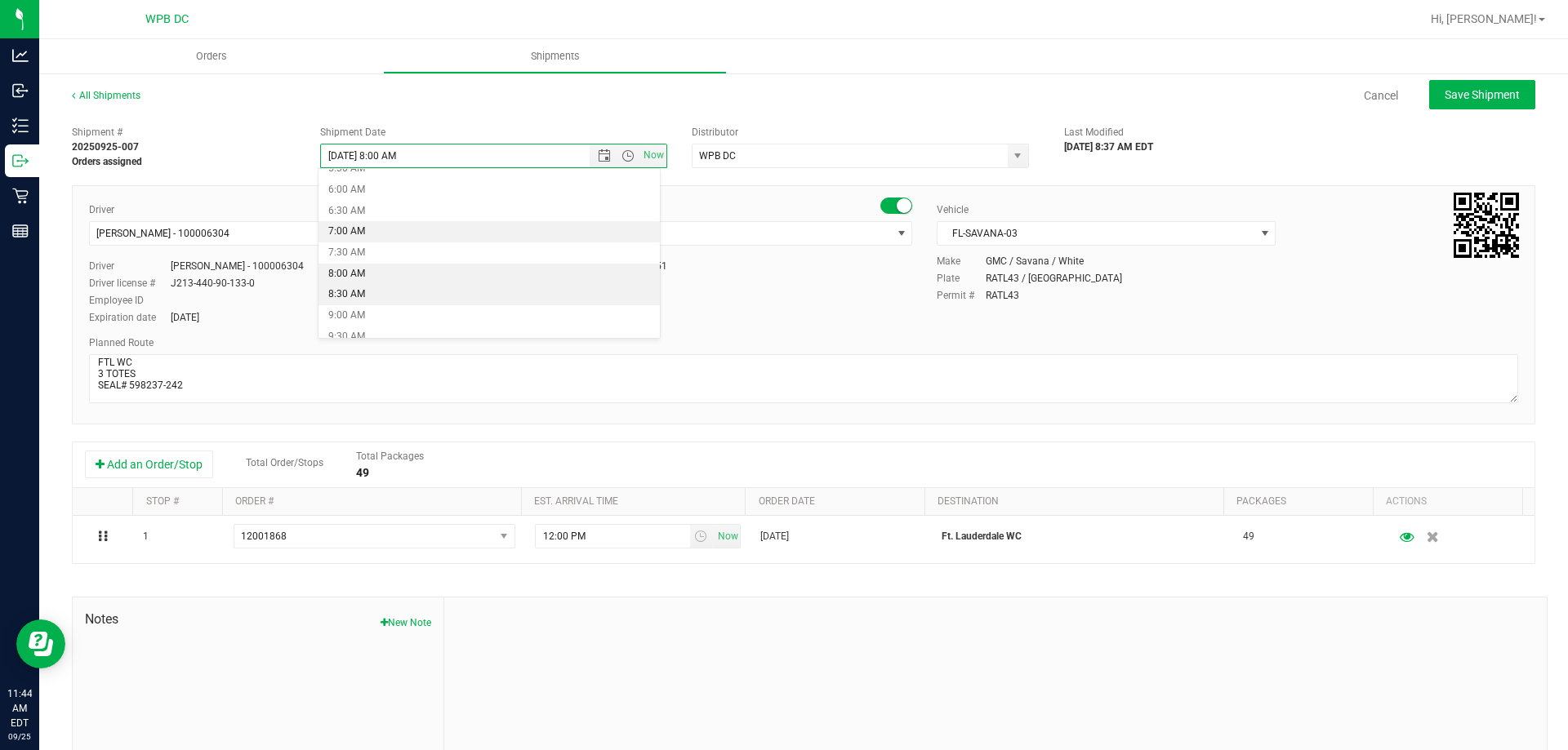
scroll to position [270, 0]
click at [384, 271] on li "8:30 AM" at bounding box center [489, 269] width 342 height 21
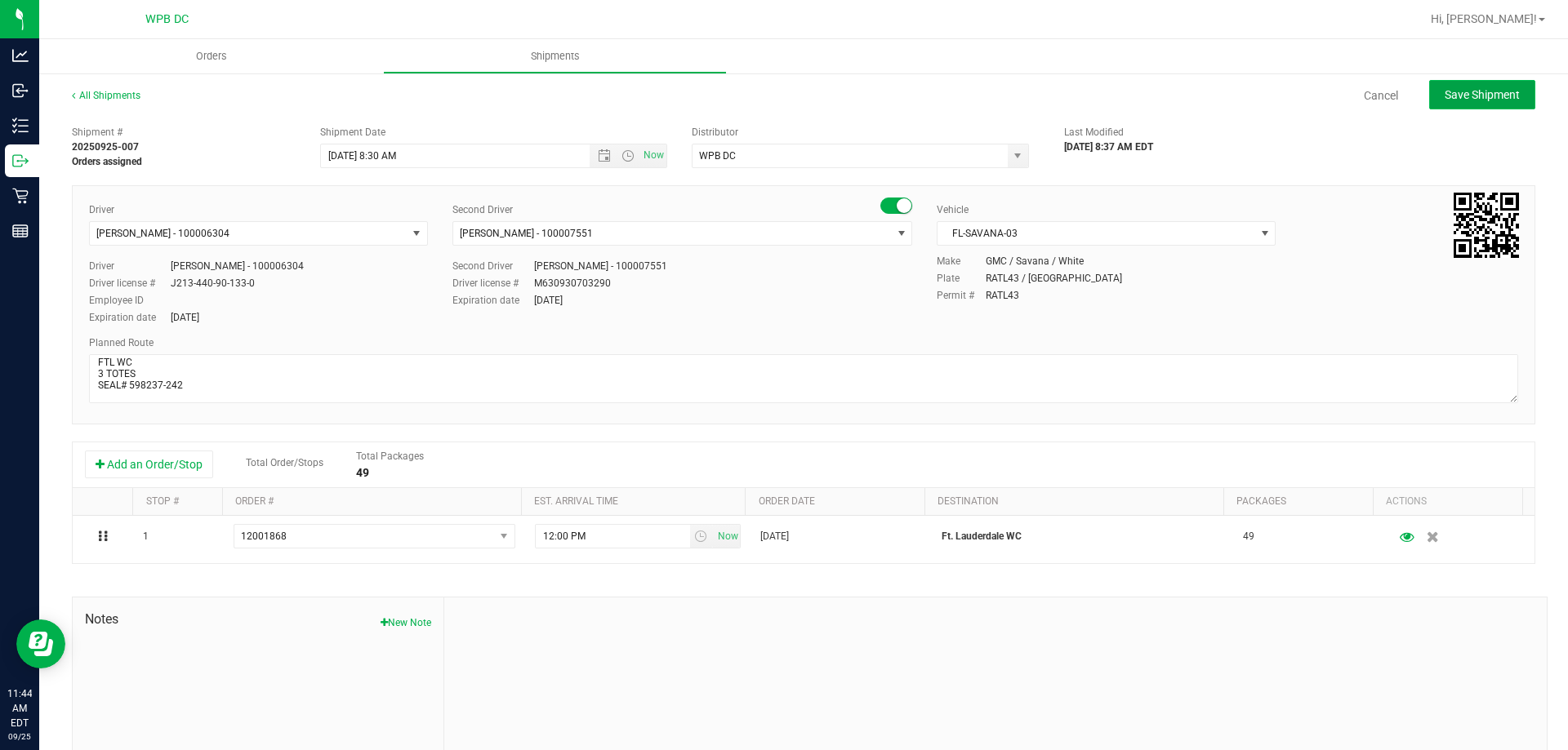
click at [1451, 94] on span "Save Shipment" at bounding box center [1482, 95] width 75 height 13
type input "[DATE] 12:30 PM"
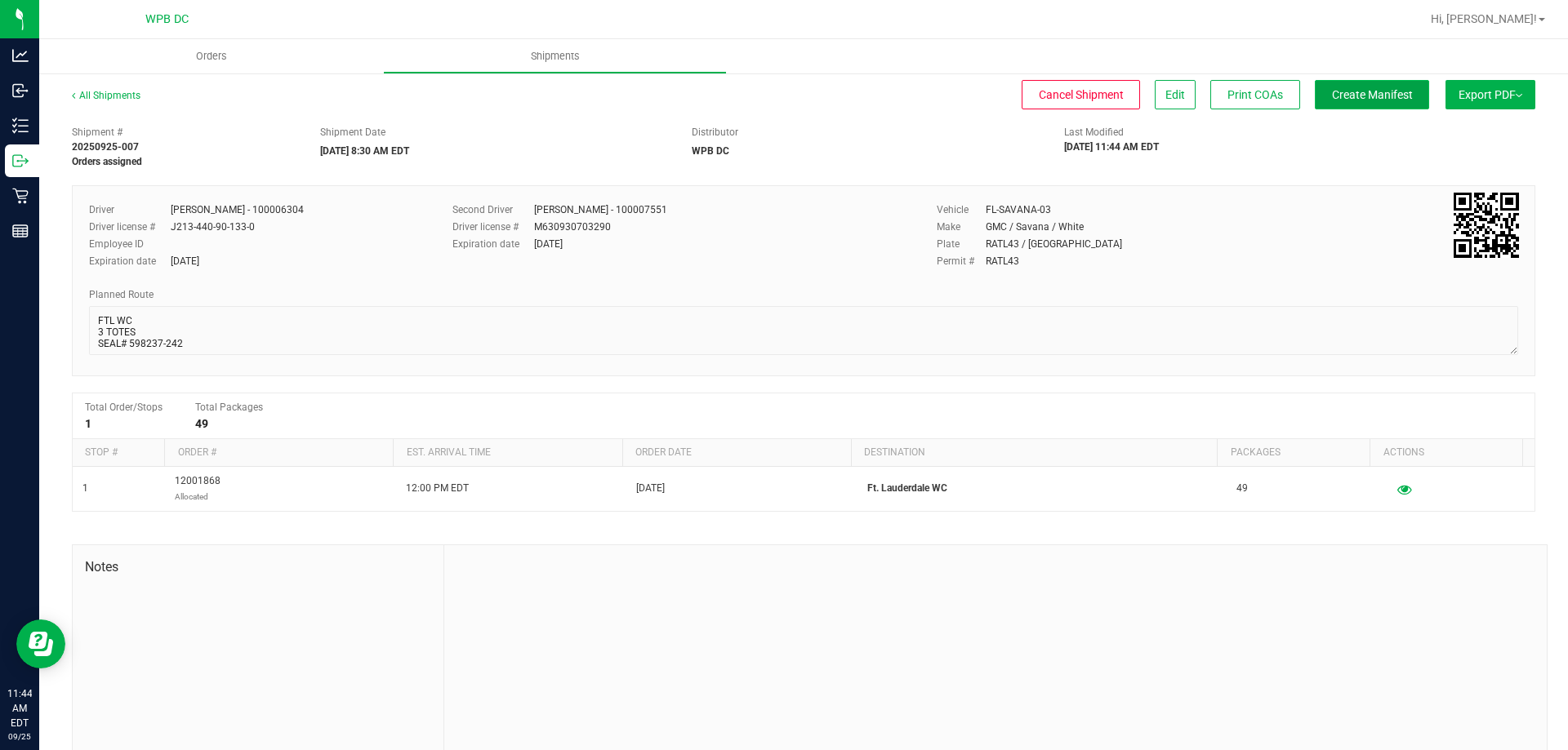
click at [1369, 99] on span "Create Manifest" at bounding box center [1372, 95] width 80 height 13
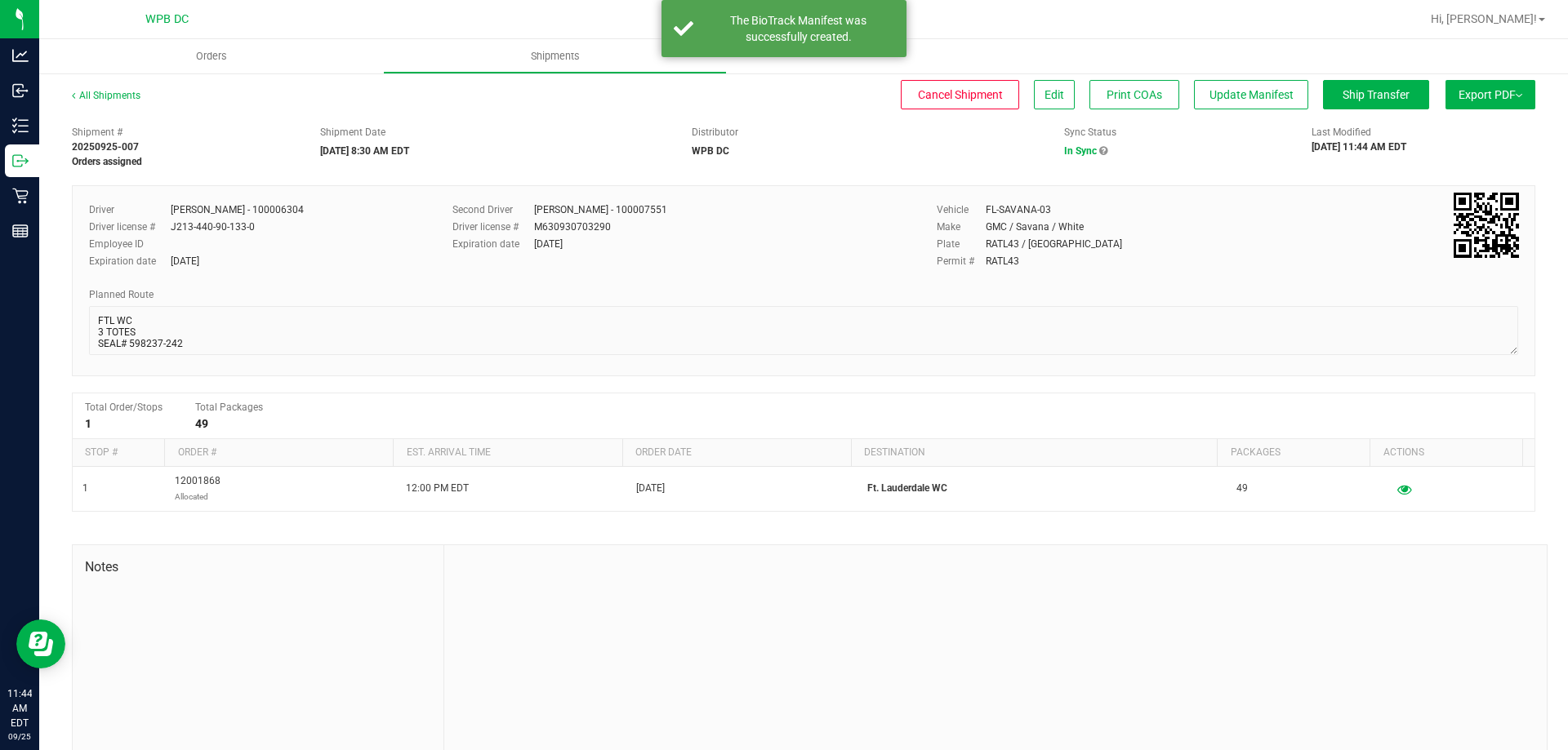
click at [1459, 95] on span "Export PDF" at bounding box center [1490, 95] width 64 height 13
click at [1439, 130] on span "Manifest by Package ID" at bounding box center [1466, 131] width 103 height 11
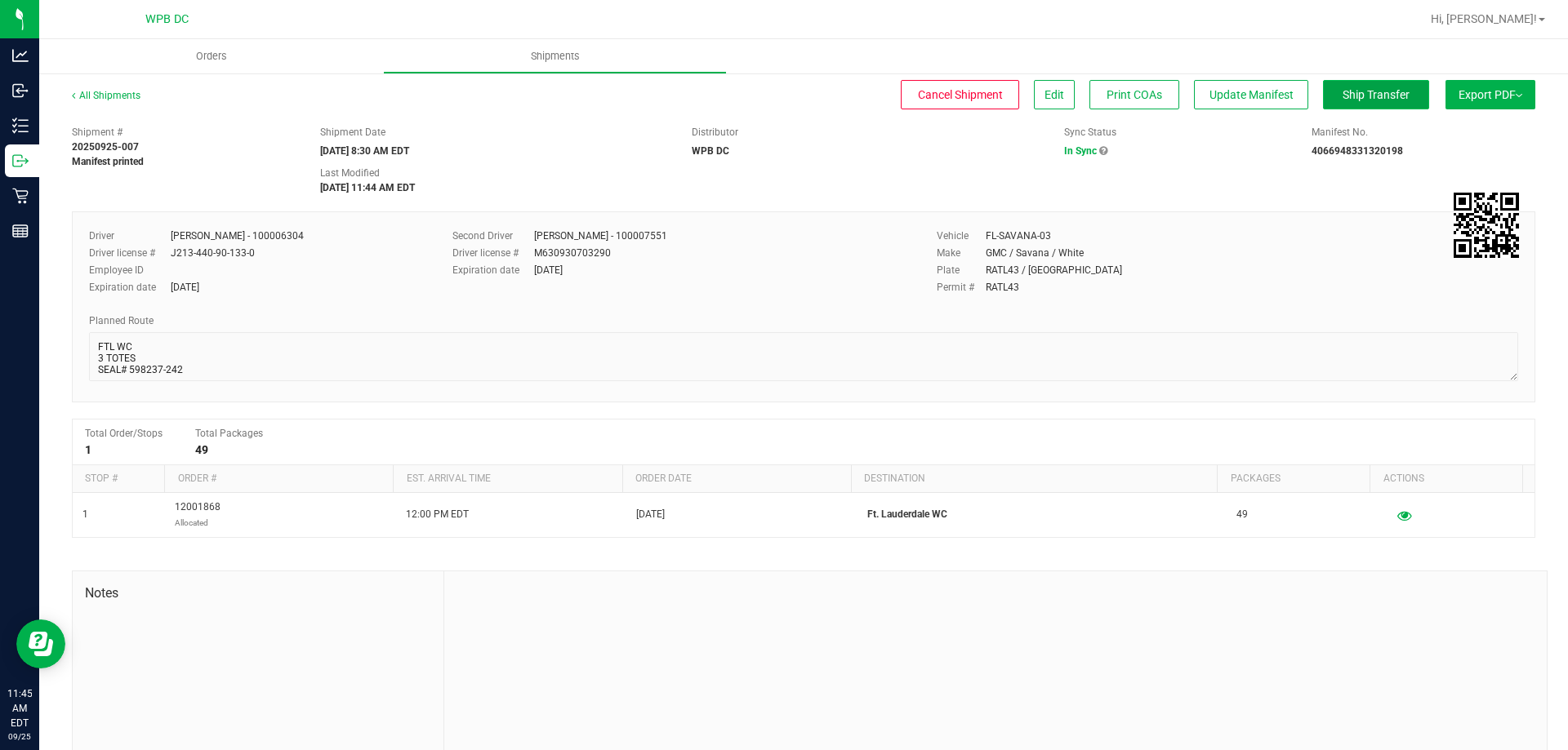
click at [1352, 99] on span "Ship Transfer" at bounding box center [1376, 95] width 67 height 13
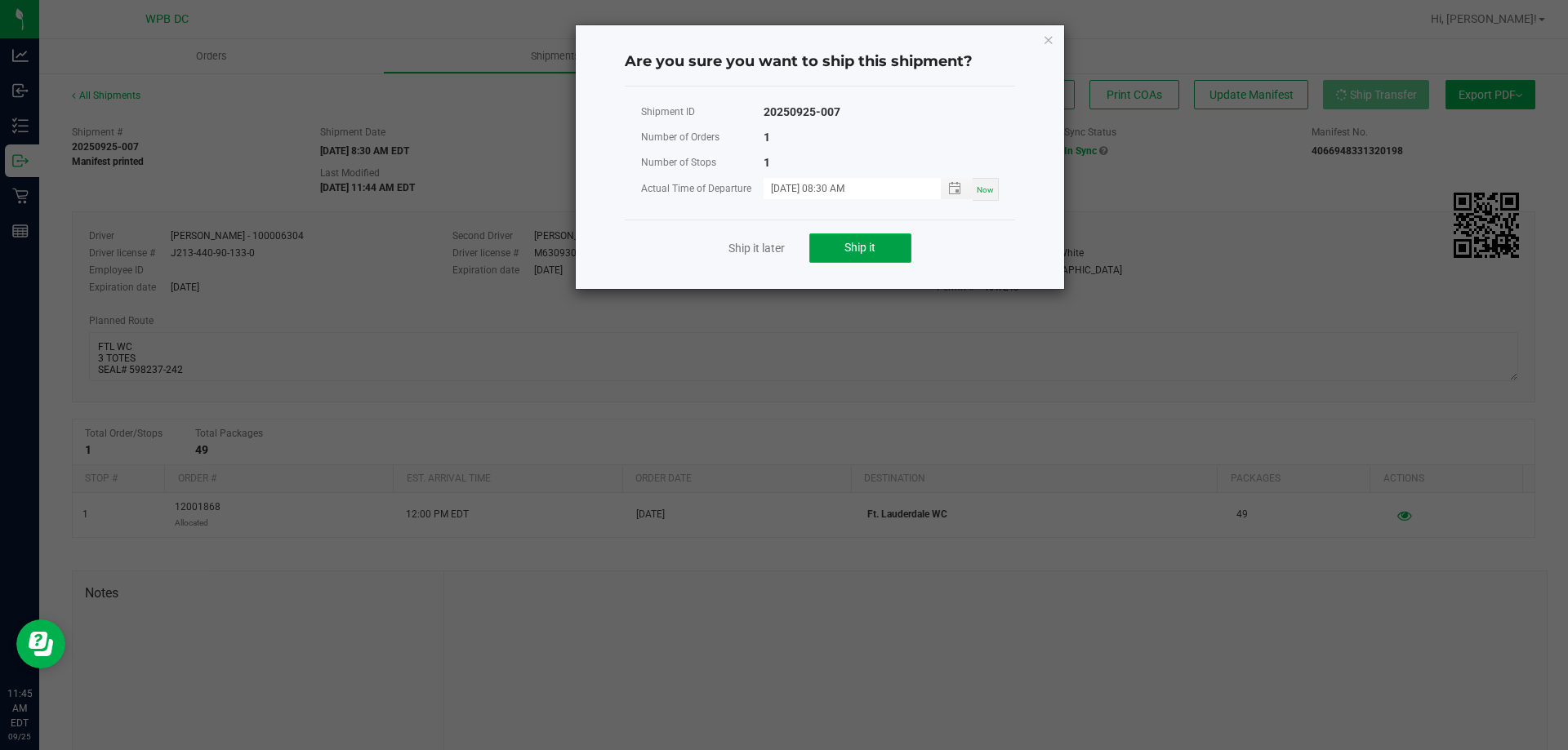
click at [898, 251] on button "Ship it" at bounding box center [860, 248] width 102 height 30
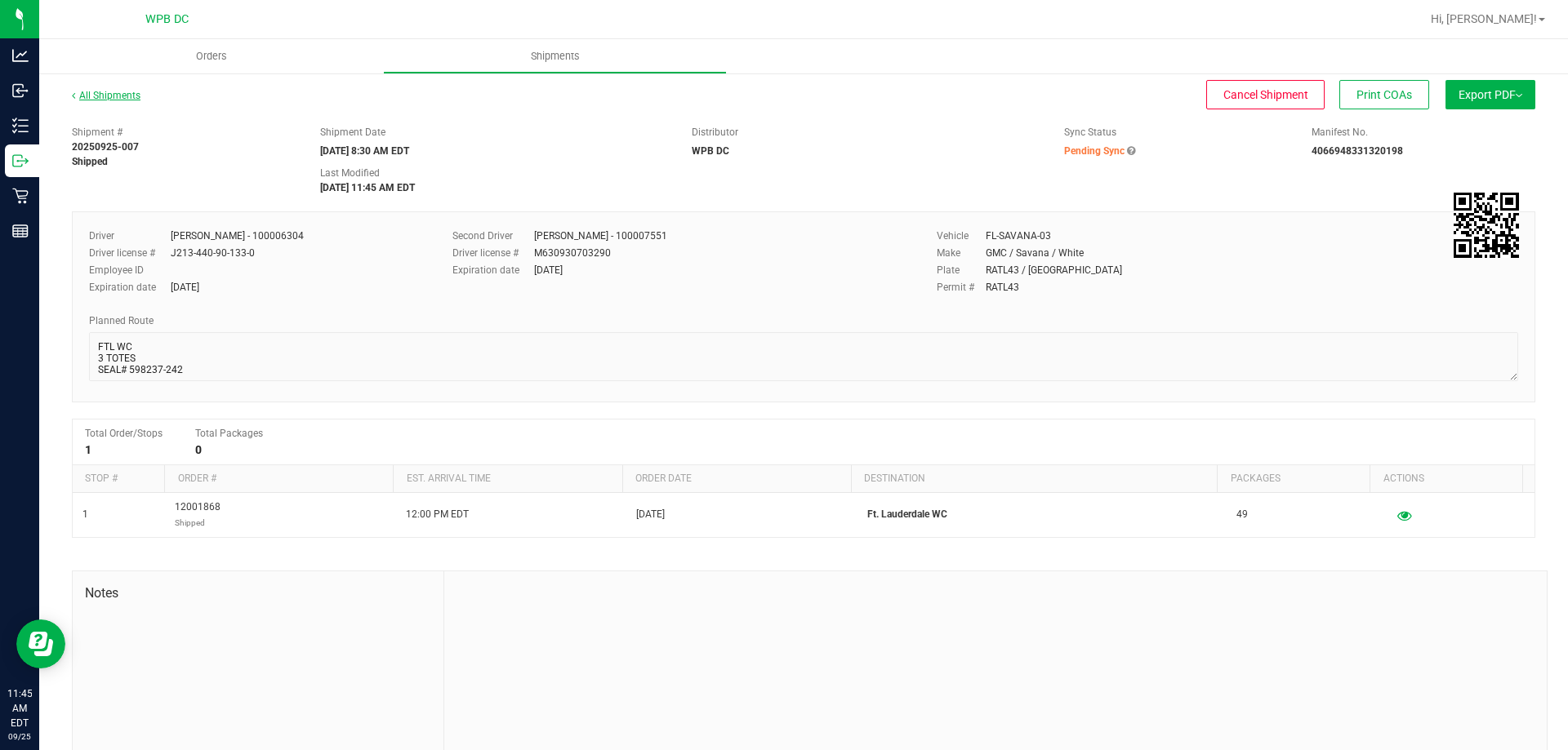
click at [123, 98] on link "All Shipments" at bounding box center [106, 96] width 69 height 11
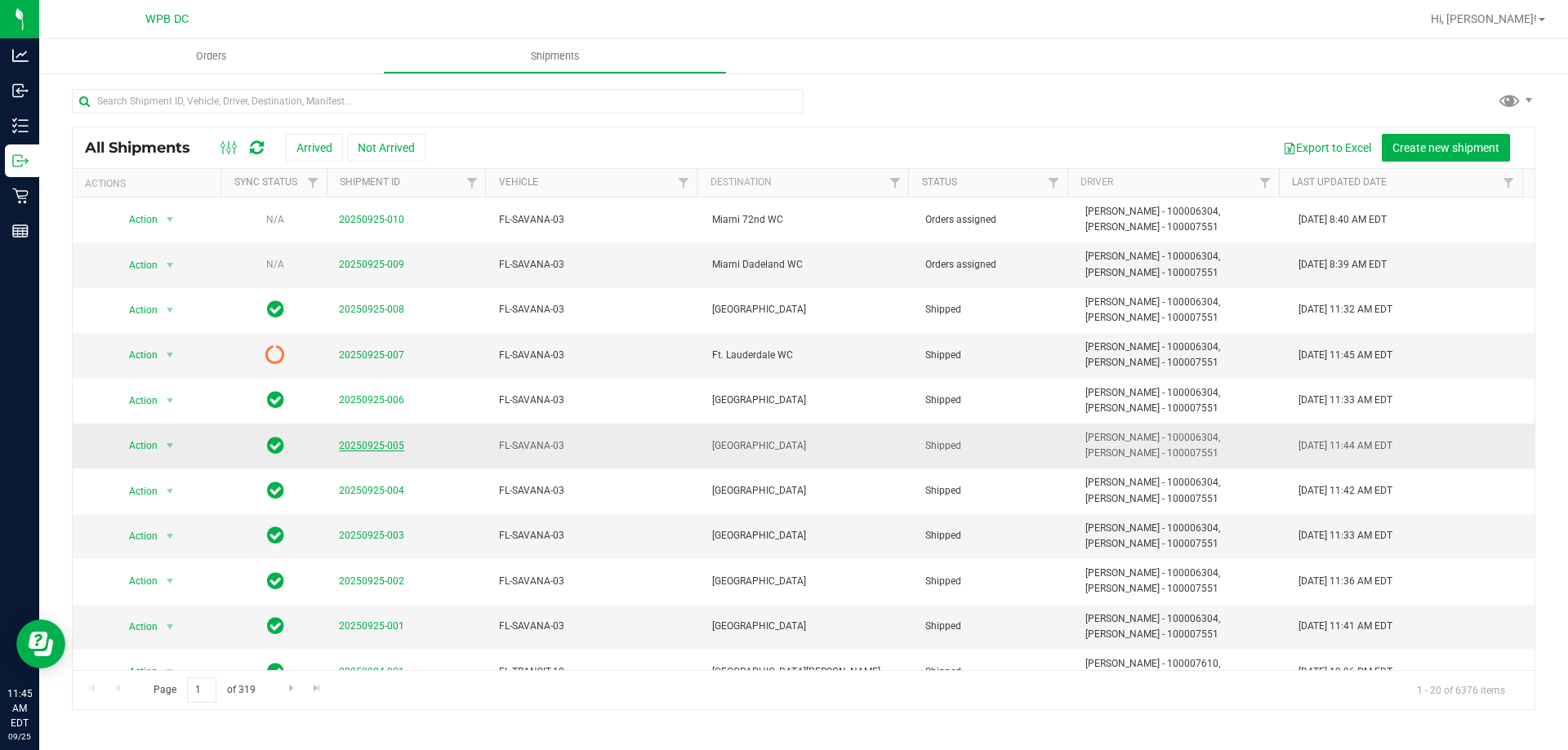
click at [369, 447] on link "20250925-005" at bounding box center [371, 446] width 65 height 11
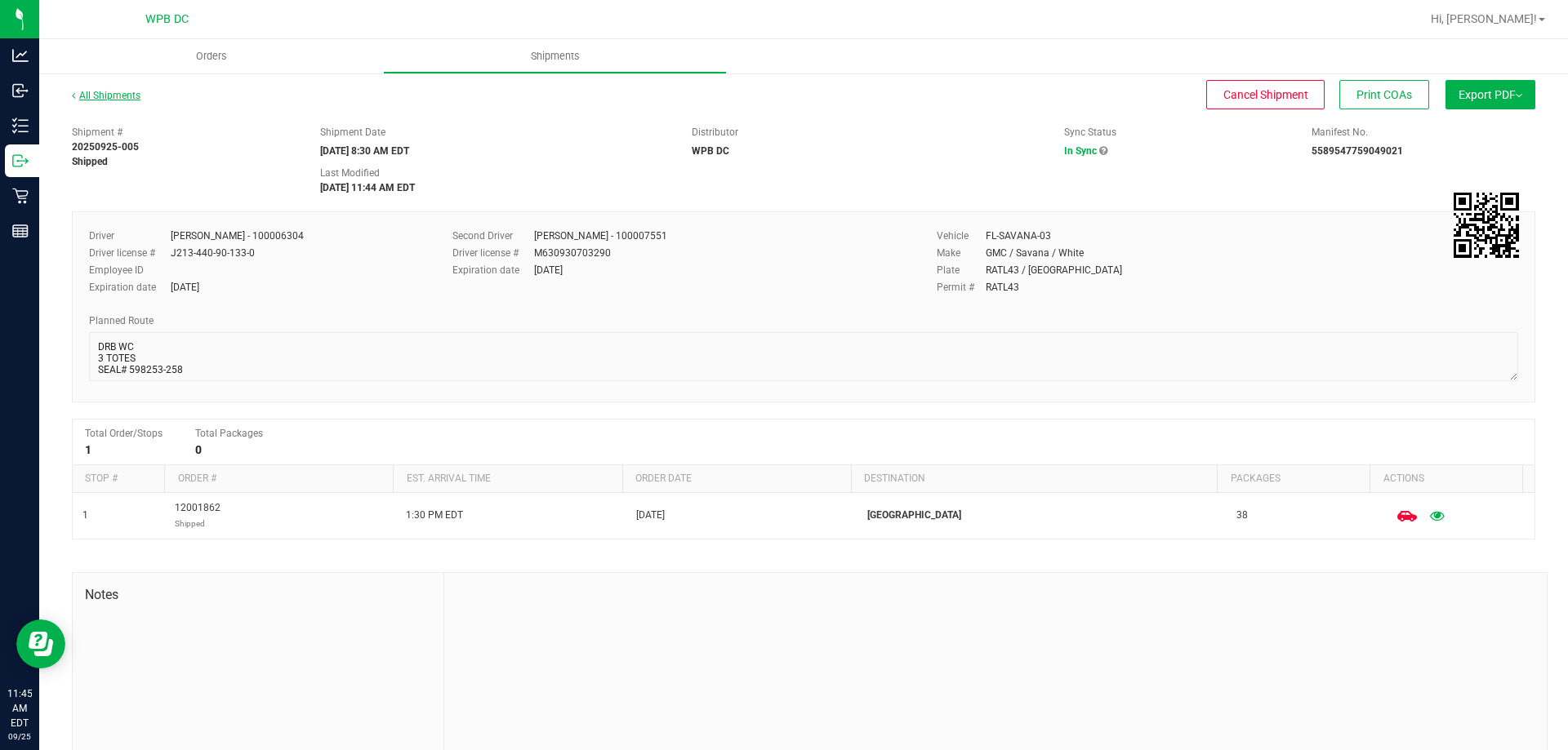
click at [136, 98] on link "All Shipments" at bounding box center [106, 96] width 69 height 11
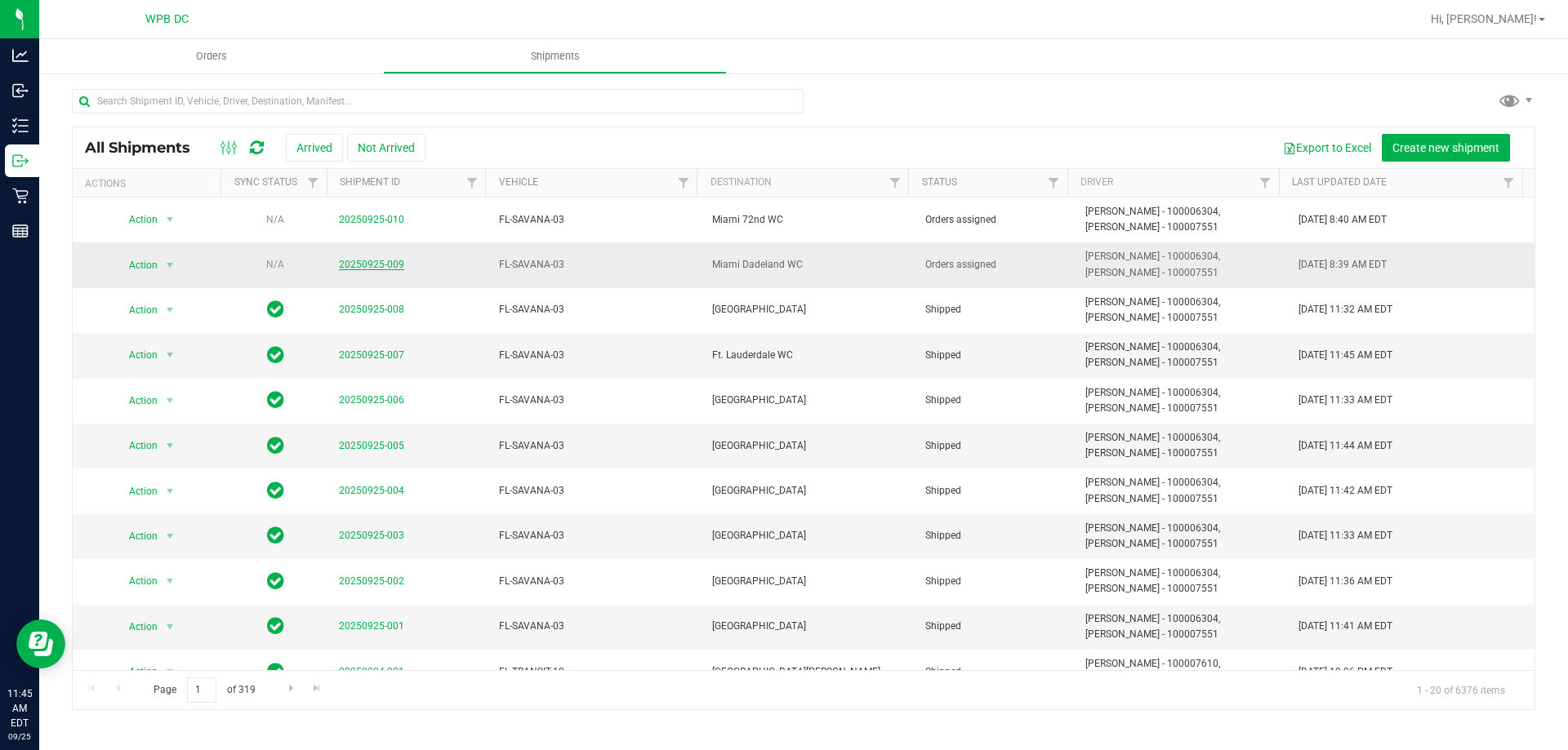
click at [379, 266] on link "20250925-009" at bounding box center [371, 264] width 65 height 11
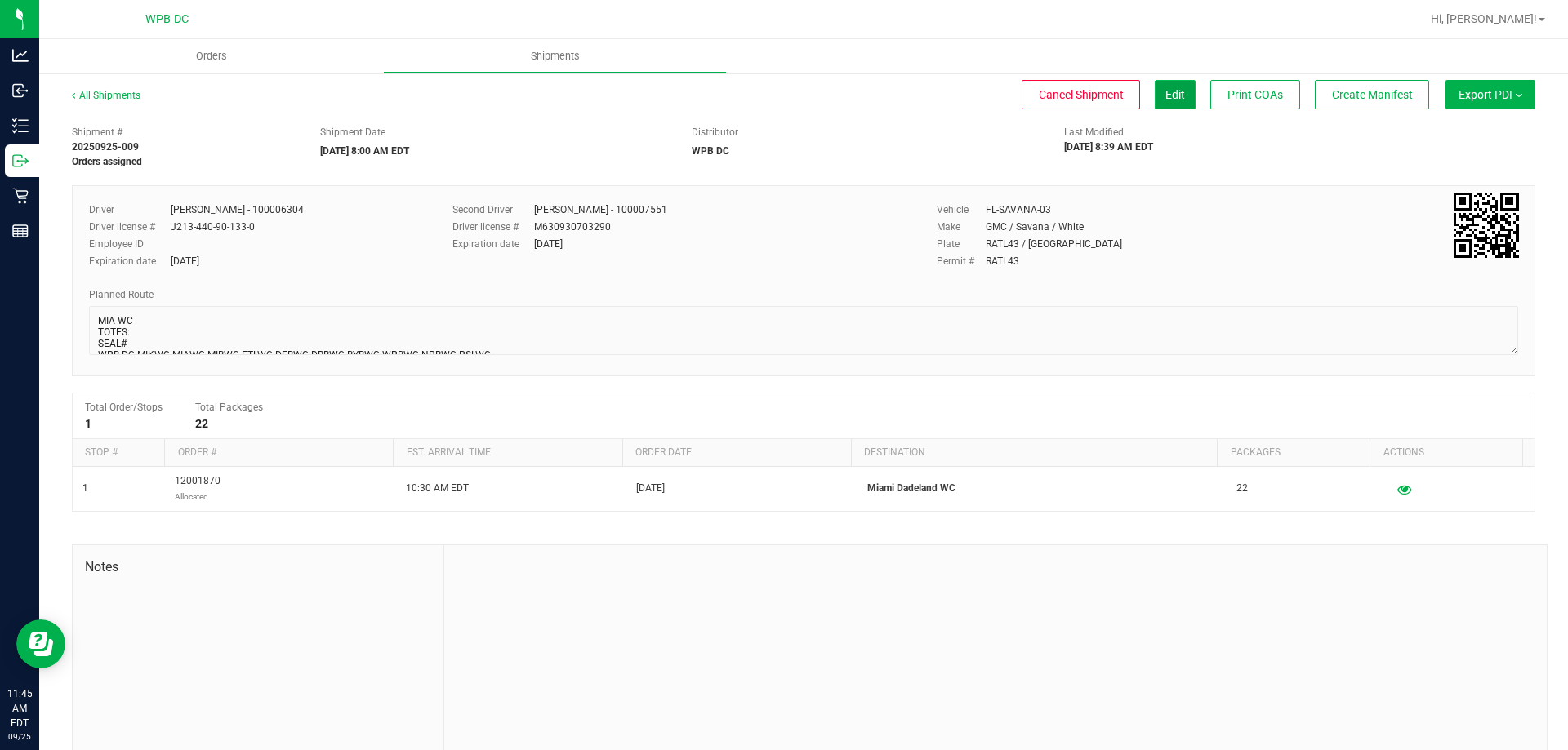
click at [1157, 104] on button "Edit" at bounding box center [1175, 95] width 41 height 30
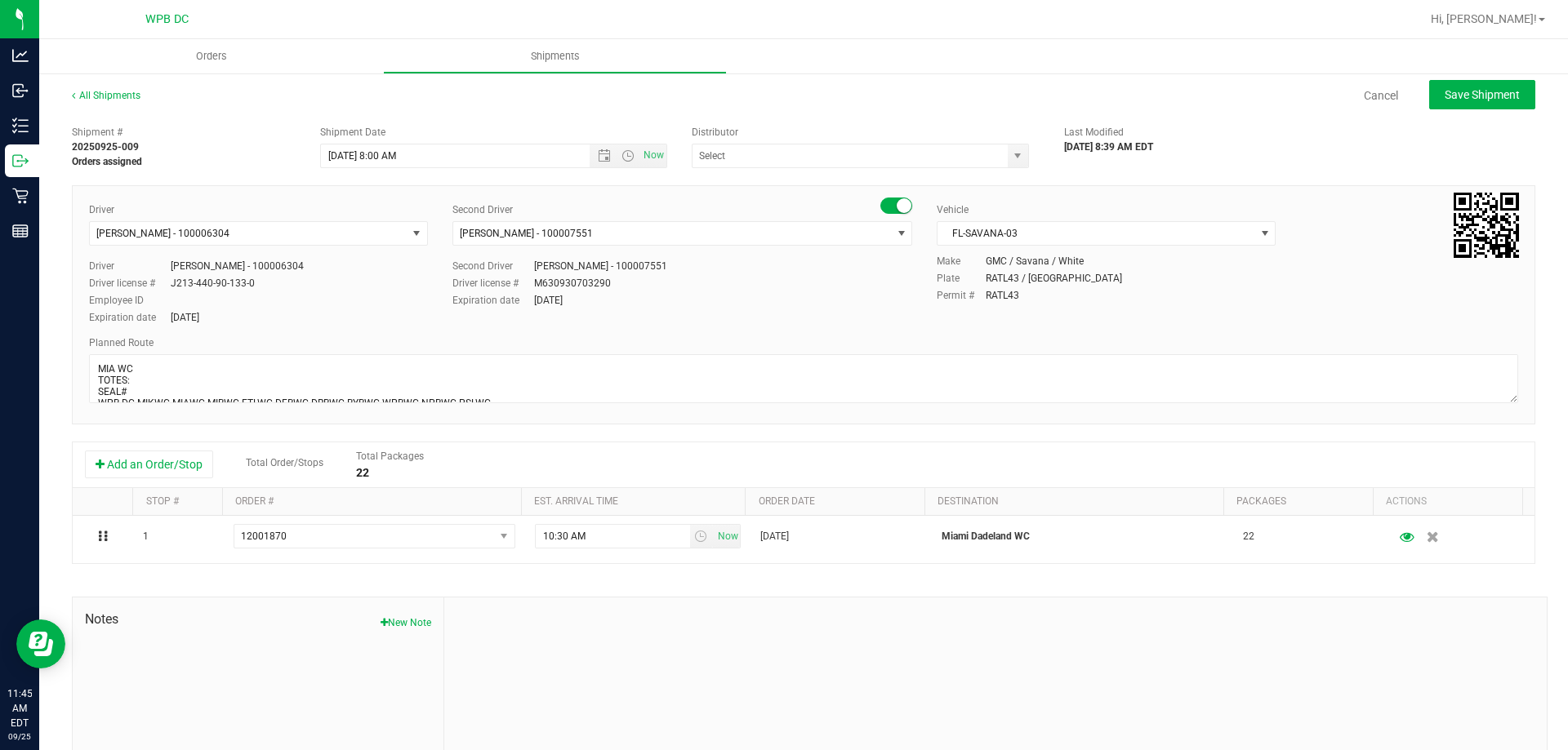
type input "WPB DC"
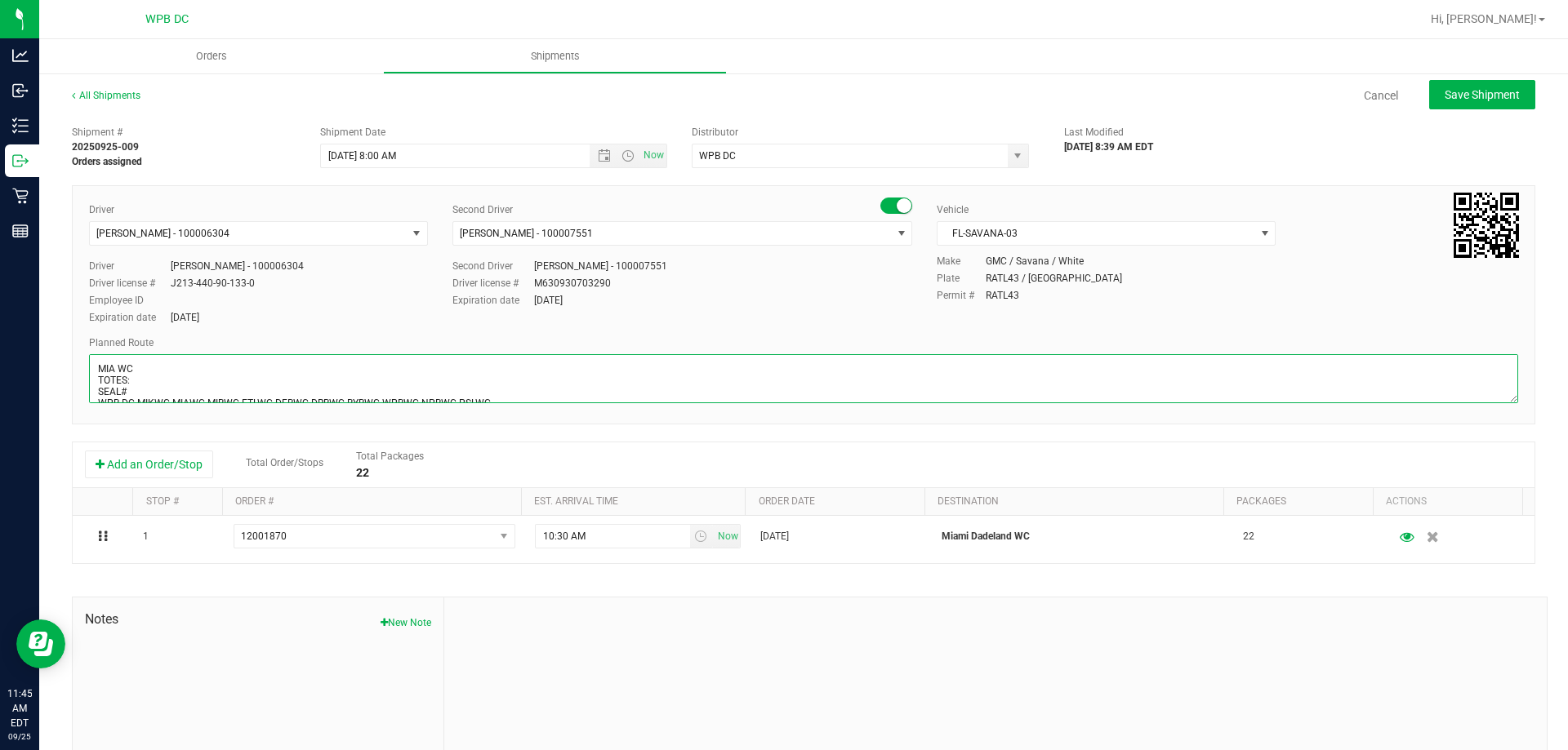
click at [142, 384] on textarea at bounding box center [803, 378] width 1429 height 49
click at [98, 381] on textarea at bounding box center [803, 378] width 1429 height 49
click at [161, 393] on textarea at bounding box center [803, 378] width 1429 height 49
type textarea "MIA WC 2 TOTES SEAL# 598265-268 HARDWARE UNIFORM EMPLOYEE BADGE WPB DC-MIKWC-MI…"
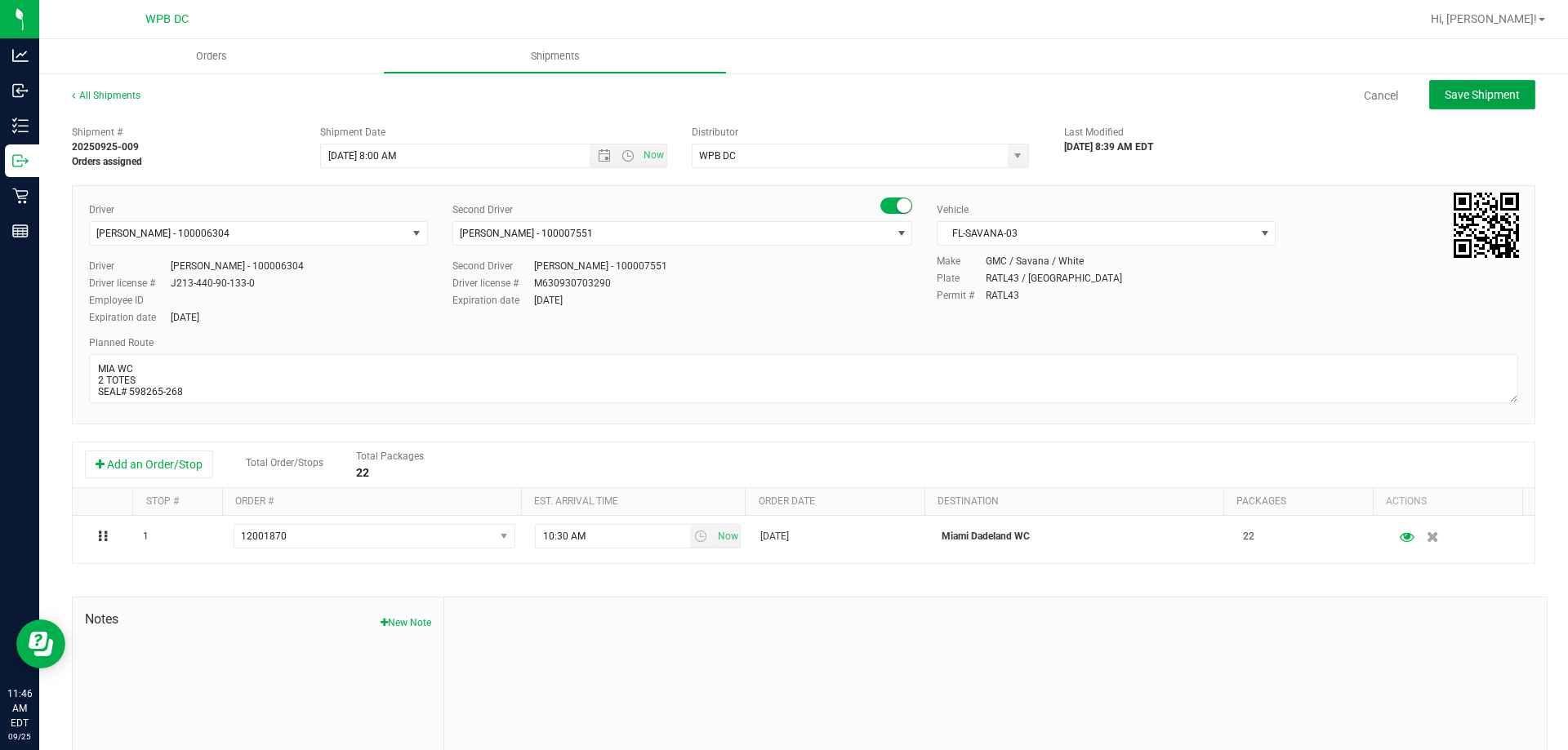
click at [1457, 98] on span "Save Shipment" at bounding box center [1482, 95] width 75 height 13
type input "[DATE] 12:00 PM"
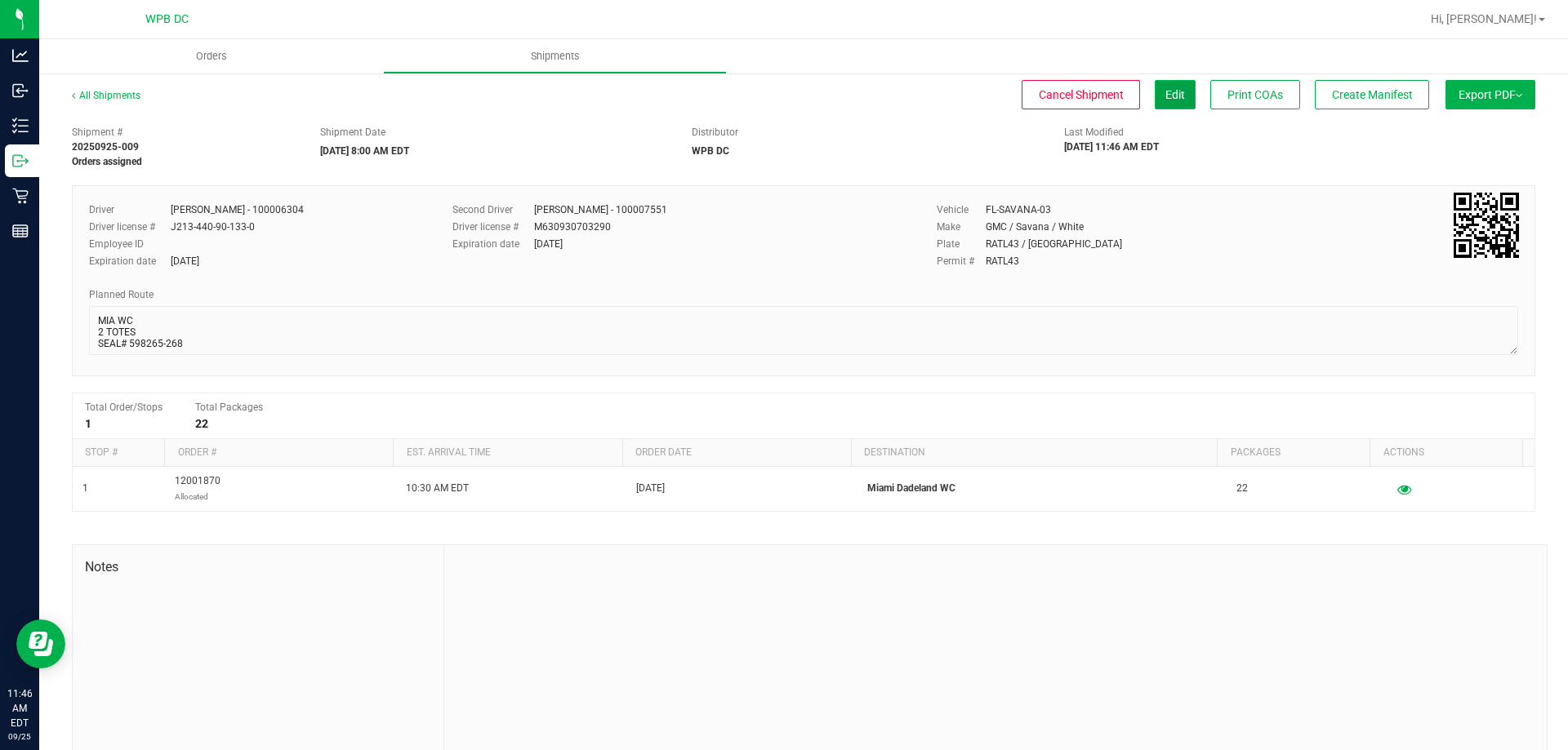
click at [1165, 98] on span "Edit" at bounding box center [1175, 95] width 19 height 13
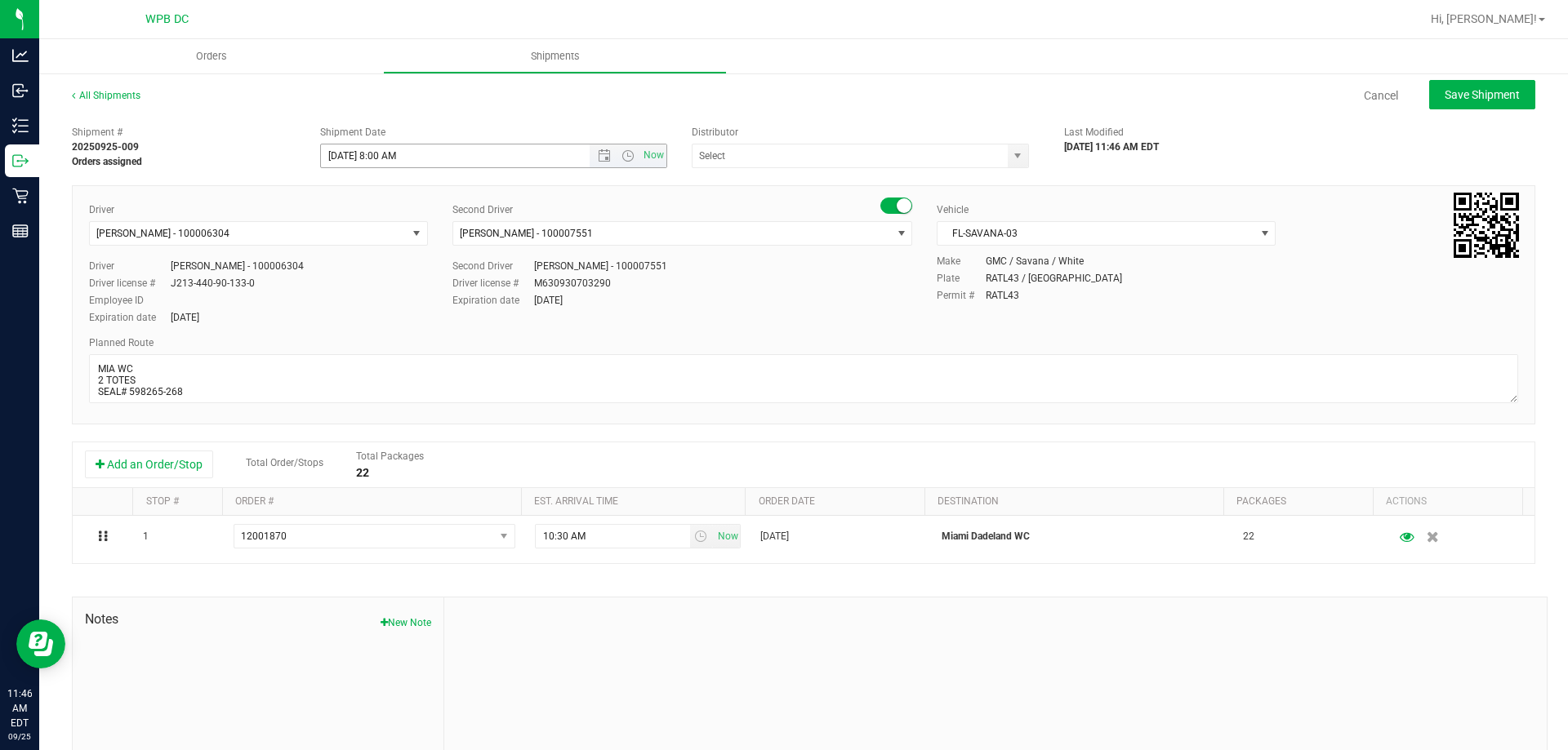
type input "WPB DC"
click at [625, 155] on span "Open the time view" at bounding box center [628, 156] width 13 height 13
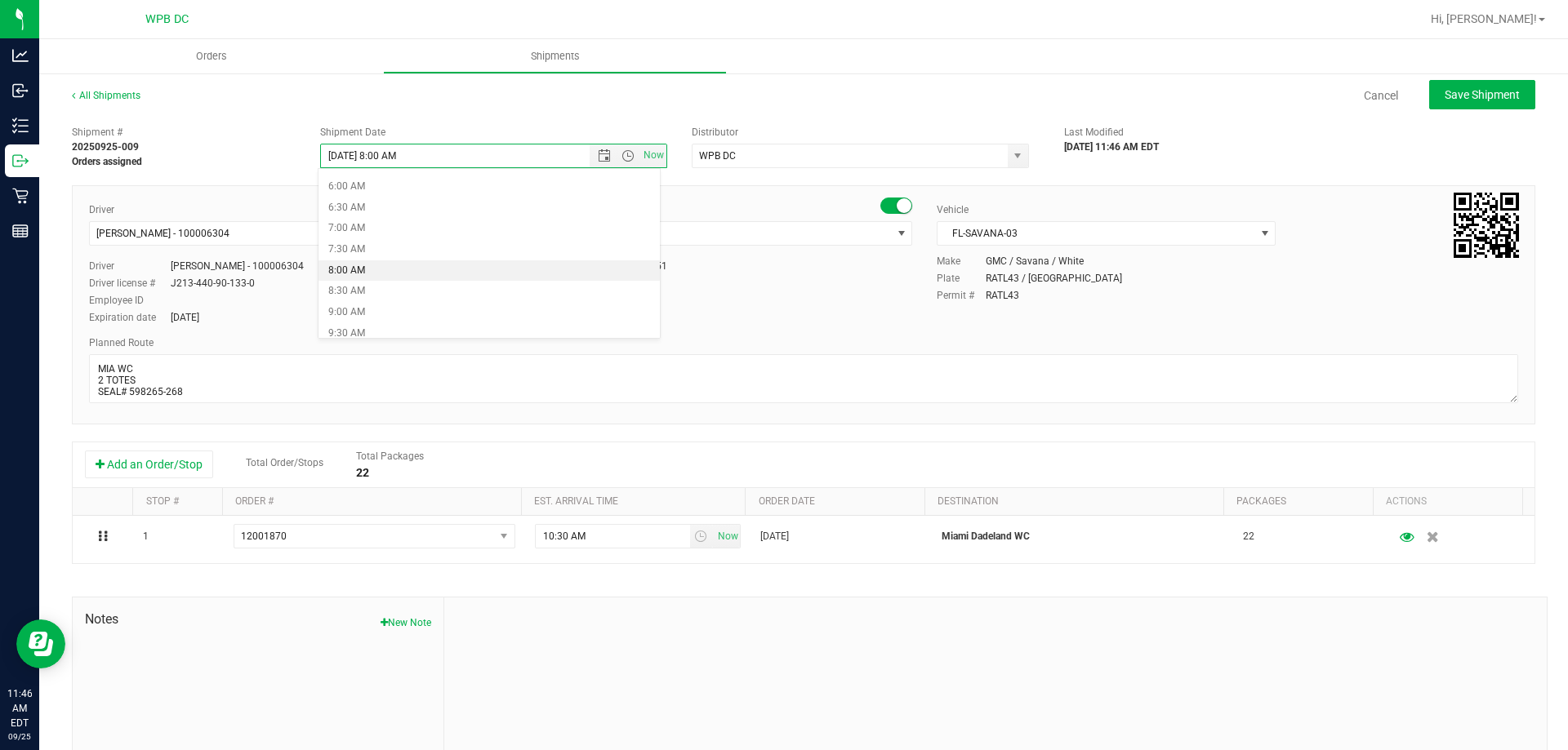
scroll to position [270, 0]
click at [403, 269] on li "8:30 AM" at bounding box center [489, 269] width 342 height 21
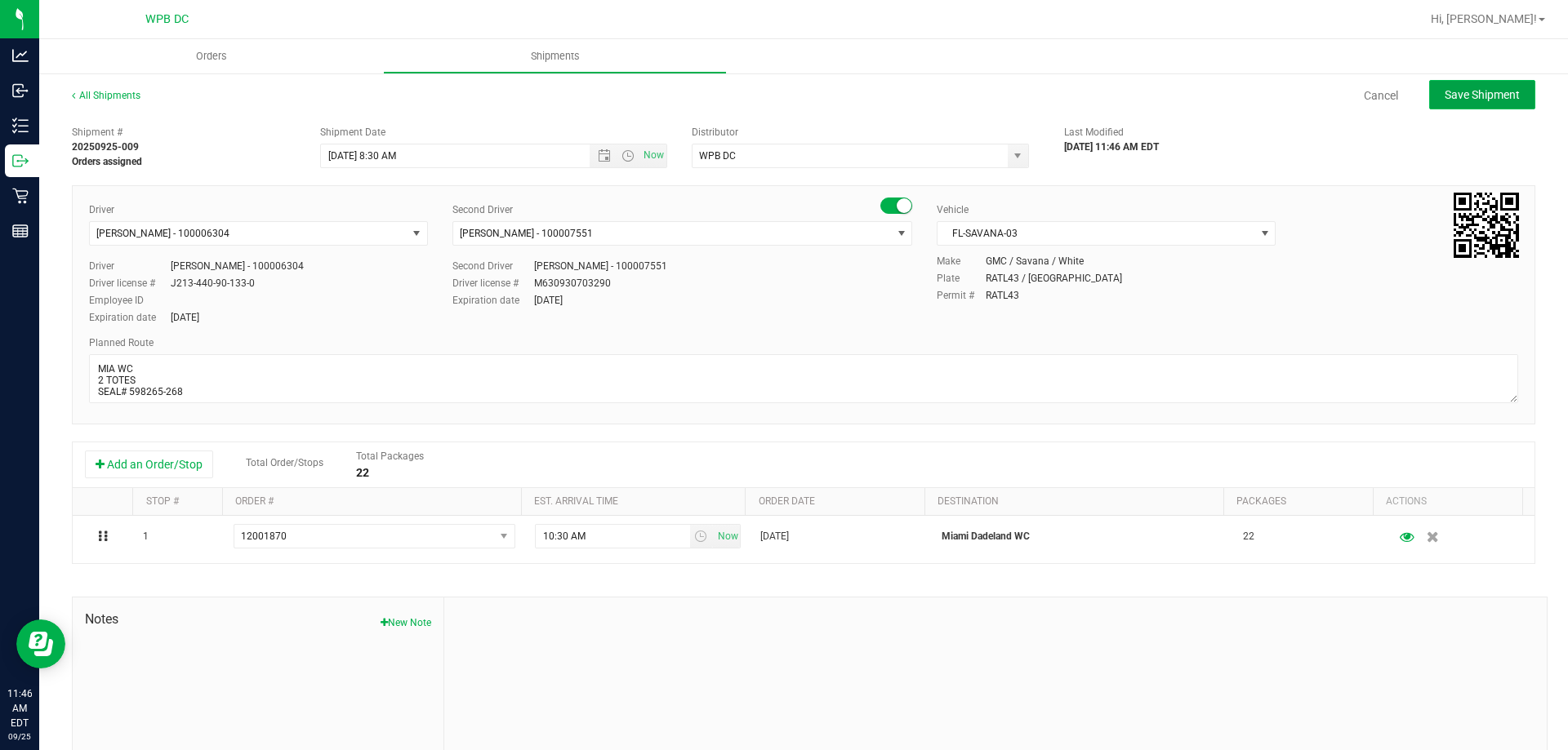
click at [1449, 90] on span "Save Shipment" at bounding box center [1482, 95] width 75 height 13
type input "[DATE] 12:30 PM"
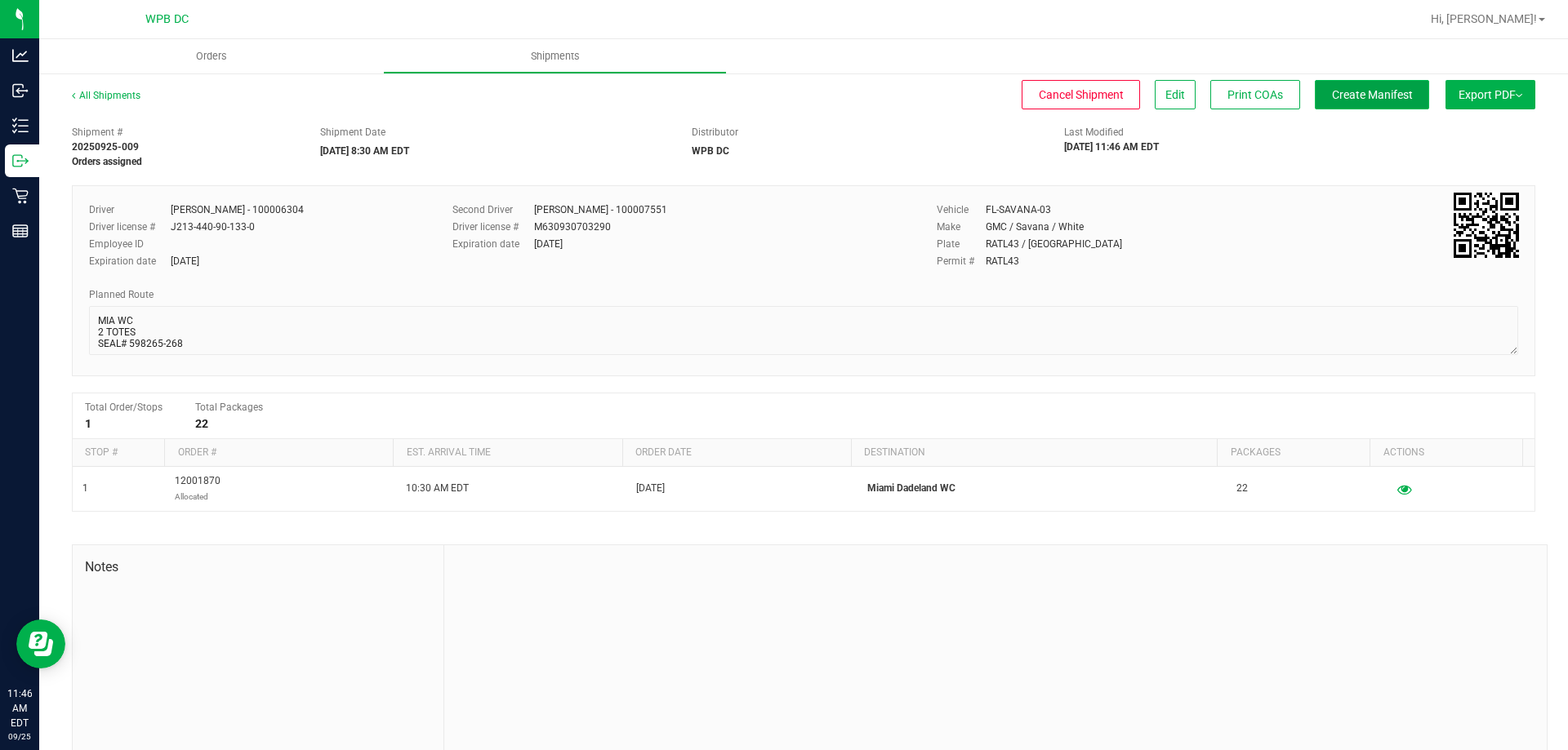
click at [1367, 94] on span "Create Manifest" at bounding box center [1372, 95] width 80 height 13
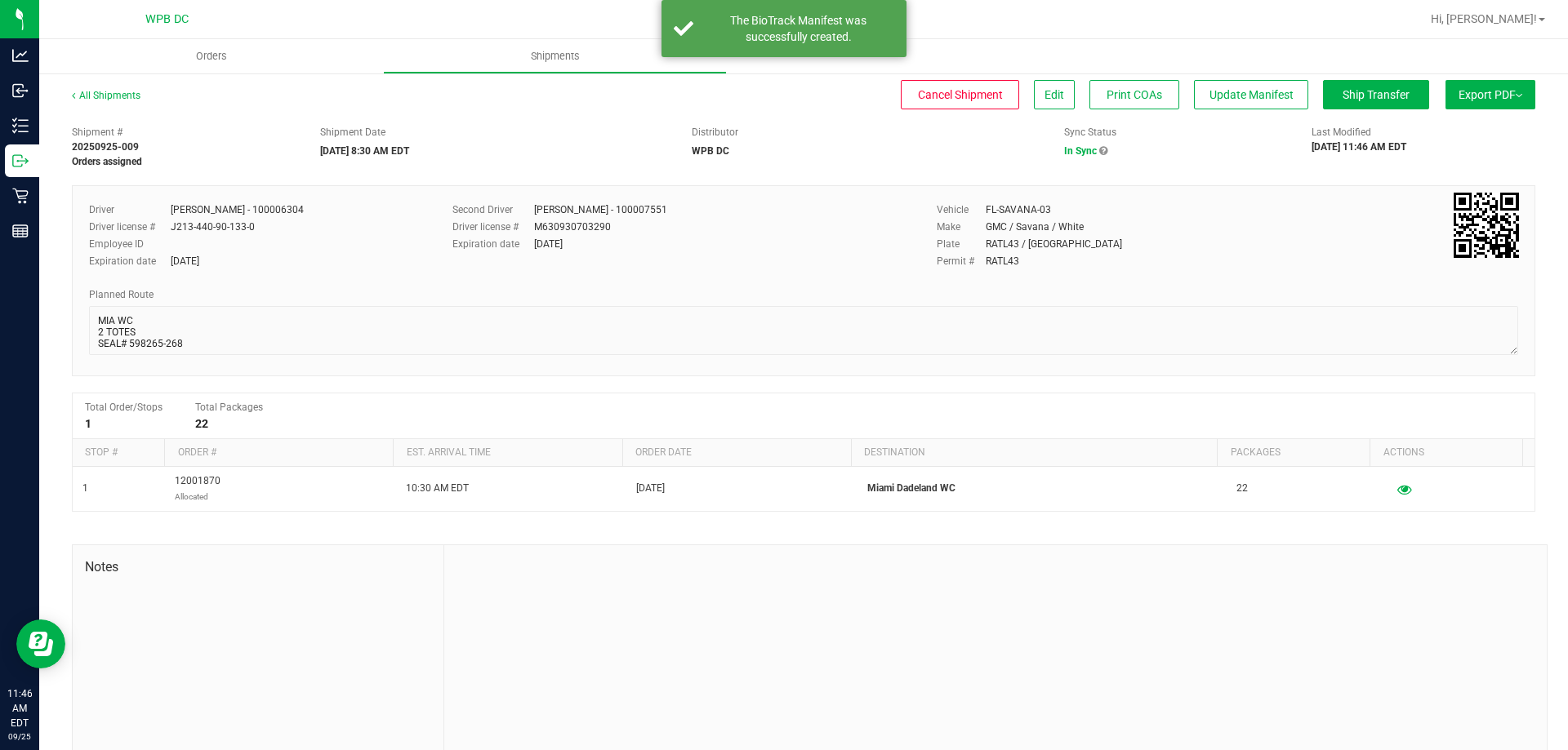
click at [1445, 91] on button "Export PDF" at bounding box center [1490, 95] width 90 height 30
click at [1431, 132] on span "Manifest by Package ID" at bounding box center [1466, 131] width 103 height 11
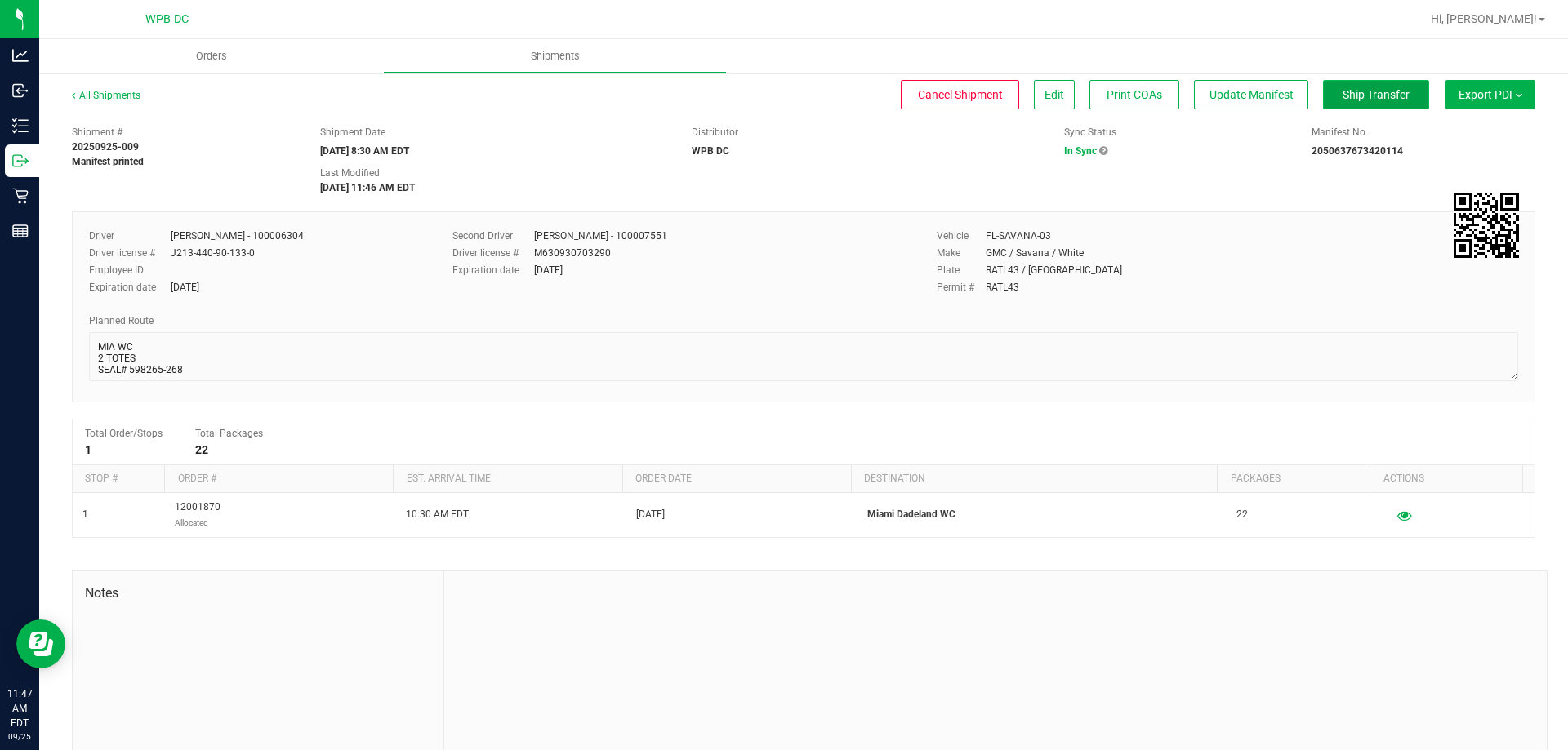
click at [1339, 106] on button "Ship Transfer" at bounding box center [1376, 95] width 106 height 30
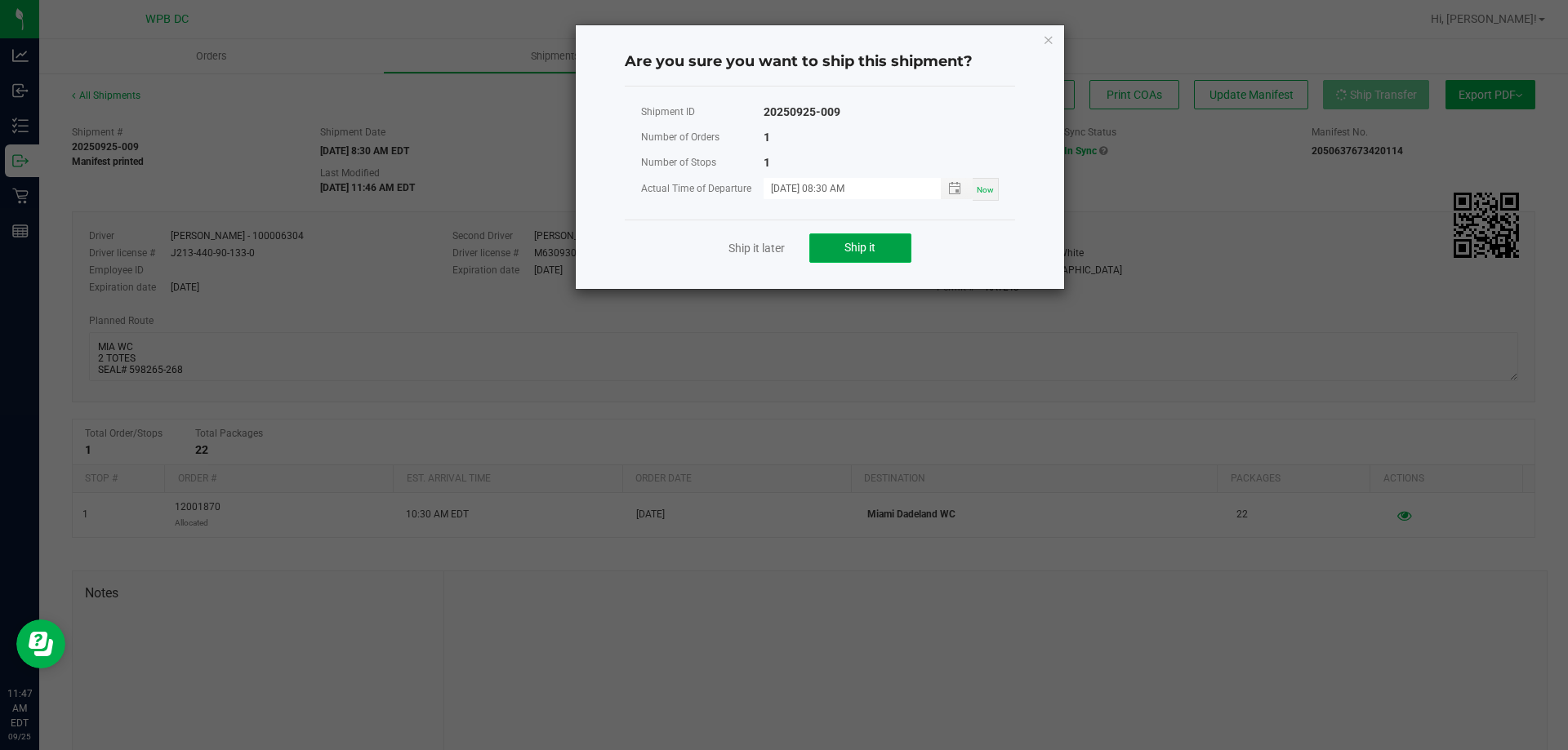
click at [888, 247] on button "Ship it" at bounding box center [860, 248] width 102 height 30
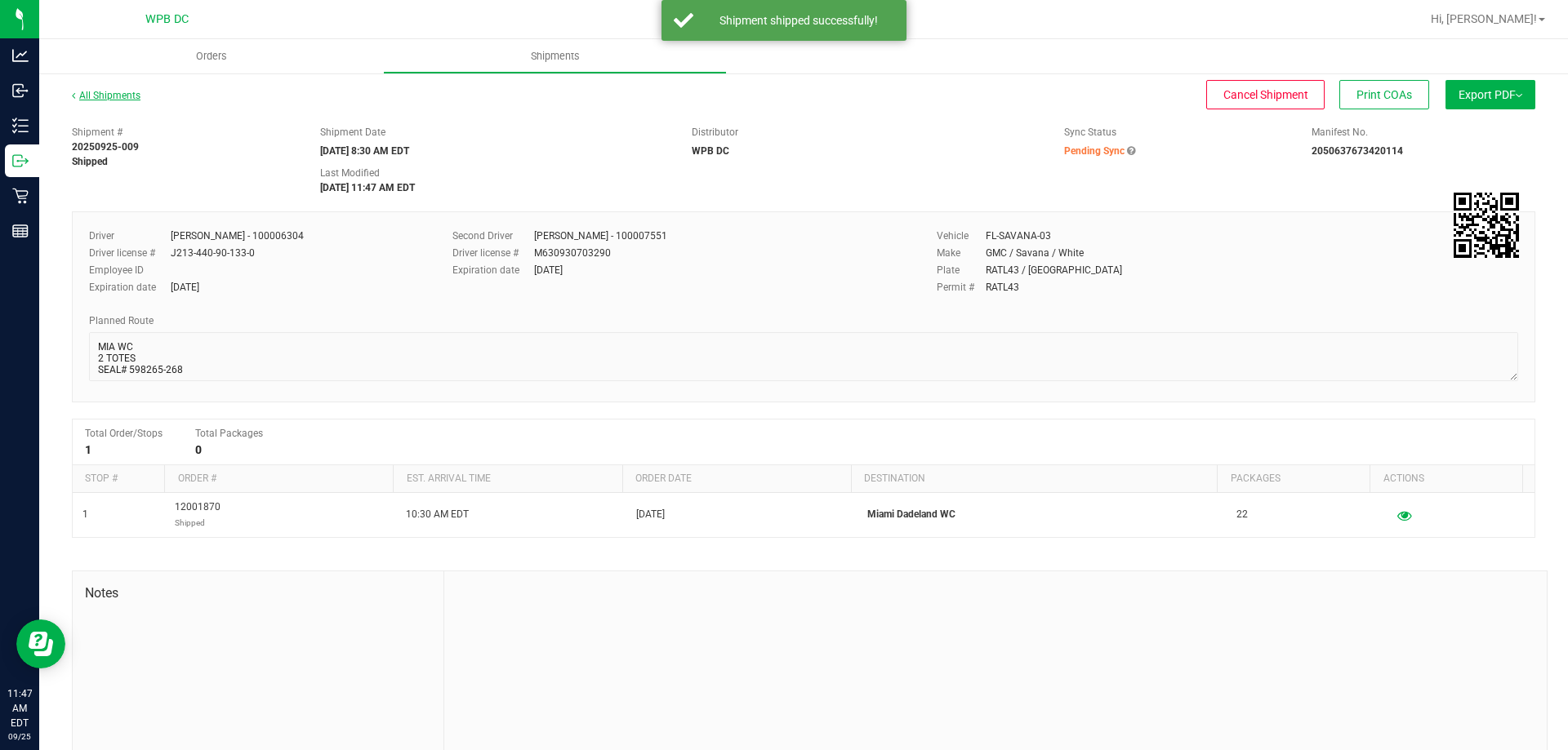
click at [137, 97] on link "All Shipments" at bounding box center [106, 96] width 69 height 11
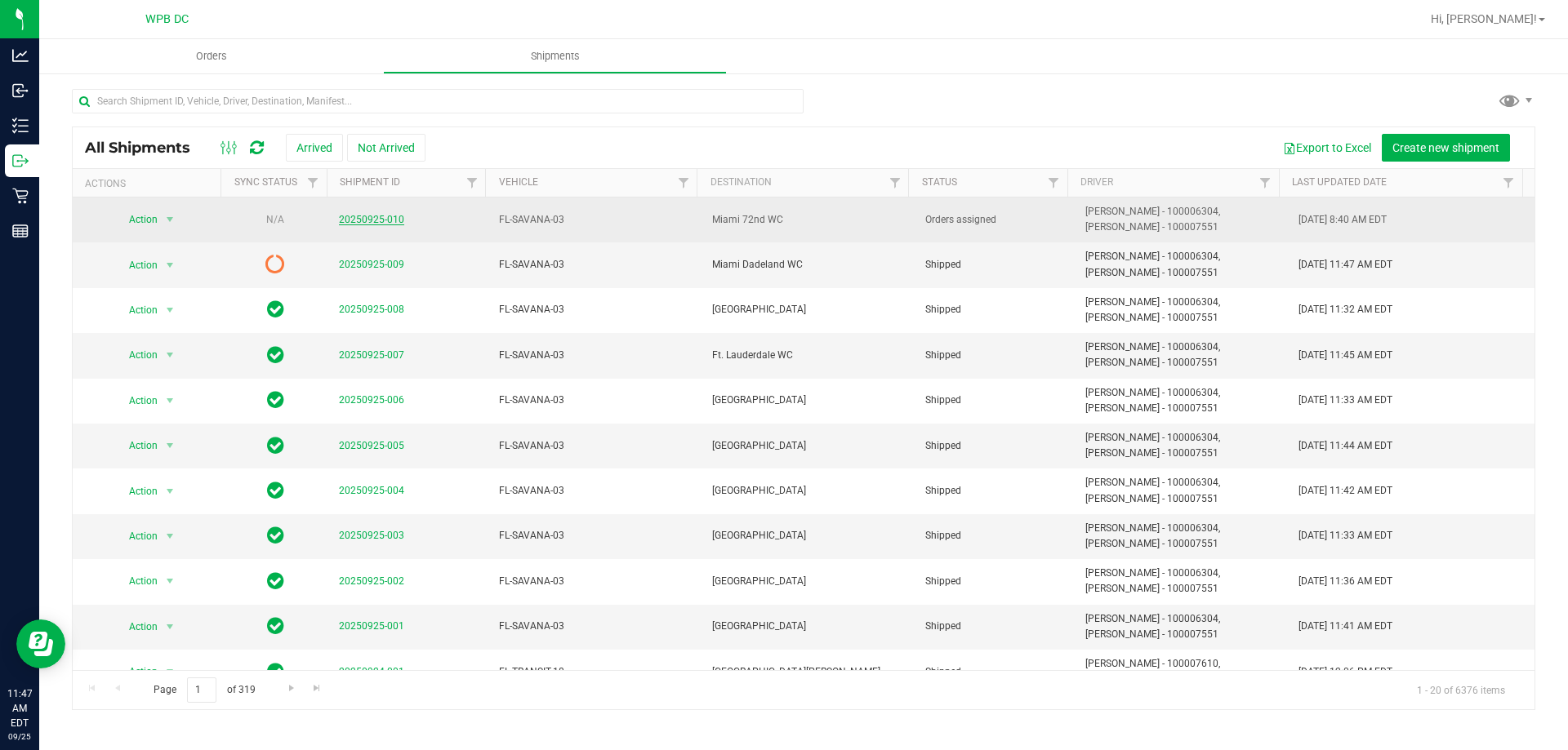
click at [374, 216] on link "20250925-010" at bounding box center [371, 220] width 65 height 11
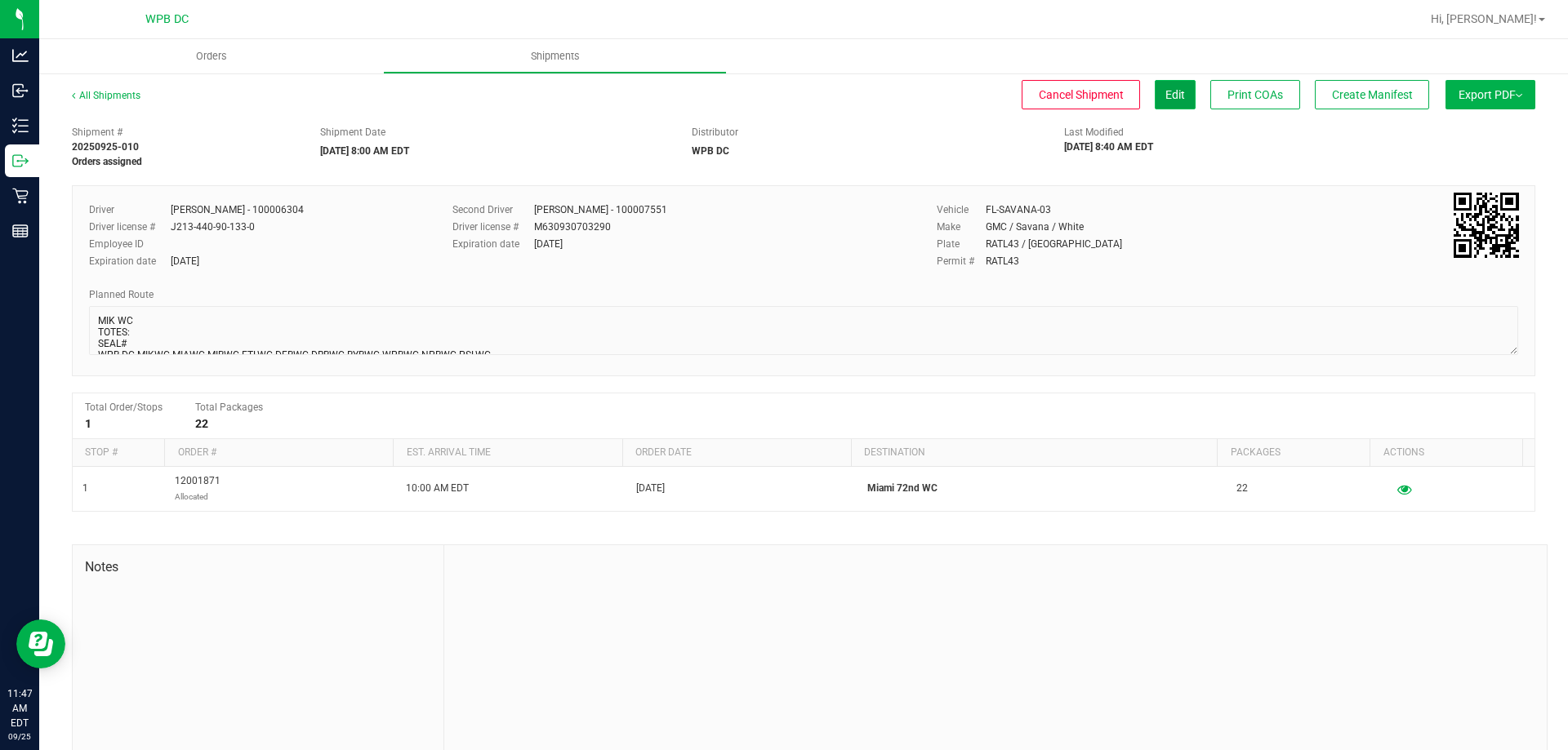
click at [1154, 92] on button "Edit" at bounding box center [1175, 95] width 41 height 30
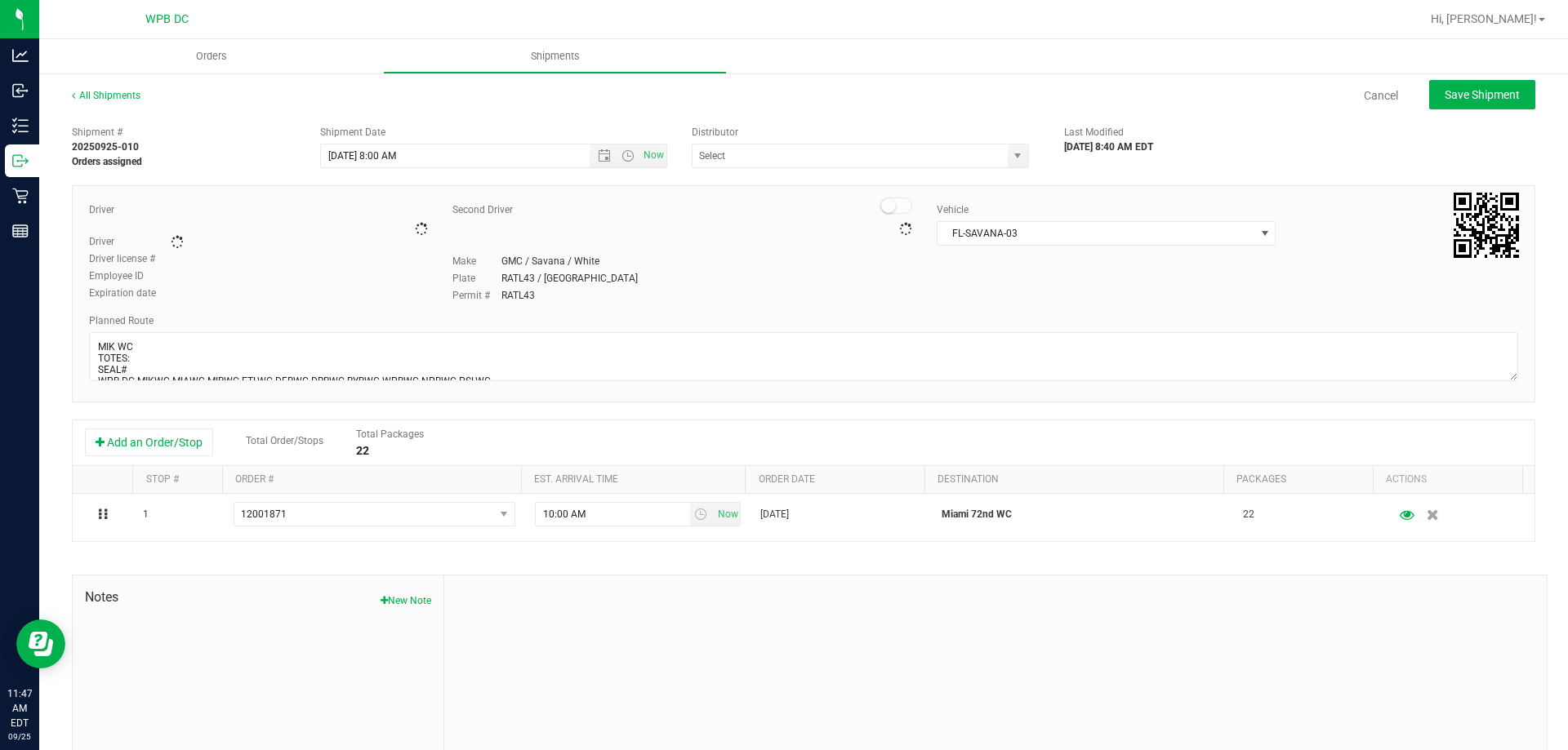
type input "WPB DC"
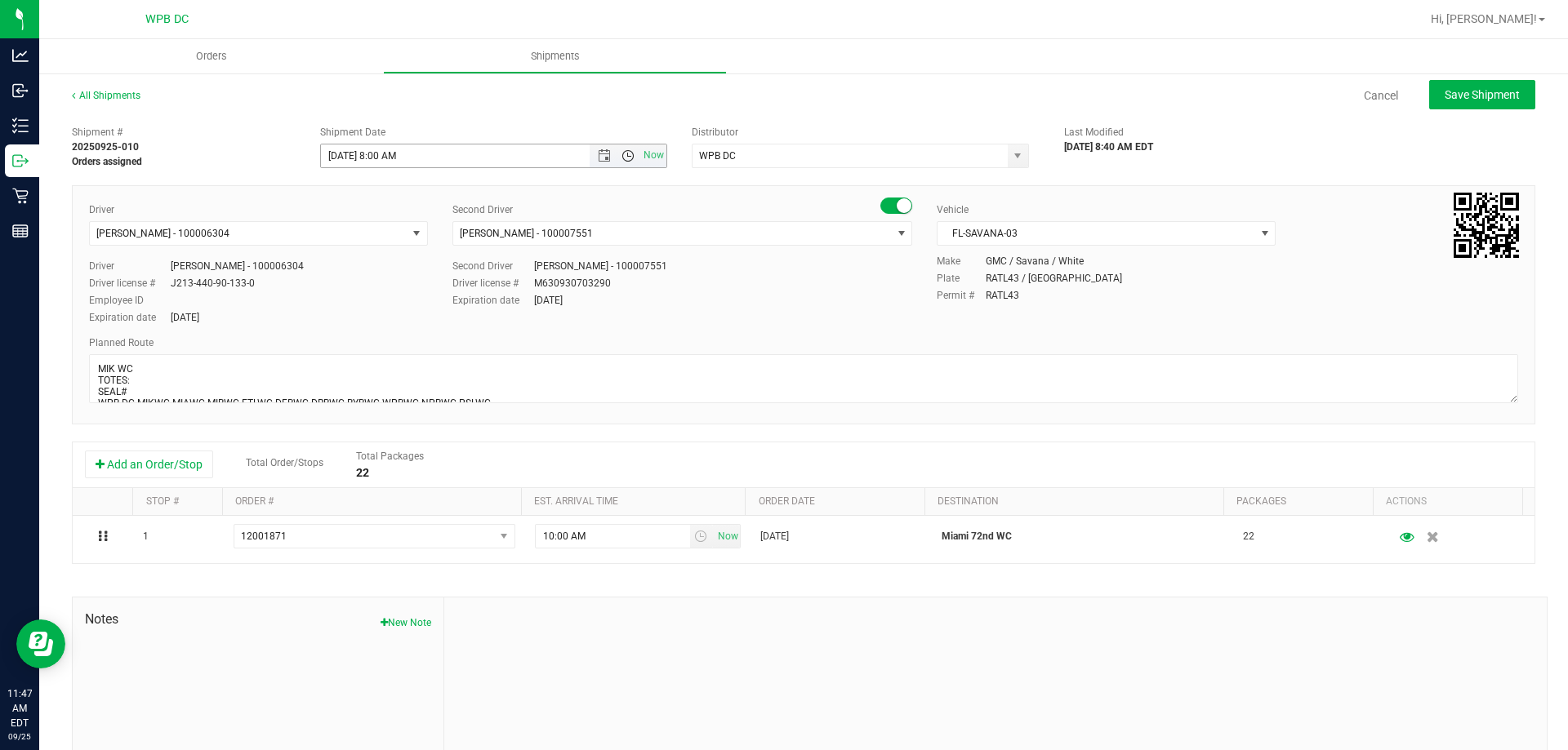
click at [622, 159] on span "Open the time view" at bounding box center [628, 156] width 13 height 13
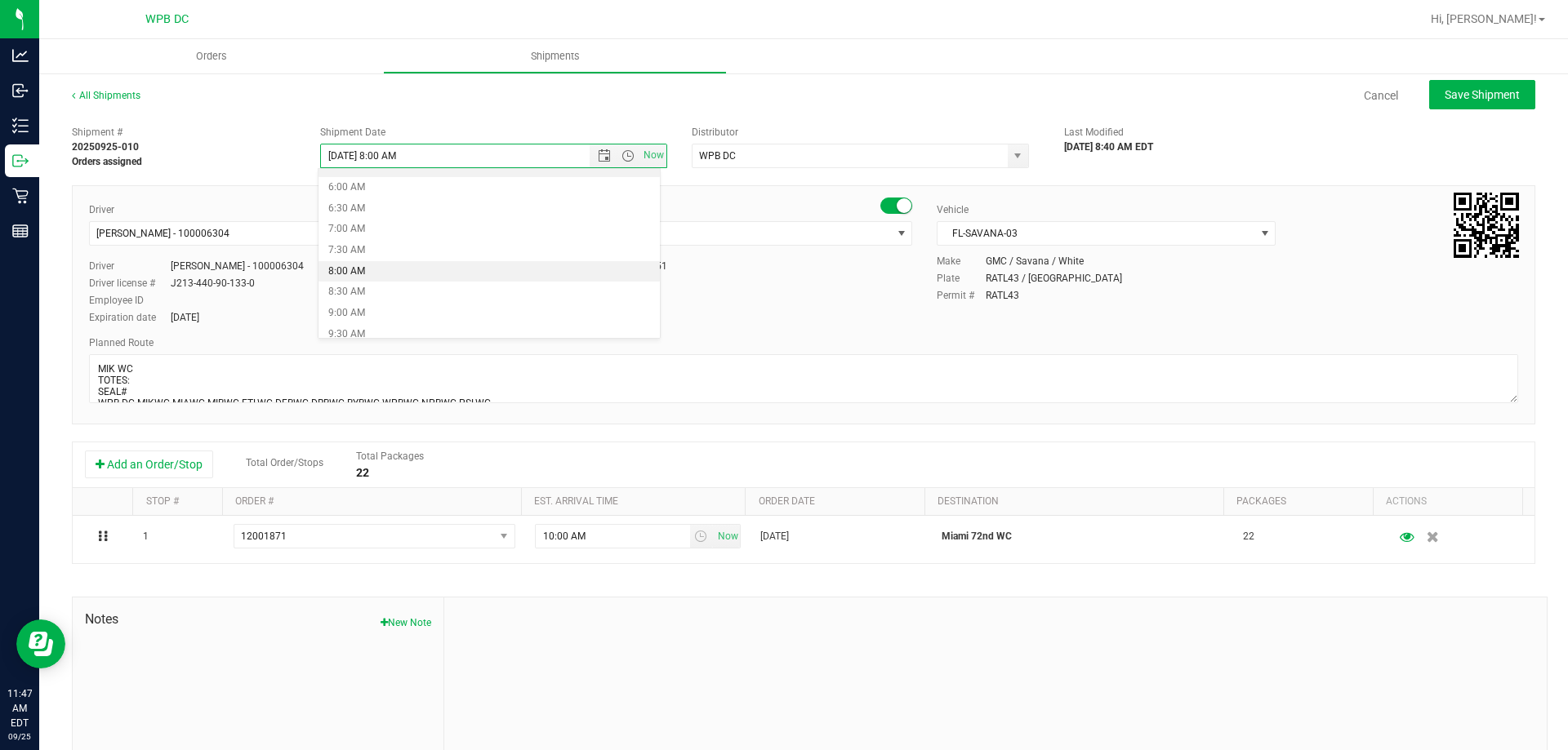
scroll to position [270, 0]
click at [431, 274] on li "8:30 AM" at bounding box center [489, 269] width 342 height 21
type input "[DATE] 8:30 AM"
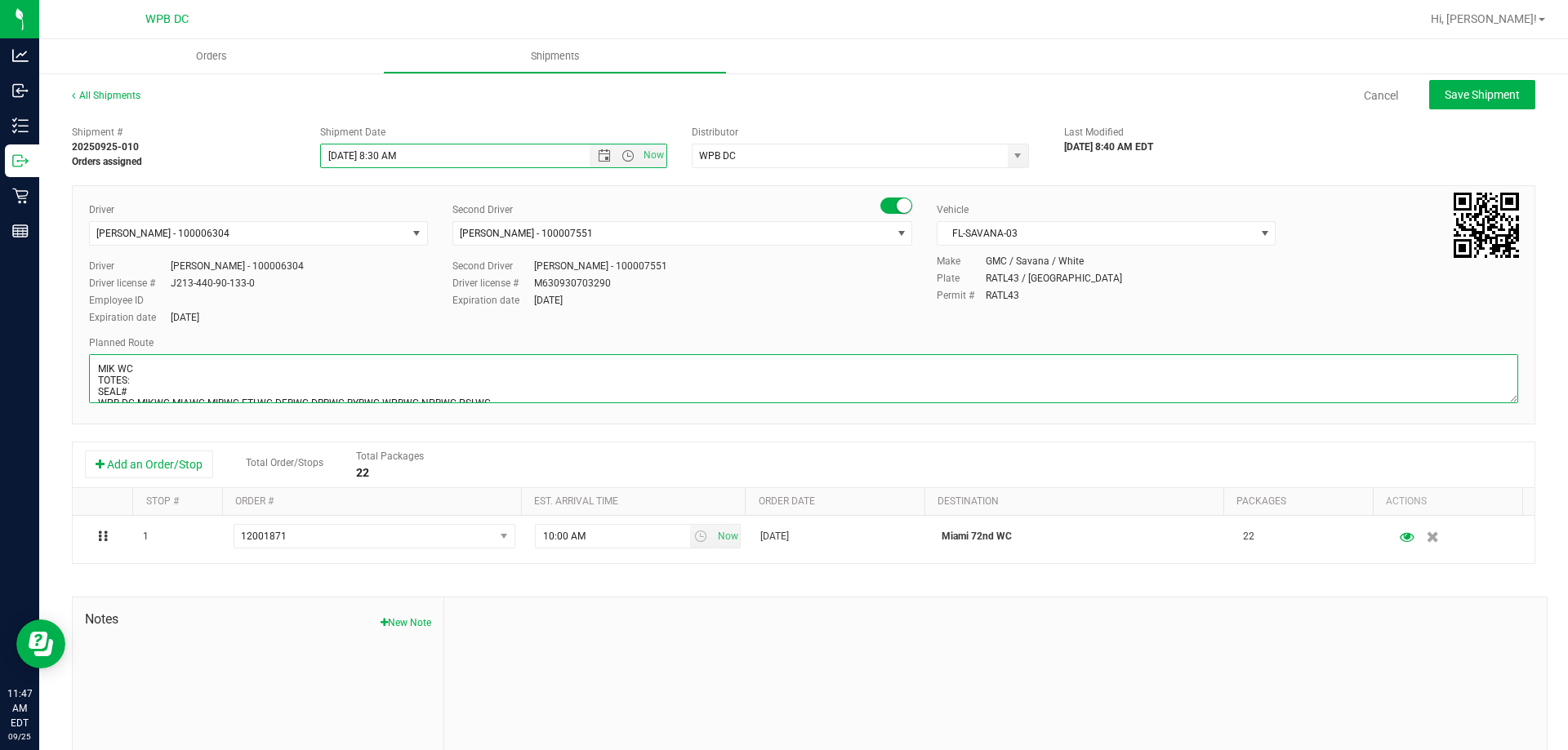
click at [151, 382] on textarea at bounding box center [803, 378] width 1429 height 49
click at [96, 383] on textarea at bounding box center [803, 378] width 1429 height 49
click at [174, 378] on textarea at bounding box center [803, 378] width 1429 height 49
click at [90, 378] on textarea at bounding box center [803, 378] width 1429 height 49
click at [149, 393] on textarea at bounding box center [803, 378] width 1429 height 49
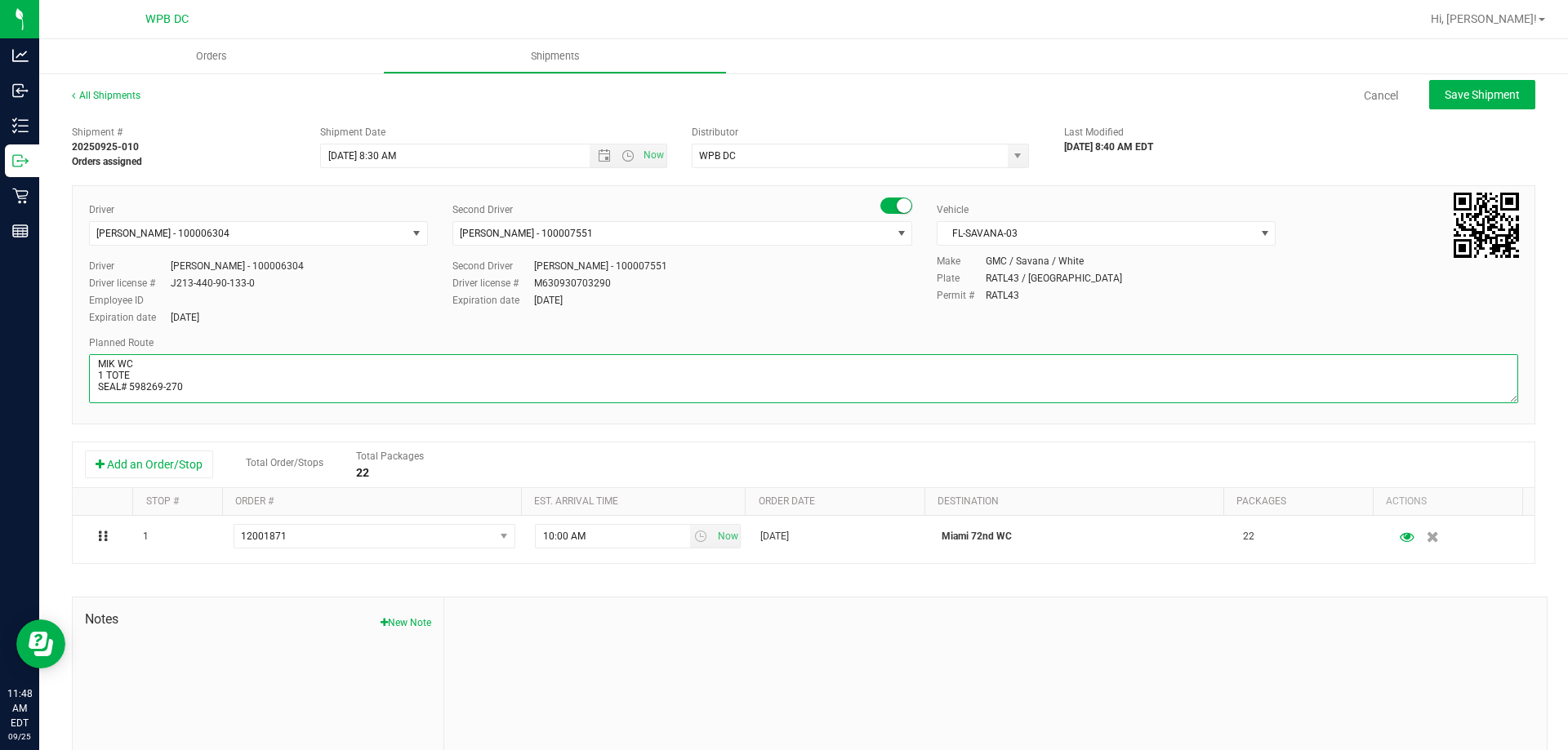
scroll to position [0, 0]
type textarea "MIK WC 1 TOTE SEAL# 598269-270 WPB DC-MIKWC-MIAWC-MIBWC-FTLWC-DFBWC-DRBWC-BYBWC…"
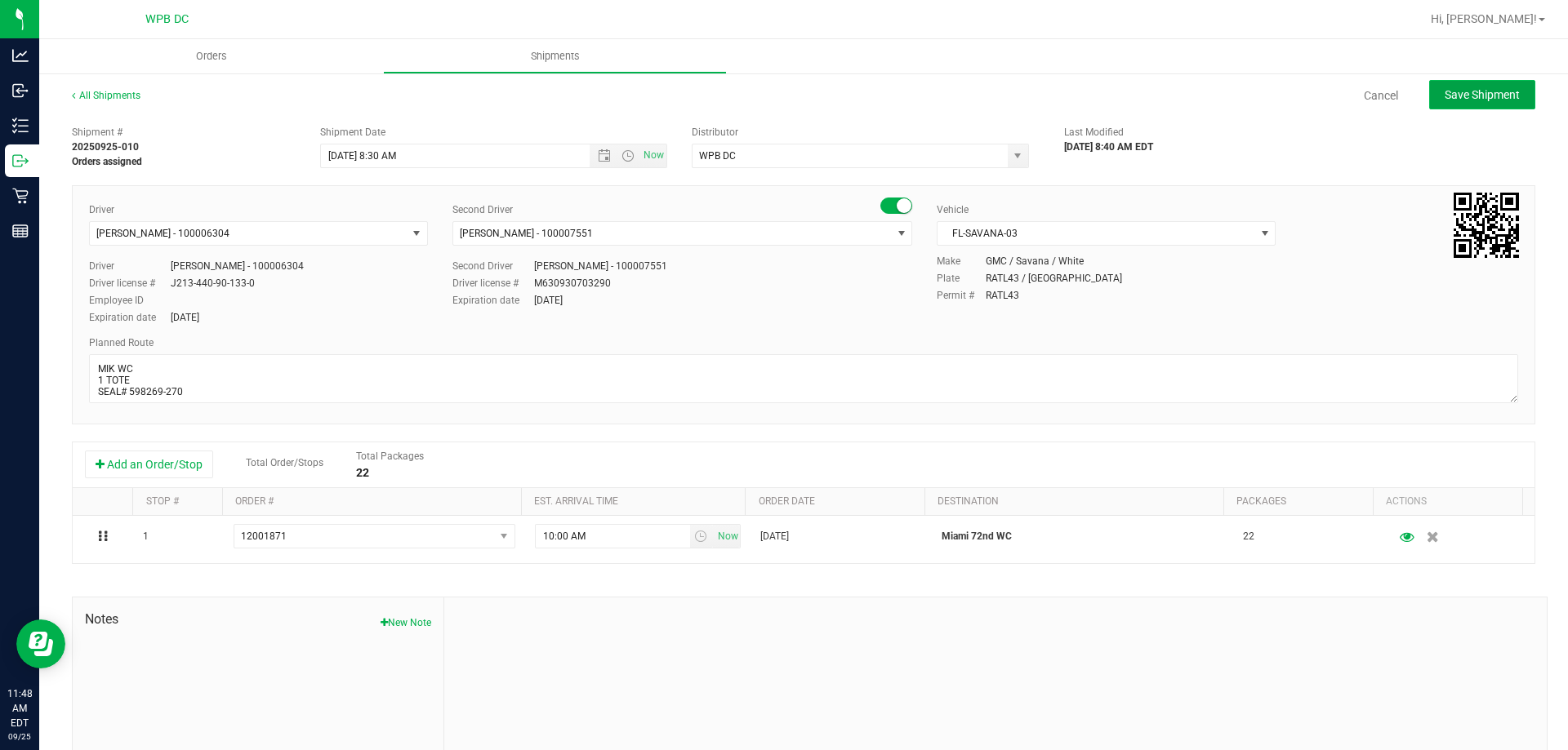
click at [1448, 100] on span "Save Shipment" at bounding box center [1482, 95] width 75 height 13
type input "[DATE] 12:30 PM"
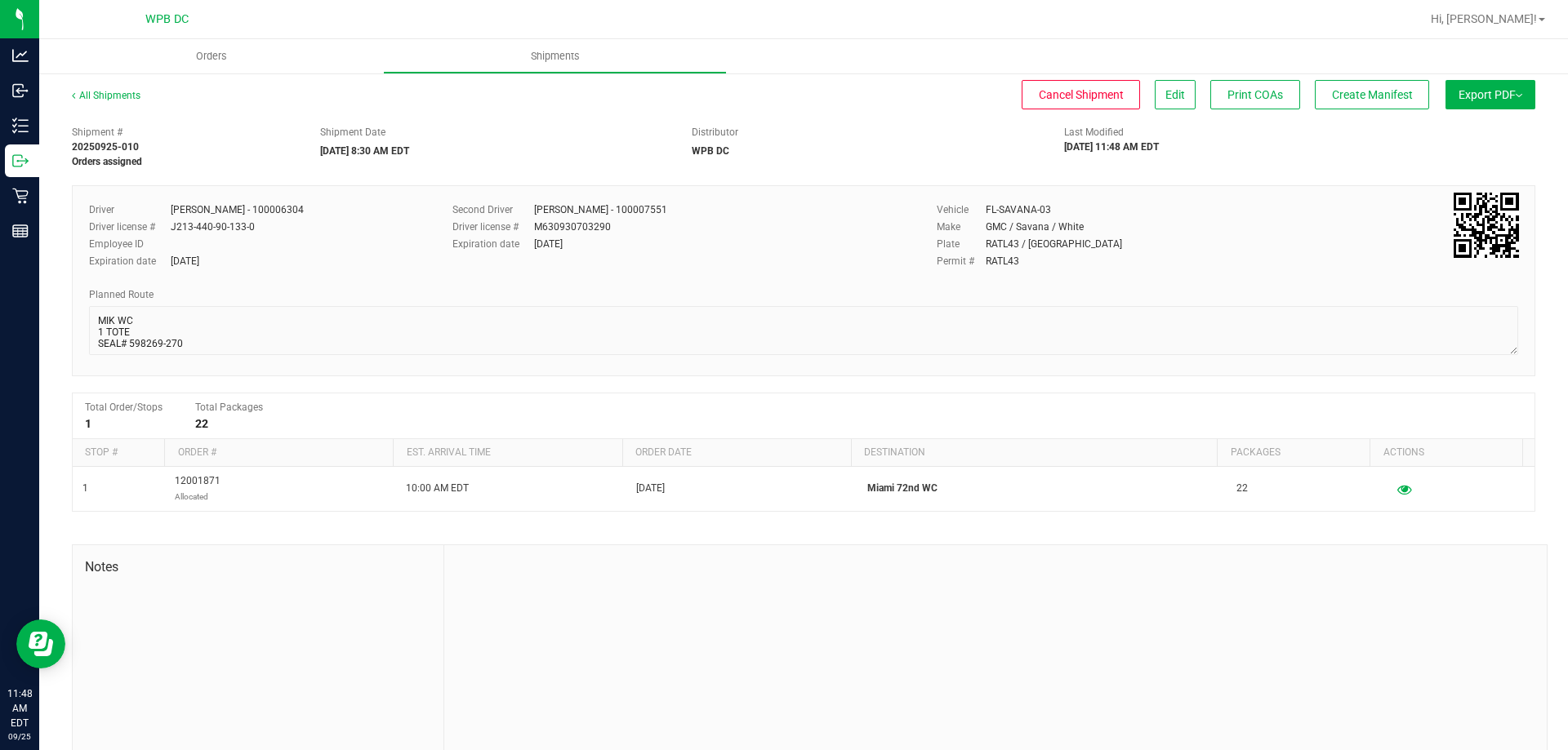
click at [1464, 98] on span "Export PDF" at bounding box center [1490, 95] width 64 height 13
click at [1428, 125] on span "Manifest by Package ID" at bounding box center [1466, 131] width 103 height 11
click at [1332, 97] on span "Create Manifest" at bounding box center [1372, 95] width 80 height 13
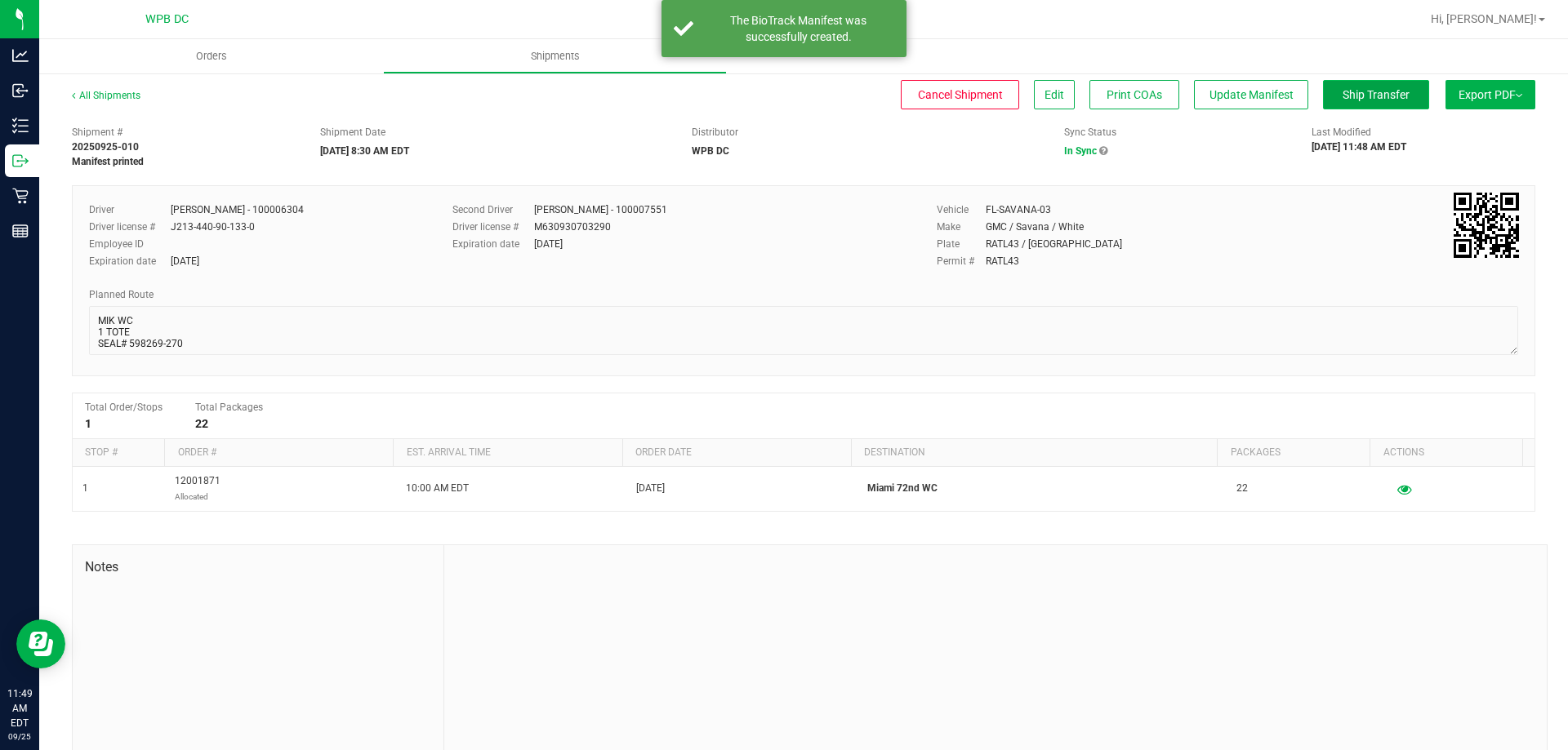
click at [1342, 101] on span "Ship Transfer" at bounding box center [1376, 95] width 67 height 13
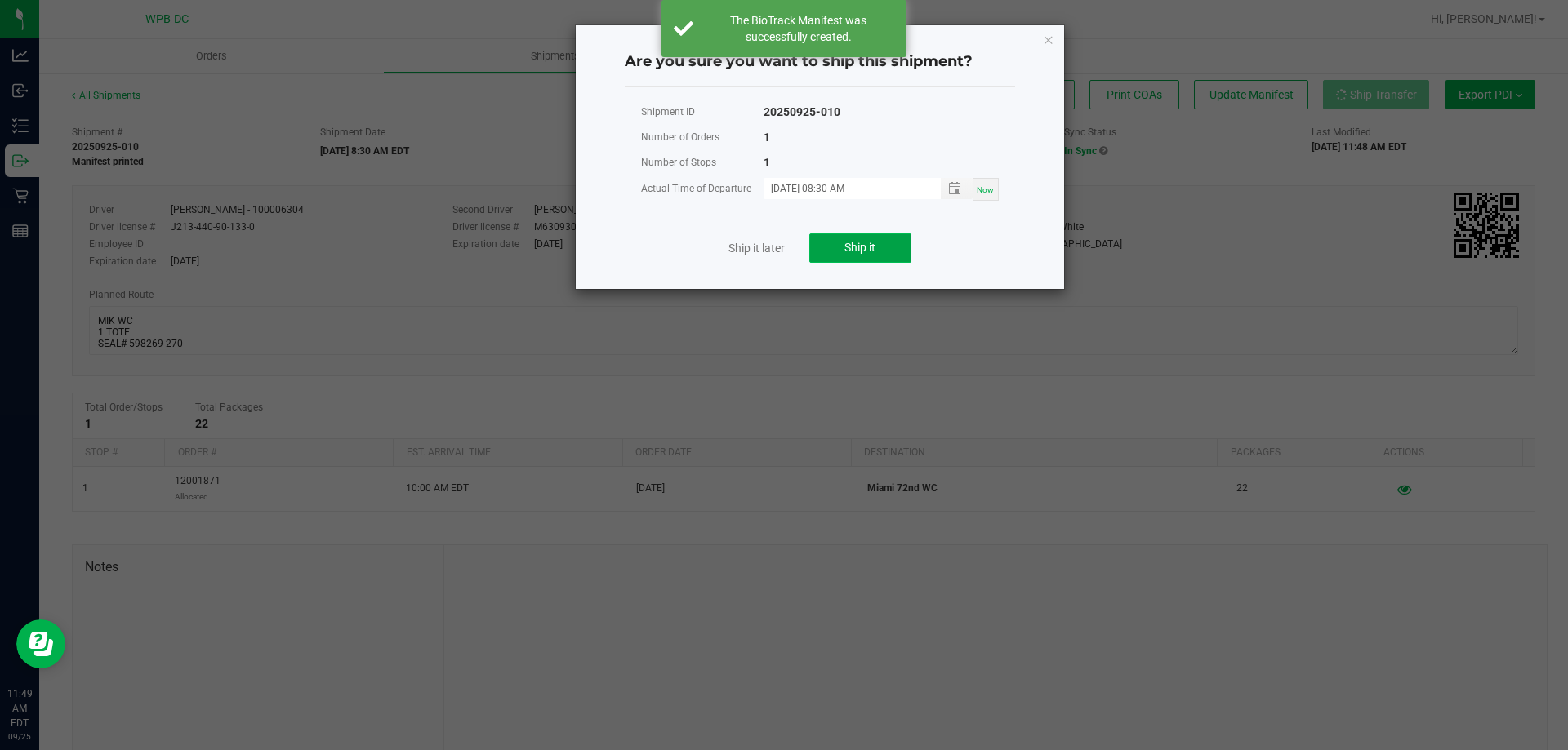
click at [885, 253] on button "Ship it" at bounding box center [860, 248] width 102 height 30
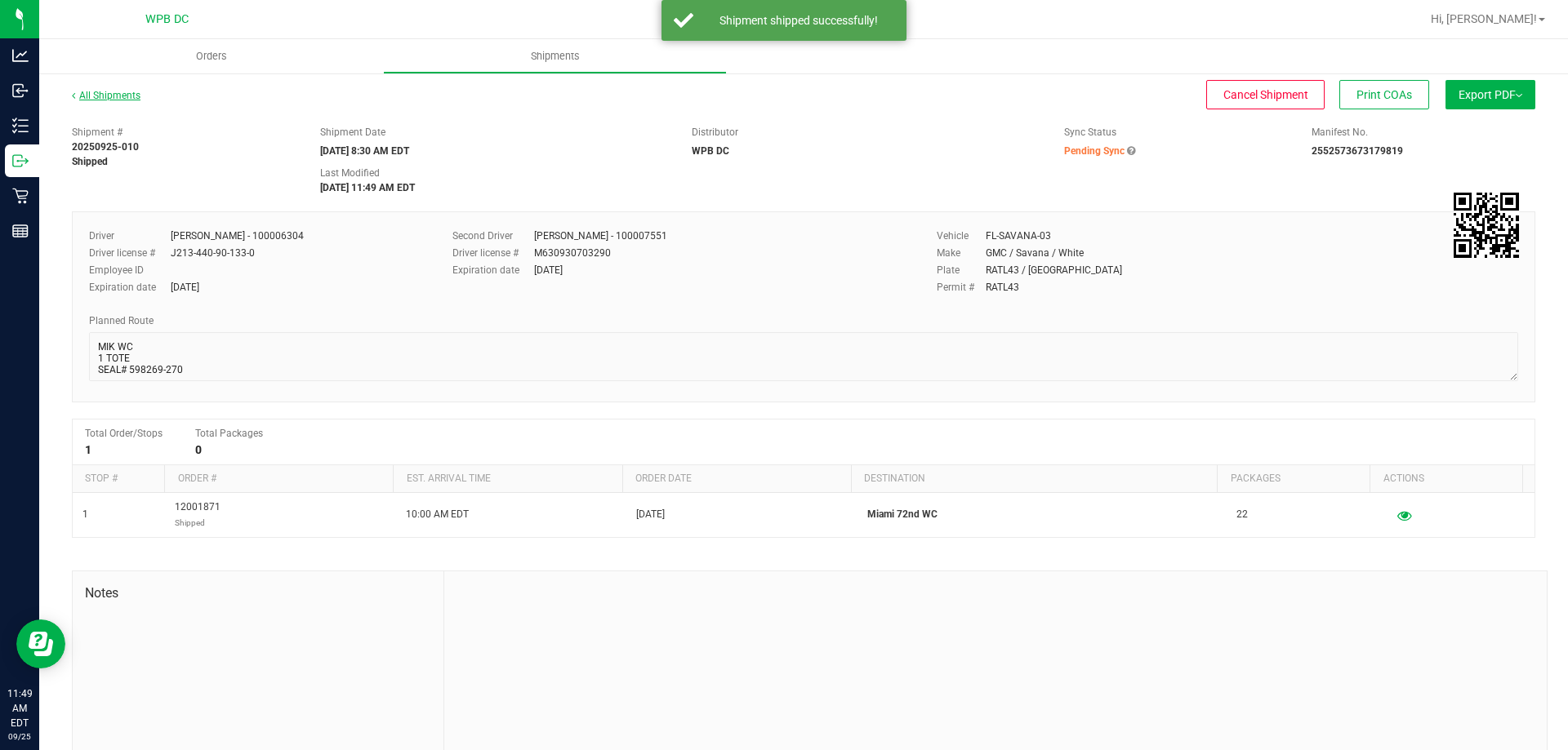
click at [130, 92] on link "All Shipments" at bounding box center [106, 96] width 69 height 11
